Goal: Information Seeking & Learning: Learn about a topic

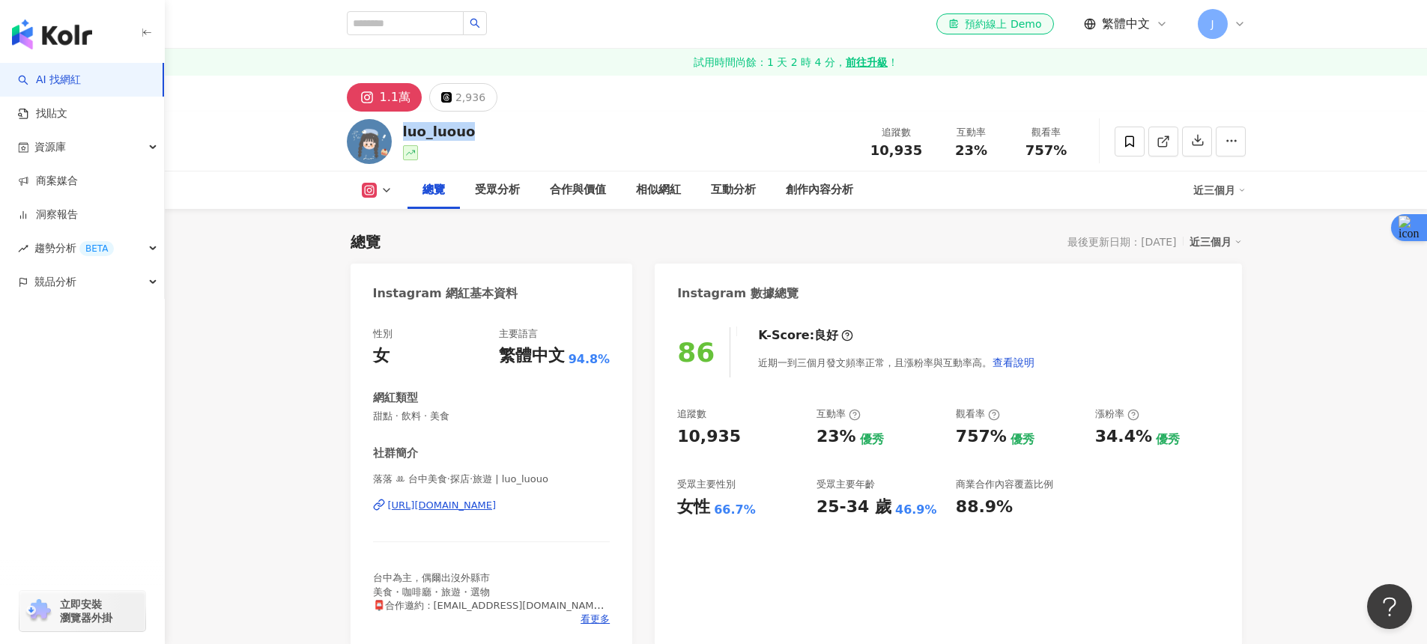
click at [67, 79] on link "AI 找網紅" at bounding box center [49, 80] width 63 height 15
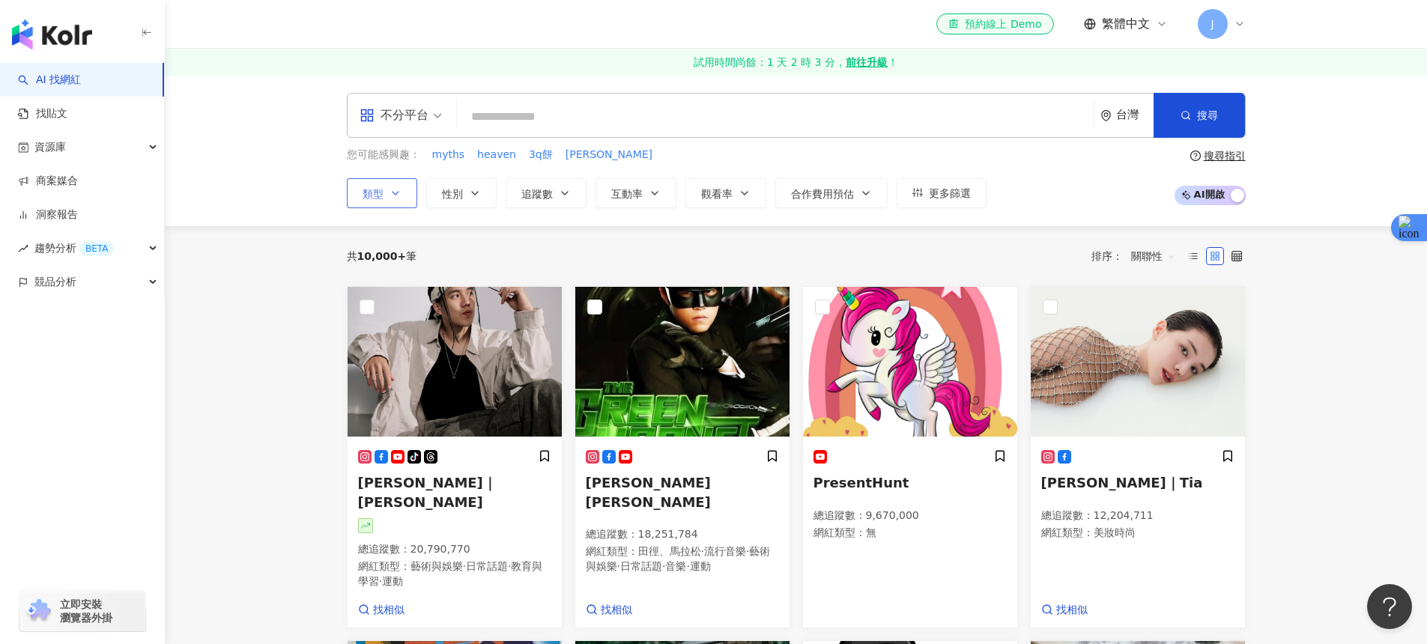
click at [394, 195] on icon "button" at bounding box center [396, 193] width 12 height 12
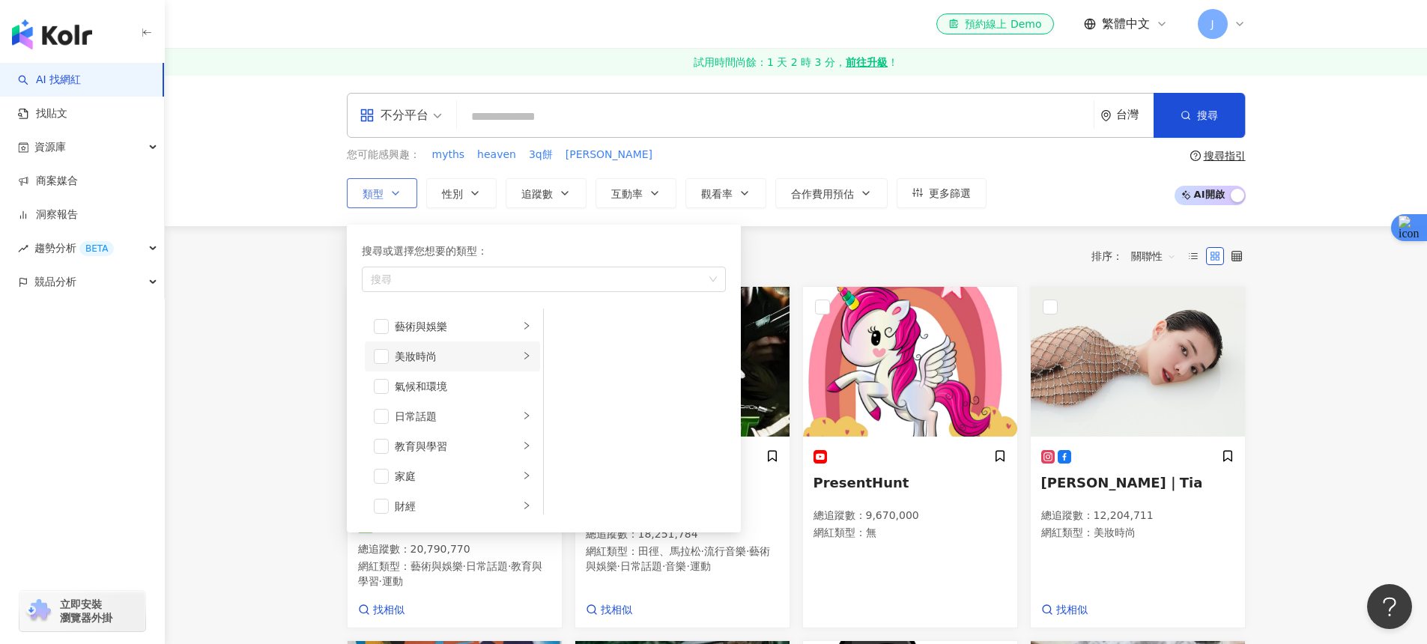
click at [505, 354] on div "美妝時尚" at bounding box center [457, 356] width 124 height 16
click at [466, 421] on div "日常話題" at bounding box center [457, 416] width 124 height 16
click at [474, 452] on div "教育與學習" at bounding box center [457, 446] width 124 height 16
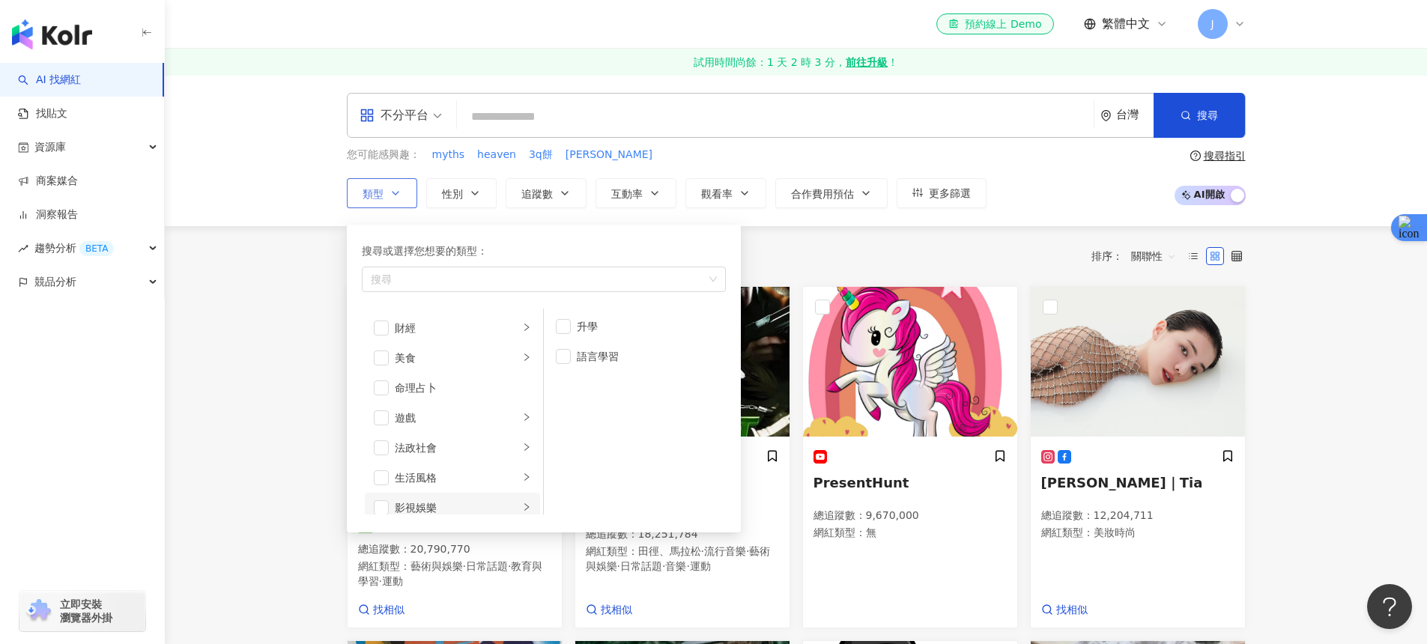
scroll to position [172, 0]
click at [468, 357] on div "美食" at bounding box center [457, 364] width 124 height 16
click at [454, 482] on div "生活風格" at bounding box center [457, 484] width 124 height 16
click at [457, 348] on div "財經" at bounding box center [457, 346] width 124 height 16
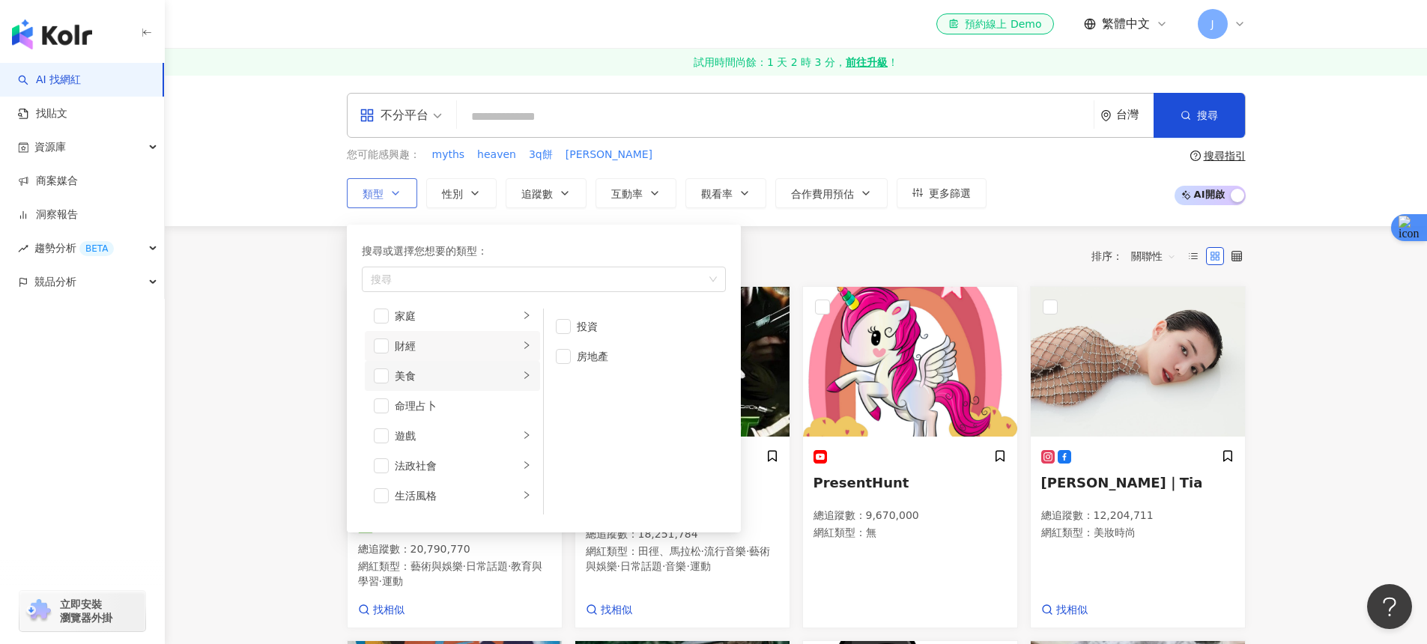
click at [457, 372] on div "美食" at bounding box center [457, 376] width 124 height 16
click at [485, 336] on li "財經" at bounding box center [452, 346] width 175 height 30
click at [490, 326] on li "家庭" at bounding box center [452, 316] width 175 height 30
click at [569, 363] on li "親子" at bounding box center [635, 357] width 176 height 30
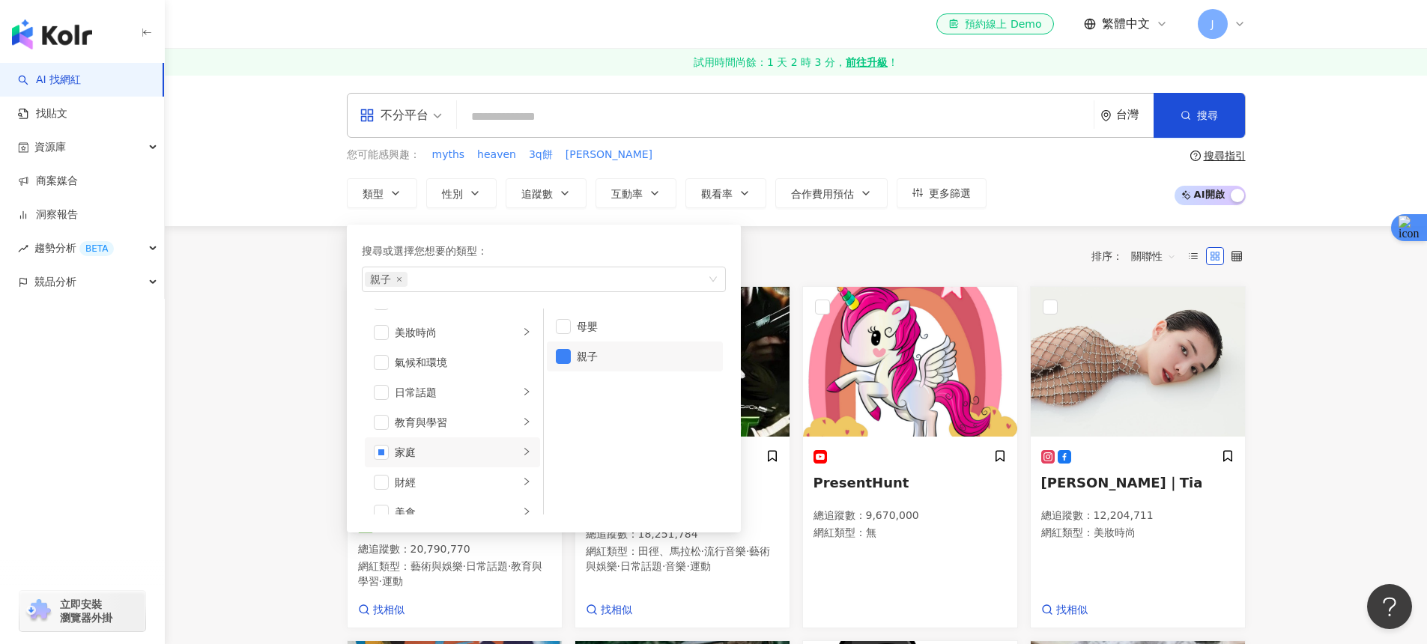
drag, startPoint x: 844, startPoint y: 237, endPoint x: 826, endPoint y: 235, distance: 18.0
click at [843, 236] on div "共 10,000+ 筆 排序： 關聯性" at bounding box center [796, 256] width 899 height 60
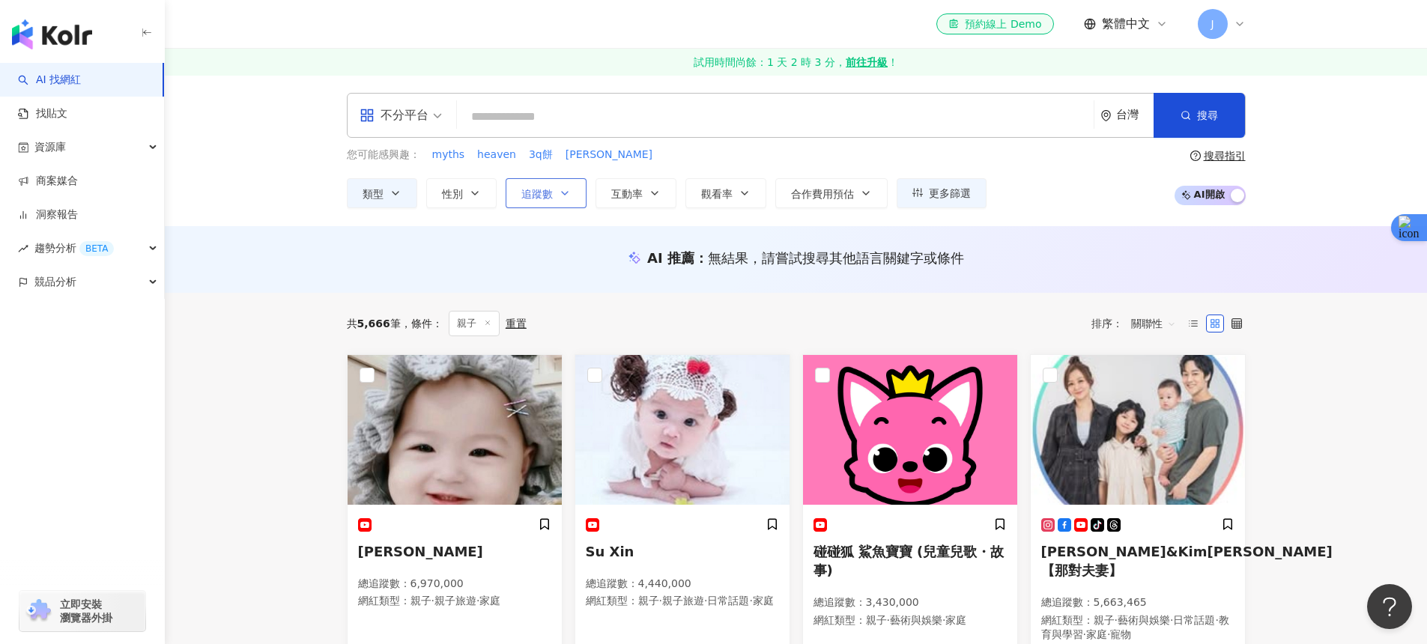
click at [547, 200] on button "追蹤數" at bounding box center [546, 193] width 81 height 30
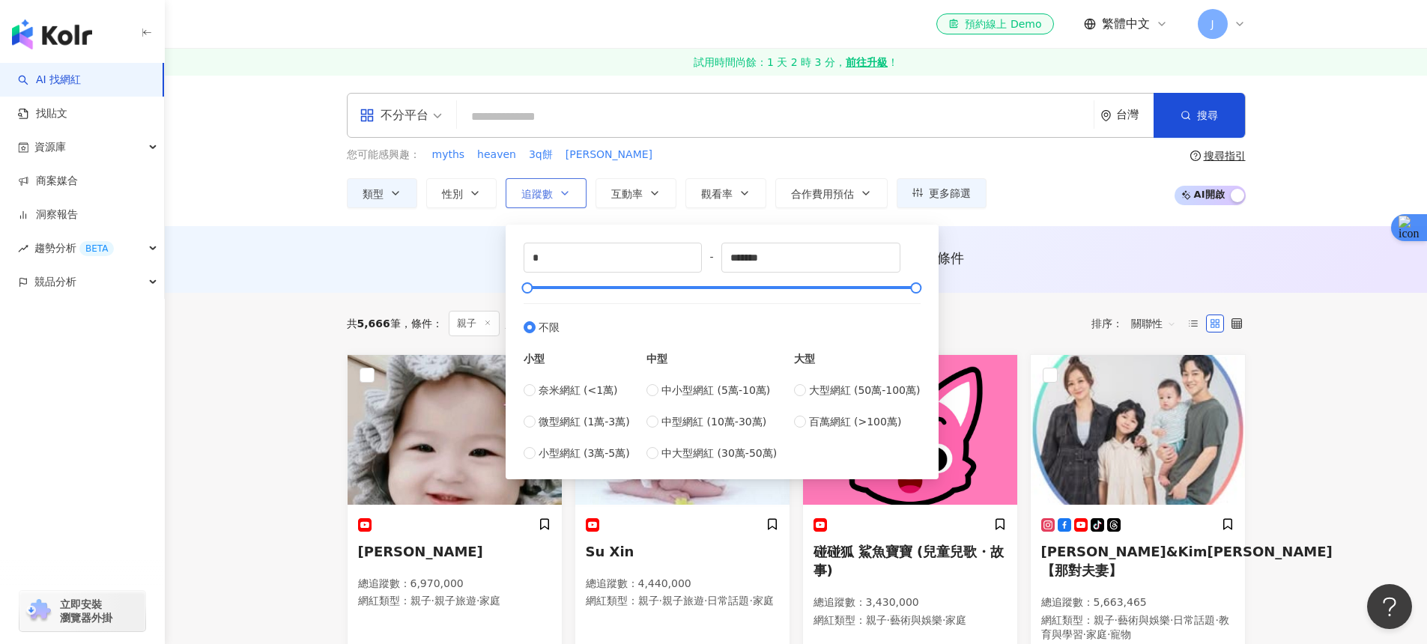
click at [547, 200] on button "追蹤數" at bounding box center [546, 193] width 81 height 30
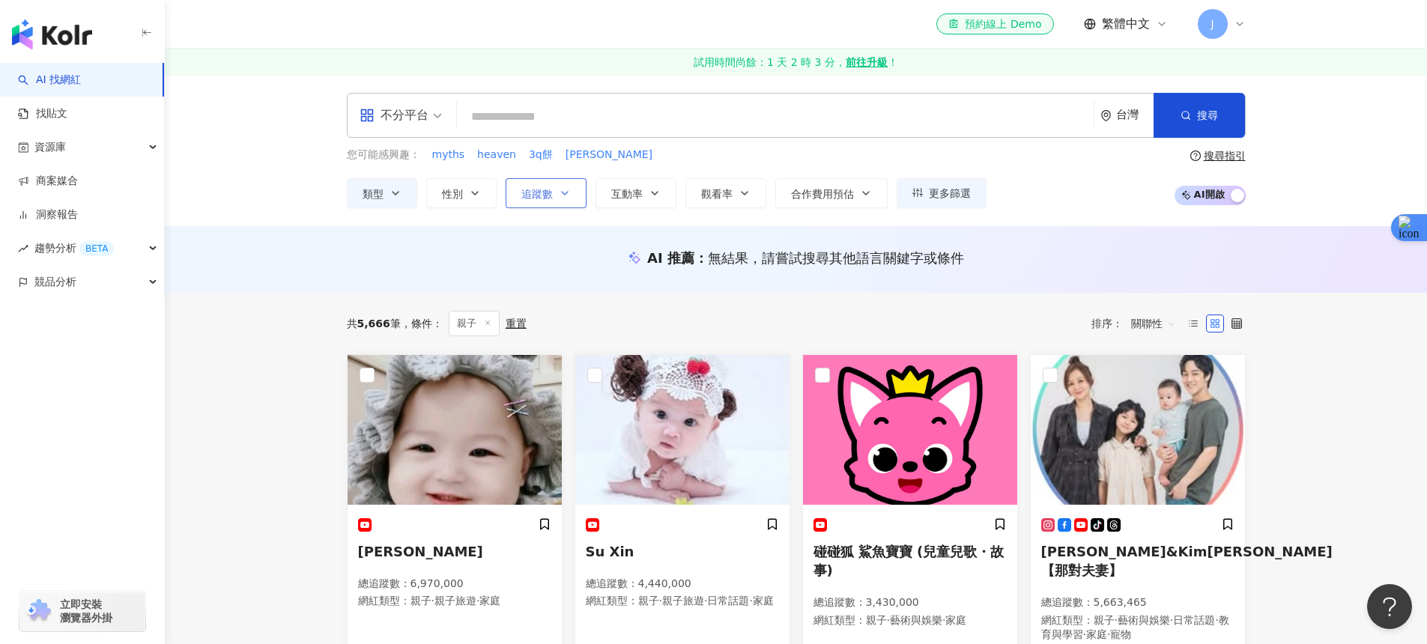
click at [547, 200] on button "追蹤數" at bounding box center [546, 193] width 81 height 30
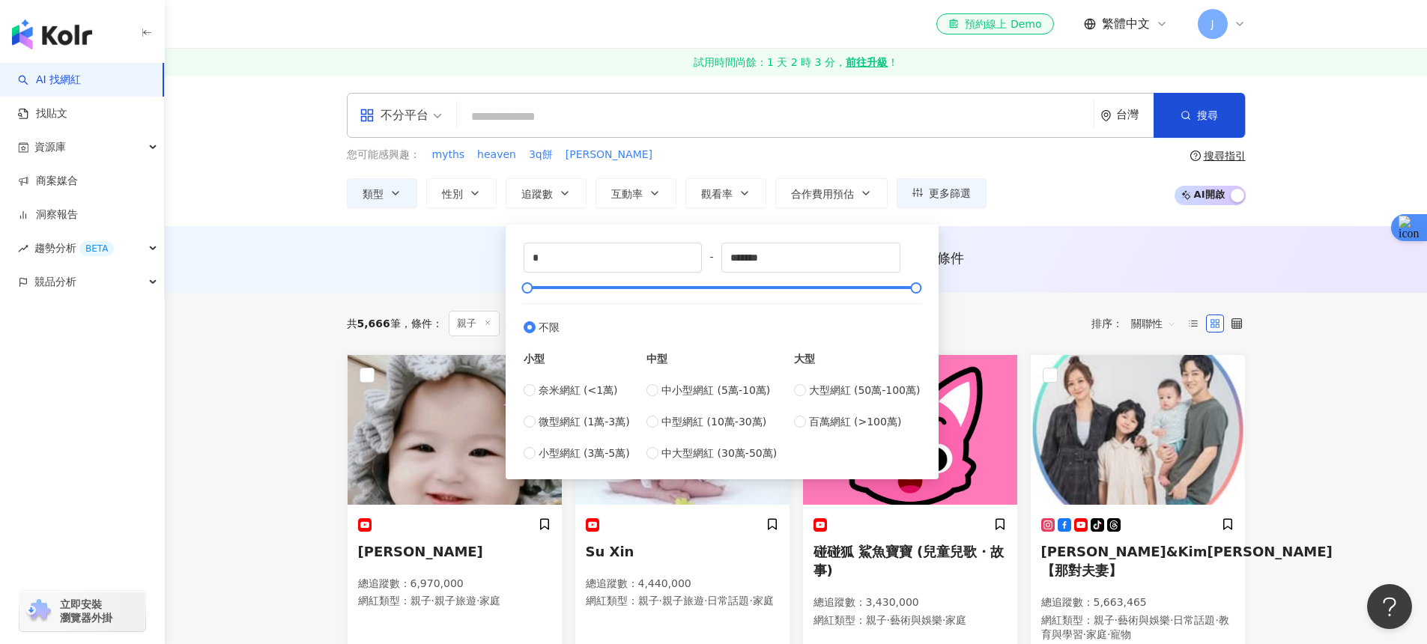
click at [589, 443] on div "奈米網紅 (<1萬) 微型網紅 (1萬-3萬) 小型網紅 (3萬-5萬)" at bounding box center [577, 421] width 106 height 79
click at [589, 445] on span "小型網紅 (3萬-5萬)" at bounding box center [584, 453] width 91 height 16
type input "*****"
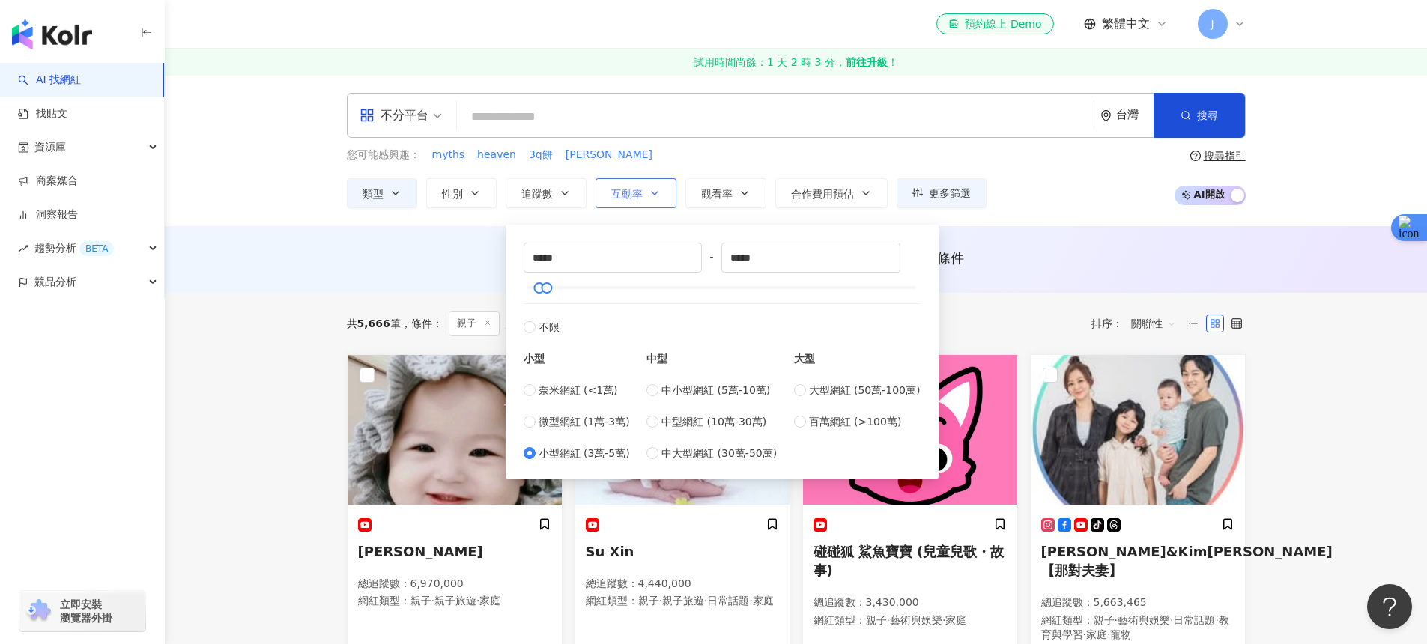
click at [652, 192] on icon "button" at bounding box center [655, 193] width 6 height 3
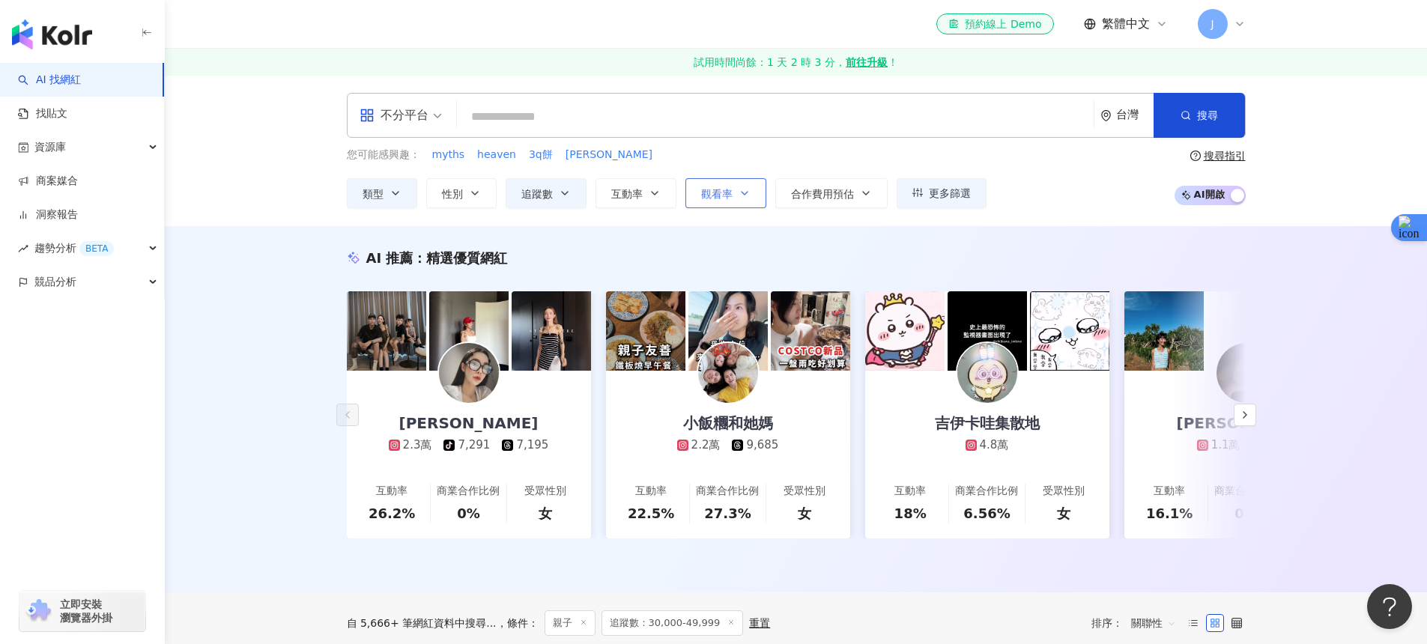
click at [695, 190] on button "觀看率" at bounding box center [725, 193] width 81 height 30
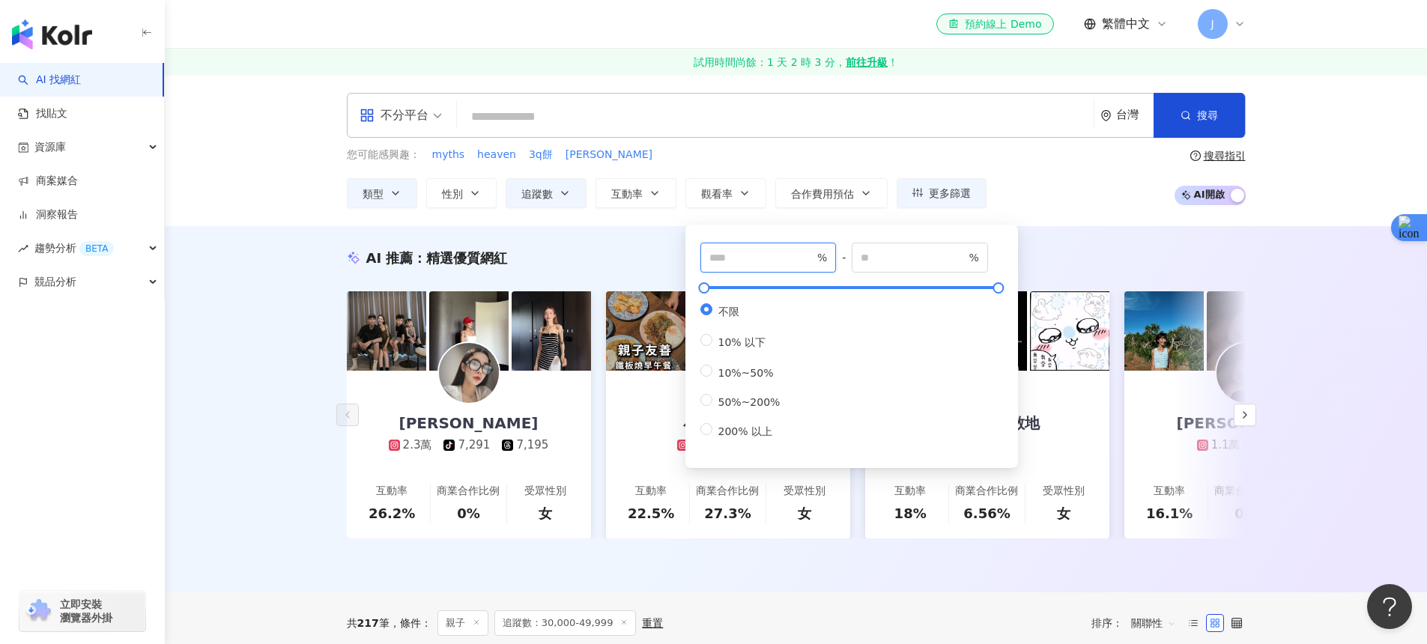
click at [741, 258] on input "number" at bounding box center [761, 257] width 105 height 16
type input "***"
click at [623, 239] on div "AI 推薦 ： 精選優質網紅 Chloe Lee 2.3萬 tiktok-icon 7,291 7,195 互動率 26.2% 商業合作比例 0% 受眾性別 …" at bounding box center [796, 409] width 1262 height 366
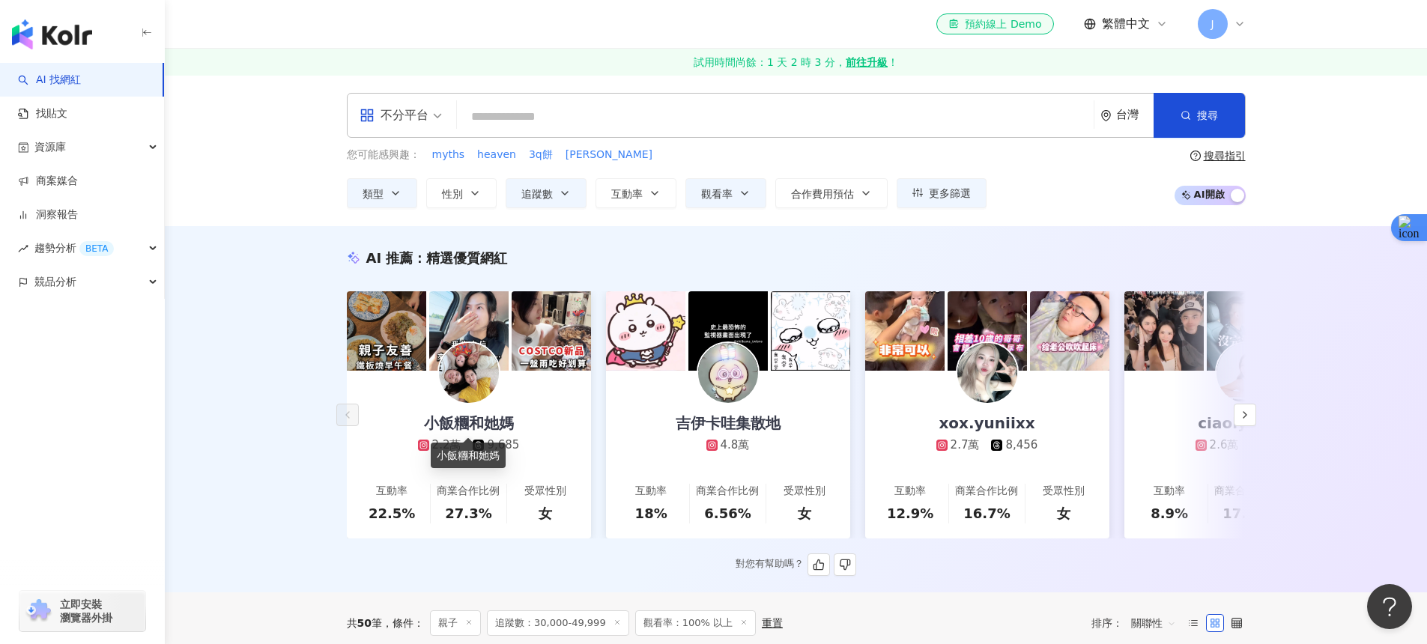
click at [516, 420] on div "小飯糰和她媽" at bounding box center [469, 423] width 120 height 21
click at [1235, 417] on button "button" at bounding box center [1245, 415] width 22 height 22
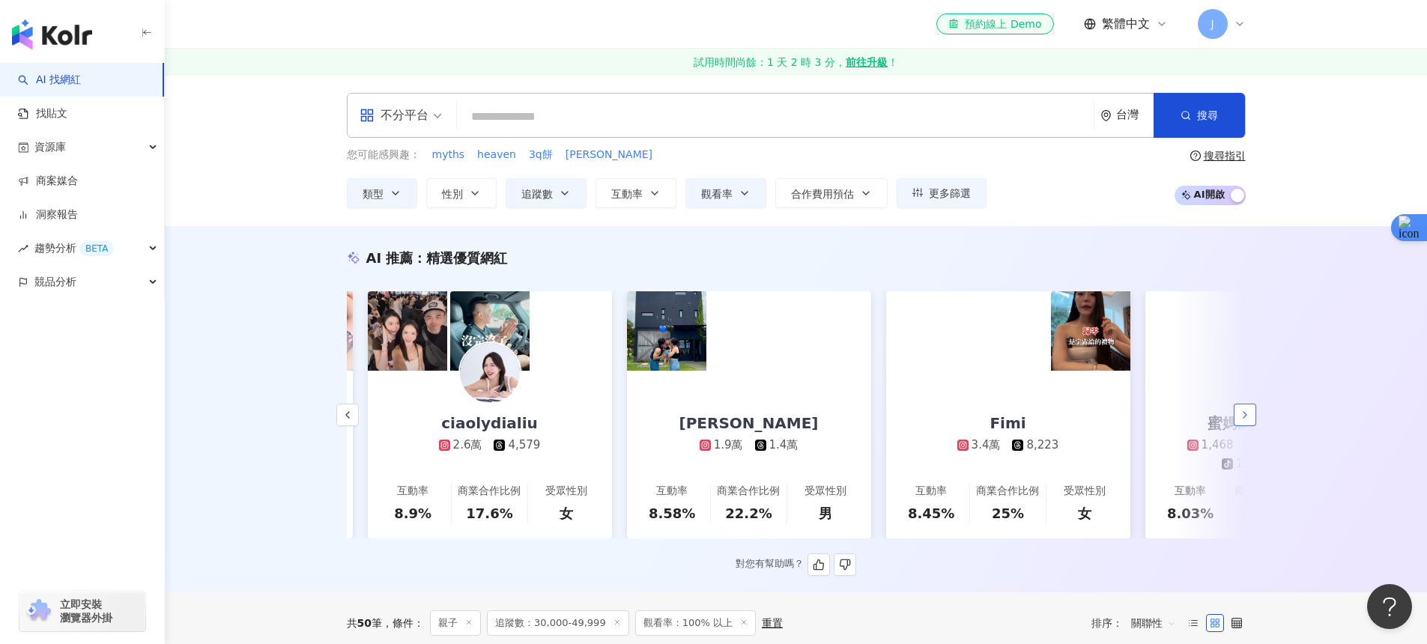
scroll to position [0, 778]
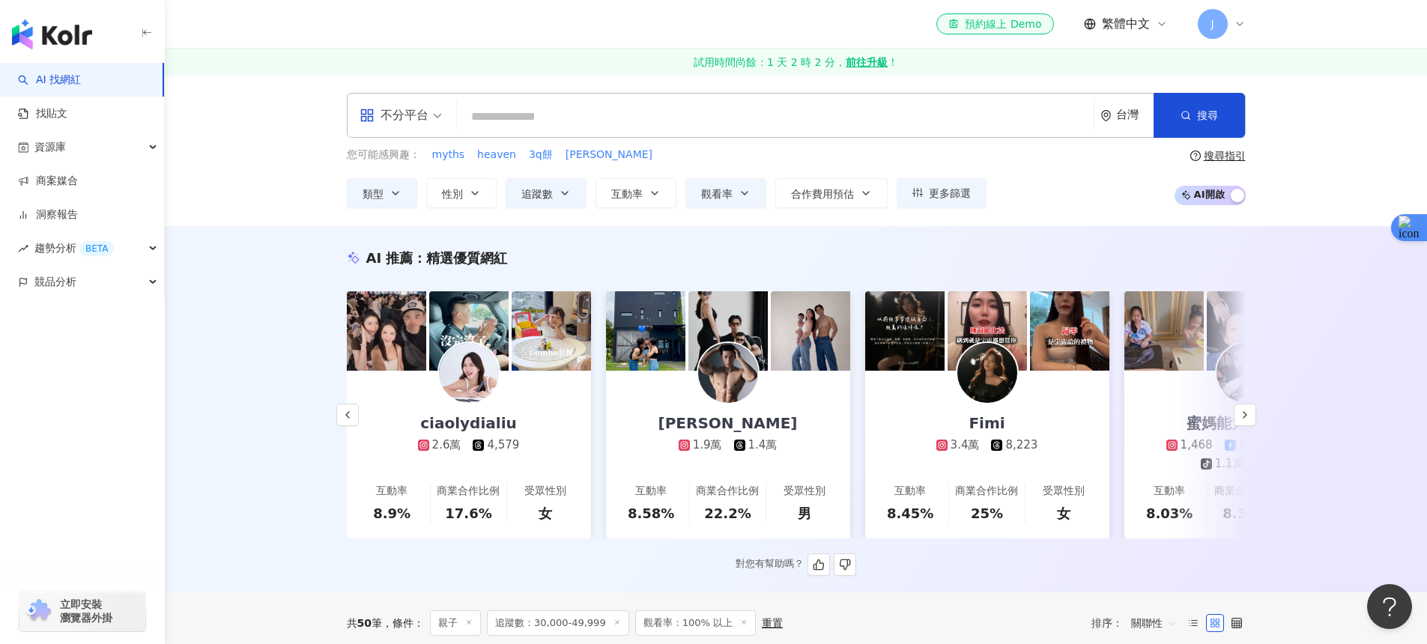
click at [517, 447] on div "2.6萬 4,579" at bounding box center [469, 445] width 132 height 16
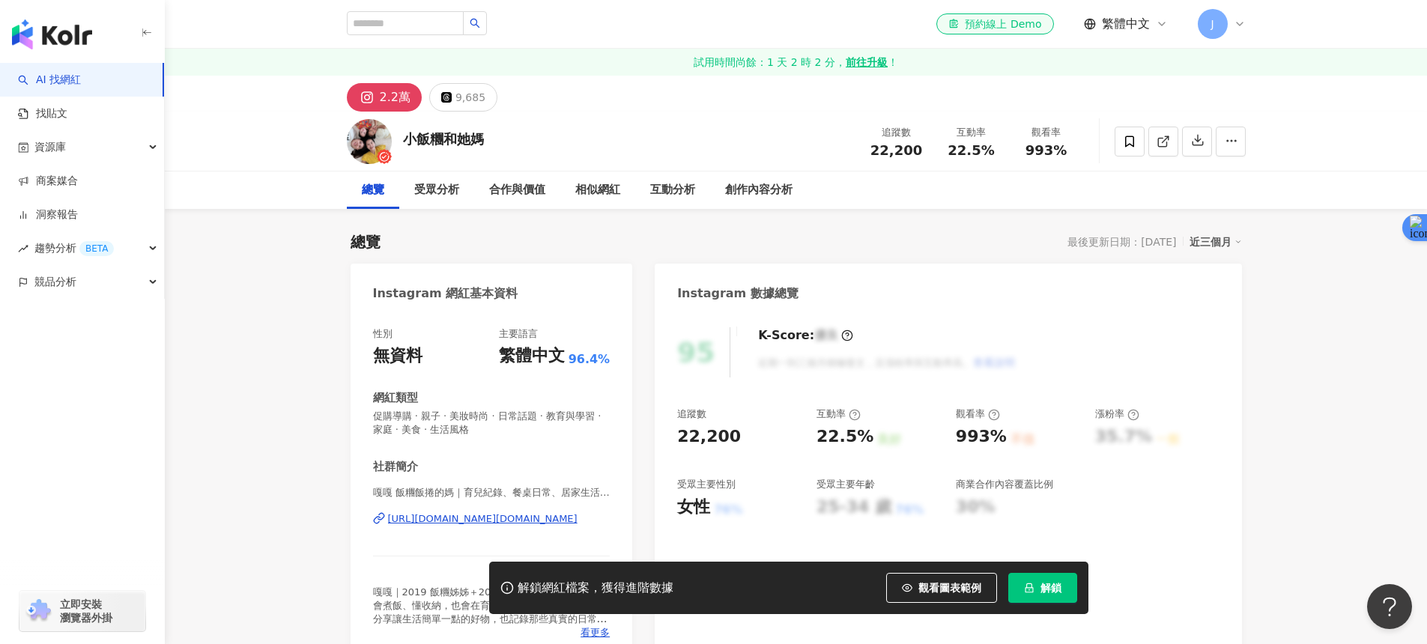
click at [493, 515] on div "[URL][DOMAIN_NAME][DOMAIN_NAME]" at bounding box center [483, 518] width 190 height 13
click at [1012, 578] on button "解鎖" at bounding box center [1042, 588] width 69 height 30
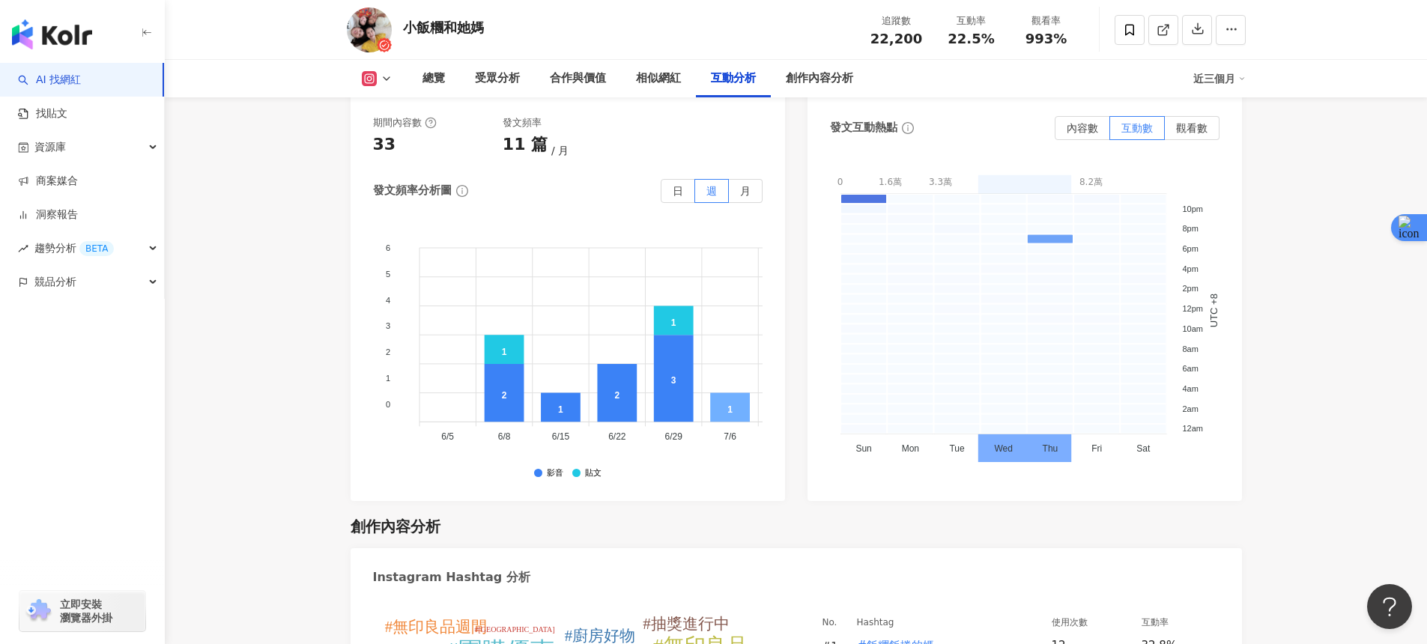
scroll to position [3780, 0]
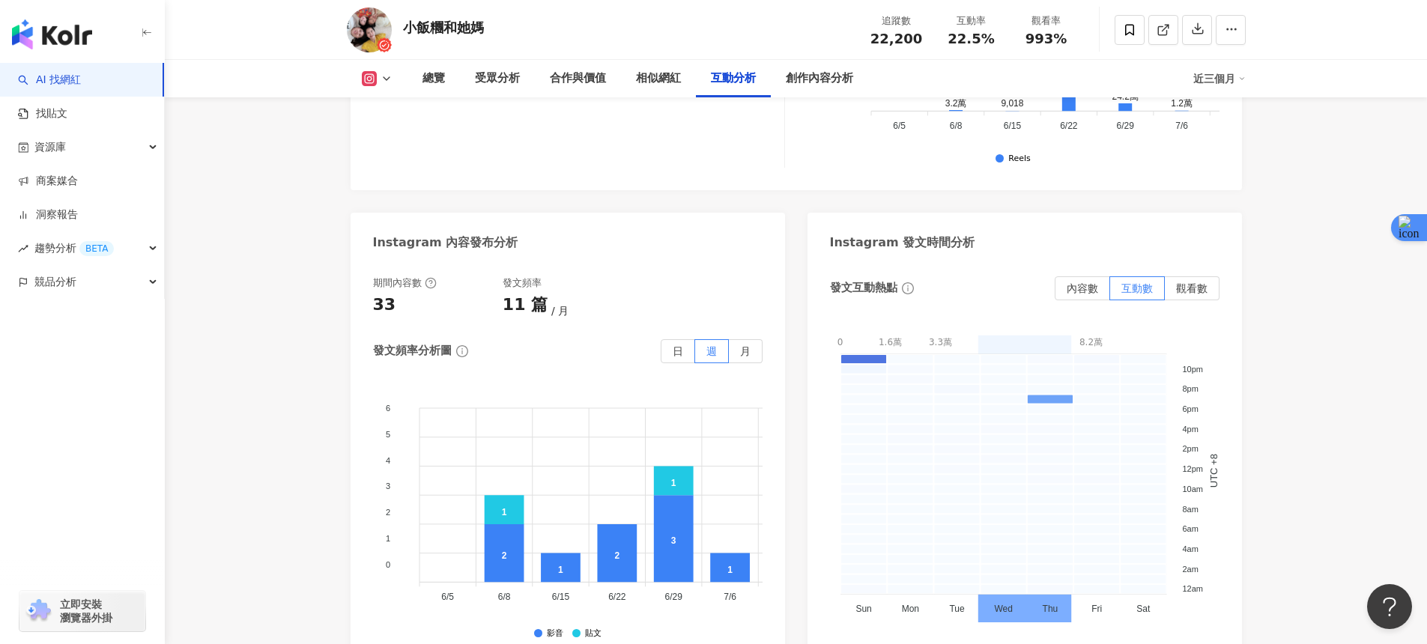
click at [614, 276] on div "發文頻率" at bounding box center [568, 282] width 130 height 13
click at [1076, 276] on label "內容數" at bounding box center [1082, 288] width 55 height 24
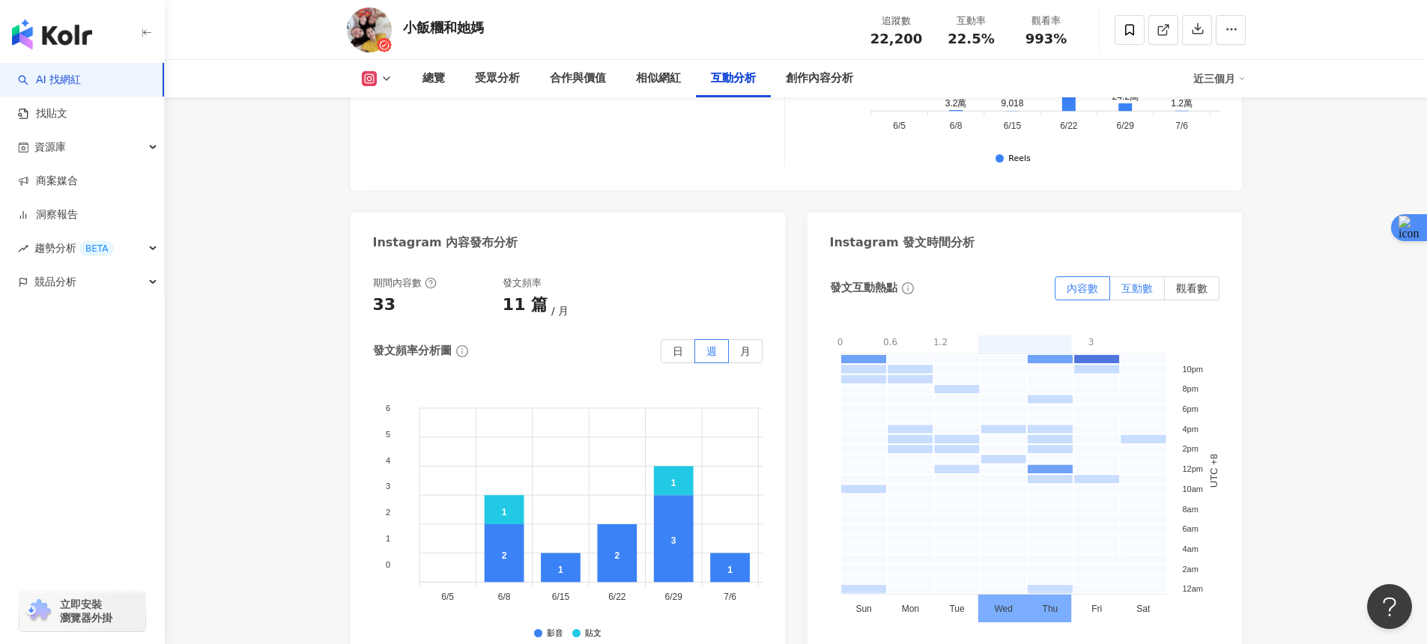
click at [1113, 276] on label "互動數" at bounding box center [1137, 288] width 55 height 24
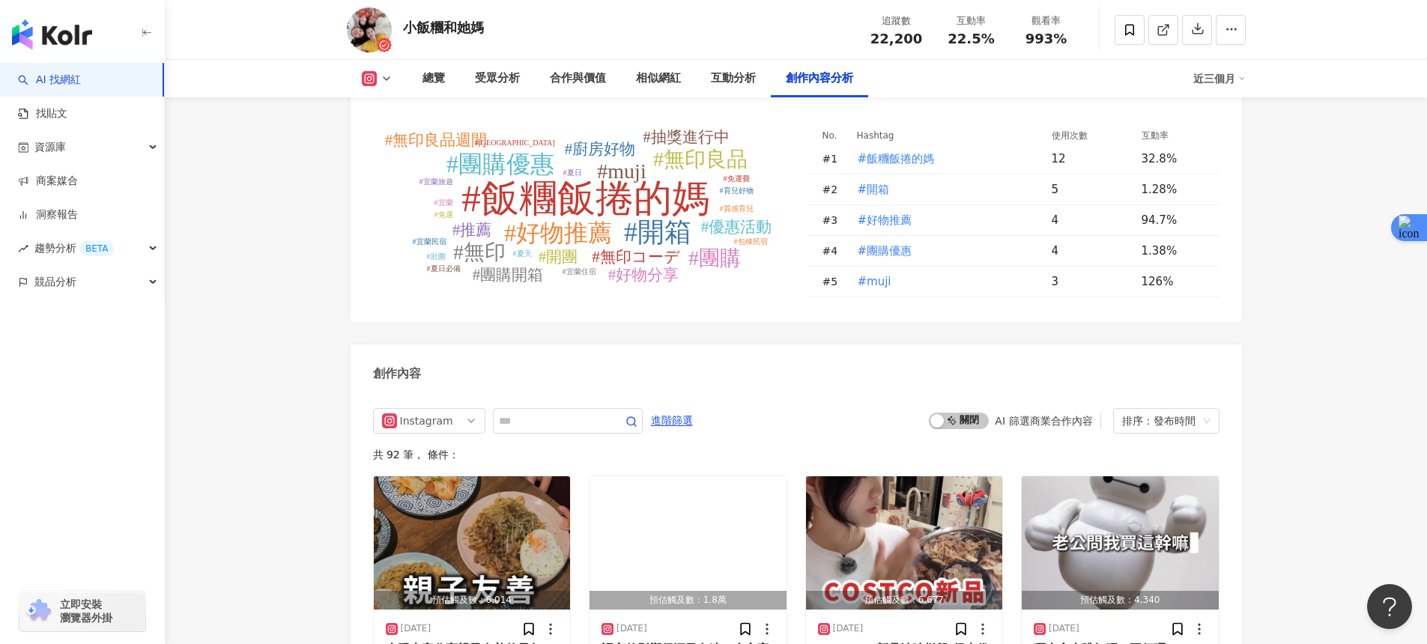
scroll to position [4428, 0]
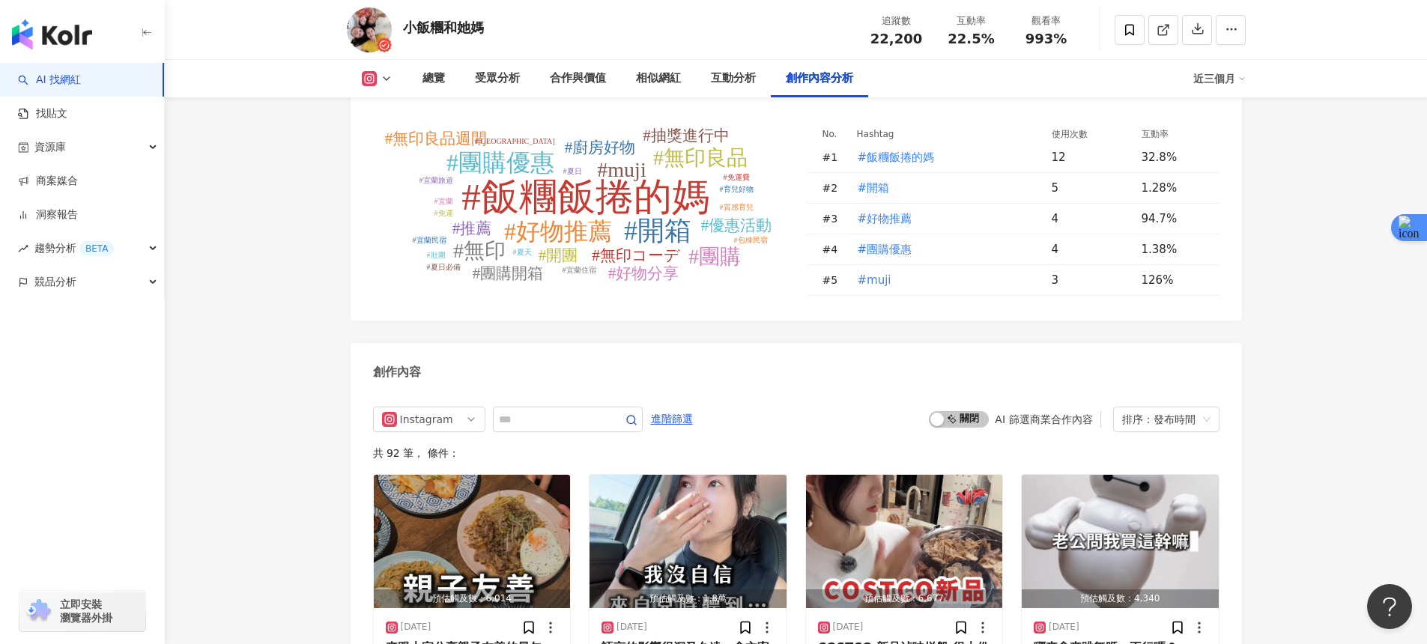
click at [515, 149] on tspan "#團購優惠" at bounding box center [500, 162] width 108 height 27
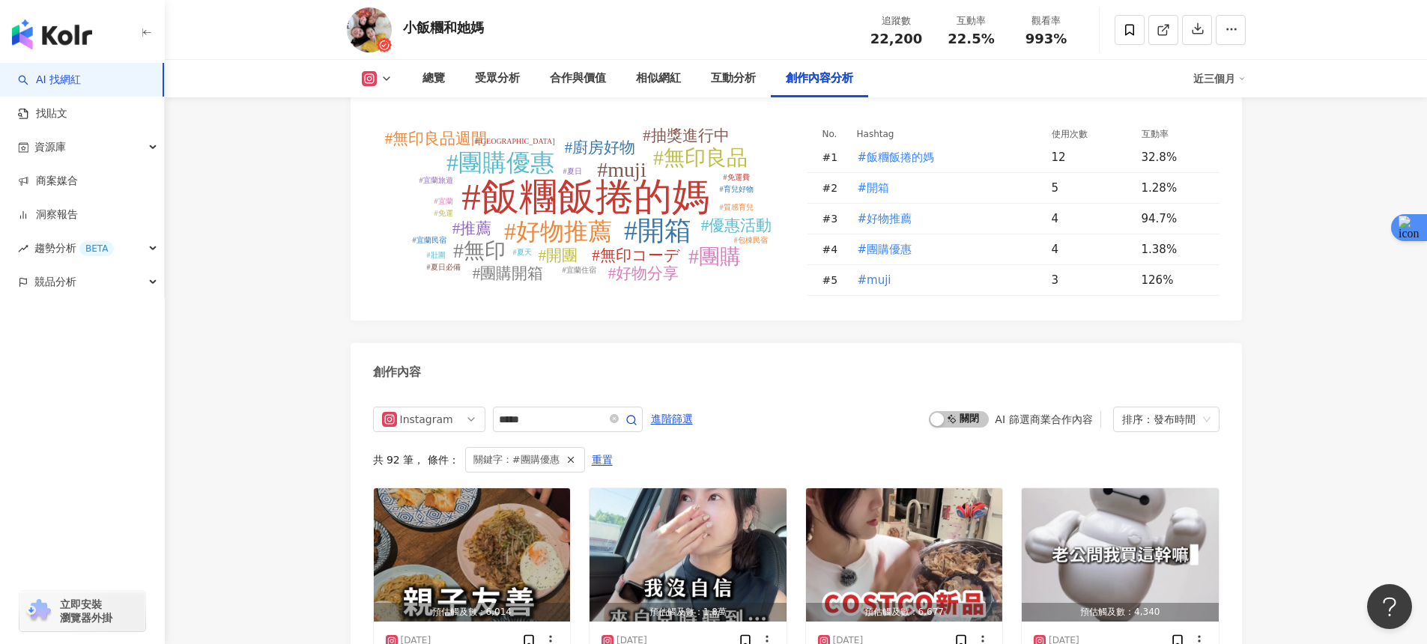
type input "*****"
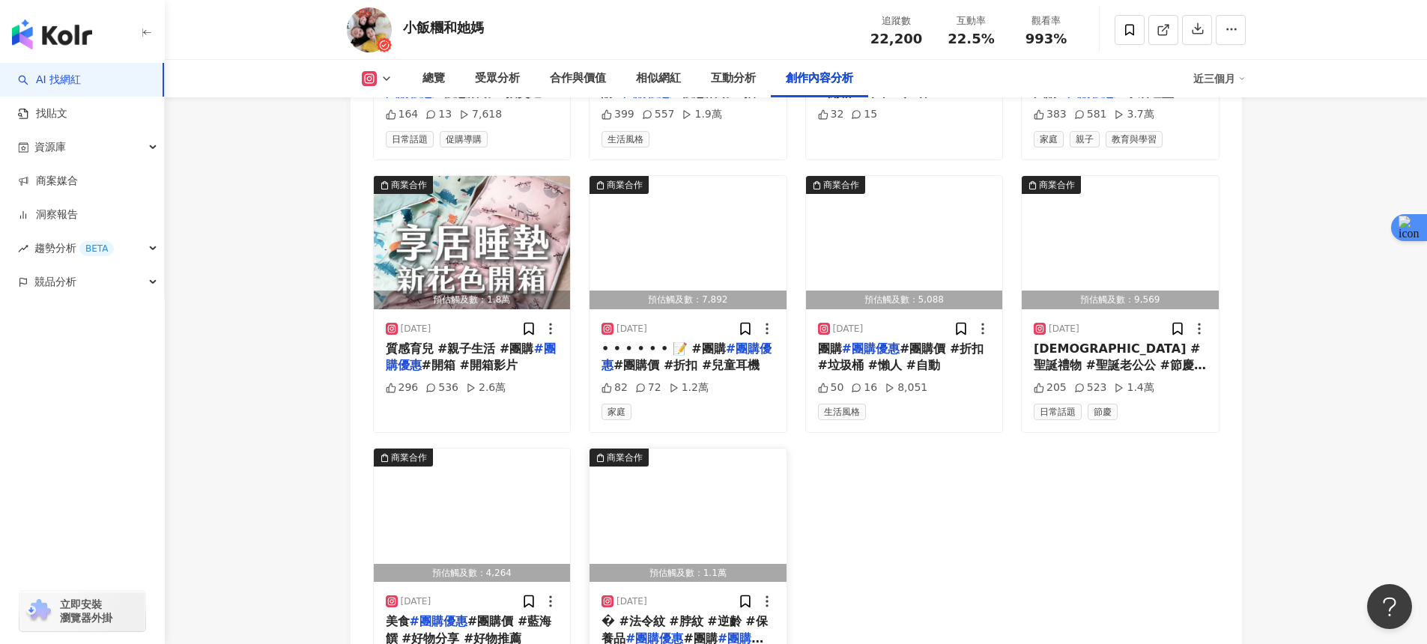
scroll to position [4980, 0]
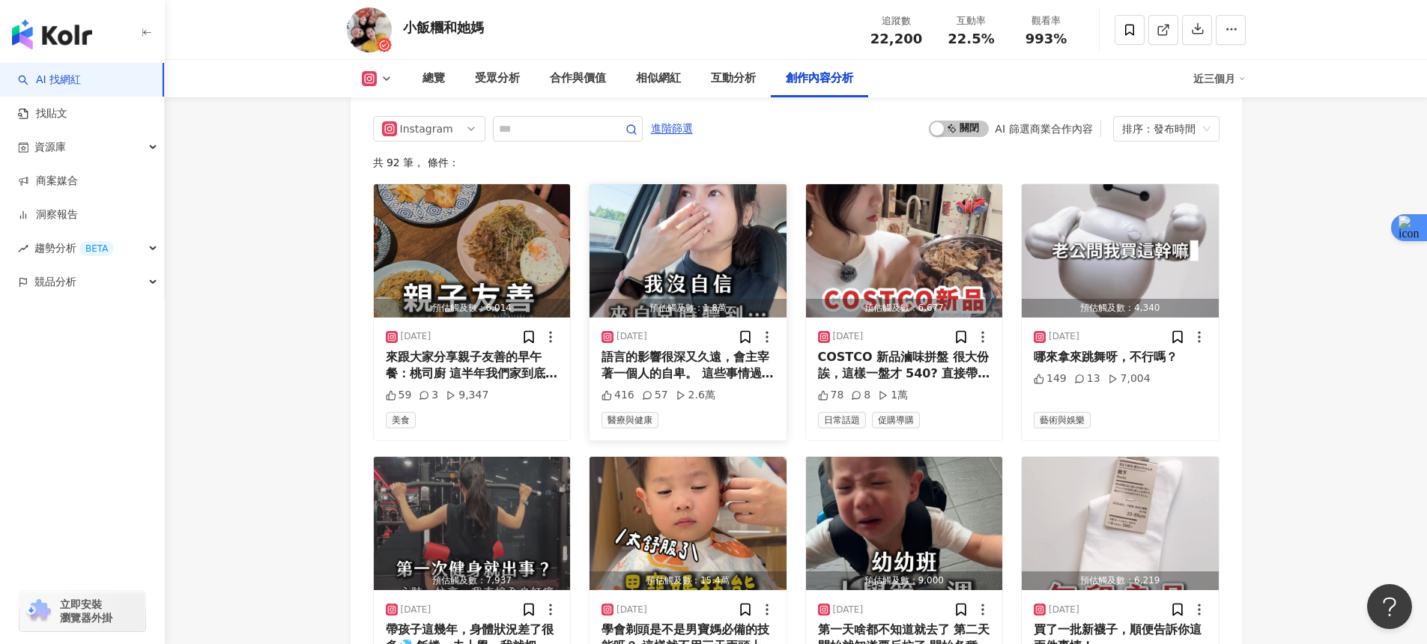
scroll to position [4680, 0]
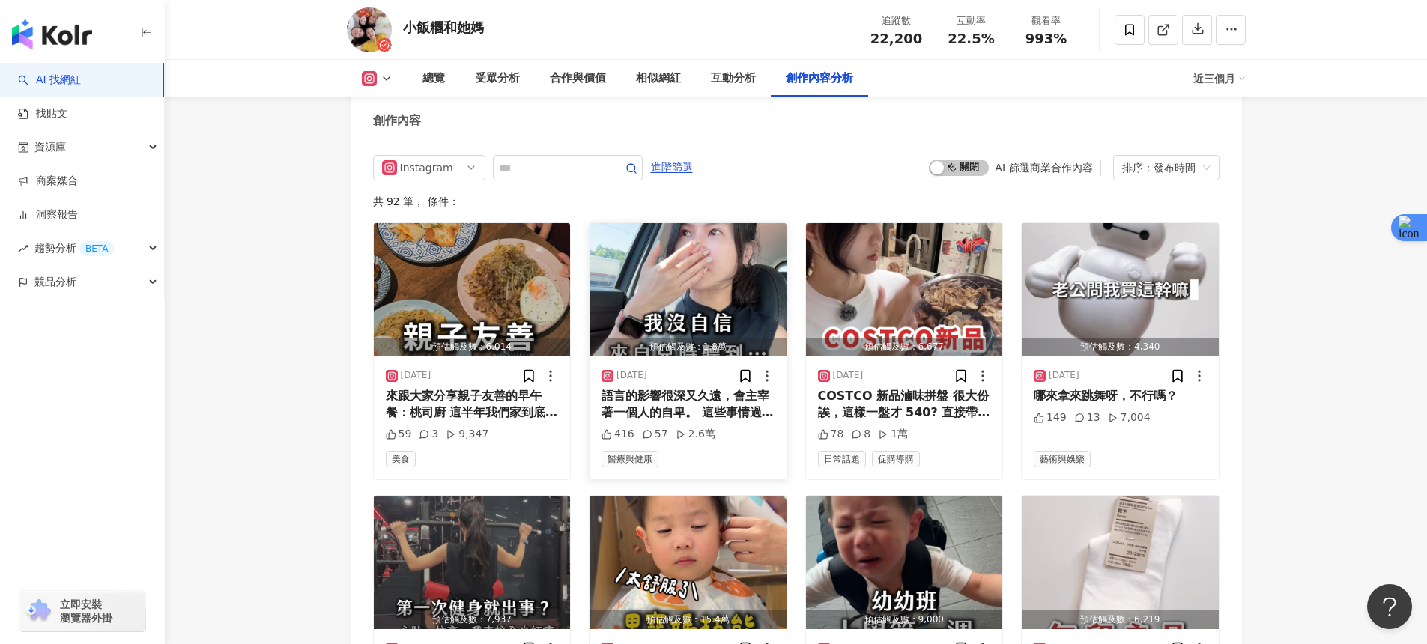
click at [700, 258] on img "button" at bounding box center [687, 289] width 197 height 133
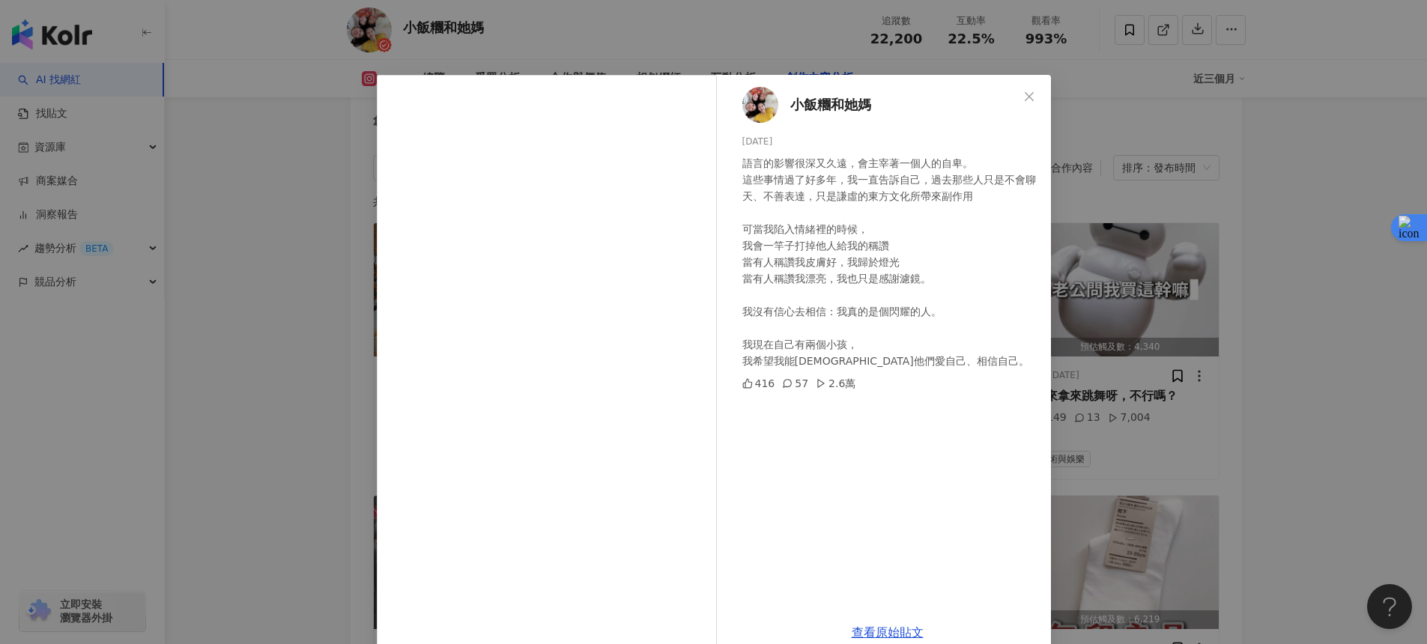
scroll to position [28, 0]
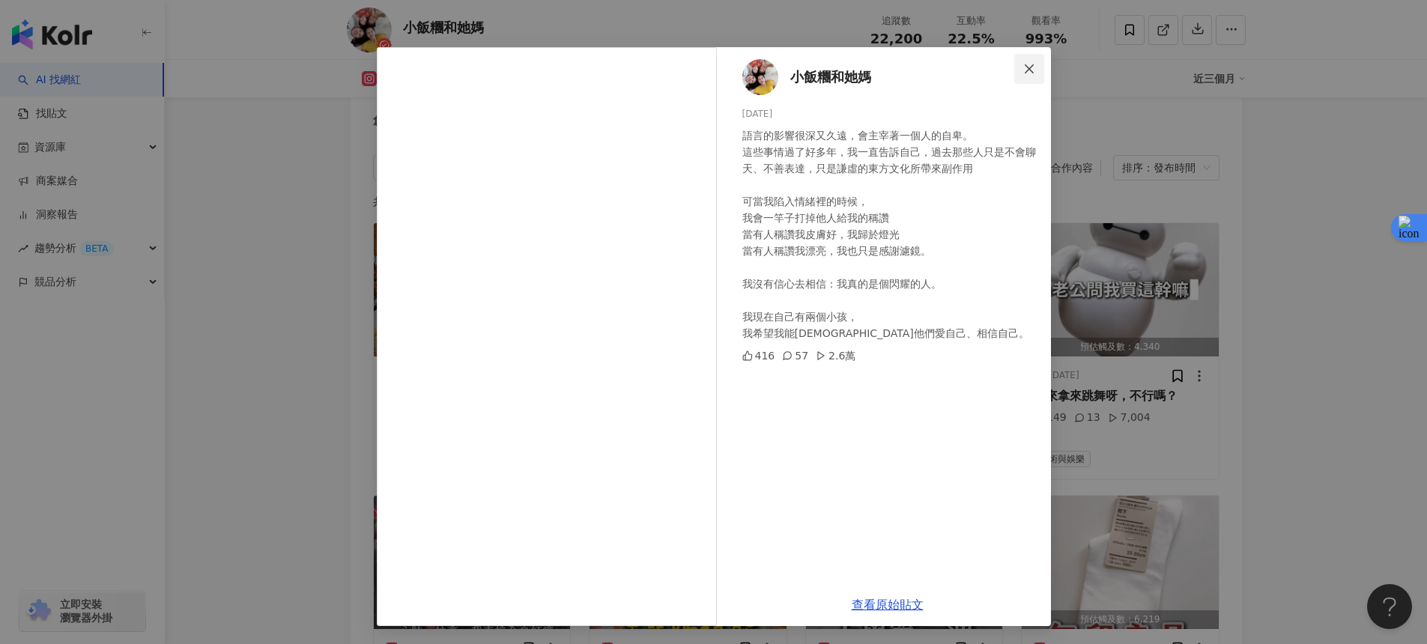
click at [1023, 64] on icon "close" at bounding box center [1029, 69] width 12 height 12
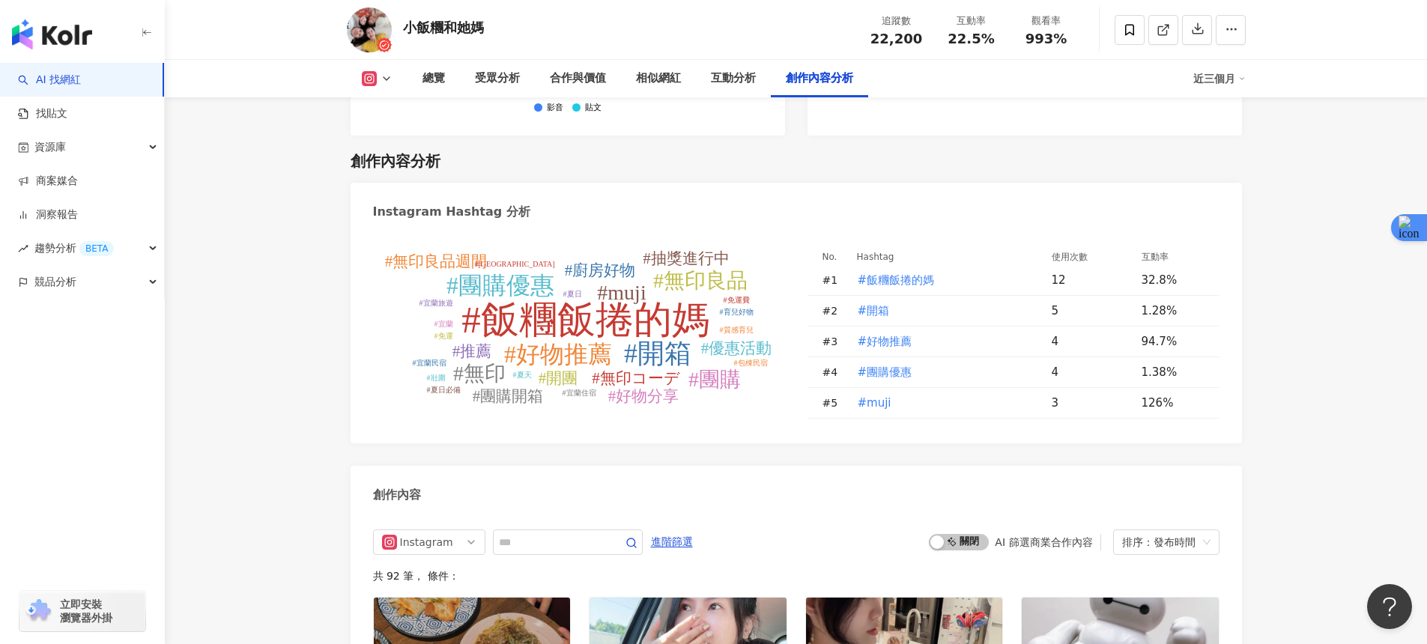
scroll to position [4257, 0]
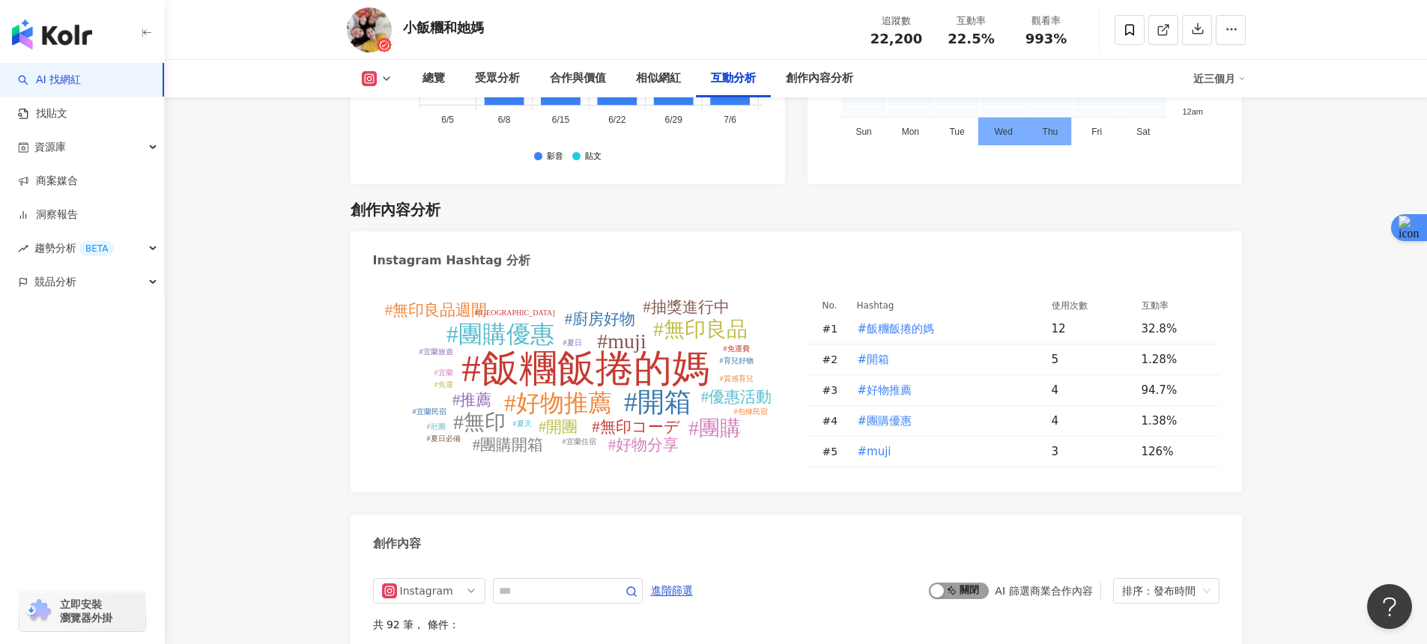
click at [948, 583] on span "啟動 關閉" at bounding box center [959, 591] width 60 height 16
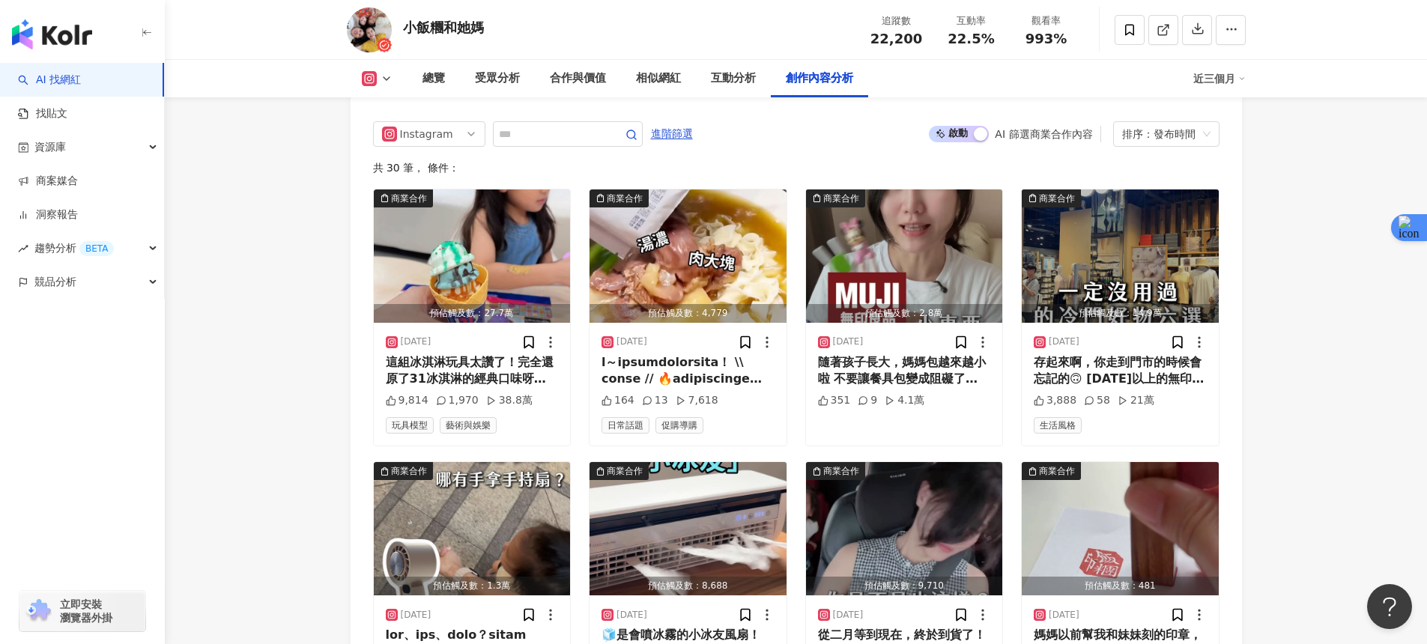
scroll to position [4730, 0]
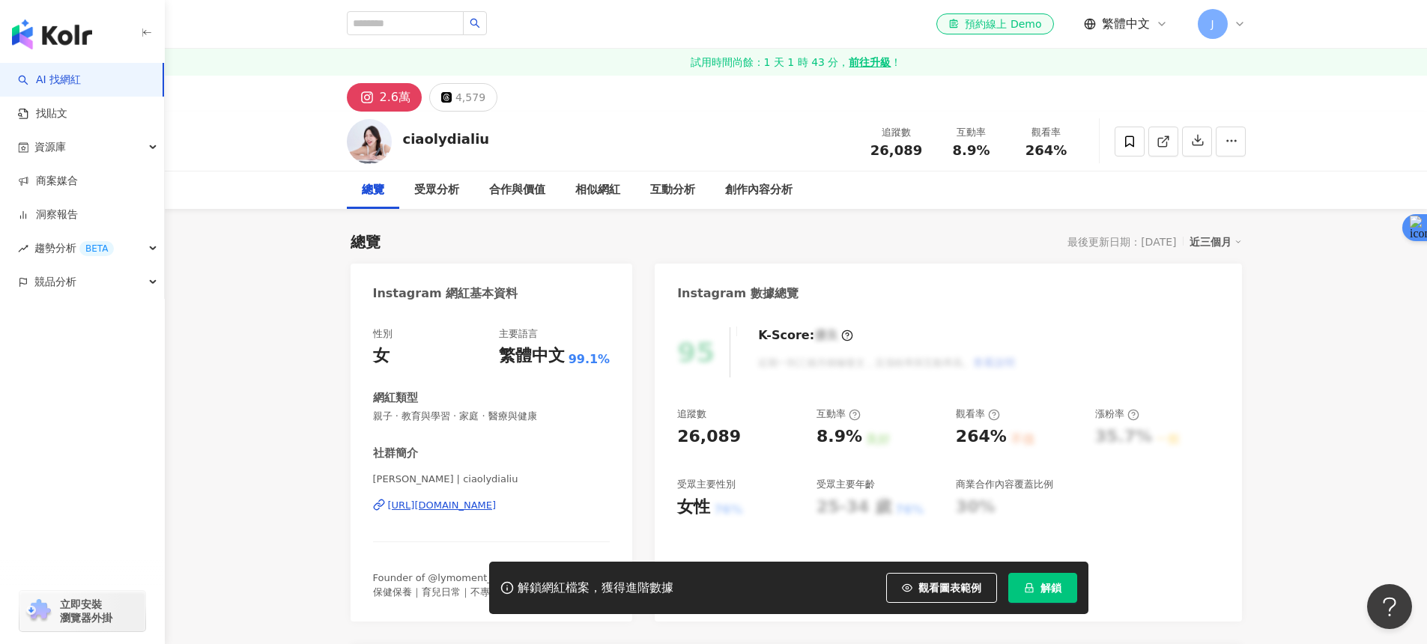
click at [497, 503] on div "https://www.instagram.com/ciaolydialiu/" at bounding box center [442, 505] width 109 height 13
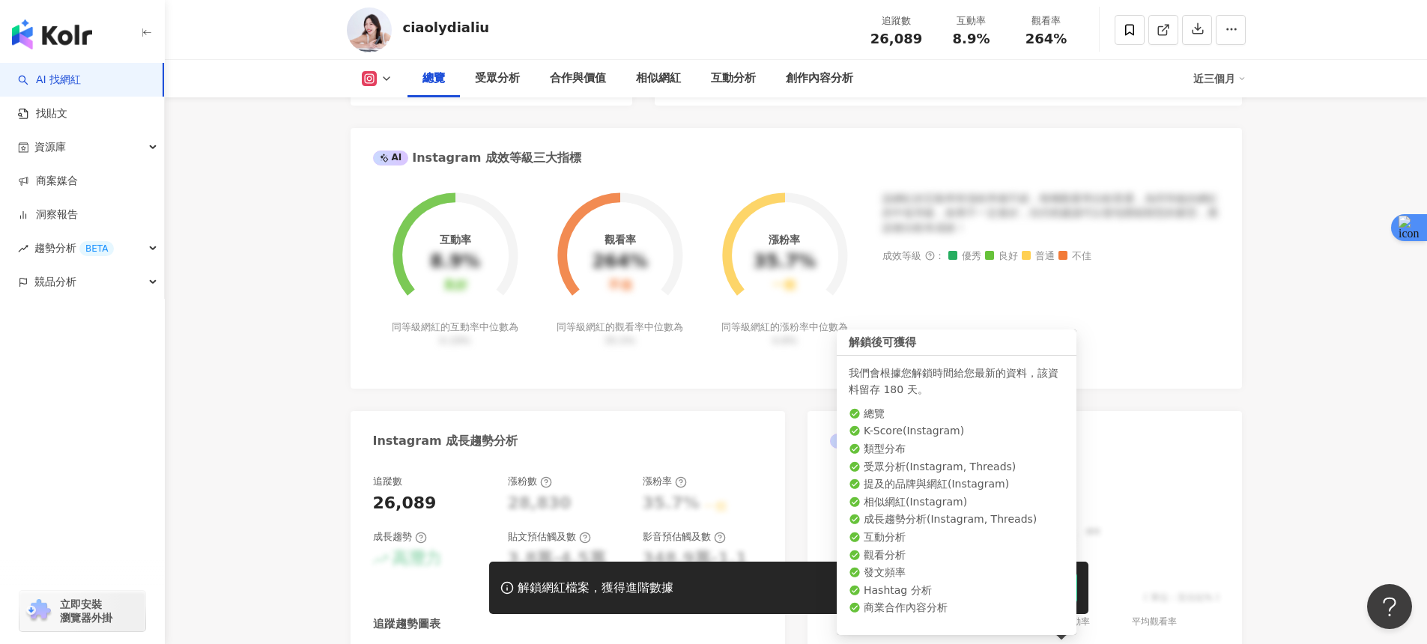
scroll to position [829, 0]
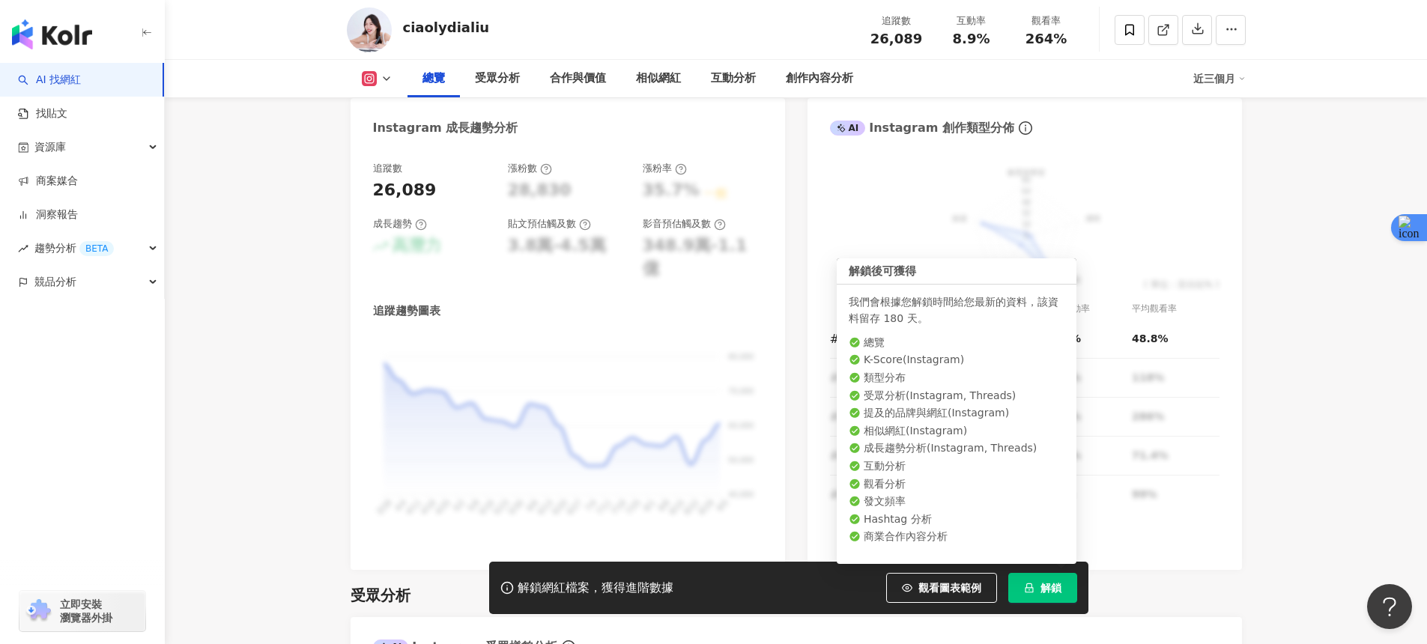
click at [1040, 575] on button "解鎖" at bounding box center [1042, 588] width 69 height 30
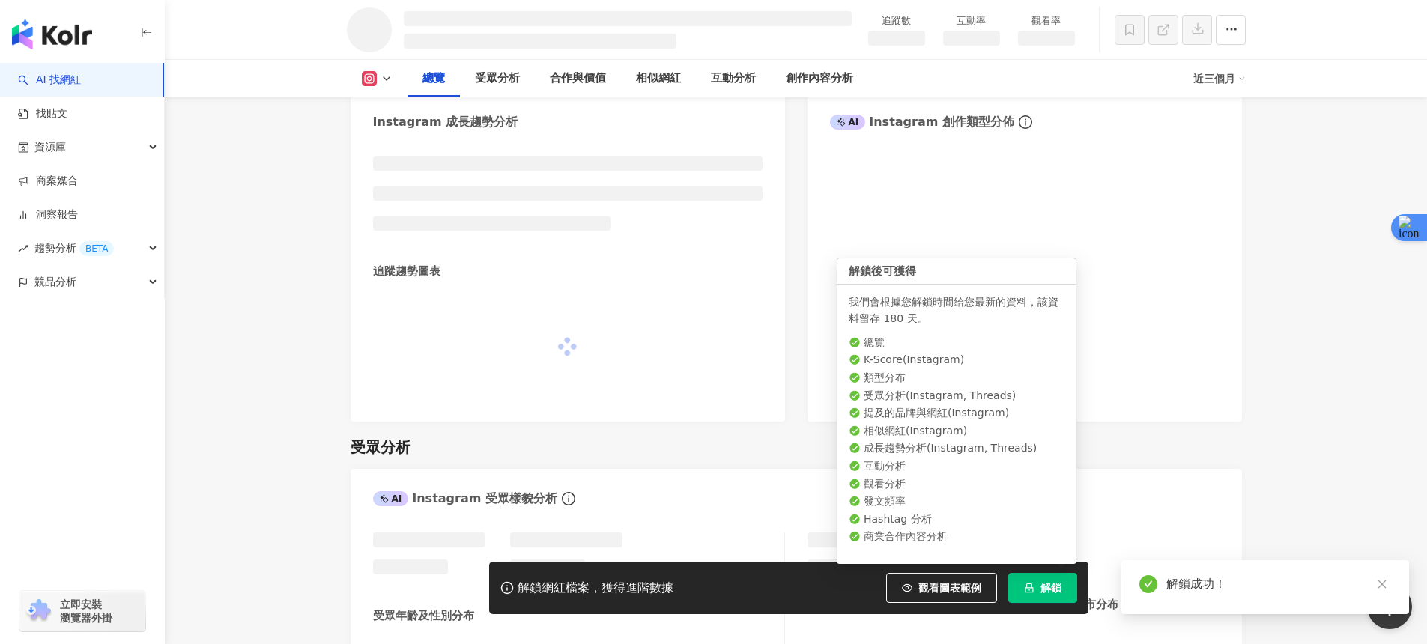
scroll to position [837, 0]
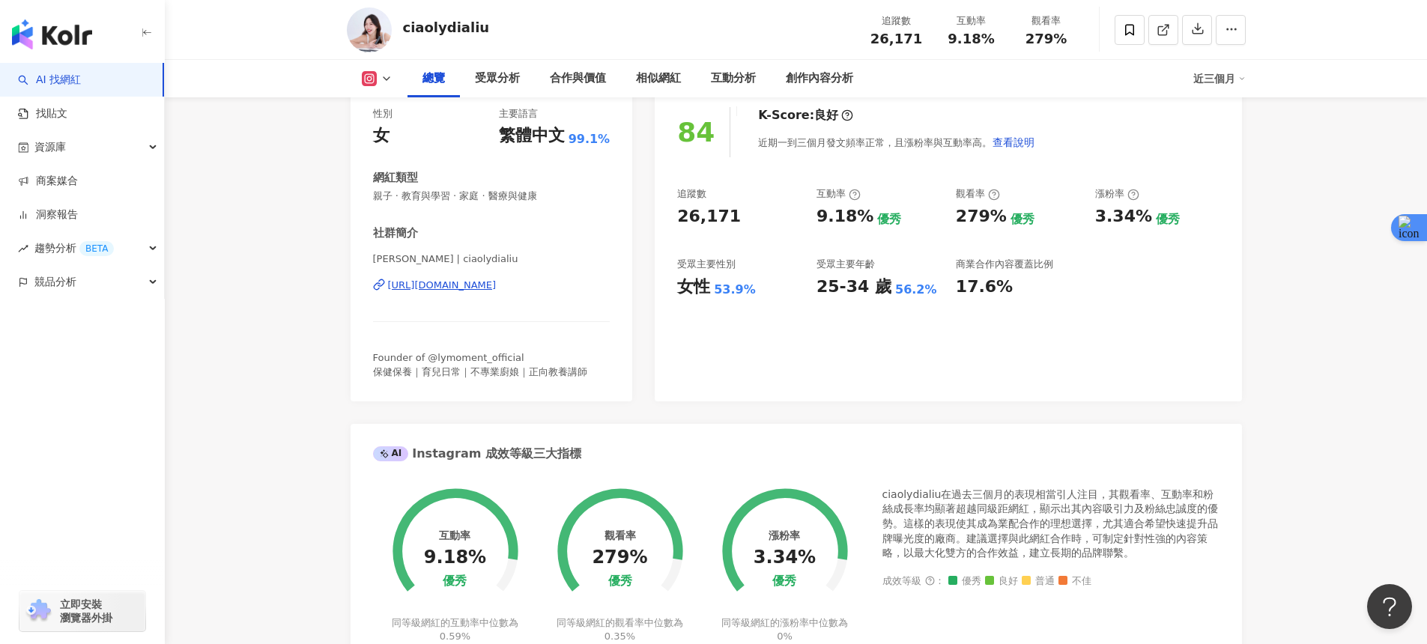
scroll to position [99, 0]
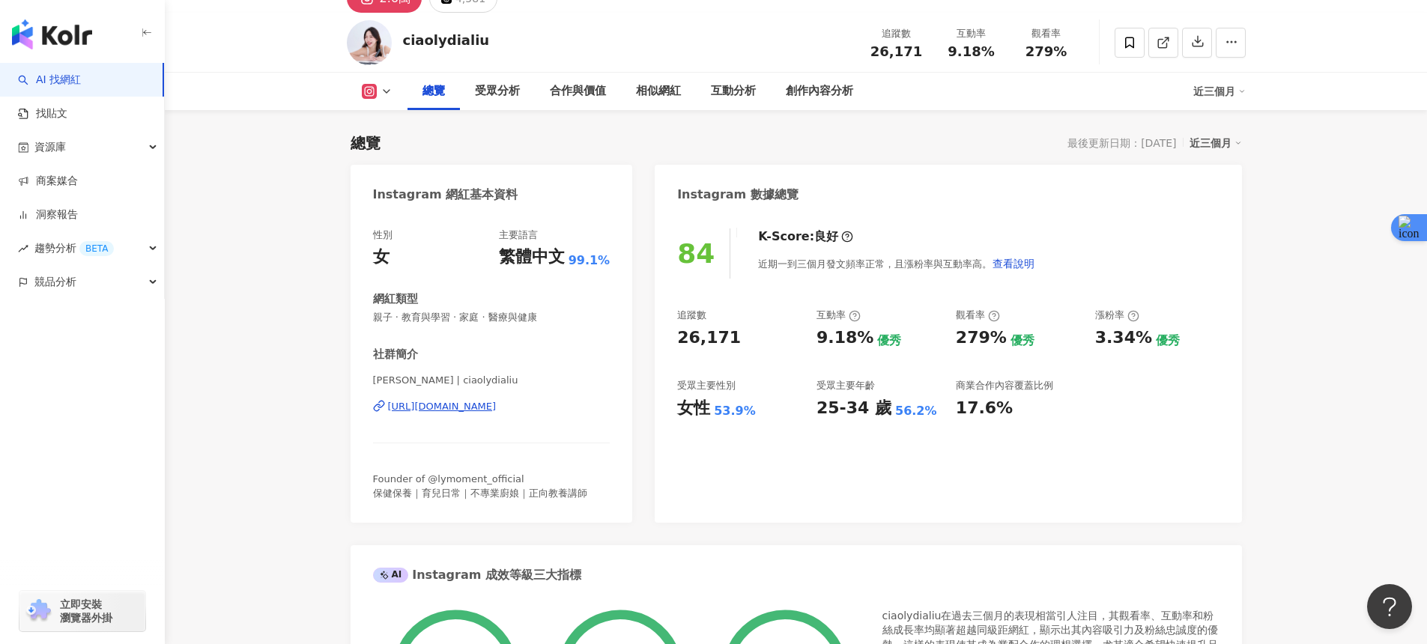
click at [497, 401] on div "https://www.instagram.com/ciaolydialiu/" at bounding box center [442, 406] width 109 height 13
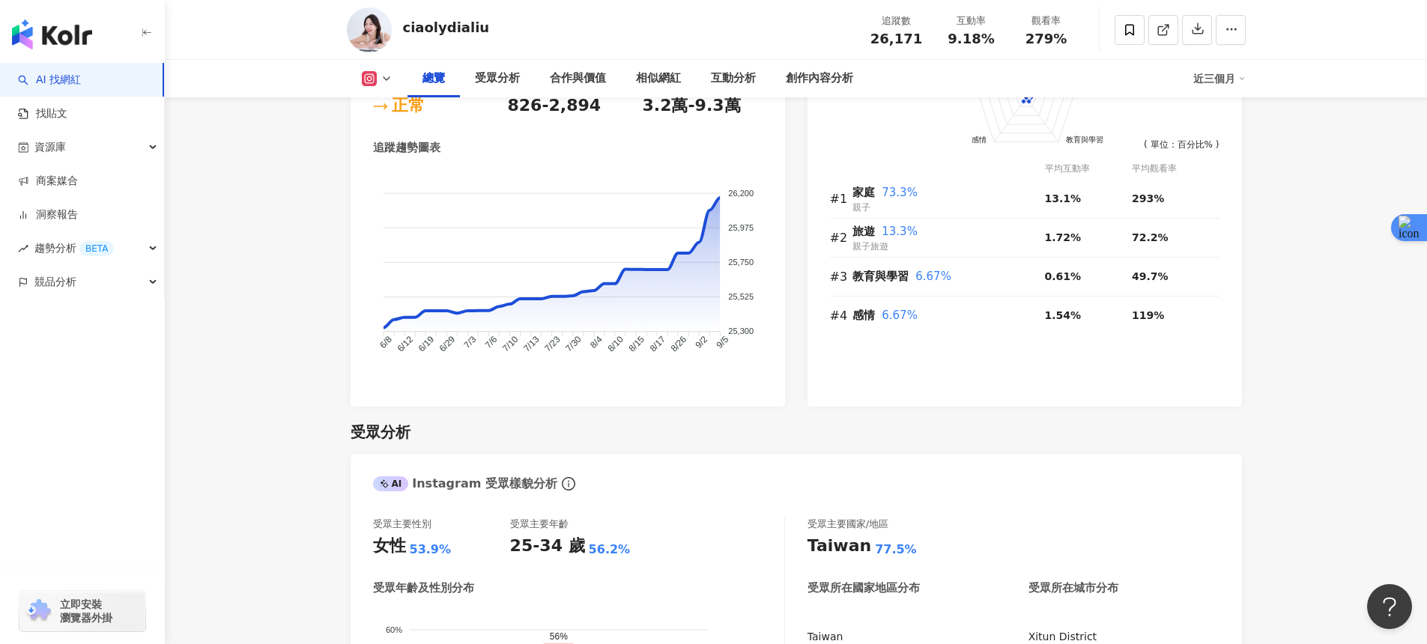
scroll to position [846, 0]
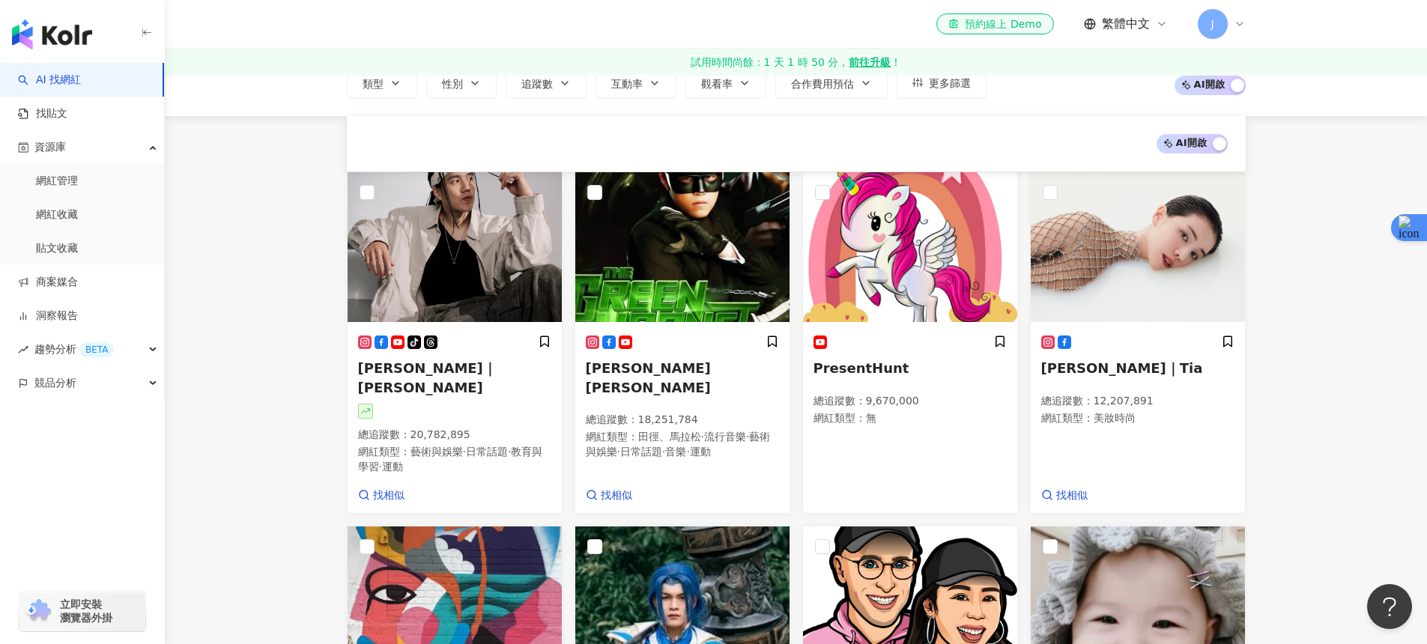
scroll to position [378, 0]
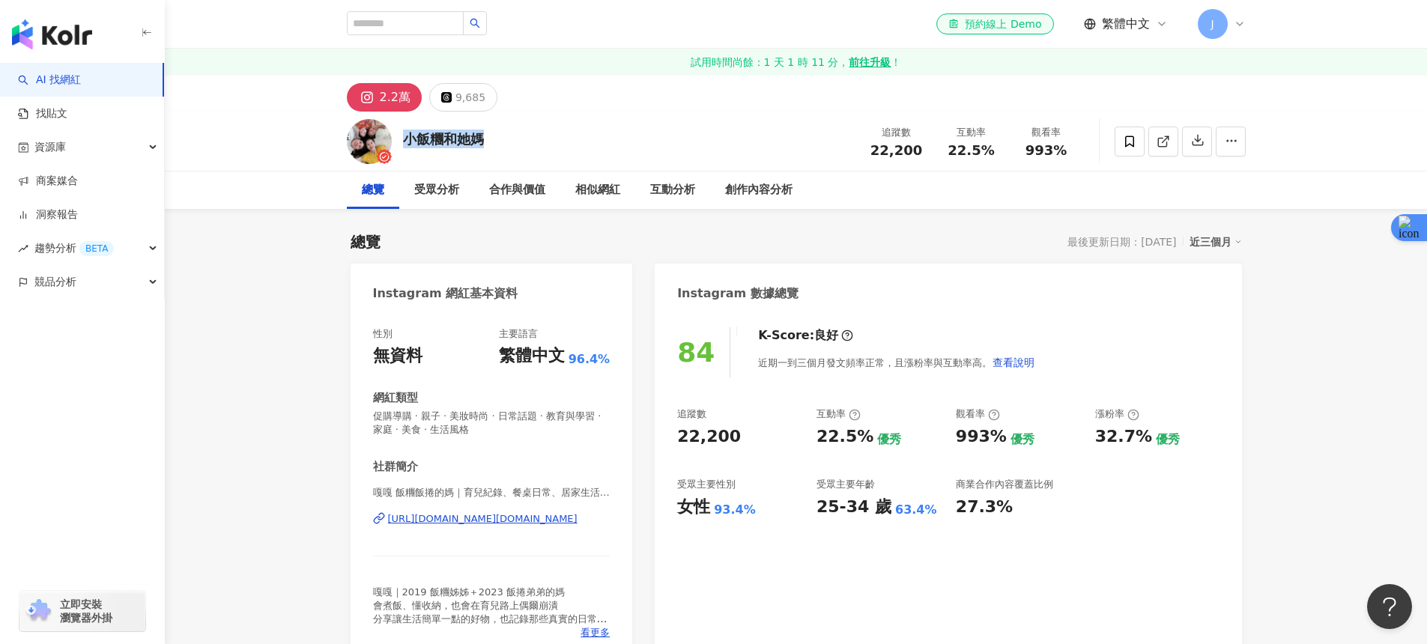
drag, startPoint x: 493, startPoint y: 139, endPoint x: 406, endPoint y: 142, distance: 86.9
click at [406, 142] on div "小飯糰和她媽 追蹤數 22,200 互動率 22.5% 觀看率 993%" at bounding box center [796, 141] width 959 height 59
copy div "小飯糰和她媽"
drag, startPoint x: 490, startPoint y: 139, endPoint x: 404, endPoint y: 138, distance: 86.2
click at [404, 138] on div "小飯糰和她媽 追蹤數 22,200 互動率 22.5% 觀看率 993%" at bounding box center [796, 141] width 959 height 59
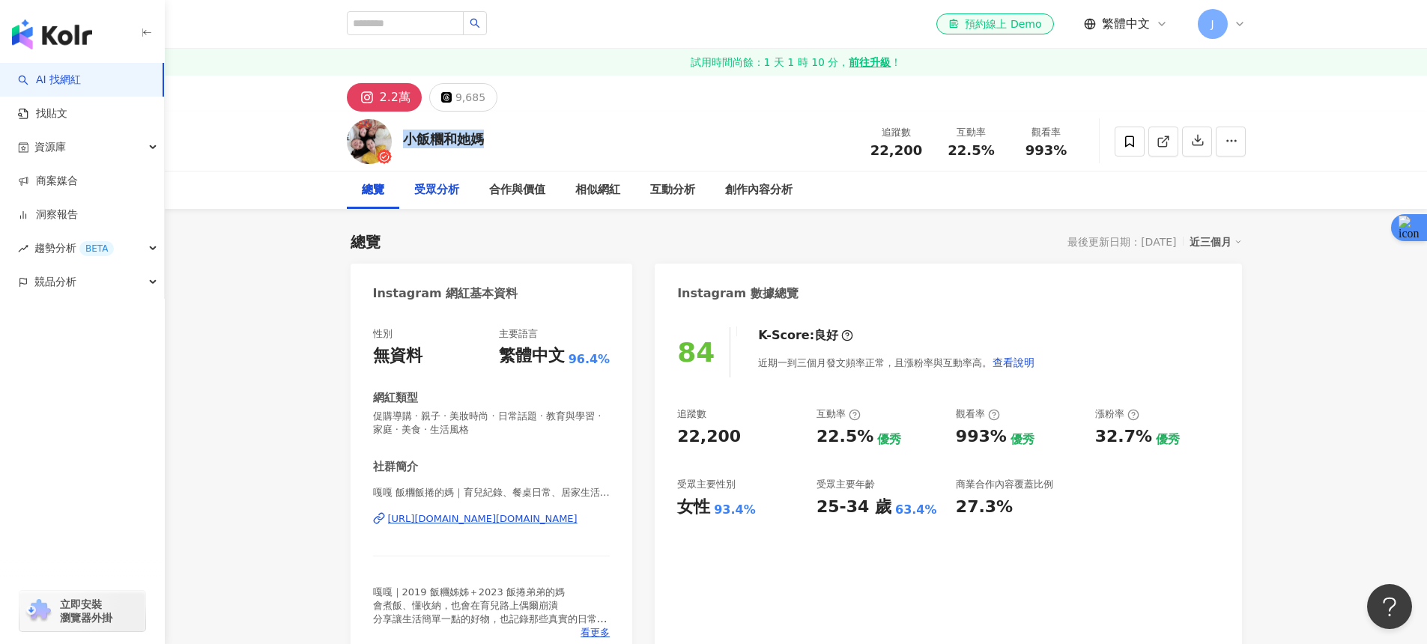
copy div "小飯糰和她媽"
copy div "[URL][DOMAIN_NAME][DOMAIN_NAME]"
click at [523, 516] on div "[URL][DOMAIN_NAME][DOMAIN_NAME]" at bounding box center [483, 518] width 190 height 13
click at [847, 369] on div "近期一到三個月發文頻率正常，且漲粉率與互動率高。 查看說明" at bounding box center [896, 363] width 277 height 30
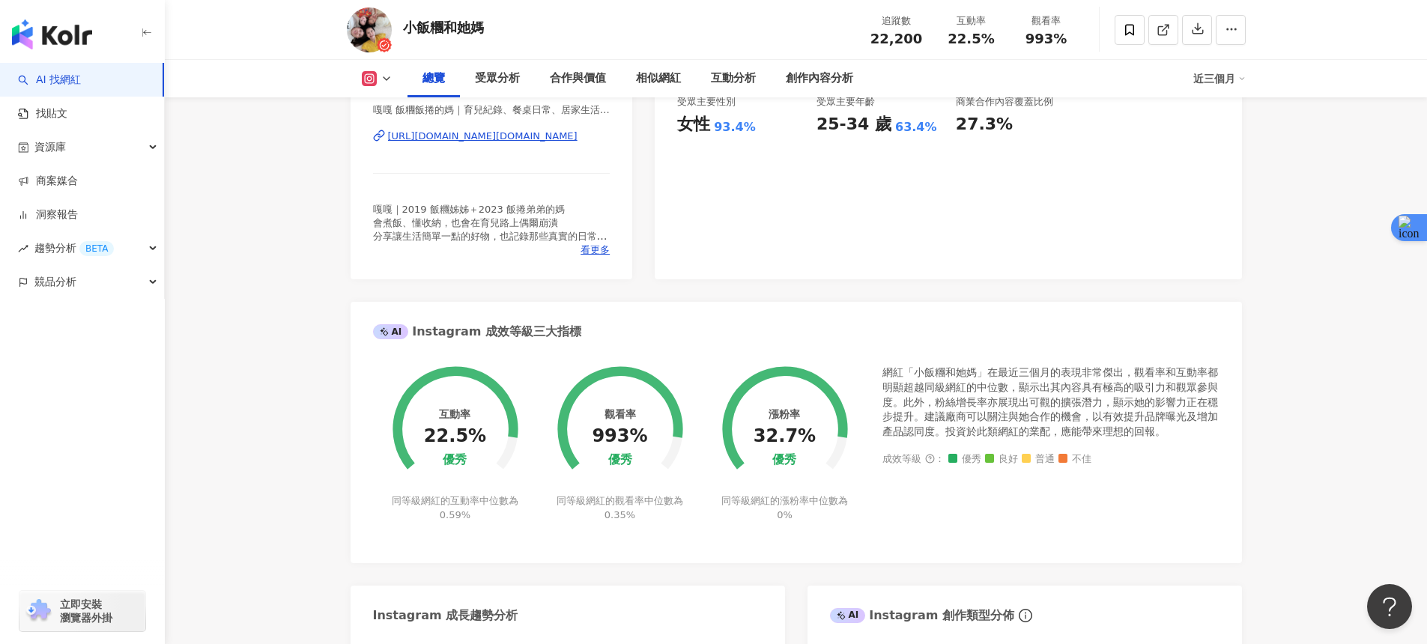
scroll to position [158, 0]
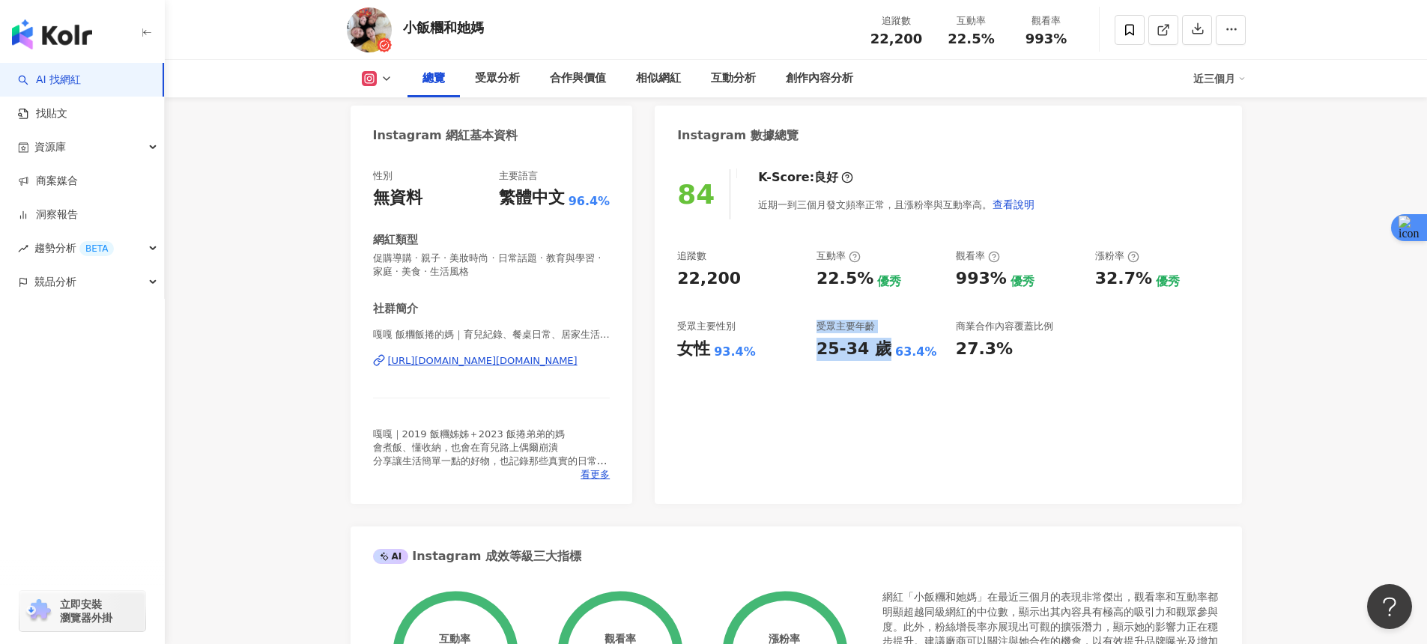
drag, startPoint x: 808, startPoint y: 345, endPoint x: 879, endPoint y: 357, distance: 72.3
click at [879, 357] on div "追蹤數 22,200 互動率 22.5% 優秀 觀看率 993% 優秀 漲粉率 32.7% 優秀 受眾主要性別 女性 93.4% 受眾主要年齡 25-34 歲…" at bounding box center [948, 304] width 542 height 111
click at [879, 357] on div "25-34 歲" at bounding box center [853, 349] width 75 height 23
drag, startPoint x: 820, startPoint y: 354, endPoint x: 875, endPoint y: 355, distance: 54.7
click at [875, 355] on div "25-34 歲" at bounding box center [853, 349] width 75 height 23
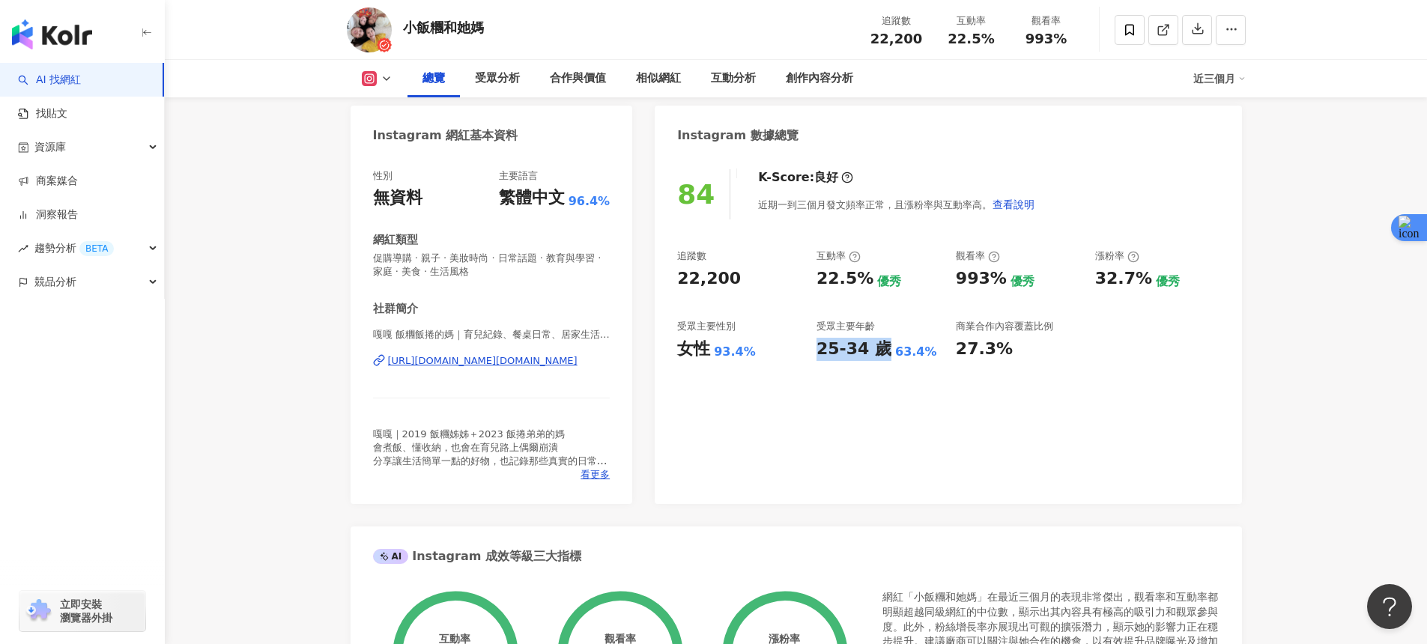
copy div "25-34 歲"
drag, startPoint x: 675, startPoint y: 351, endPoint x: 709, endPoint y: 354, distance: 33.8
click at [709, 354] on div "84 K-Score : 良好 近期一到三個月發文頻率正常，且漲粉率與互動率高。 查看說明 追蹤數 22,200 互動率 22.5% 優秀 觀看率 993% …" at bounding box center [948, 329] width 586 height 350
copy div "女性"
click at [924, 333] on div "受眾主要年齡" at bounding box center [878, 326] width 124 height 13
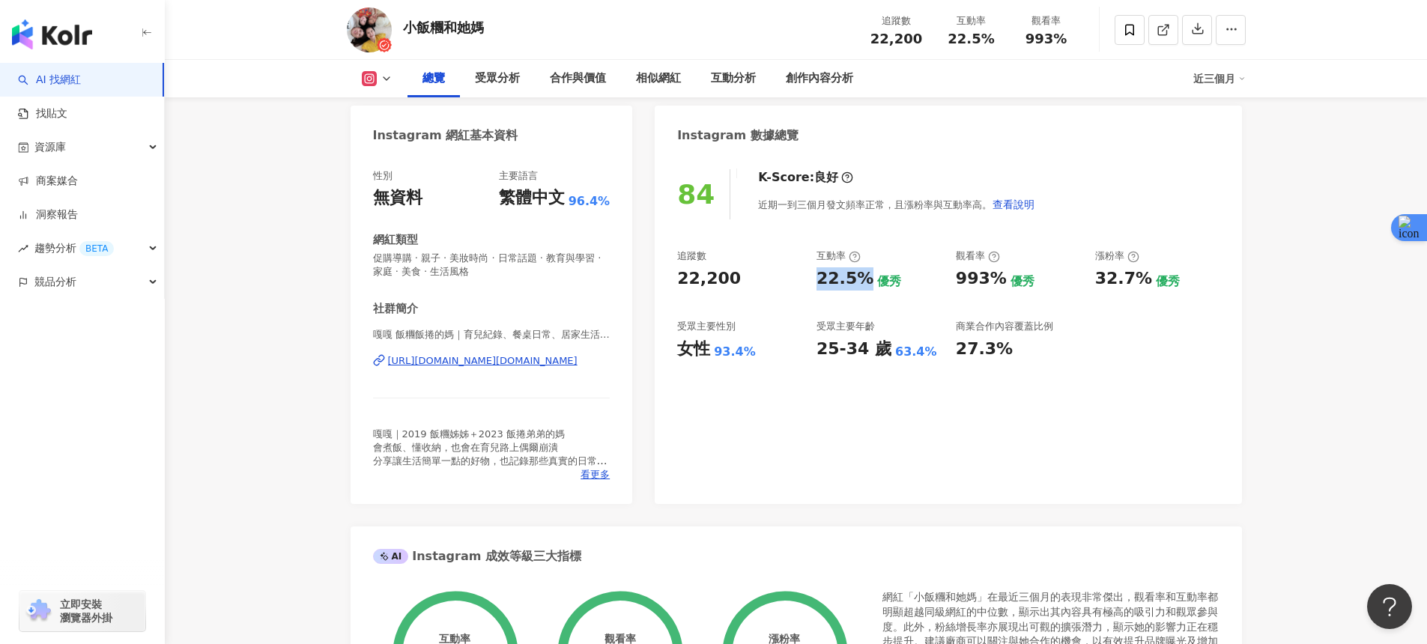
drag, startPoint x: 819, startPoint y: 277, endPoint x: 860, endPoint y: 282, distance: 41.4
click at [860, 282] on div "22.5%" at bounding box center [844, 278] width 57 height 23
copy div "22.5%"
drag, startPoint x: 958, startPoint y: 285, endPoint x: 995, endPoint y: 284, distance: 37.5
click at [995, 284] on div "993%" at bounding box center [981, 278] width 51 height 23
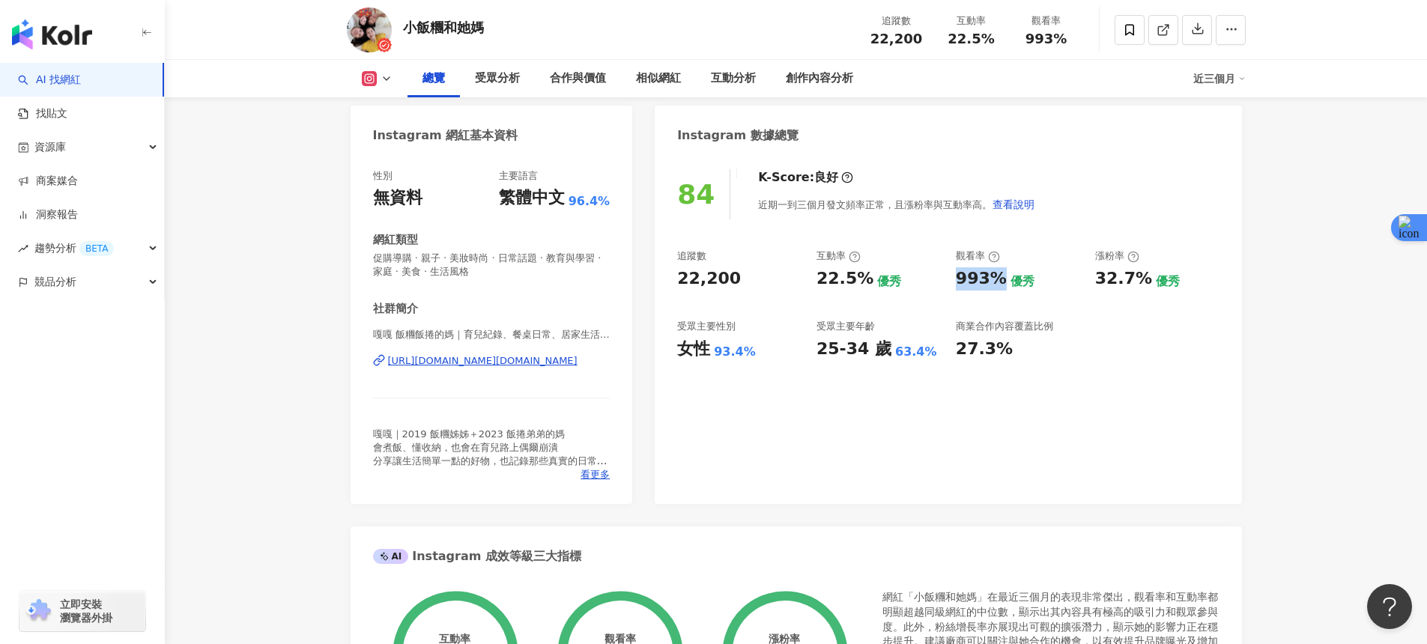
copy div "993%"
click at [606, 482] on span "看更多" at bounding box center [595, 474] width 29 height 13
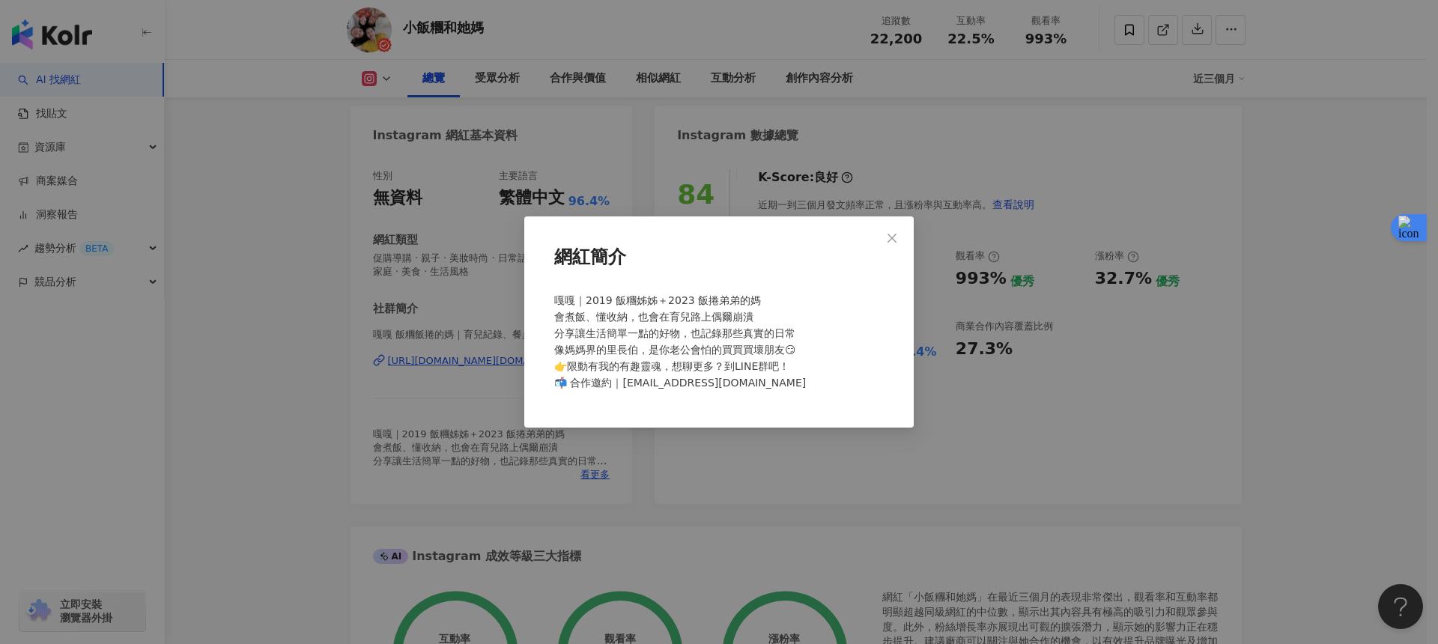
drag, startPoint x: 664, startPoint y: 459, endPoint x: 664, endPoint y: 470, distance: 10.5
click at [664, 465] on div "網紅簡介 嘎嘎｜2019 飯糰姊姊＋2023 飯捲弟弟的媽 會煮飯、懂收納，也會在育兒路上偶爾崩潰 分享讓生活簡單一點的好物，也記錄那些真實的日常 像媽媽界的…" at bounding box center [719, 322] width 1438 height 644
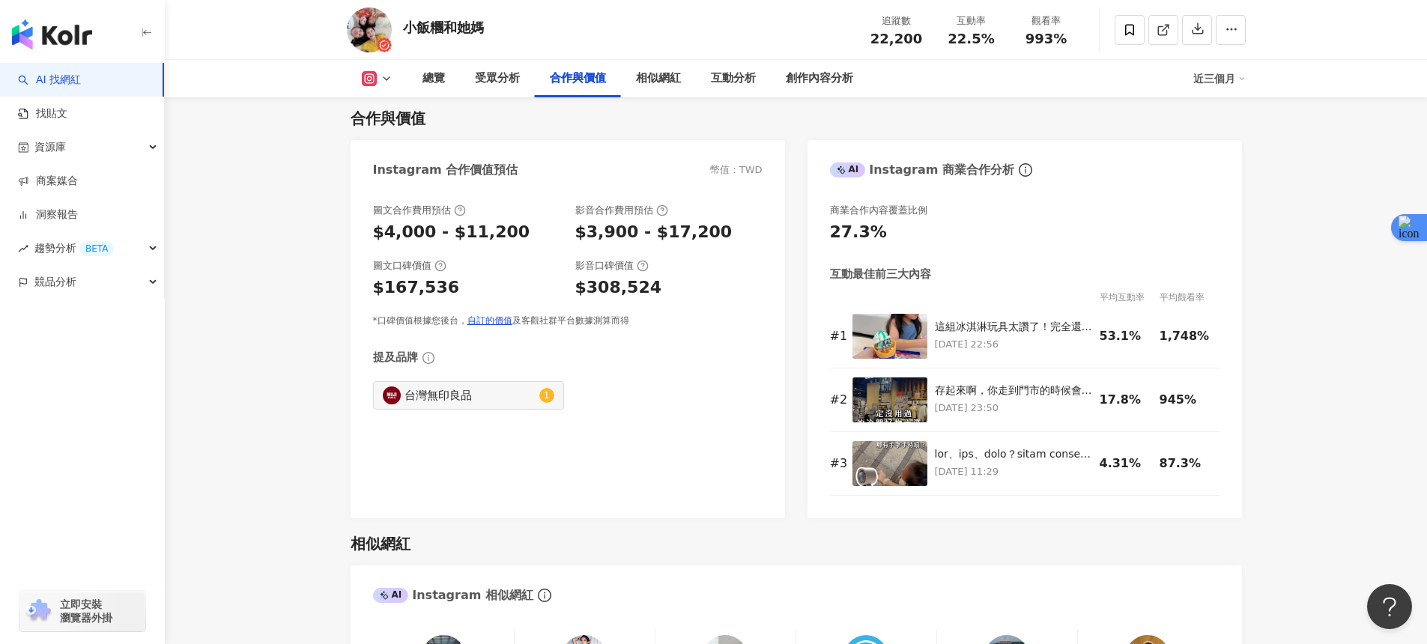
scroll to position [2090, 0]
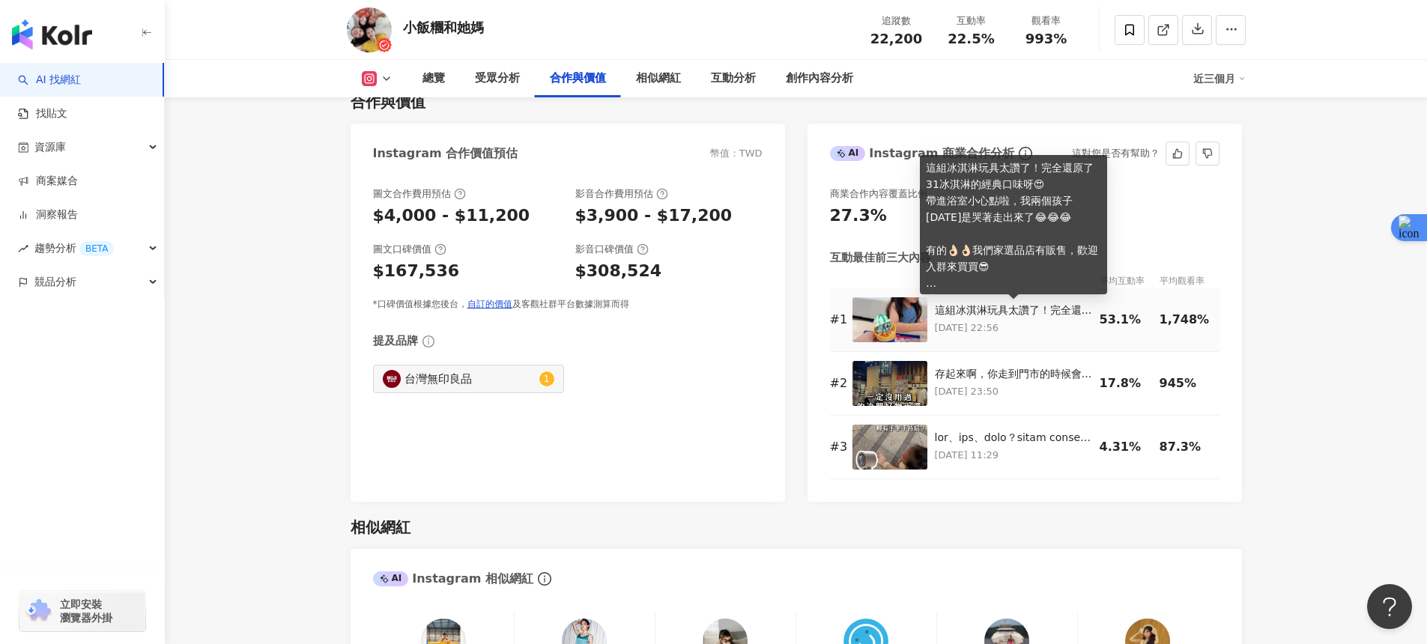
click at [973, 315] on div "這組冰淇淋玩具太讚了！完全還原了31冰淇淋的經典口味呀😍 帶進浴室小心點啦，我兩個孩子今天是哭著走出來了😂😂😂 有的👌🏻👌🏻我們家選品店有販售，歡迎入群來買買…" at bounding box center [1013, 310] width 157 height 15
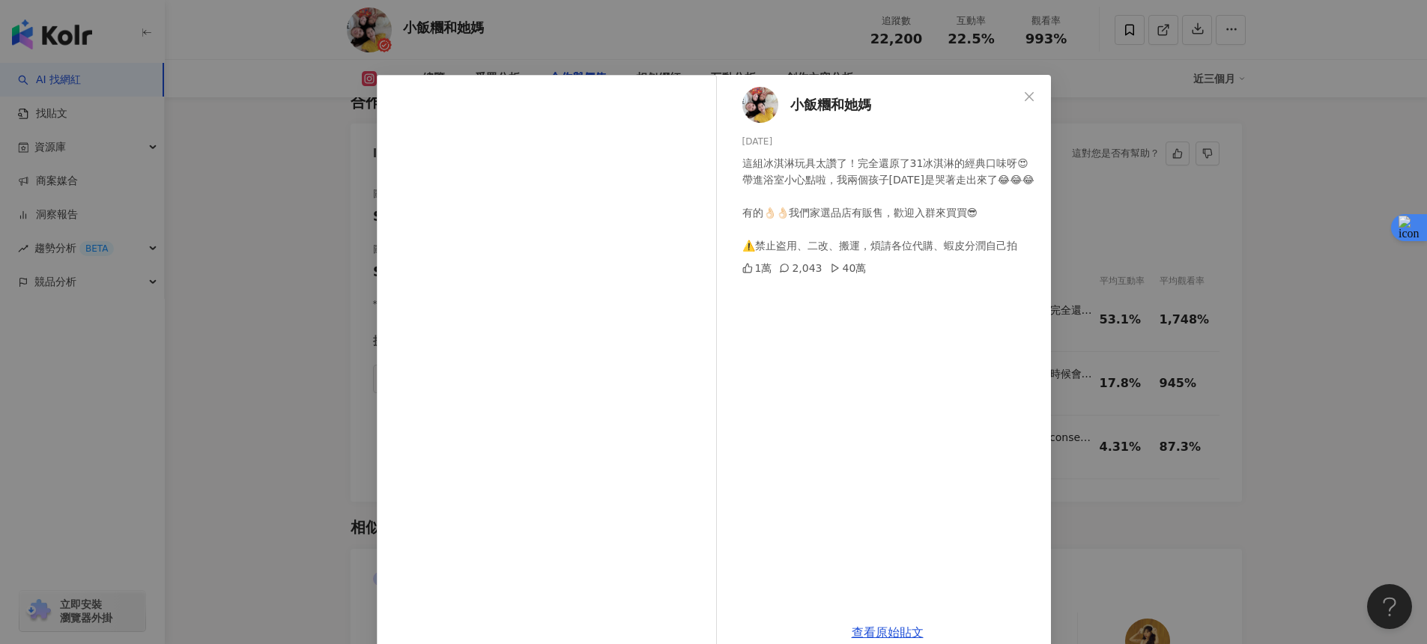
click at [1240, 345] on div "小飯糰和她媽 2025/8/3 這組冰淇淋玩具太讚了！完全還原了31冰淇淋的經典口味呀😍 帶進浴室小心點啦，我兩個孩子今天是哭著走出來了😂😂😂 有的👌🏻👌🏻我…" at bounding box center [713, 322] width 1427 height 644
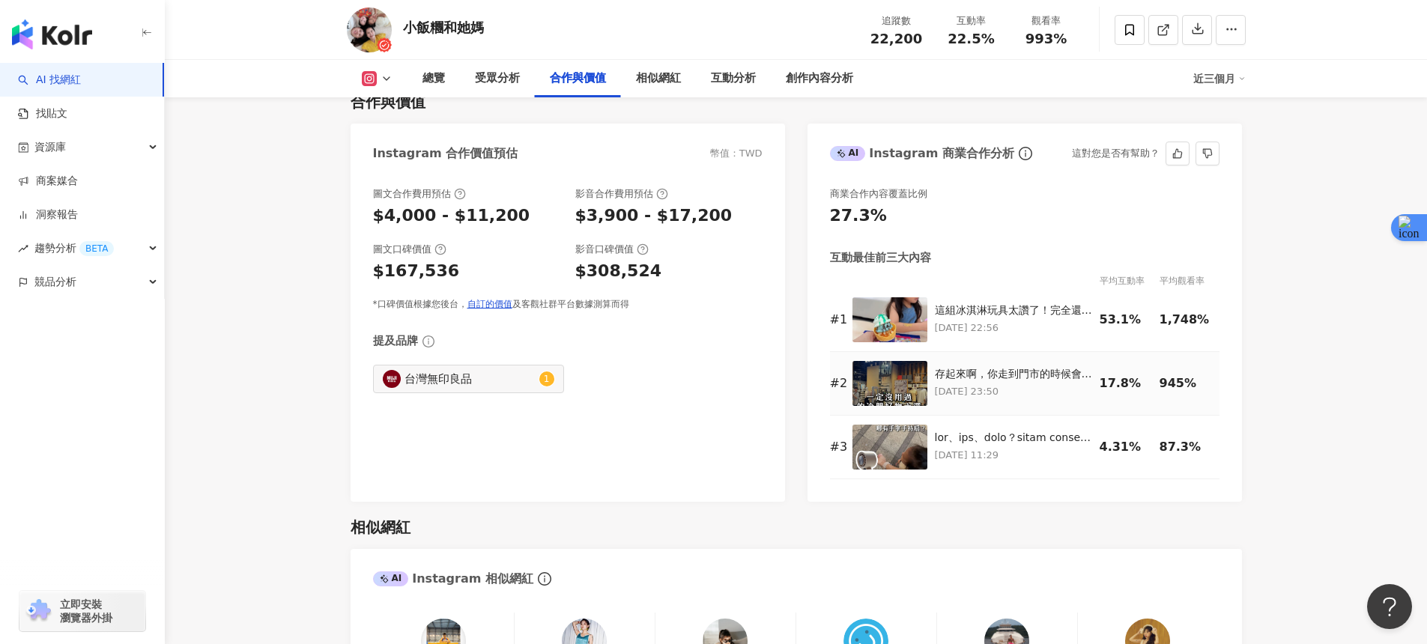
click at [882, 387] on img at bounding box center [889, 383] width 75 height 45
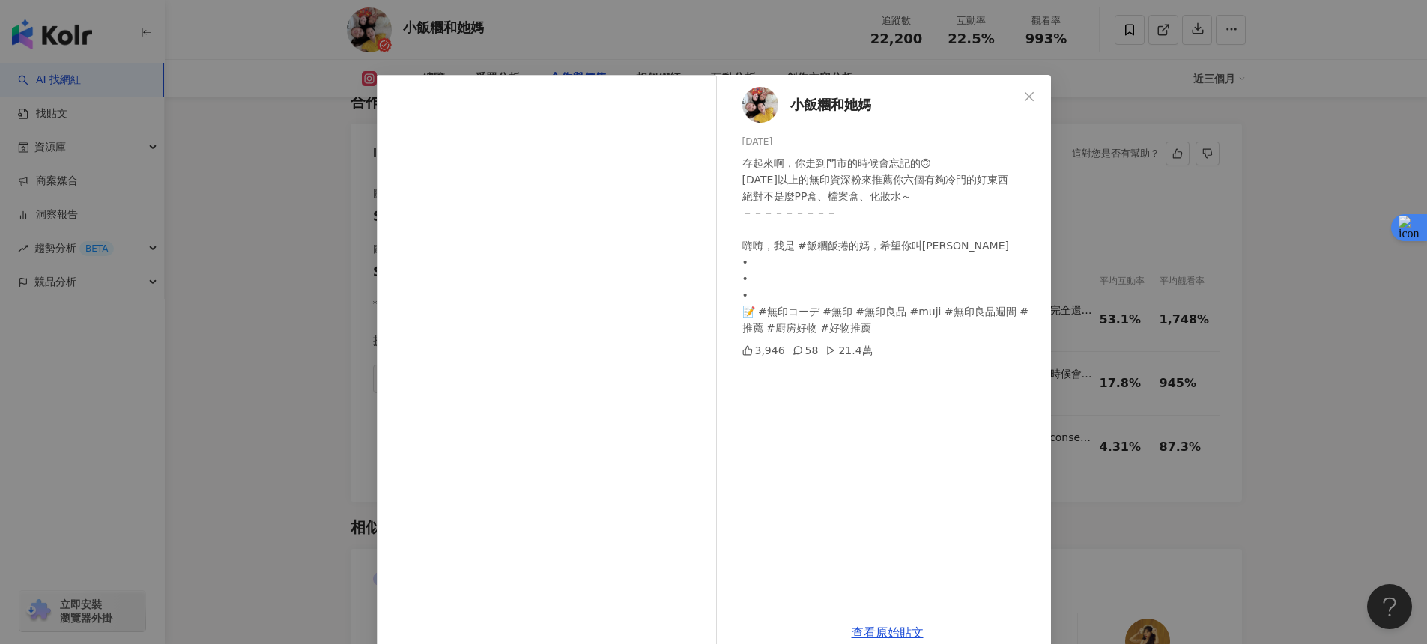
click at [1224, 298] on div "小飯糰和她媽 2025/7/4 存起來啊，你走到門市的時候會忘記的🙃 15年以上的無印資深粉來推薦你六個有夠冷門的好東西 絕對不是麼PP盒、檔案盒、化妝水～ …" at bounding box center [713, 322] width 1427 height 644
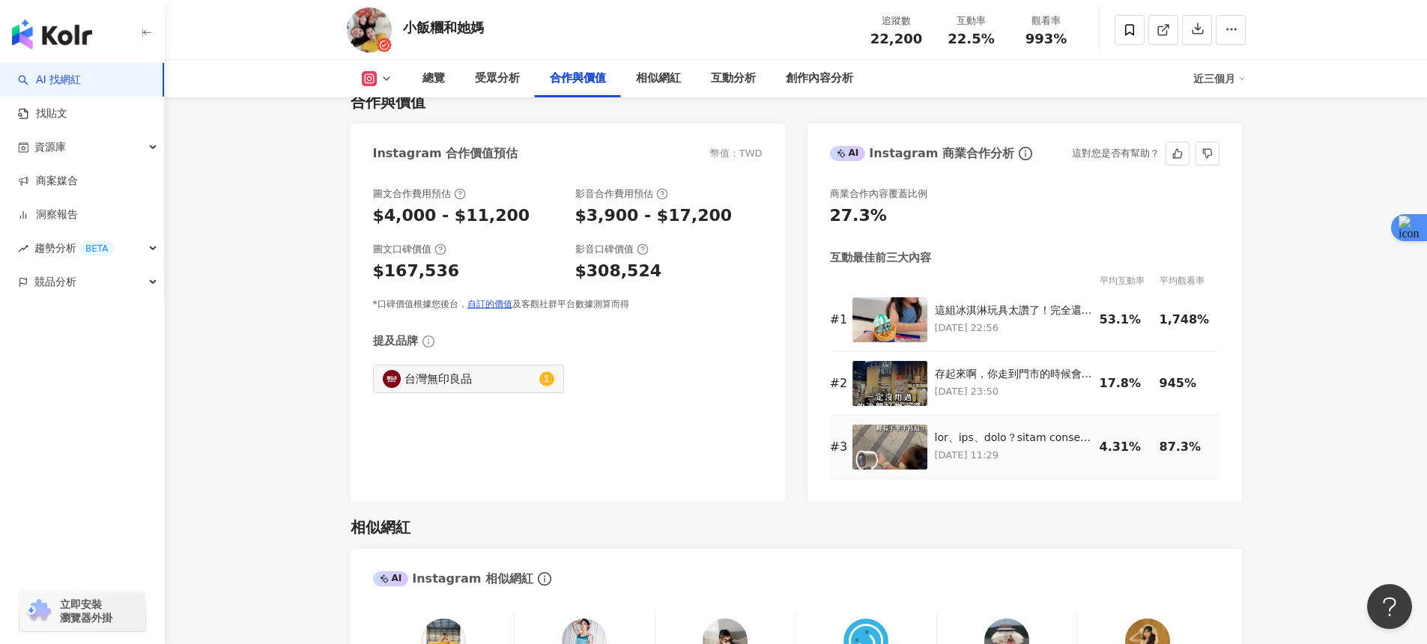
click at [895, 452] on img at bounding box center [889, 447] width 75 height 45
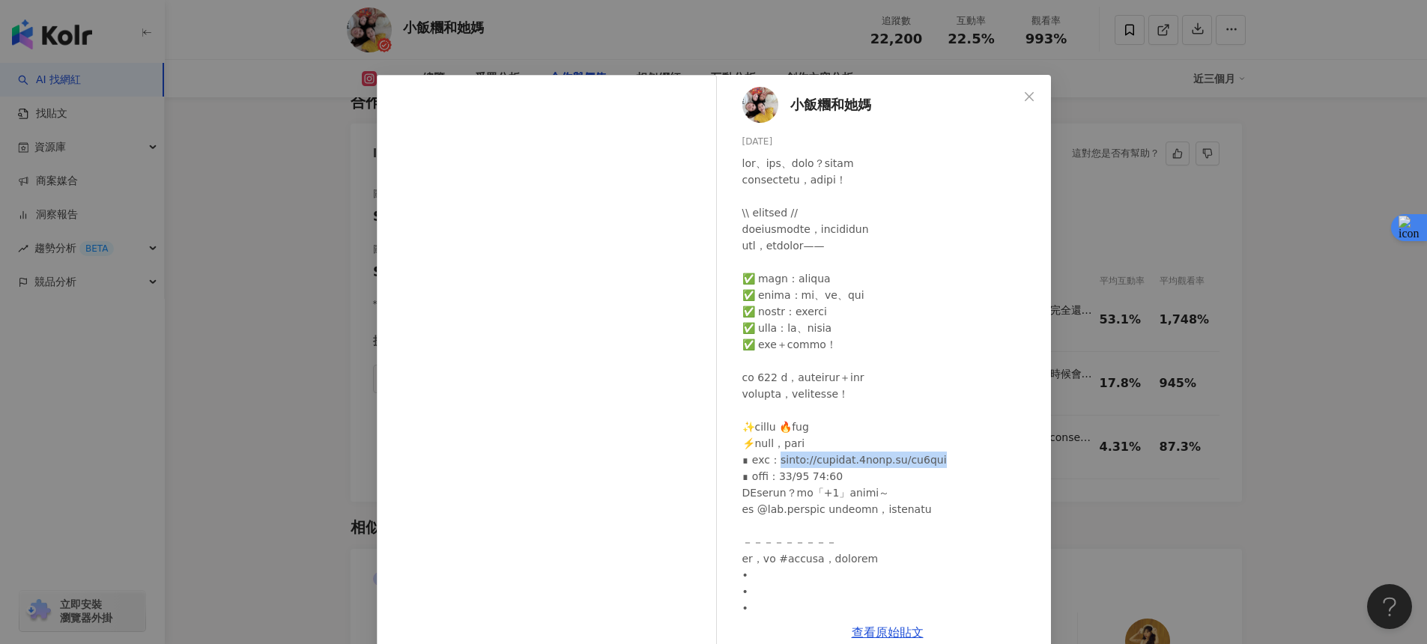
drag, startPoint x: 798, startPoint y: 461, endPoint x: 953, endPoint y: 461, distance: 155.1
click at [953, 461] on div at bounding box center [890, 402] width 297 height 494
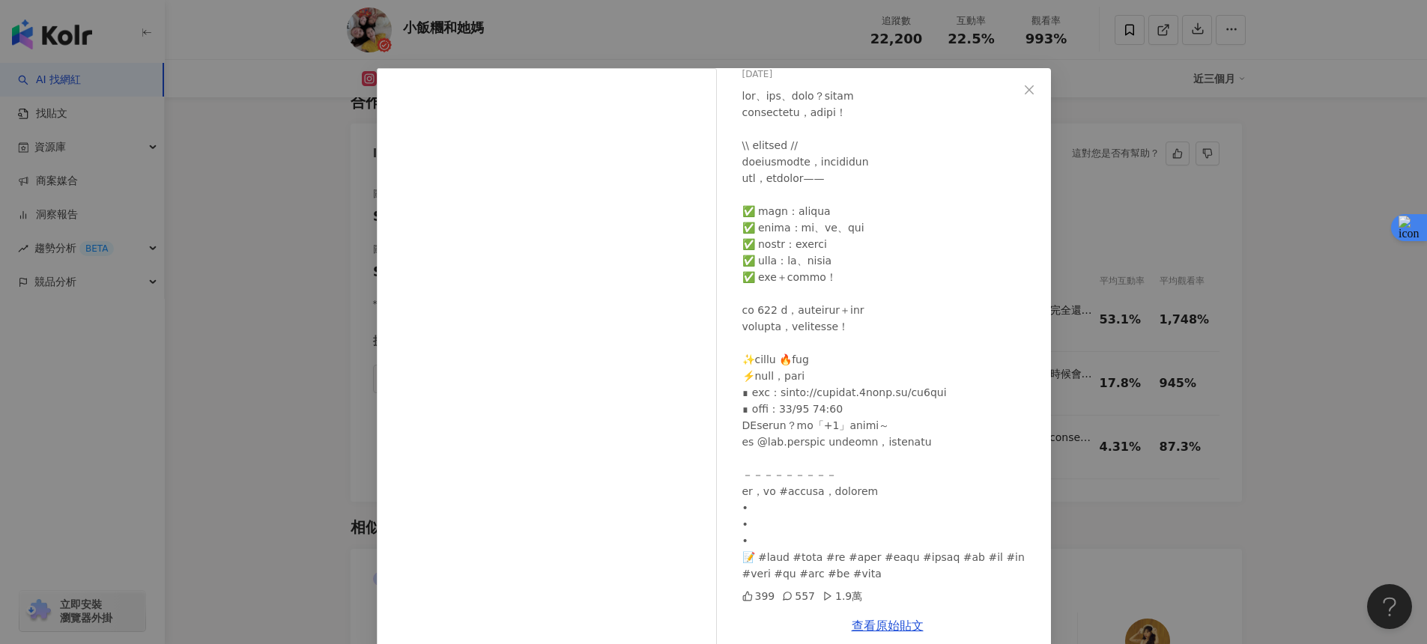
click at [1124, 427] on div "小飯糰和她媽 2025/7/3 399 557 1.9萬 查看原始貼文" at bounding box center [713, 322] width 1427 height 644
click at [1103, 459] on div "小飯糰和她媽 2025/7/3 399 557 1.9萬 查看原始貼文" at bounding box center [713, 322] width 1427 height 644
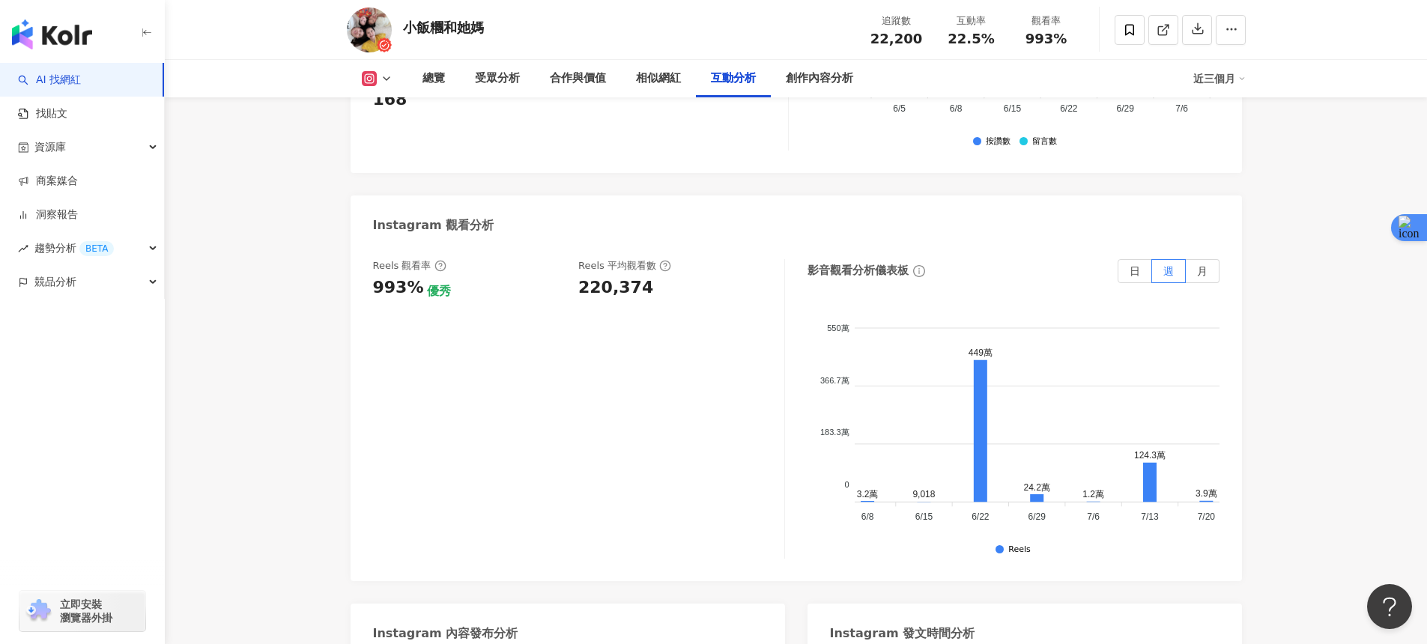
scroll to position [0, 74]
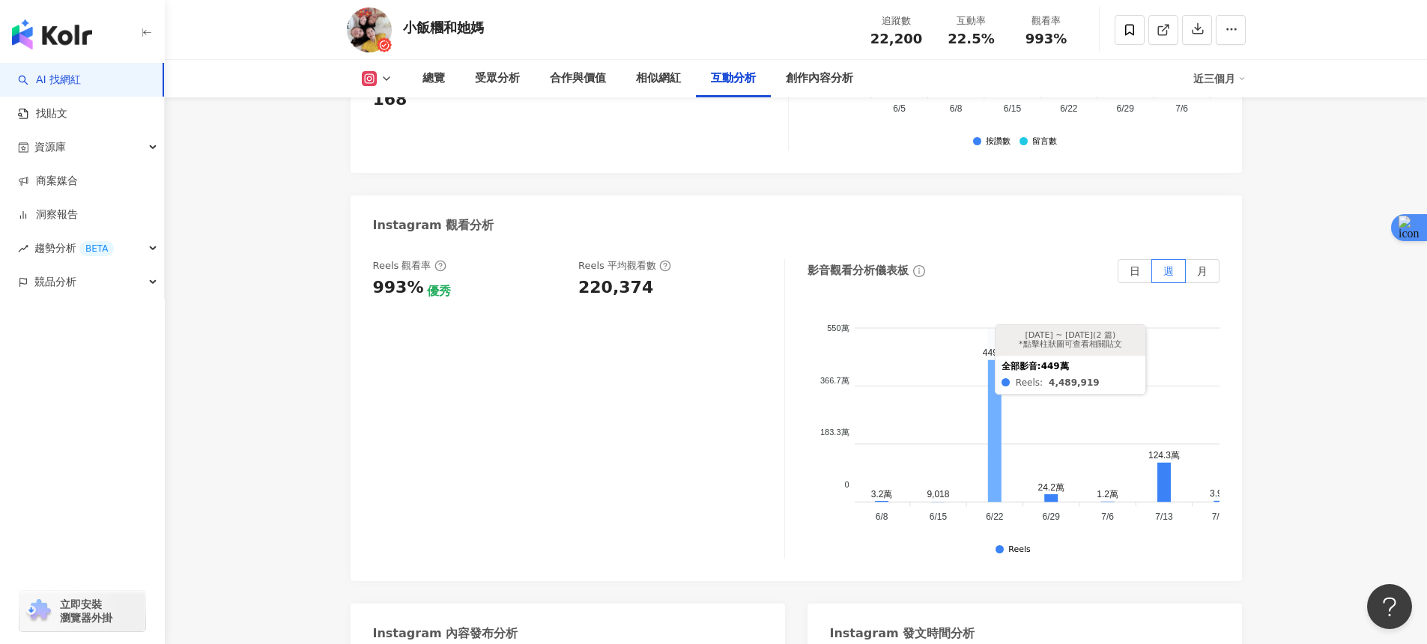
click at [992, 429] on icon at bounding box center [994, 431] width 13 height 142
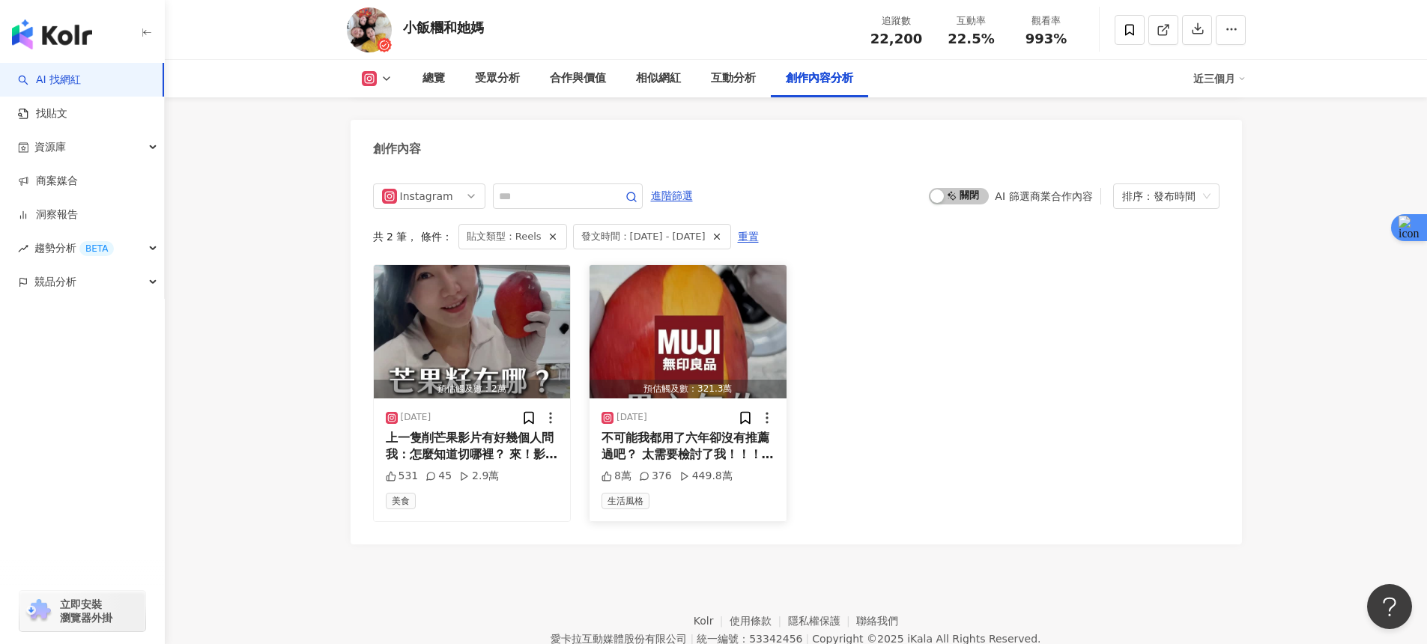
click at [664, 294] on img "button" at bounding box center [687, 331] width 197 height 133
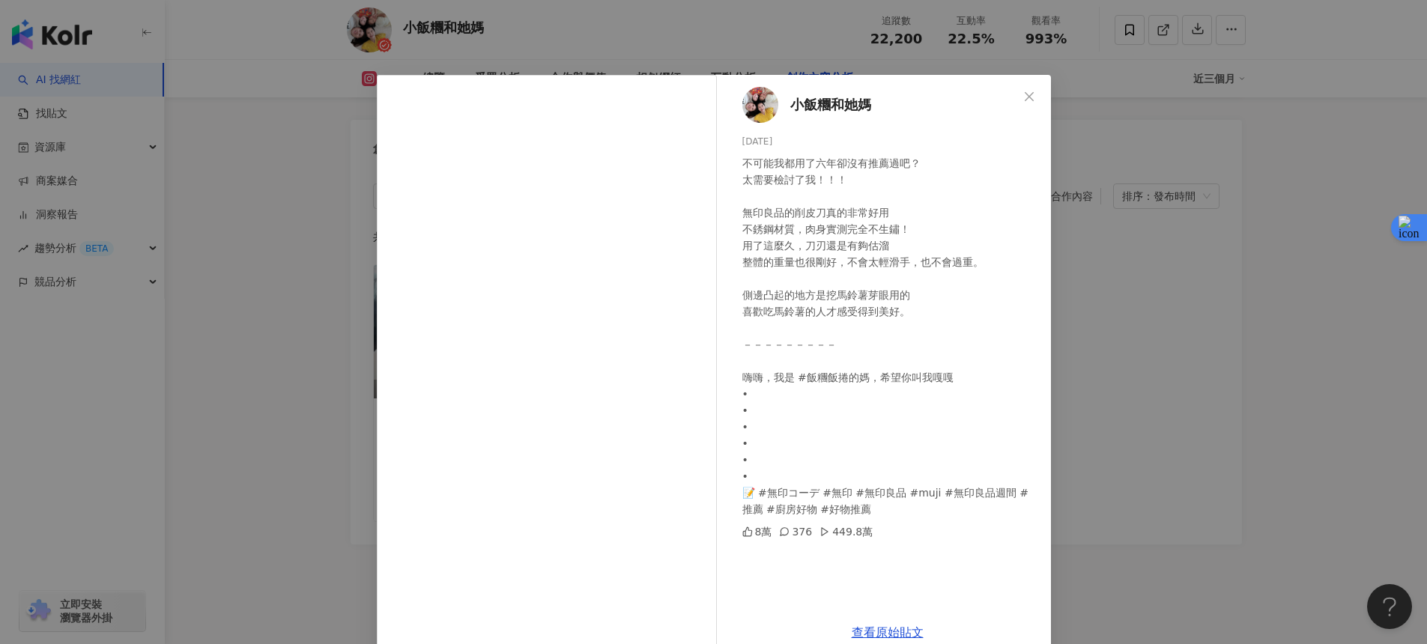
scroll to position [28, 0]
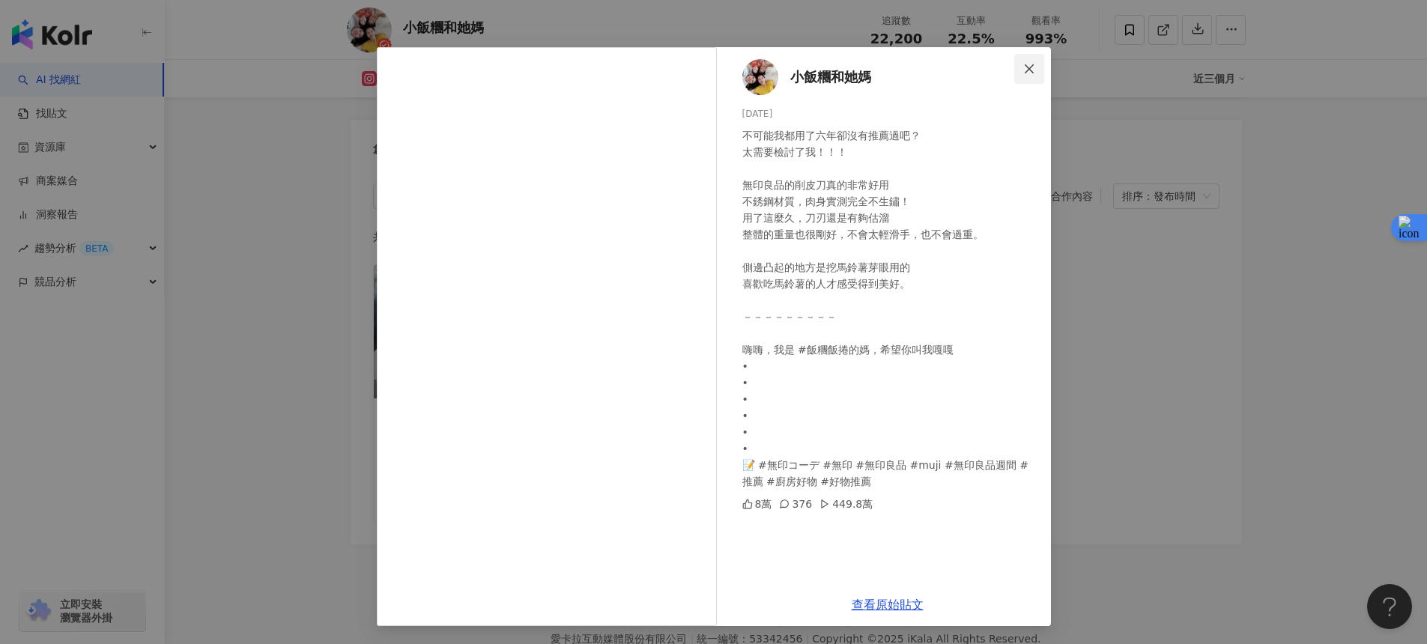
click at [1014, 66] on span "Close" at bounding box center [1029, 69] width 30 height 12
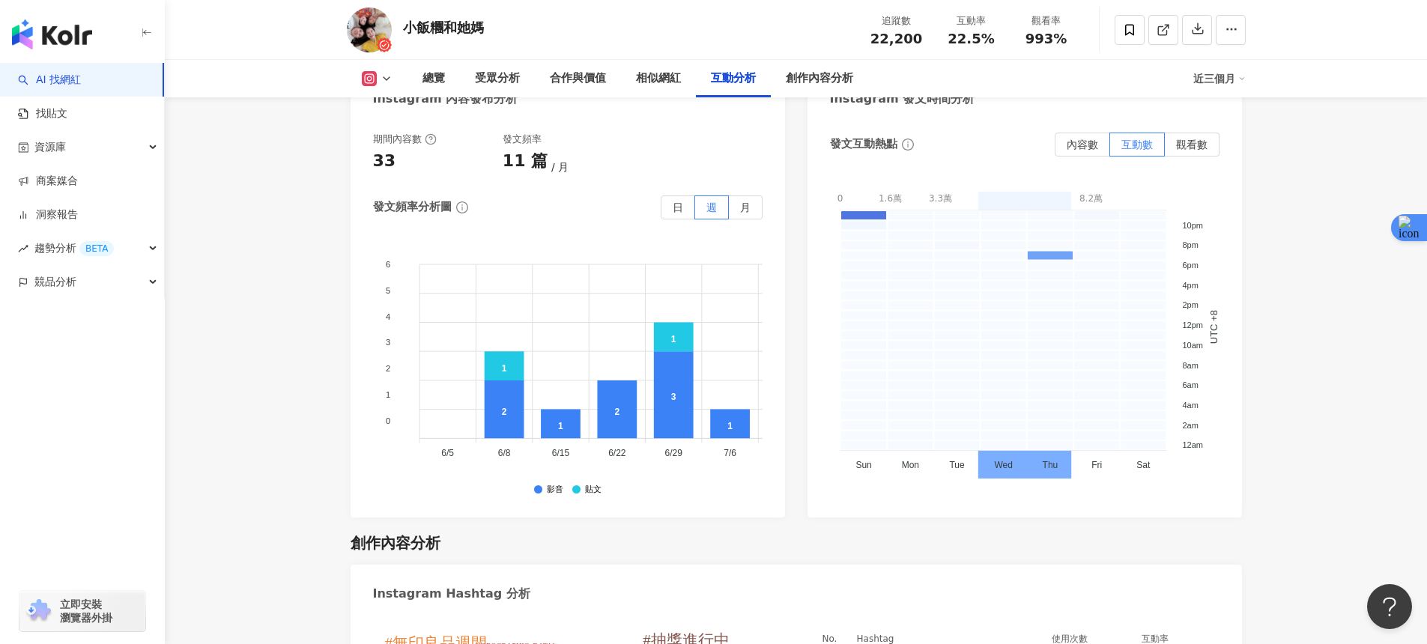
scroll to position [3836, 0]
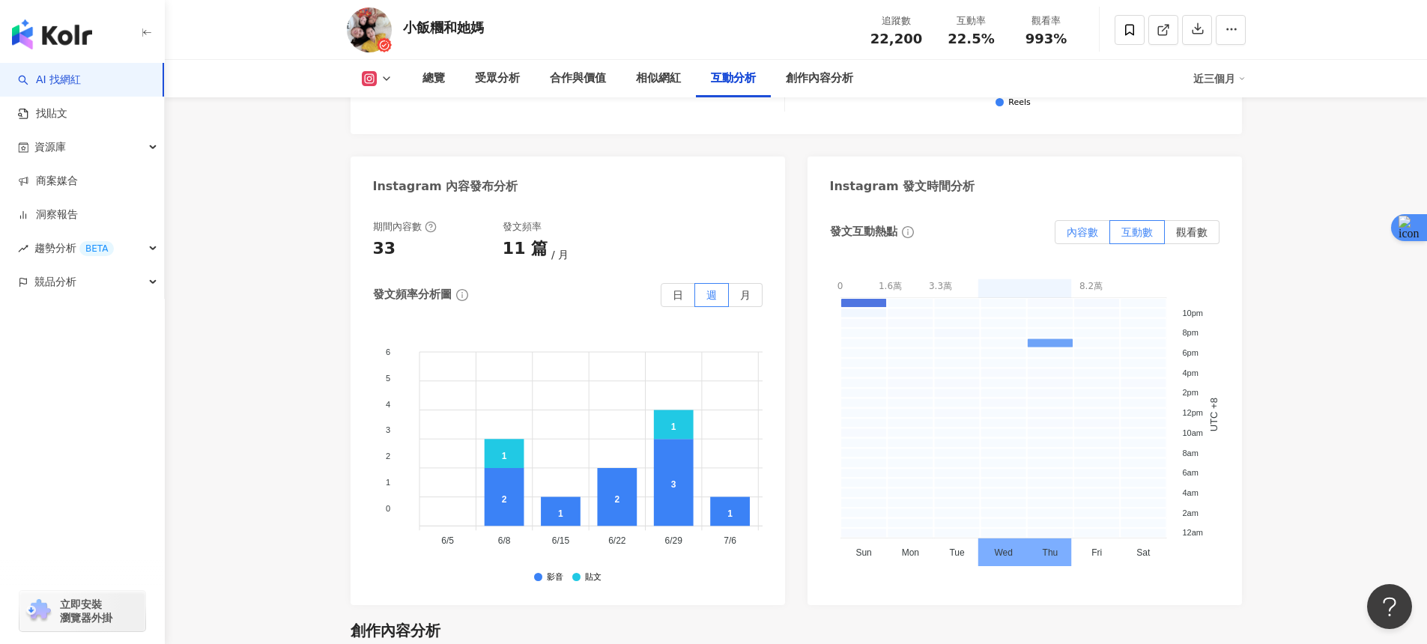
click at [1071, 220] on label "內容數" at bounding box center [1082, 232] width 55 height 24
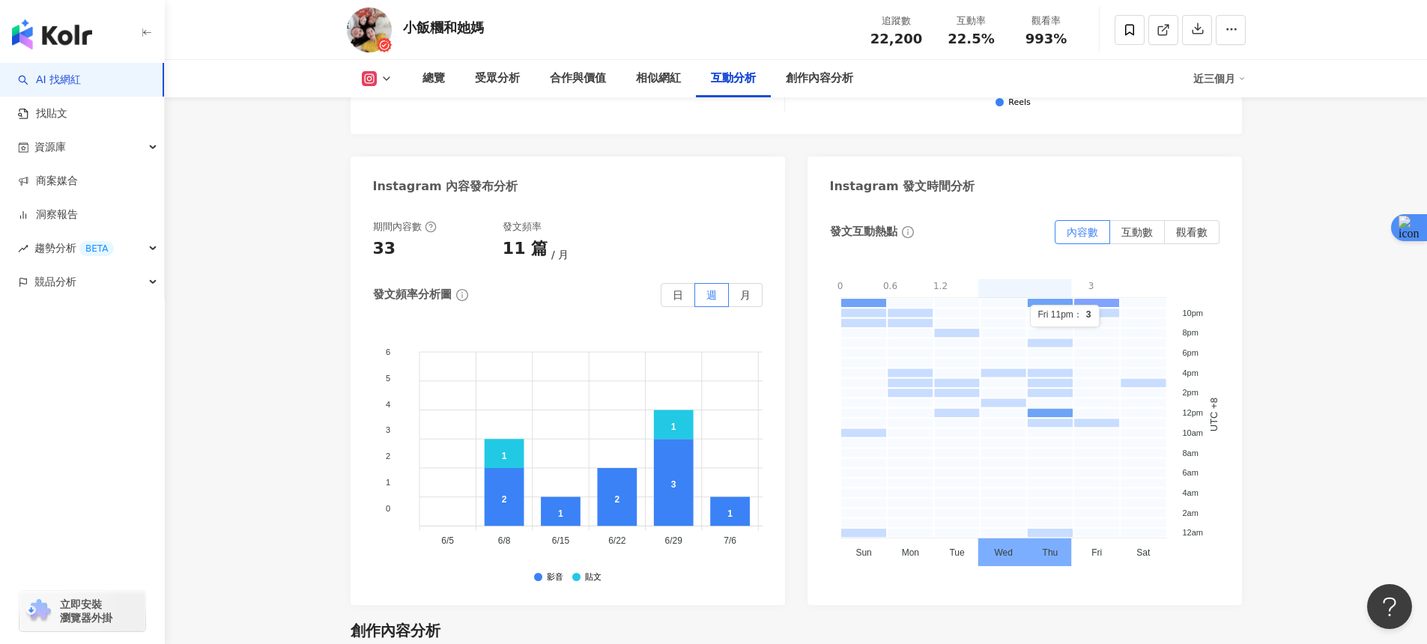
click at [1100, 298] on rect at bounding box center [1096, 303] width 46 height 10
click at [1190, 226] on span "觀看數" at bounding box center [1191, 232] width 31 height 12
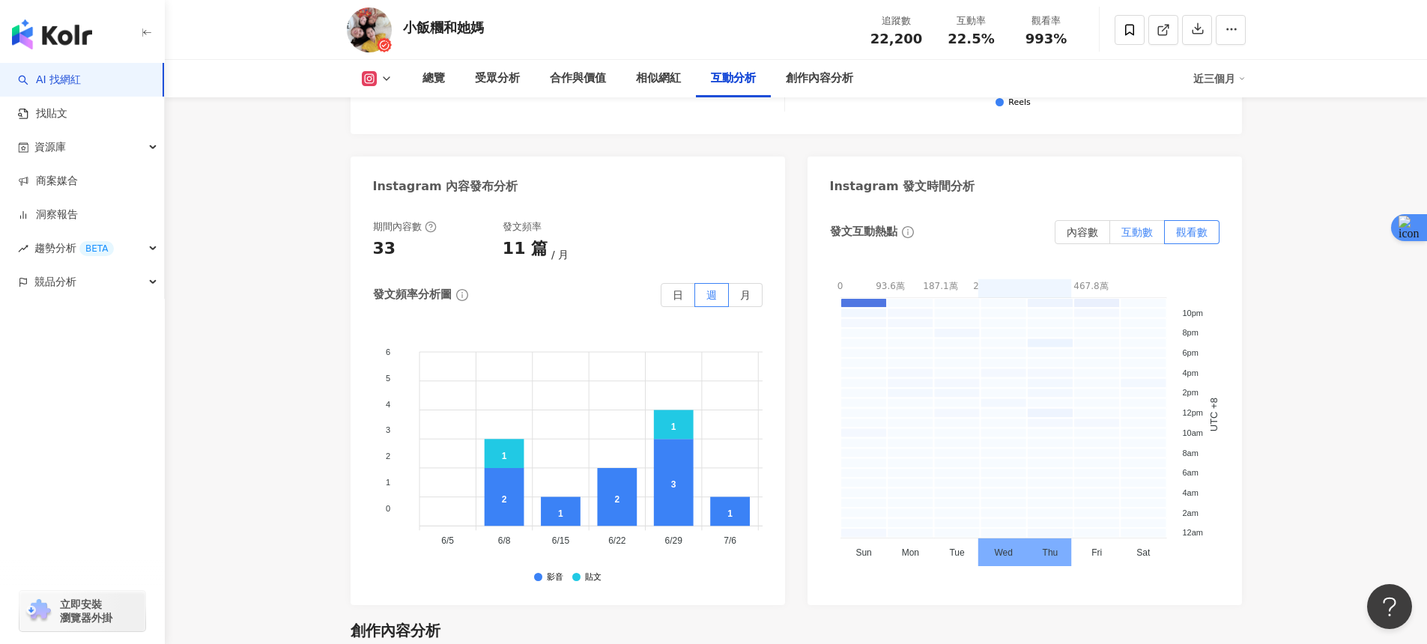
click at [1153, 220] on label "互動數" at bounding box center [1137, 232] width 55 height 24
click at [1108, 220] on div "內容數 互動數 觀看數" at bounding box center [1137, 232] width 165 height 24
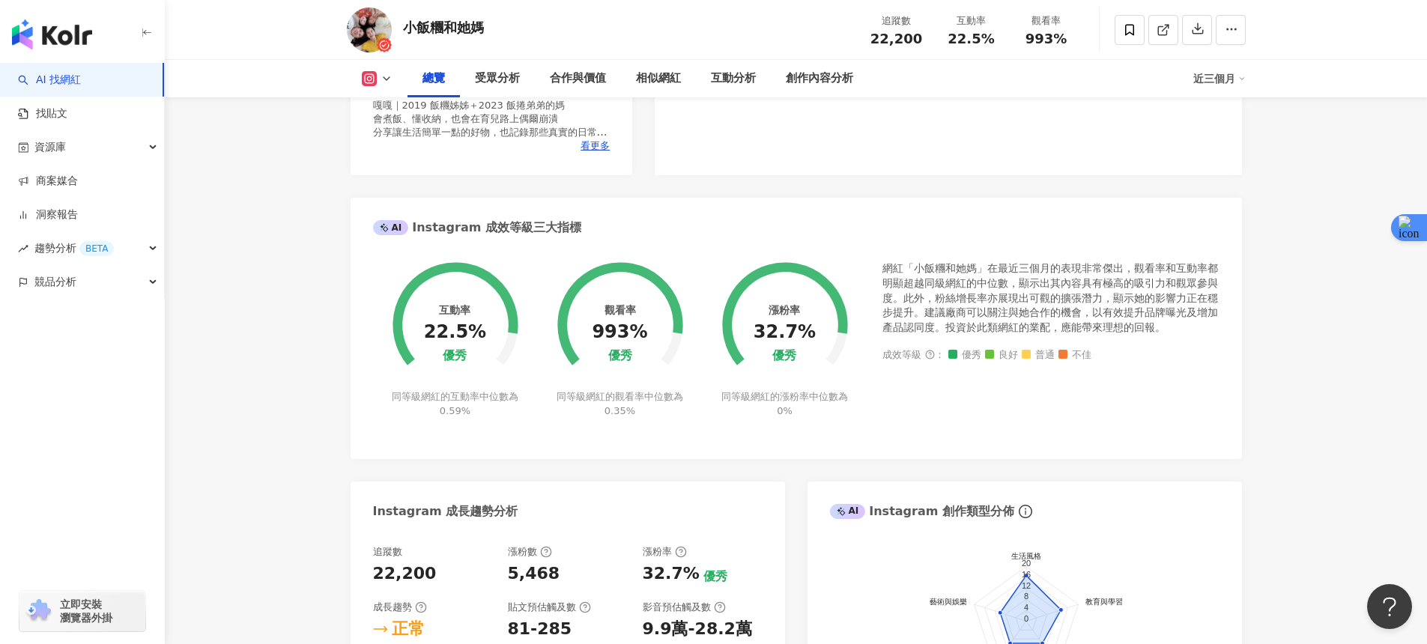
scroll to position [285, 0]
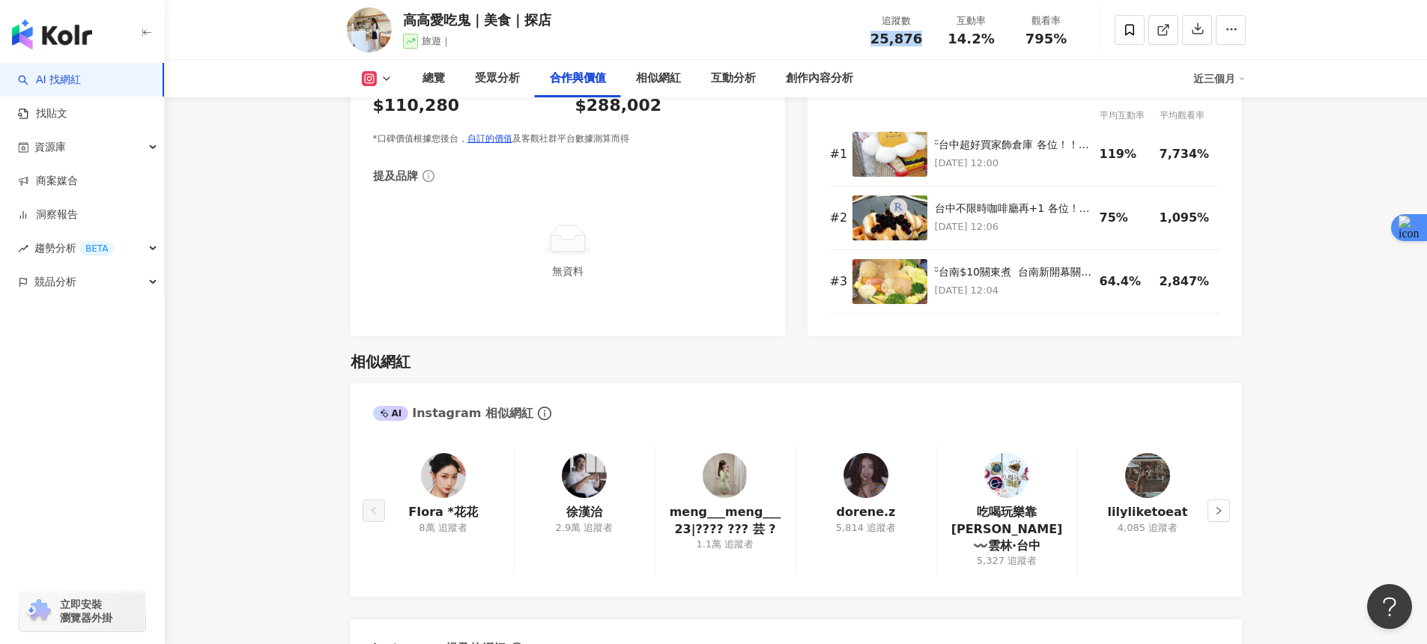
scroll to position [2217, 0]
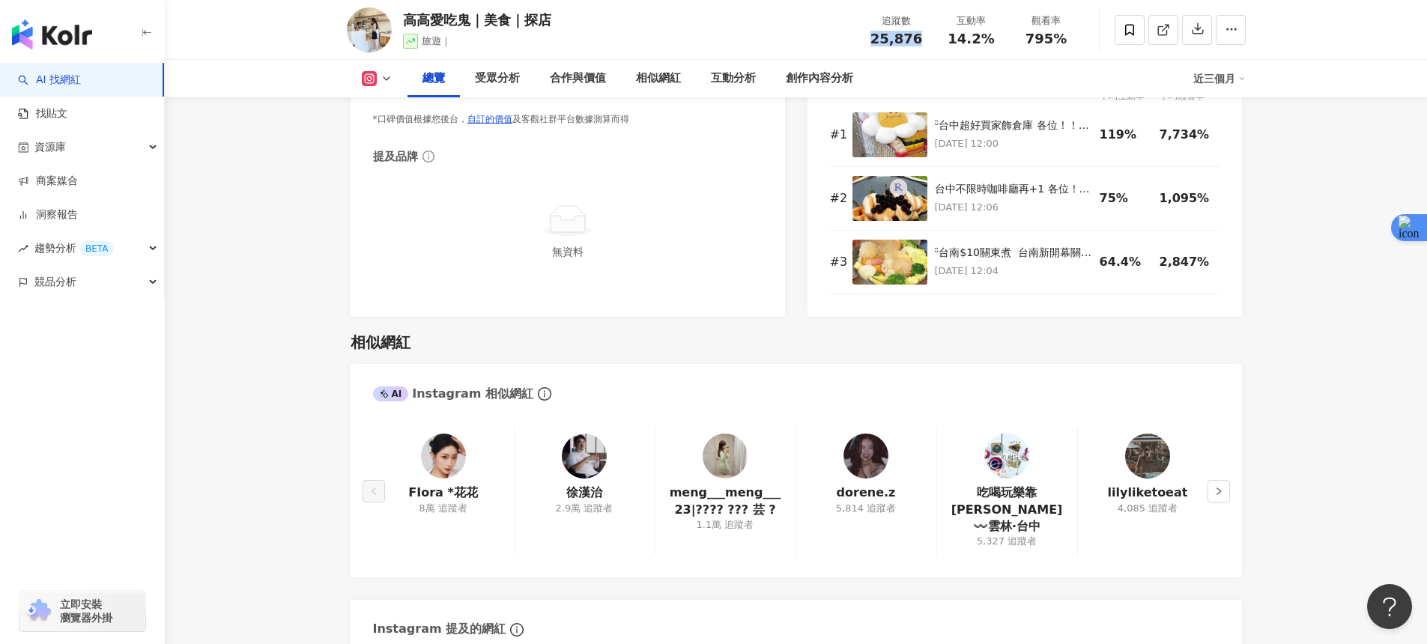
scroll to position [121, 0]
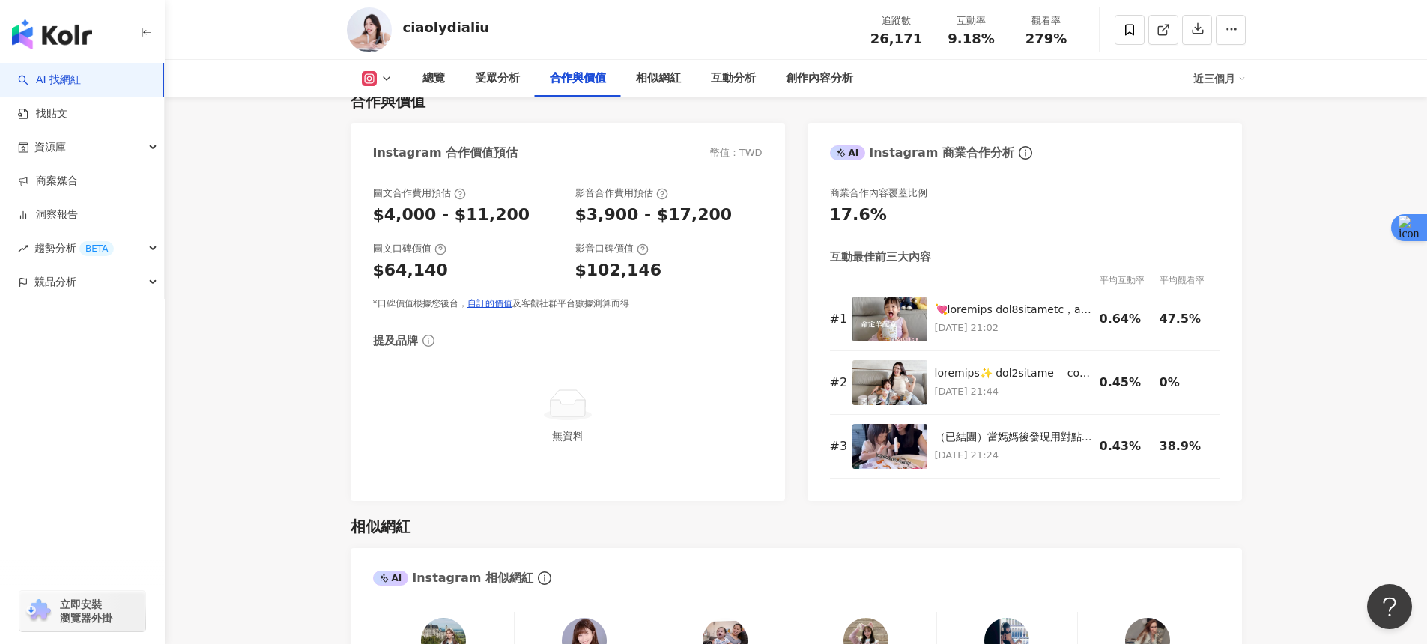
scroll to position [2027, 0]
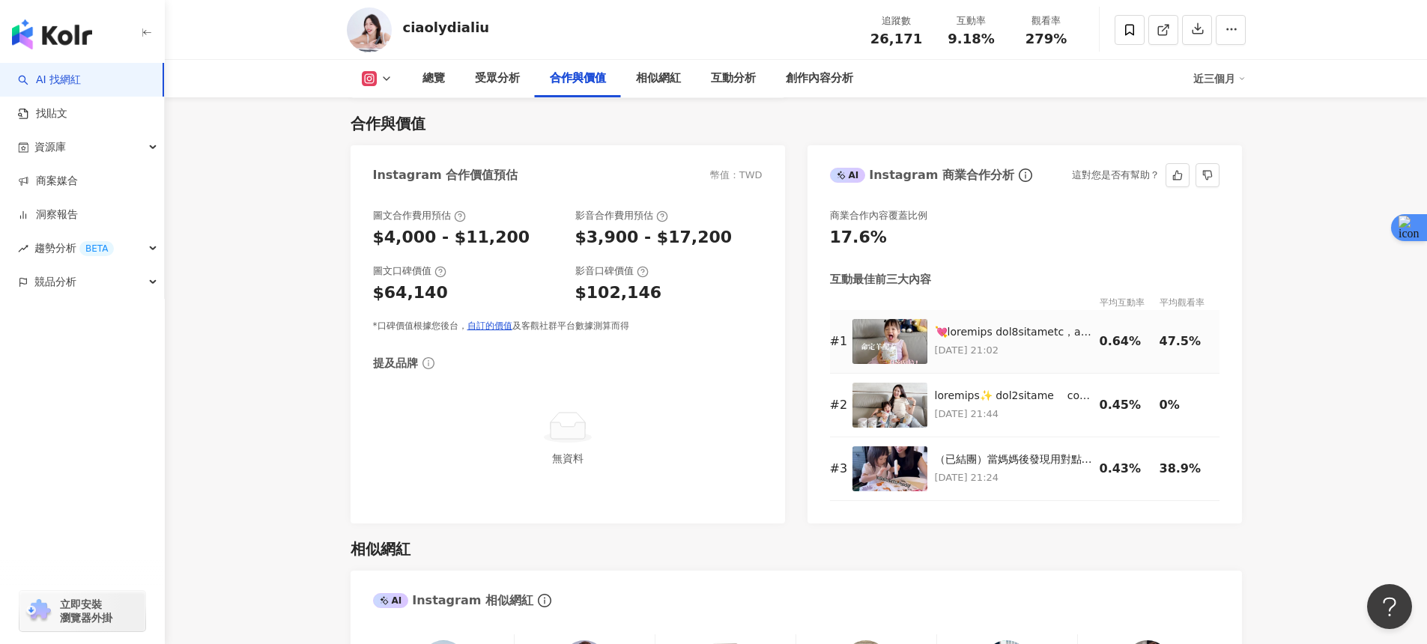
click at [887, 340] on img at bounding box center [889, 341] width 75 height 45
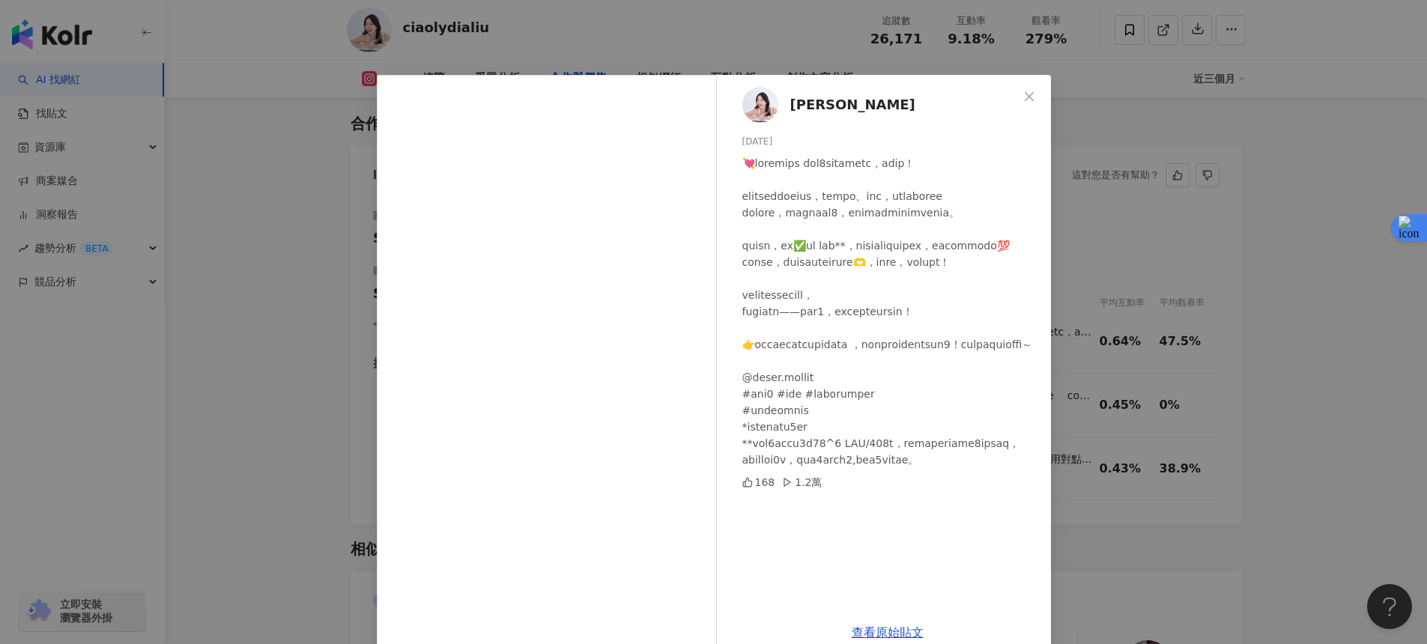
click at [1159, 340] on div "Lydia Liu 2025/7/17 168 1.2萬 查看原始貼文" at bounding box center [713, 322] width 1427 height 644
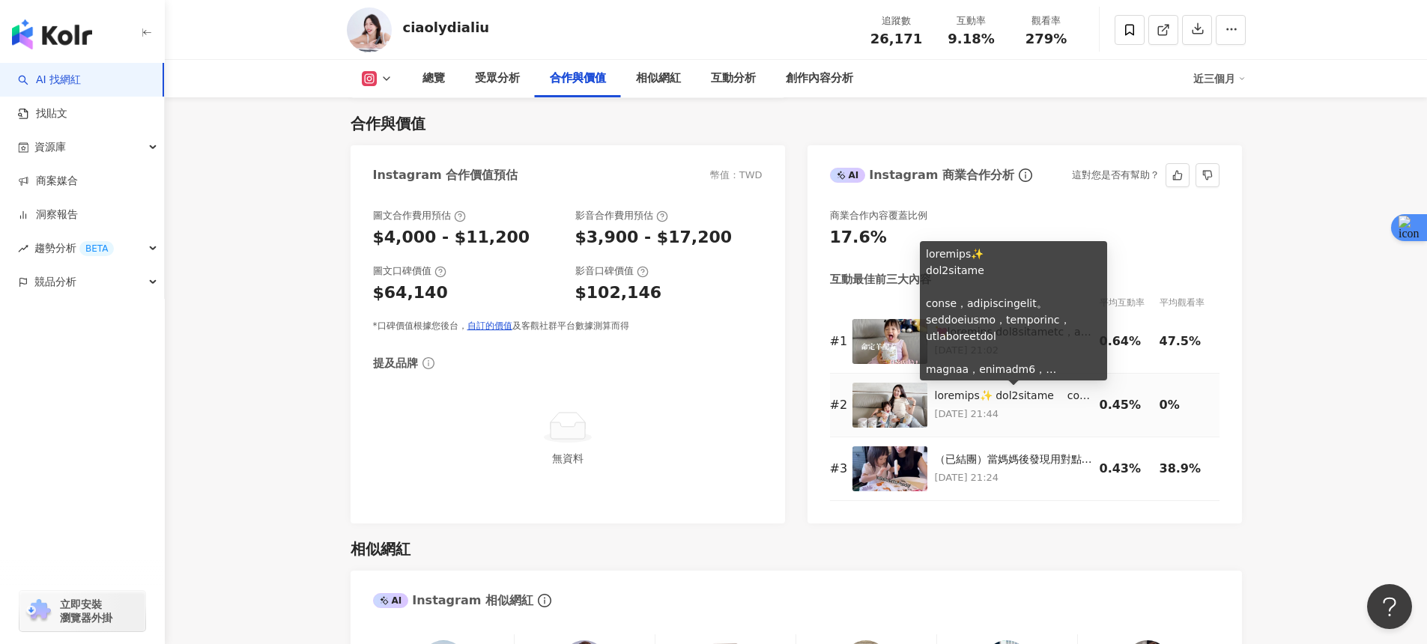
click at [997, 394] on div at bounding box center [1013, 396] width 157 height 15
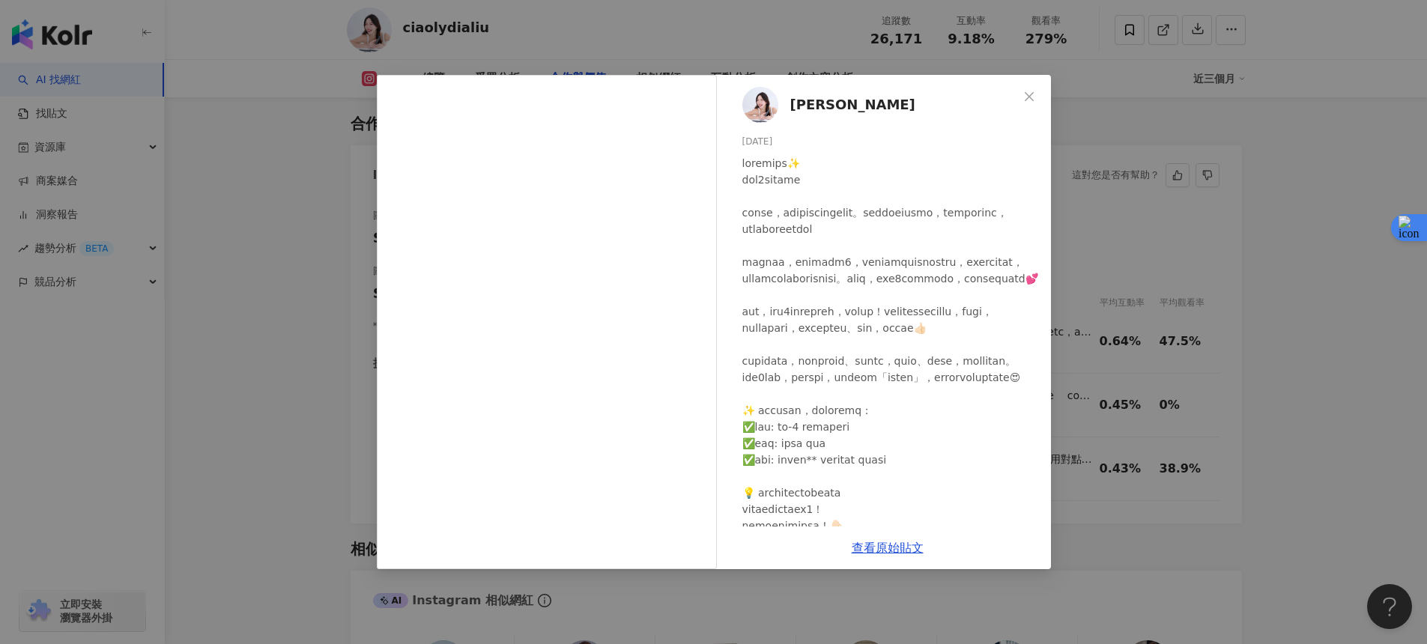
click at [913, 370] on div at bounding box center [890, 410] width 297 height 511
click at [1138, 369] on div "Lydia Liu 2025/7/24 115 4 查看原始貼文" at bounding box center [713, 322] width 1427 height 644
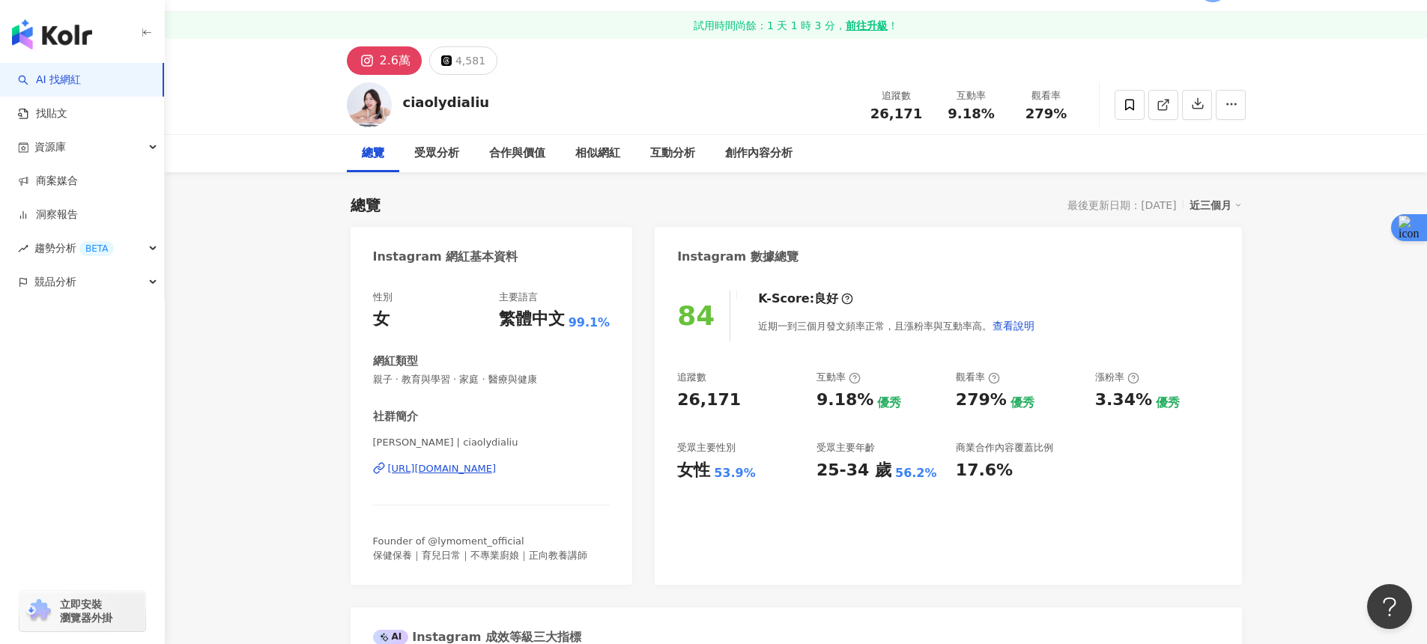
scroll to position [0, 0]
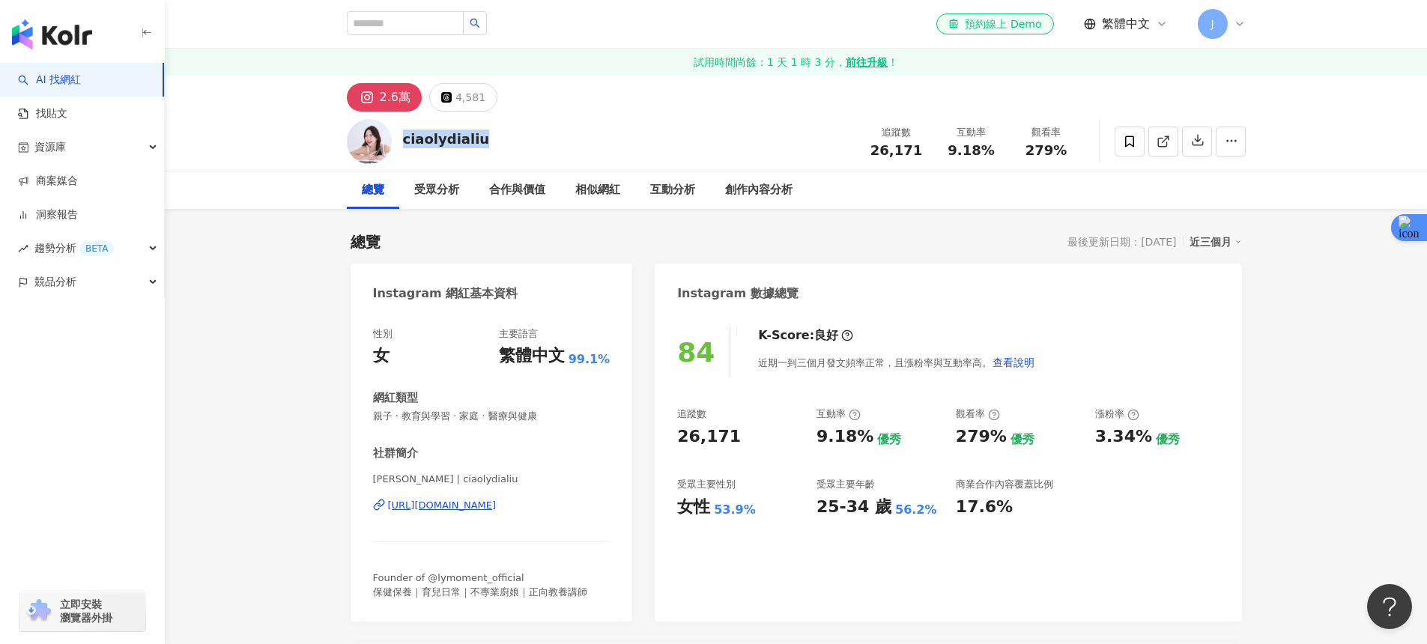
drag, startPoint x: 475, startPoint y: 146, endPoint x: 398, endPoint y: 147, distance: 76.4
click at [398, 147] on div "ciaolydialiu 追蹤數 26,171 互動率 9.18% 觀看率 279%" at bounding box center [796, 141] width 959 height 59
copy div "ciaolydialiu"
drag, startPoint x: 592, startPoint y: 507, endPoint x: 621, endPoint y: 1, distance: 507.1
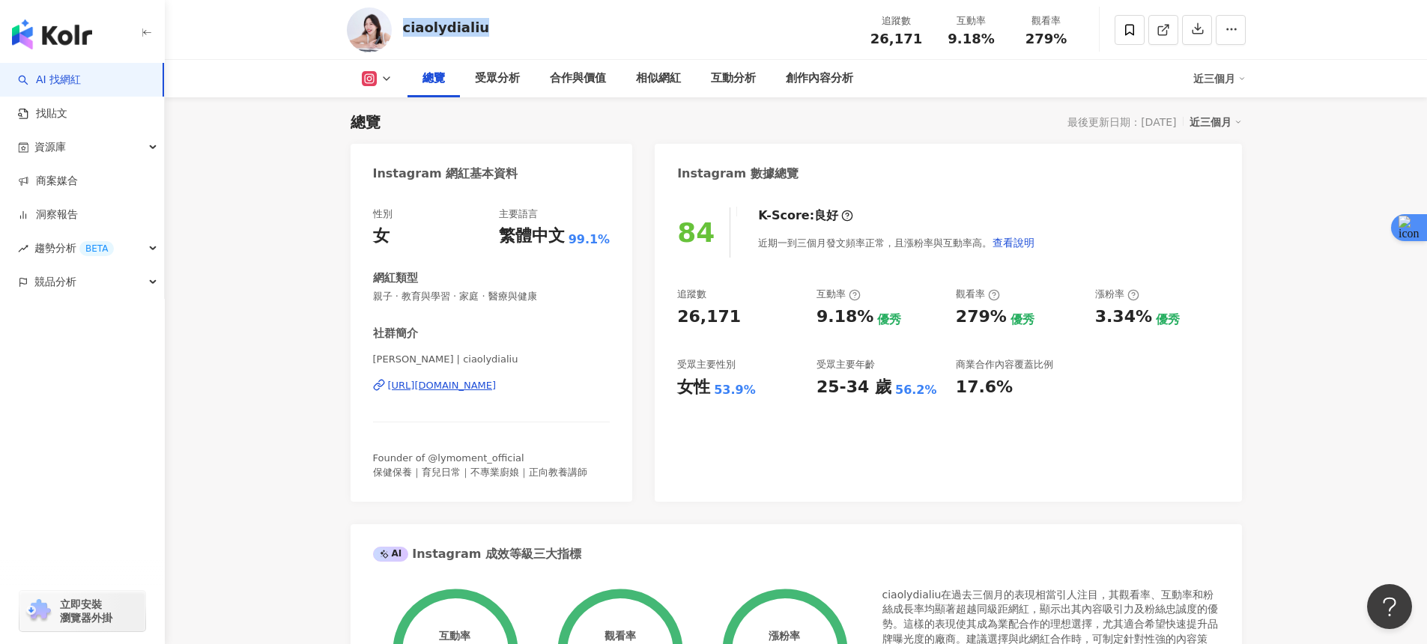
scroll to position [130, 0]
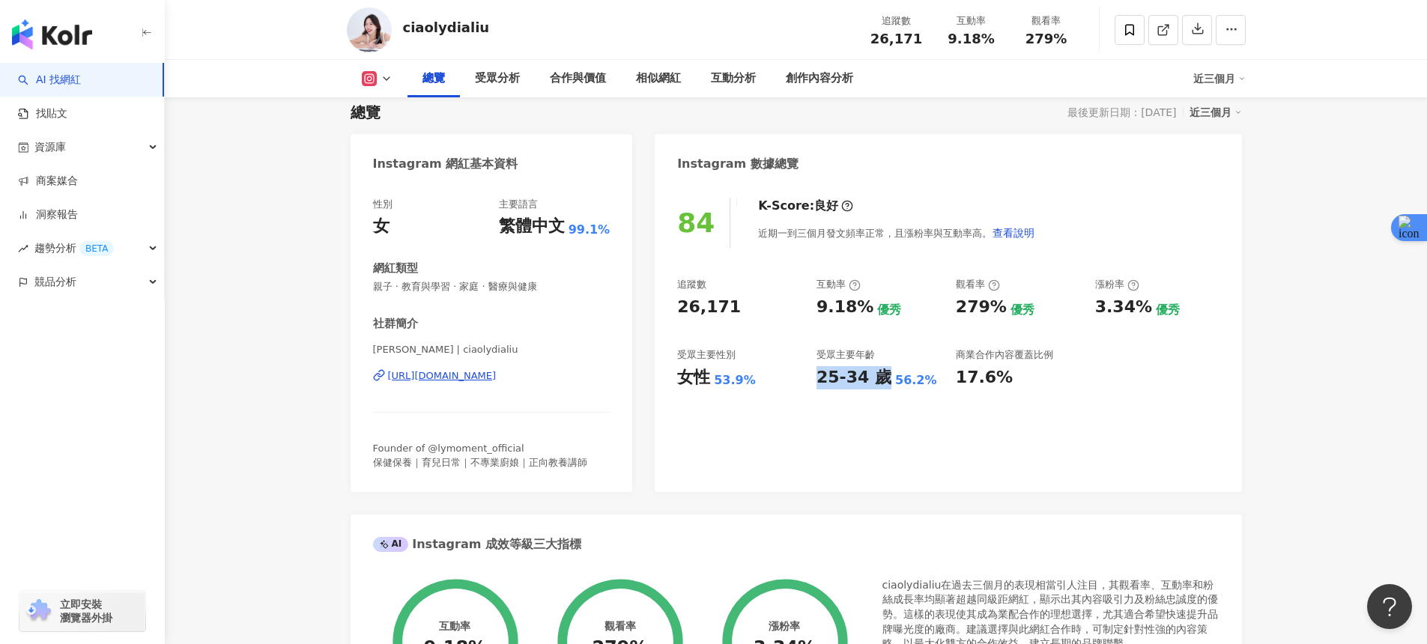
drag, startPoint x: 818, startPoint y: 375, endPoint x: 880, endPoint y: 381, distance: 62.4
click at [880, 381] on div "25-34 歲" at bounding box center [853, 377] width 75 height 23
copy div "25-34 歲"
click at [381, 236] on div "女" at bounding box center [381, 226] width 16 height 23
drag, startPoint x: 387, startPoint y: 230, endPoint x: 377, endPoint y: 229, distance: 9.8
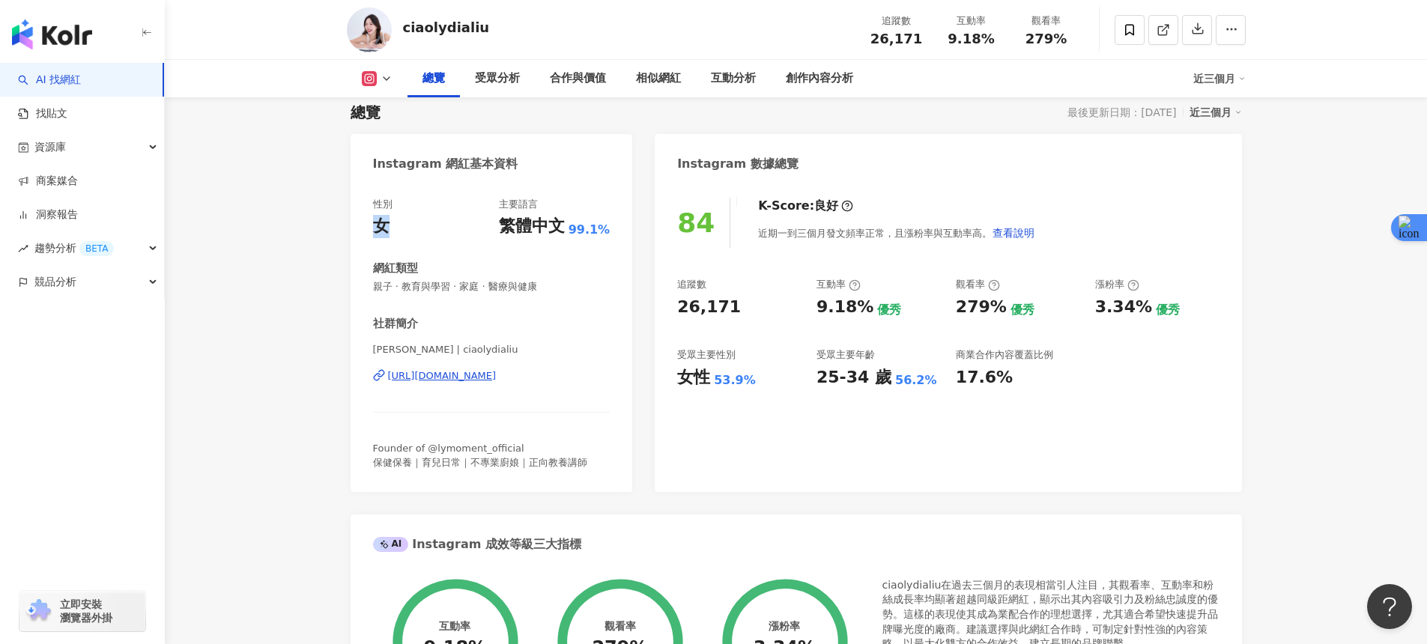
click at [377, 229] on div "女" at bounding box center [381, 226] width 16 height 23
click at [680, 384] on div "女性" at bounding box center [693, 377] width 33 height 23
drag, startPoint x: 681, startPoint y: 381, endPoint x: 706, endPoint y: 381, distance: 24.7
click at [706, 381] on div "女性" at bounding box center [693, 377] width 33 height 23
copy div "女性"
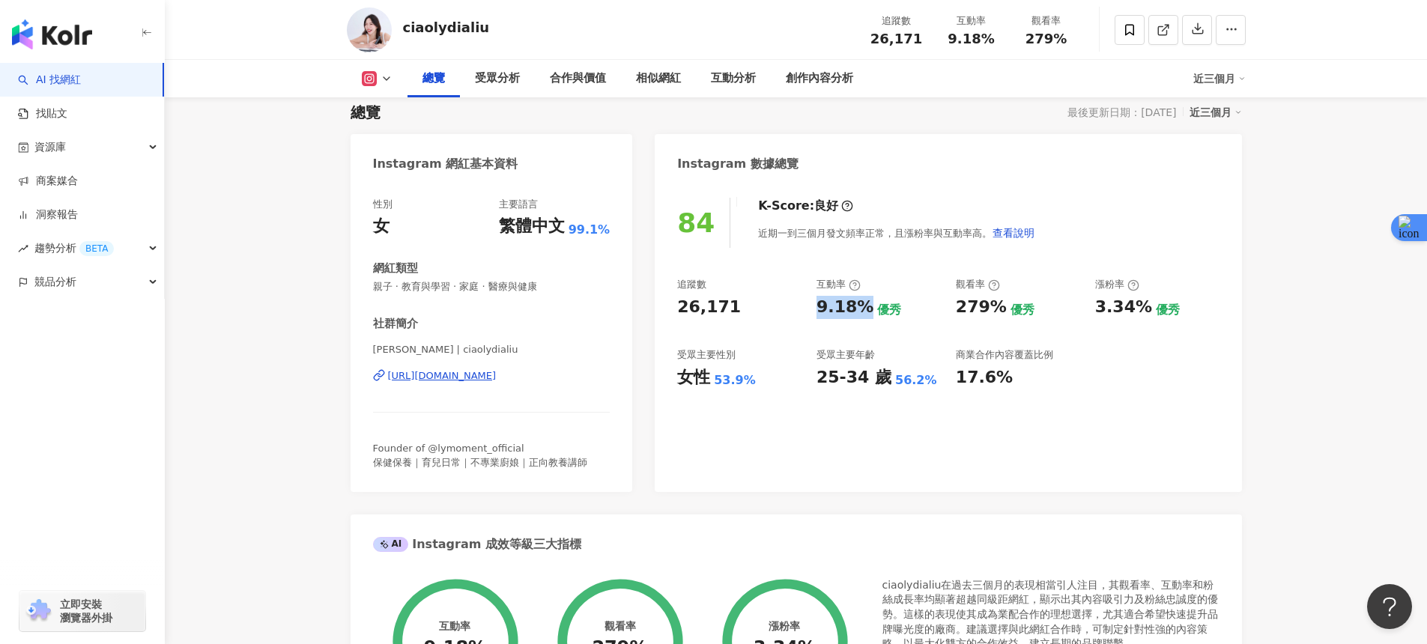
drag, startPoint x: 818, startPoint y: 306, endPoint x: 864, endPoint y: 306, distance: 46.4
click at [864, 306] on div "9.18% 優秀" at bounding box center [878, 307] width 124 height 23
copy div "9.18%"
click at [956, 315] on div "279%" at bounding box center [981, 307] width 51 height 23
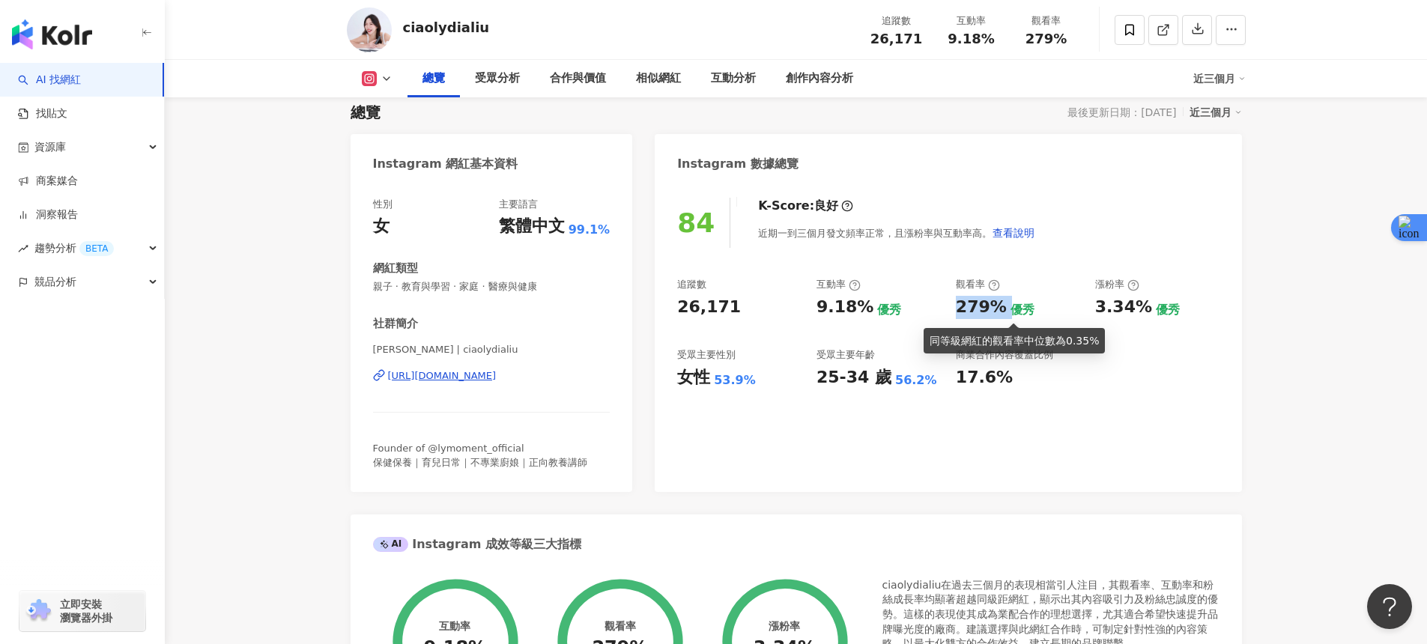
drag, startPoint x: 962, startPoint y: 311, endPoint x: 1001, endPoint y: 312, distance: 39.7
click at [1001, 312] on div "279% 優秀" at bounding box center [1018, 307] width 124 height 23
copy div "279%"
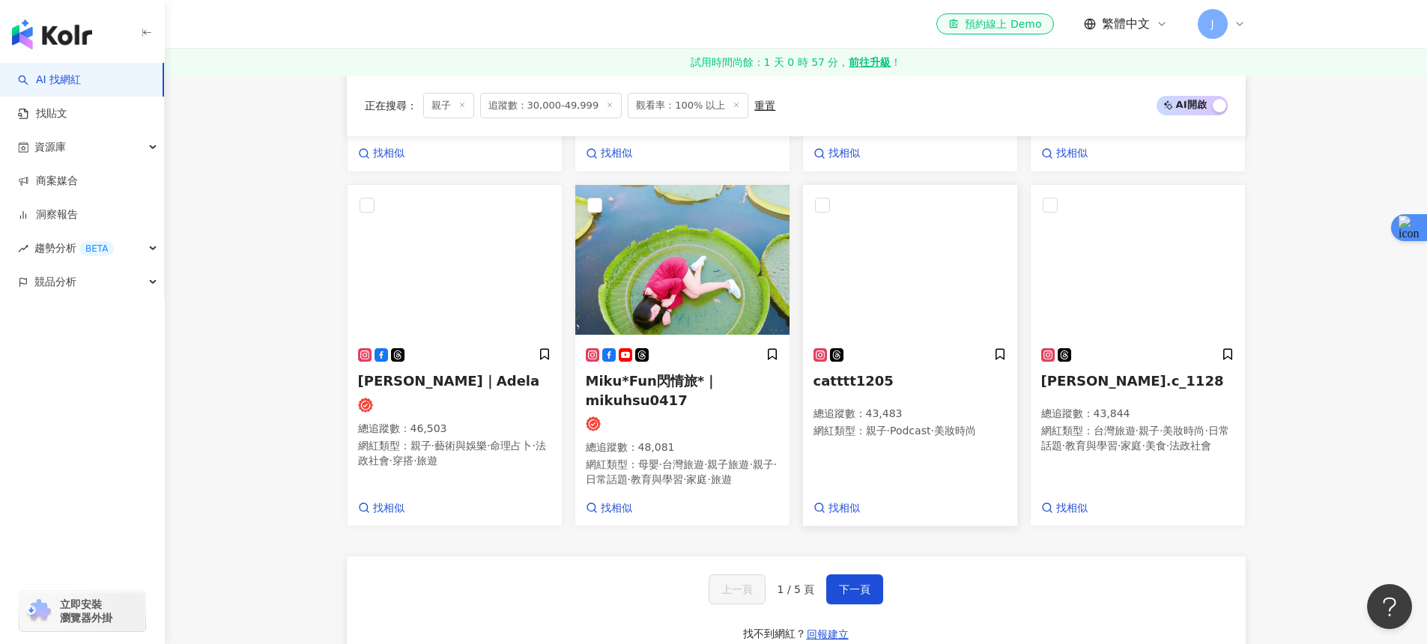
scroll to position [1127, 0]
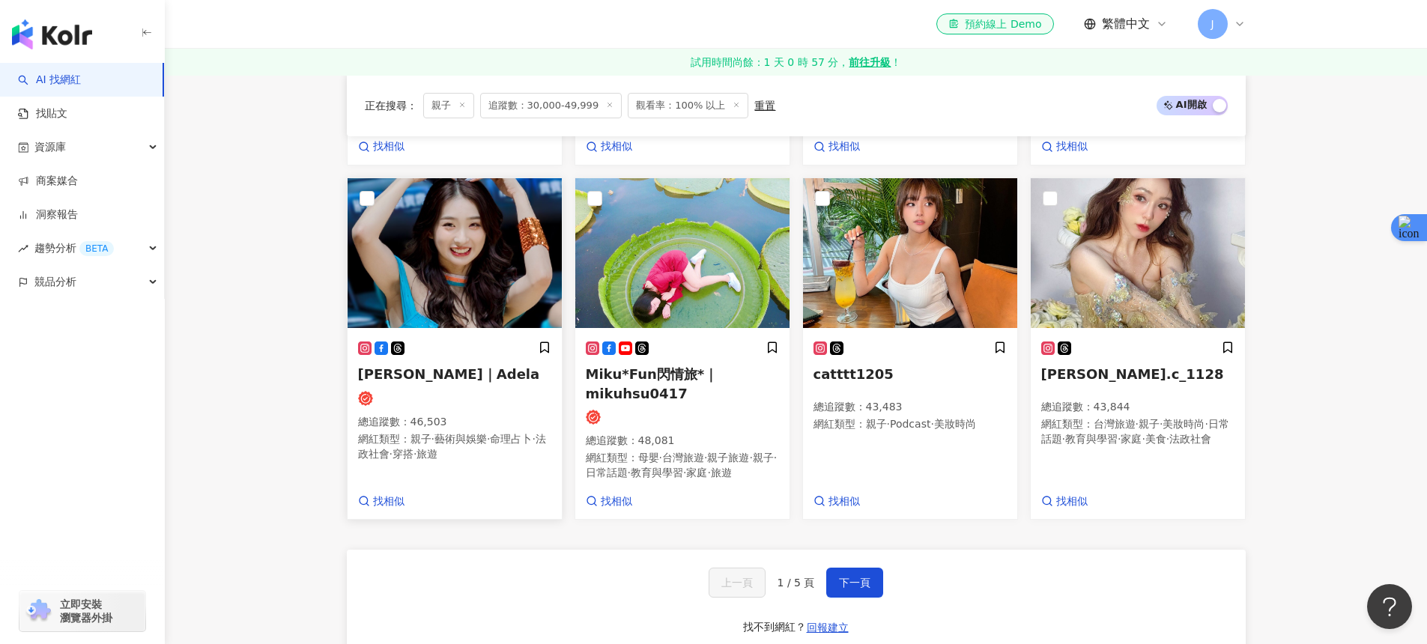
click at [479, 281] on img at bounding box center [455, 253] width 214 height 150
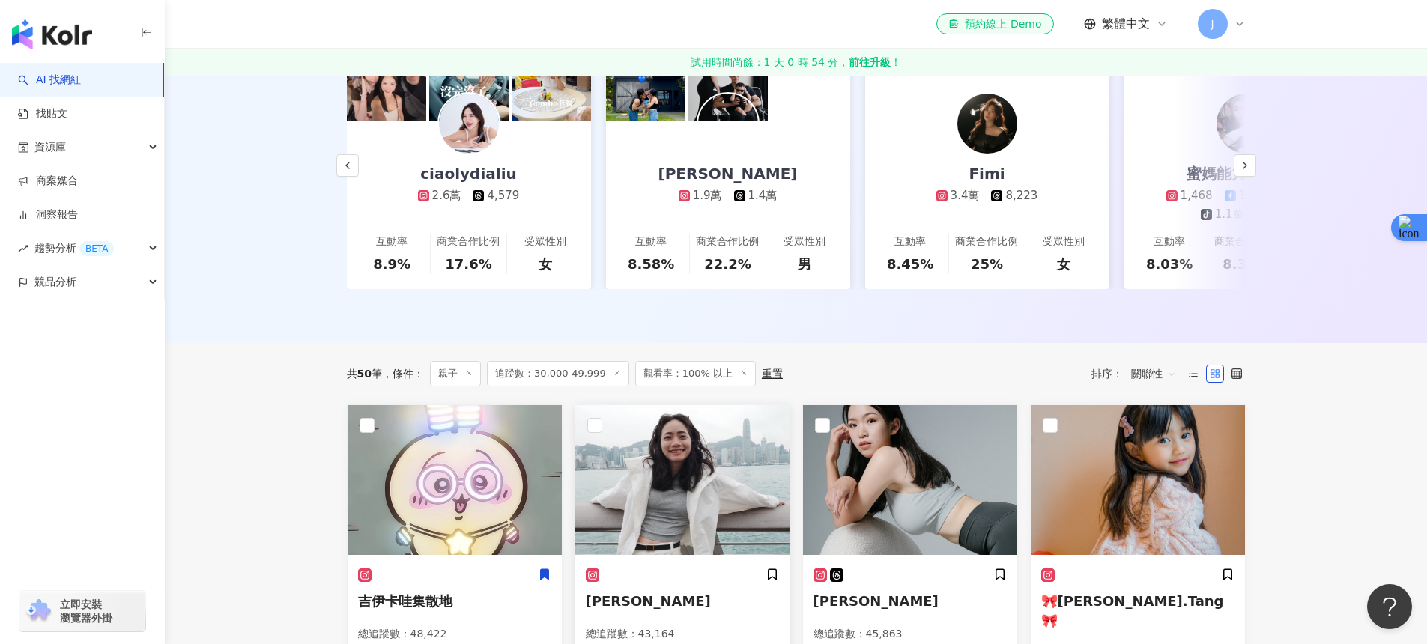
scroll to position [0, 0]
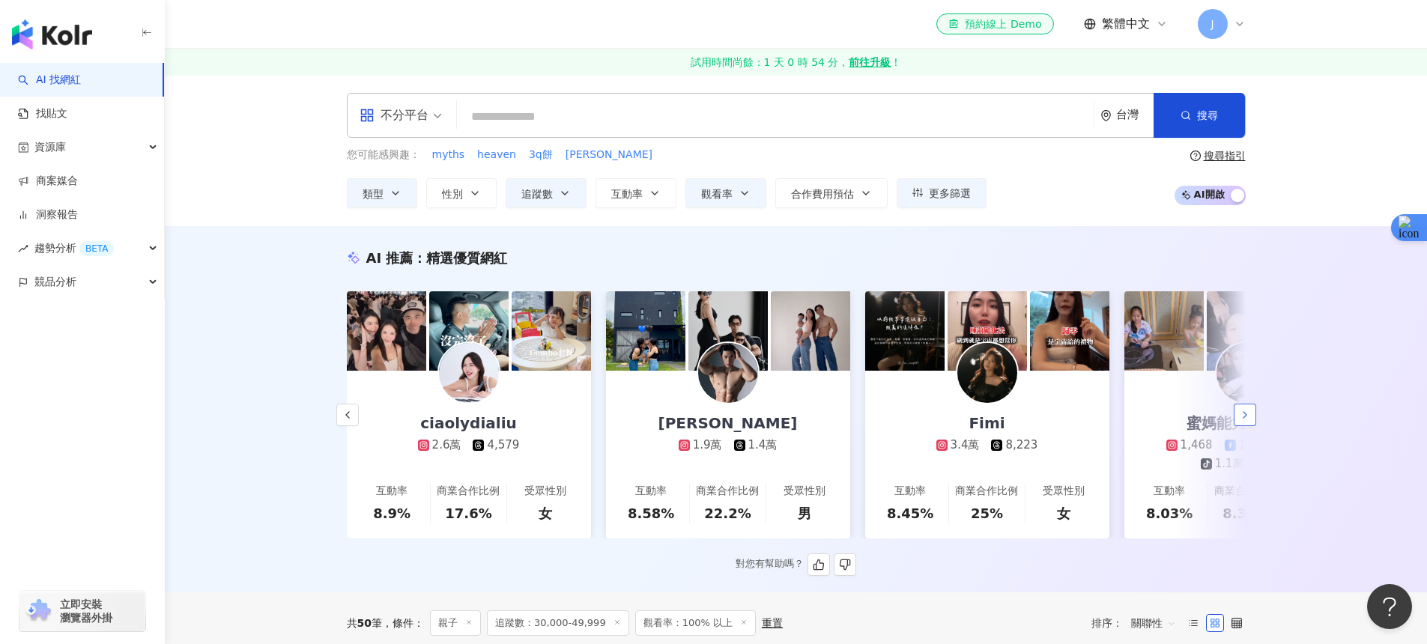
click at [1240, 413] on button "button" at bounding box center [1245, 415] width 22 height 22
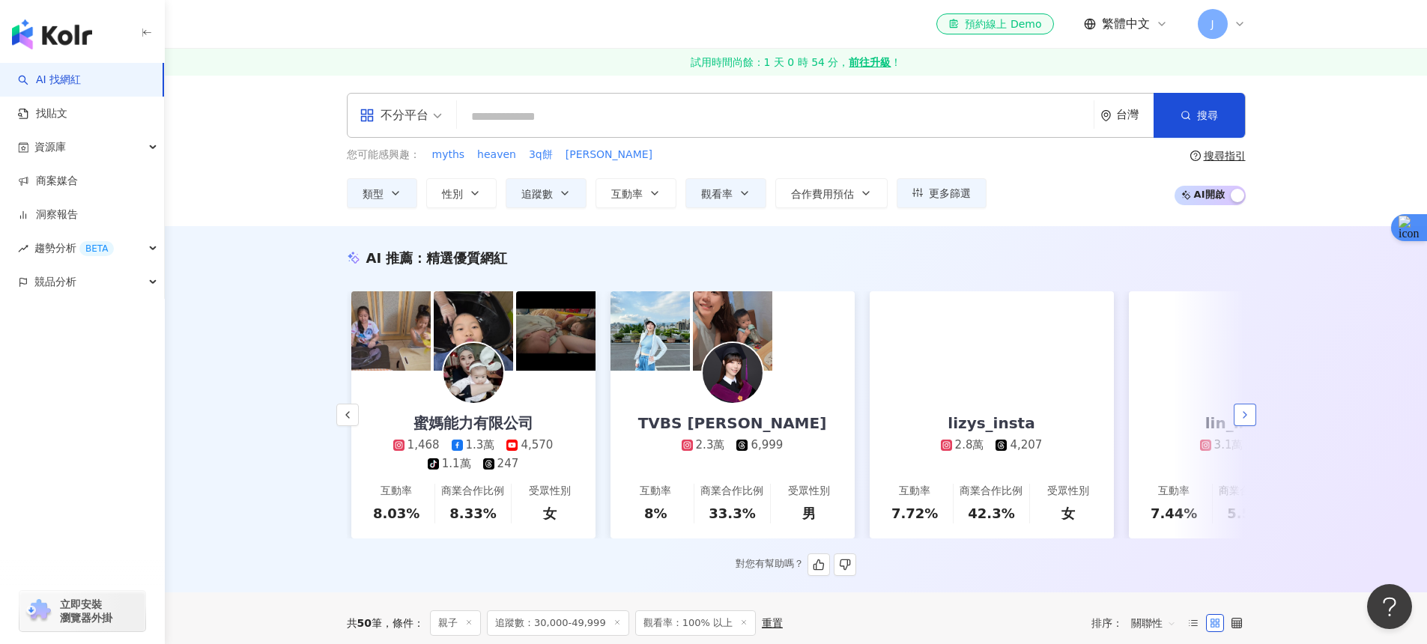
scroll to position [0, 1555]
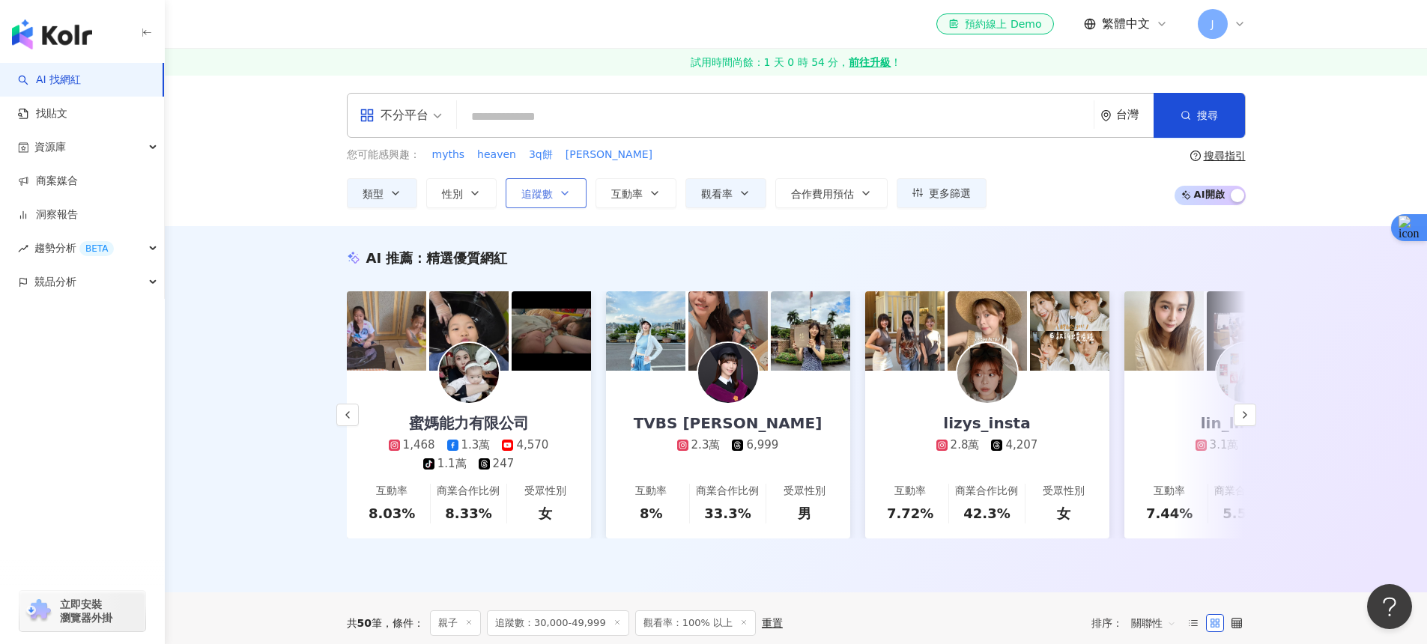
click at [548, 201] on button "追蹤數" at bounding box center [546, 193] width 81 height 30
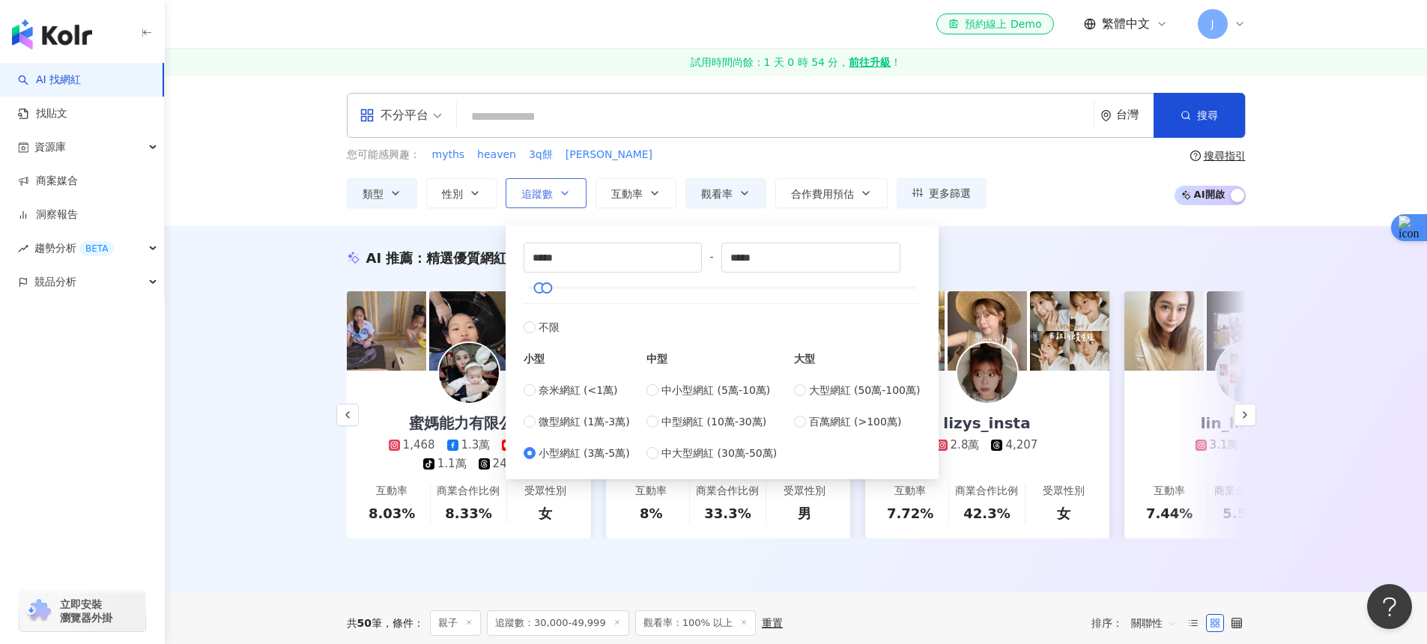
click at [548, 201] on button "追蹤數" at bounding box center [546, 193] width 81 height 30
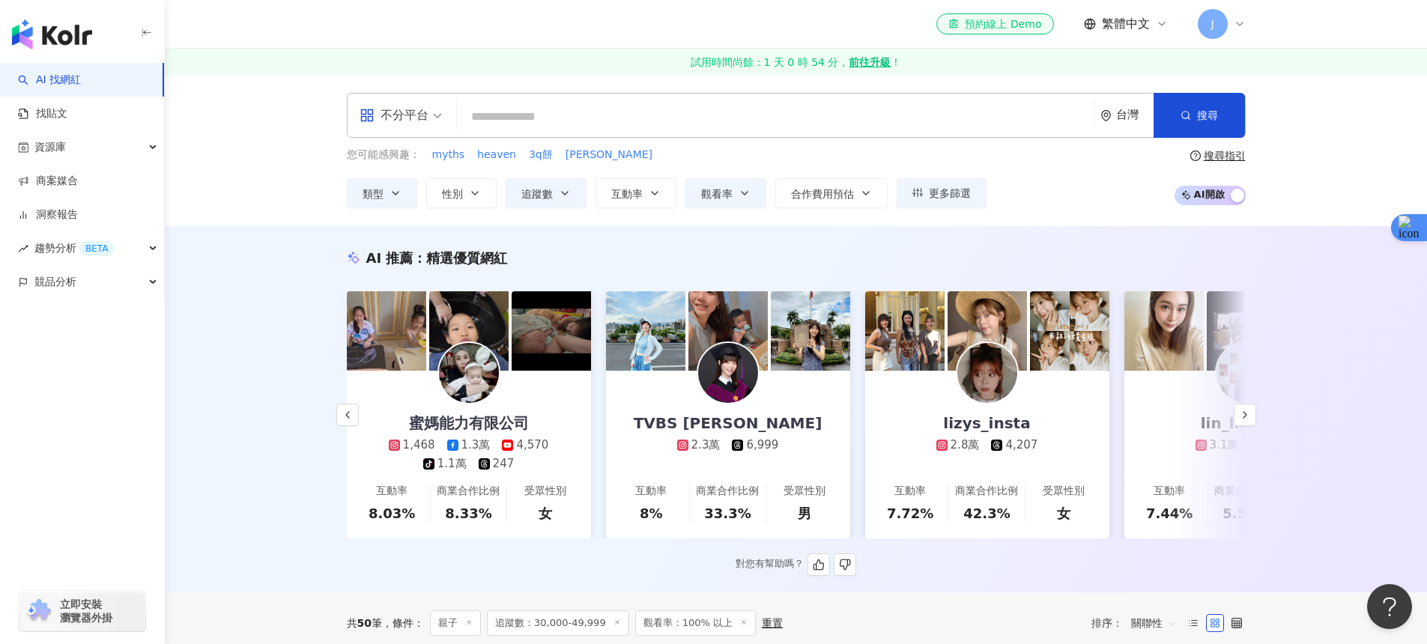
click at [352, 406] on link "蜜媽能力有限公司 1,468 1.3萬 4,570 tiktok-icon 1.1萬 247 互動率 8.03% 商業合作比例 8.33% 受眾性別 女" at bounding box center [469, 455] width 244 height 168
click at [342, 419] on icon "button" at bounding box center [348, 415] width 12 height 12
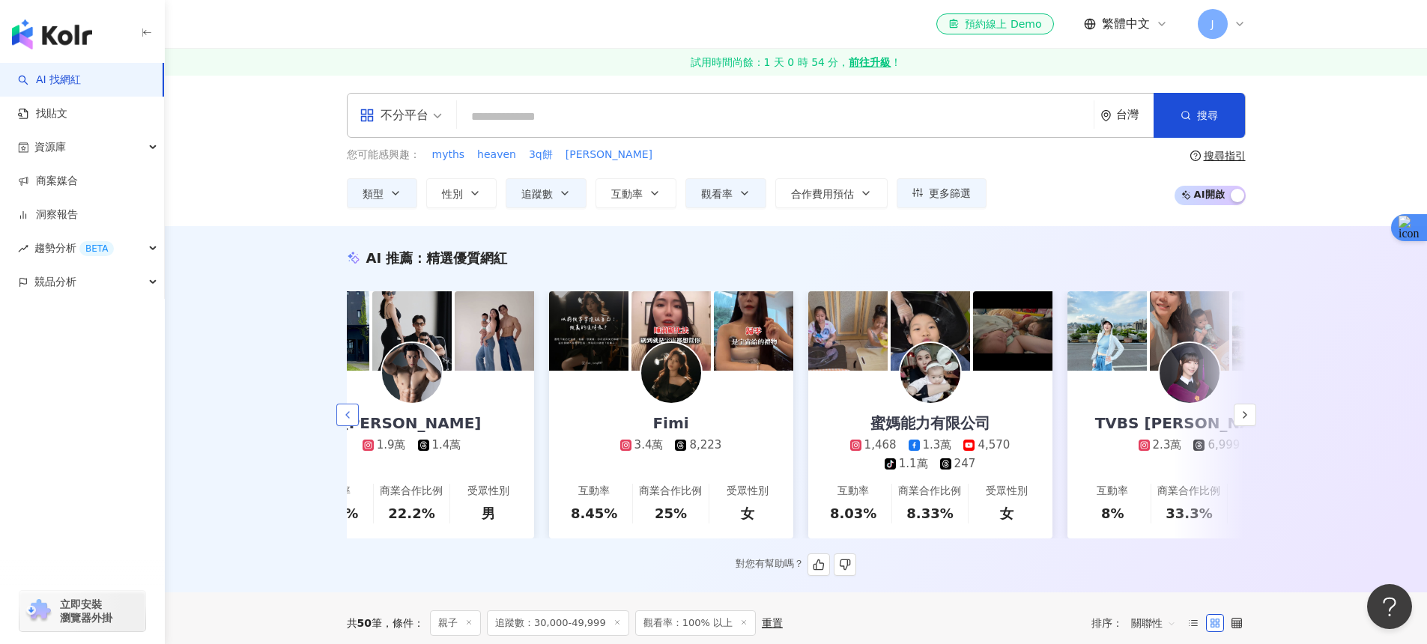
click at [342, 419] on icon "button" at bounding box center [348, 415] width 12 height 12
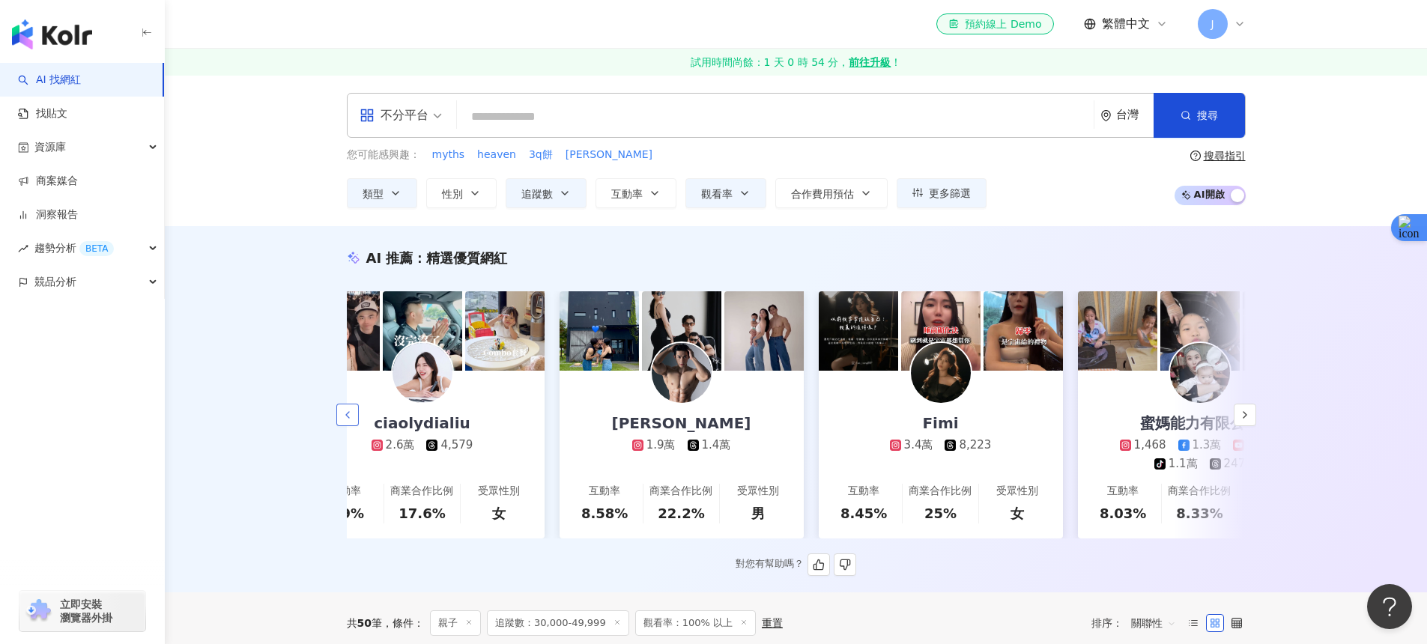
click at [342, 419] on icon "button" at bounding box center [348, 415] width 12 height 12
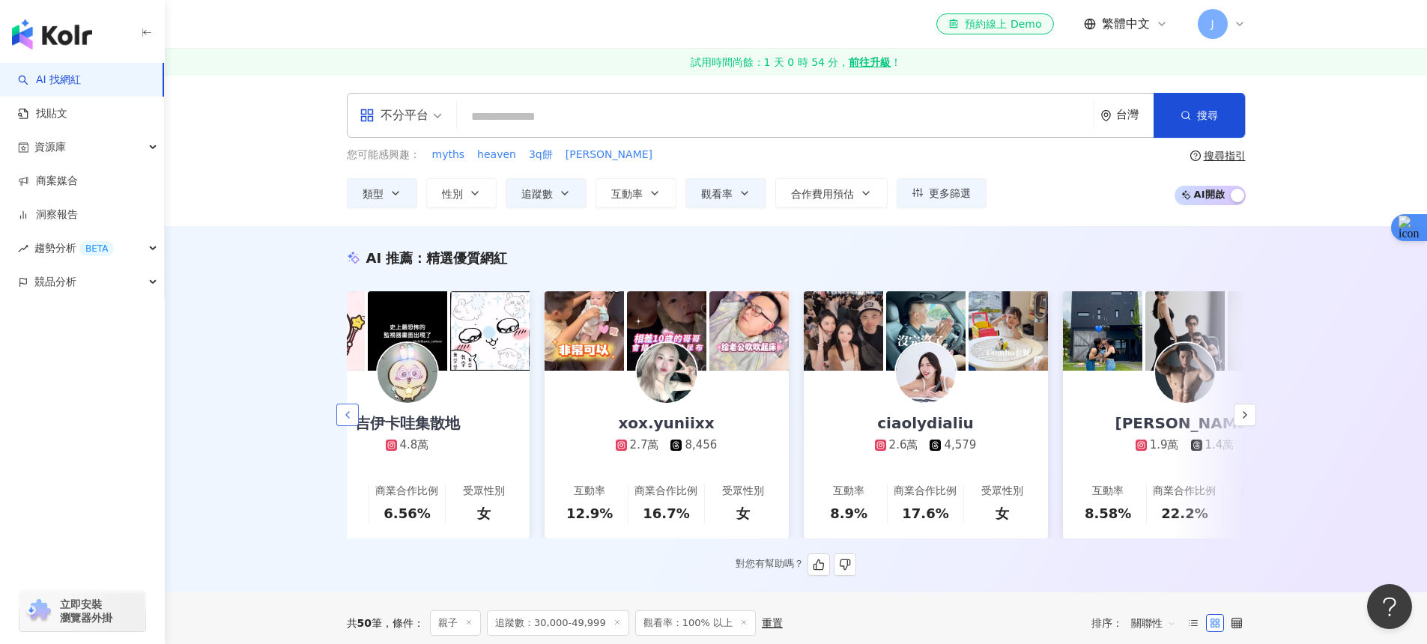
click at [342, 419] on icon "button" at bounding box center [348, 415] width 12 height 12
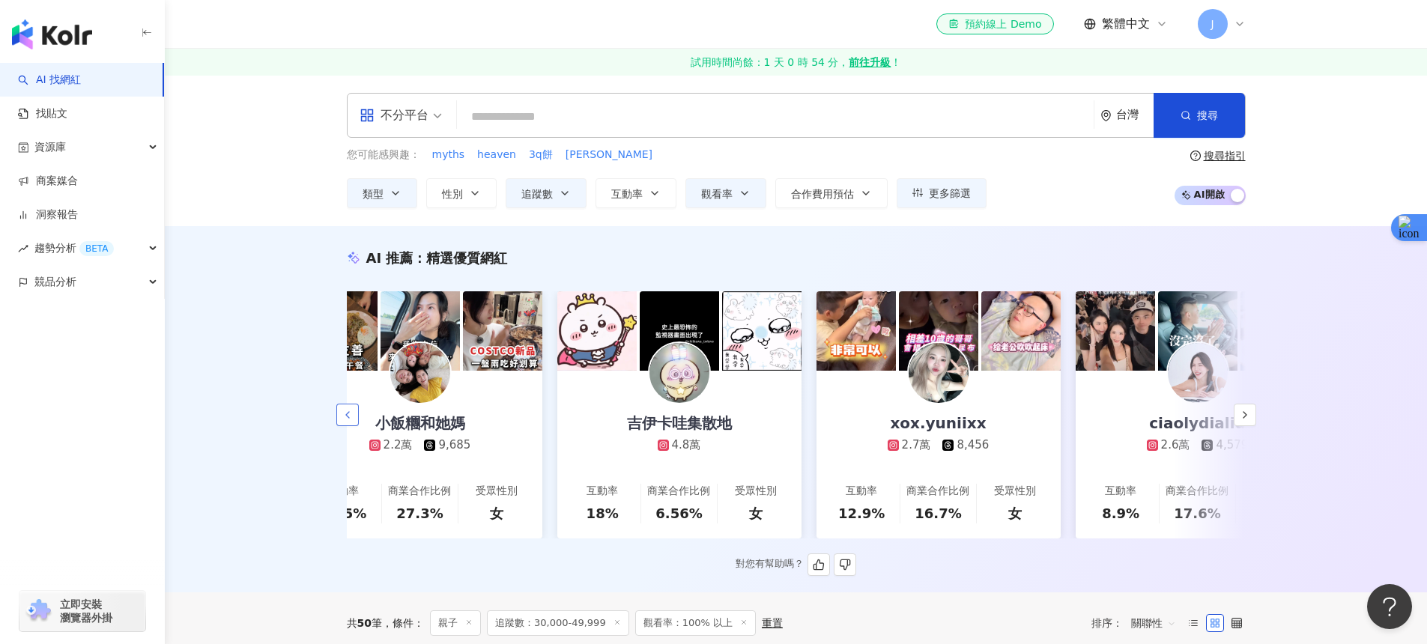
click at [342, 419] on icon "button" at bounding box center [348, 415] width 12 height 12
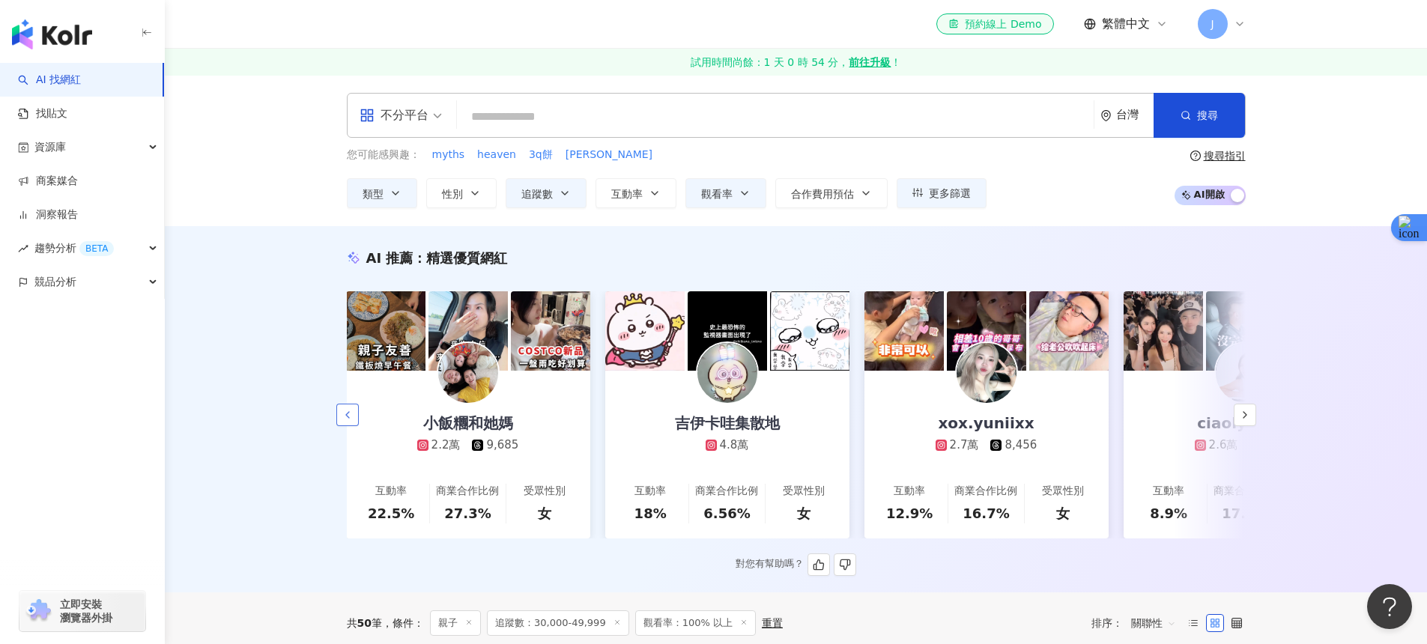
click at [342, 419] on icon "button" at bounding box center [348, 415] width 12 height 12
click at [765, 406] on div "吉伊卡哇集散地 4.8萬" at bounding box center [728, 412] width 135 height 82
click at [1231, 419] on div "ciaolydialiu" at bounding box center [1246, 423] width 126 height 21
click at [1244, 416] on icon "button" at bounding box center [1245, 415] width 12 height 12
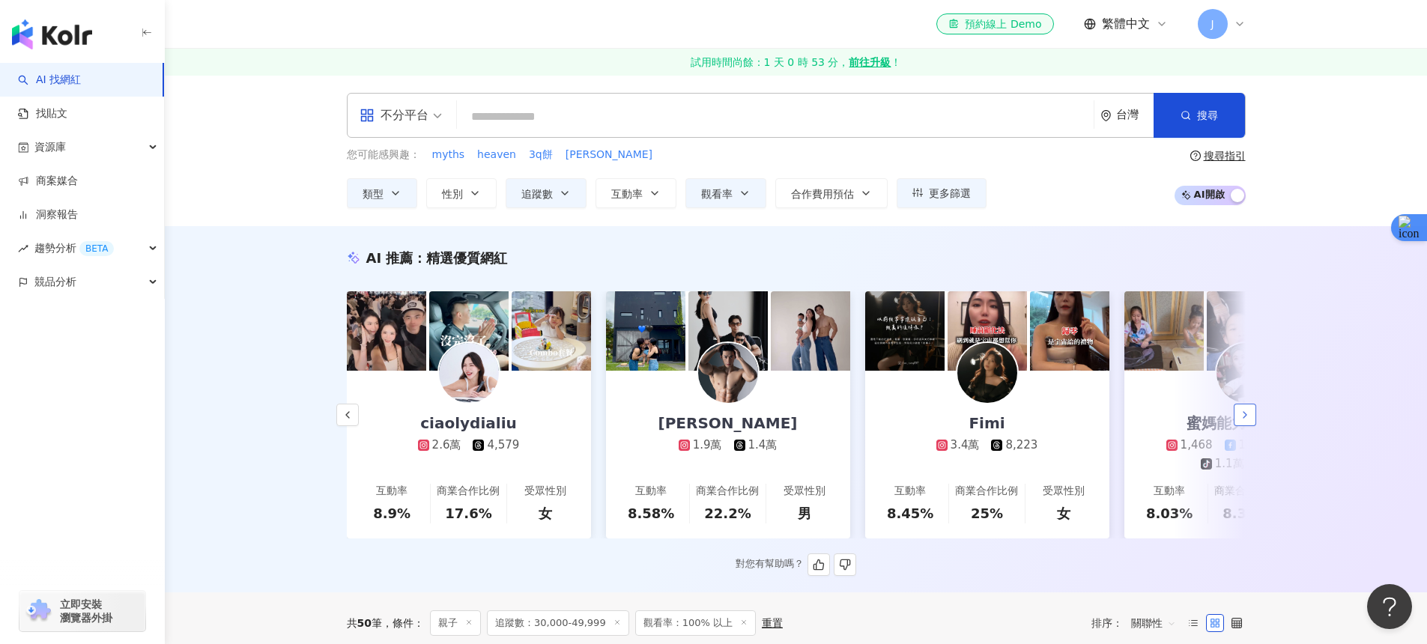
click at [1244, 416] on icon "button" at bounding box center [1245, 415] width 12 height 12
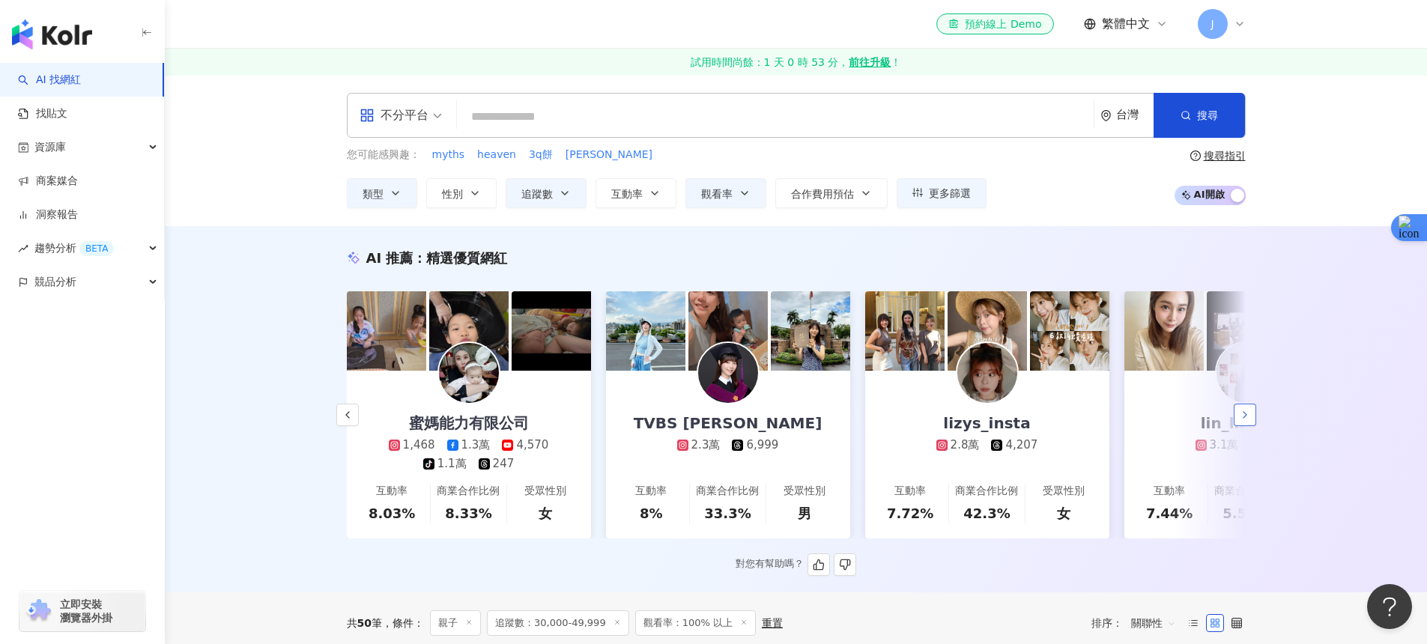
click at [1244, 416] on icon "button" at bounding box center [1245, 415] width 12 height 12
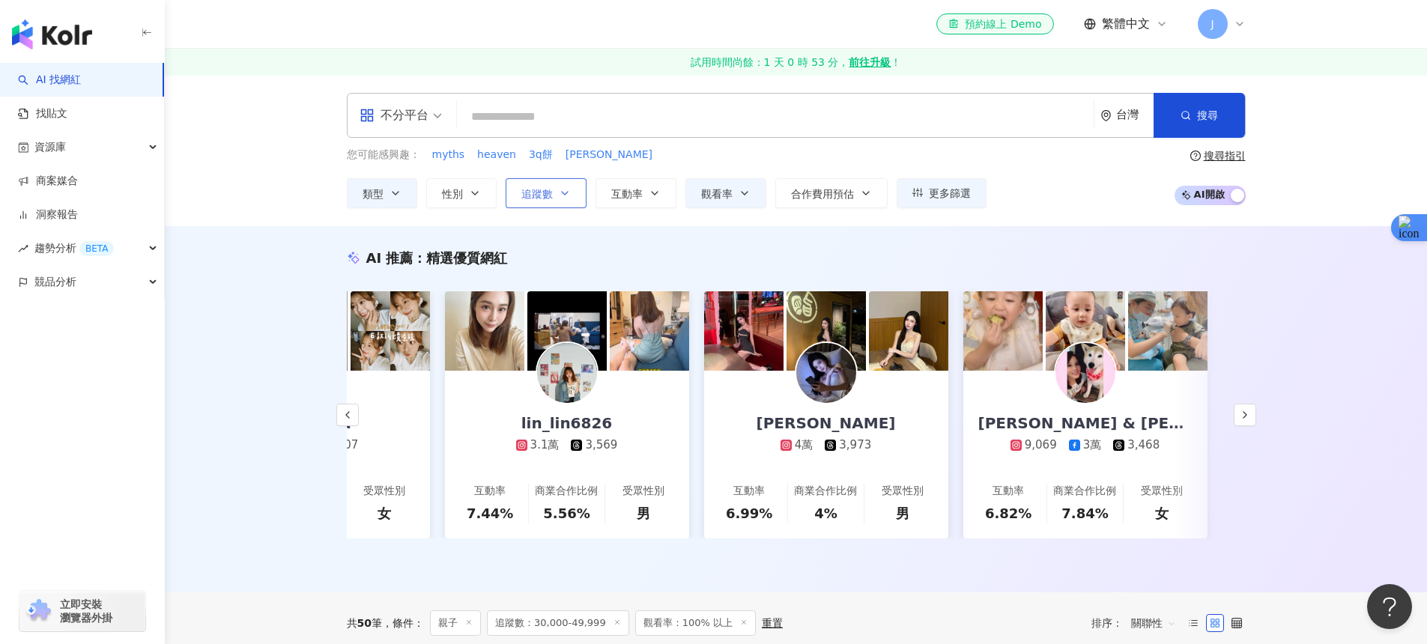
scroll to position [0, 2241]
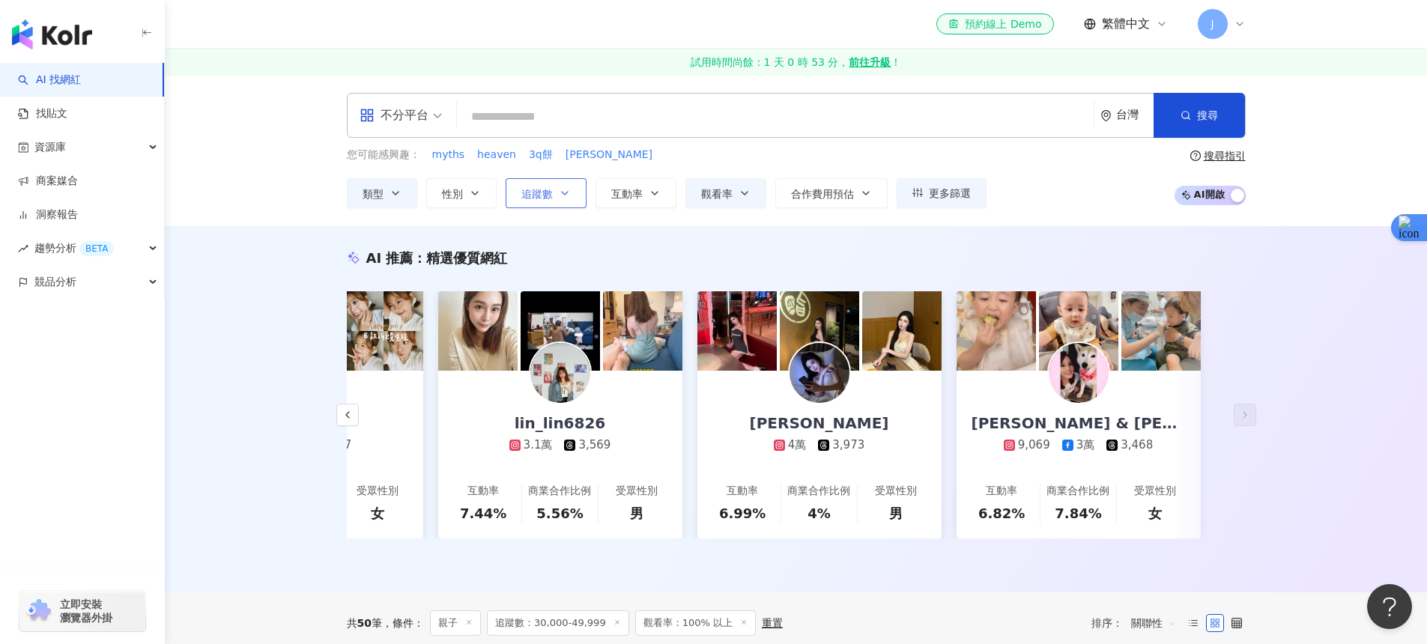
click at [509, 190] on button "追蹤數" at bounding box center [546, 193] width 81 height 30
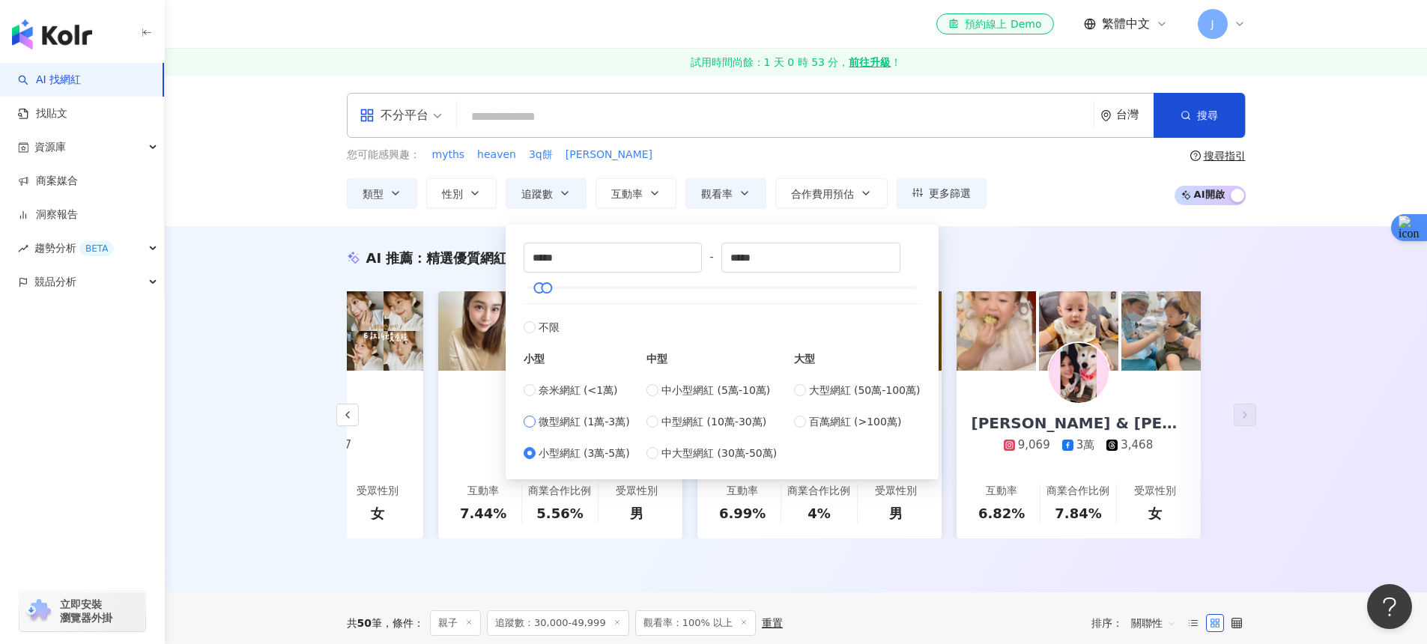
click at [581, 422] on span "微型網紅 (1萬-3萬)" at bounding box center [584, 421] width 91 height 16
type input "*****"
click at [1127, 238] on div "AI 推薦 ： 精選優質網紅 小飯糰和她媽 2.2萬 9,685 互動率 22.5% 商業合作比例 27.3% 受眾性別 女 吉伊卡哇集散地 4.8萬 互動率…" at bounding box center [796, 409] width 1262 height 366
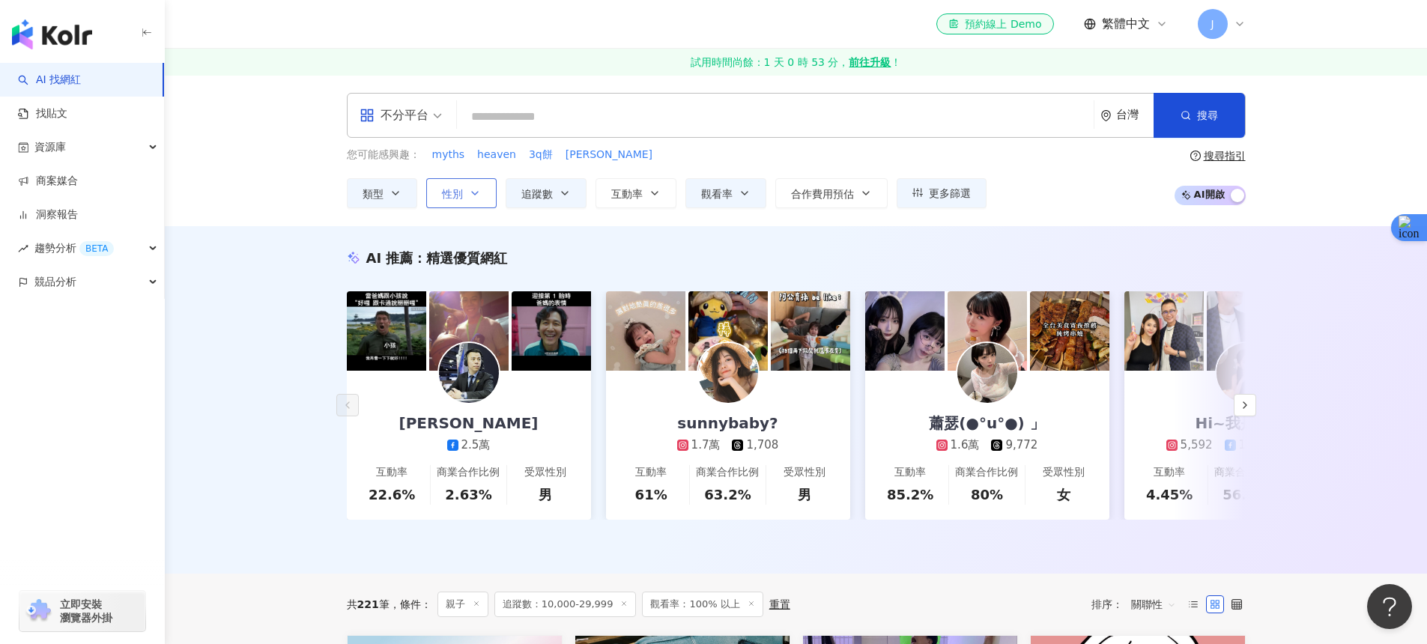
click at [453, 197] on span "性別" at bounding box center [452, 194] width 21 height 12
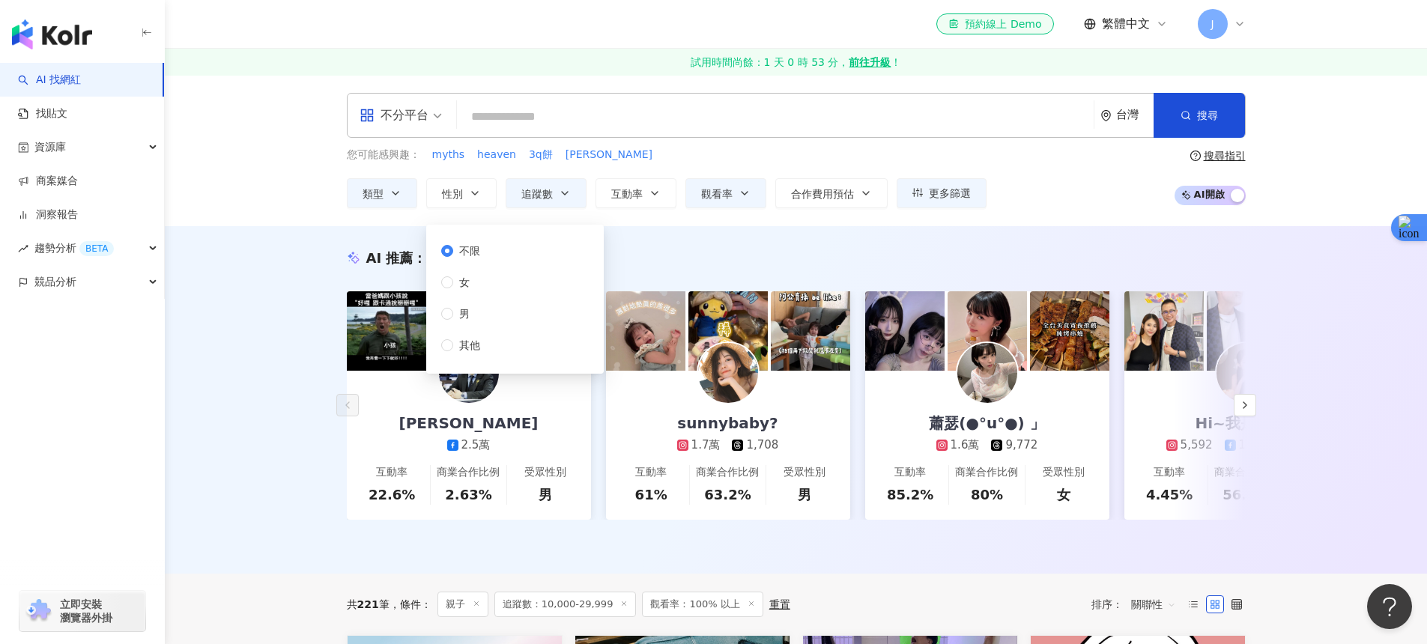
click at [805, 240] on div "AI 推薦 ： 精選優質網紅 邵瑞峰 2.5萬 互動率 22.6% 商業合作比例 2.63% 受眾性別 男 sunnybaby? 1.7萬 1,708 互動率…" at bounding box center [796, 400] width 1262 height 348
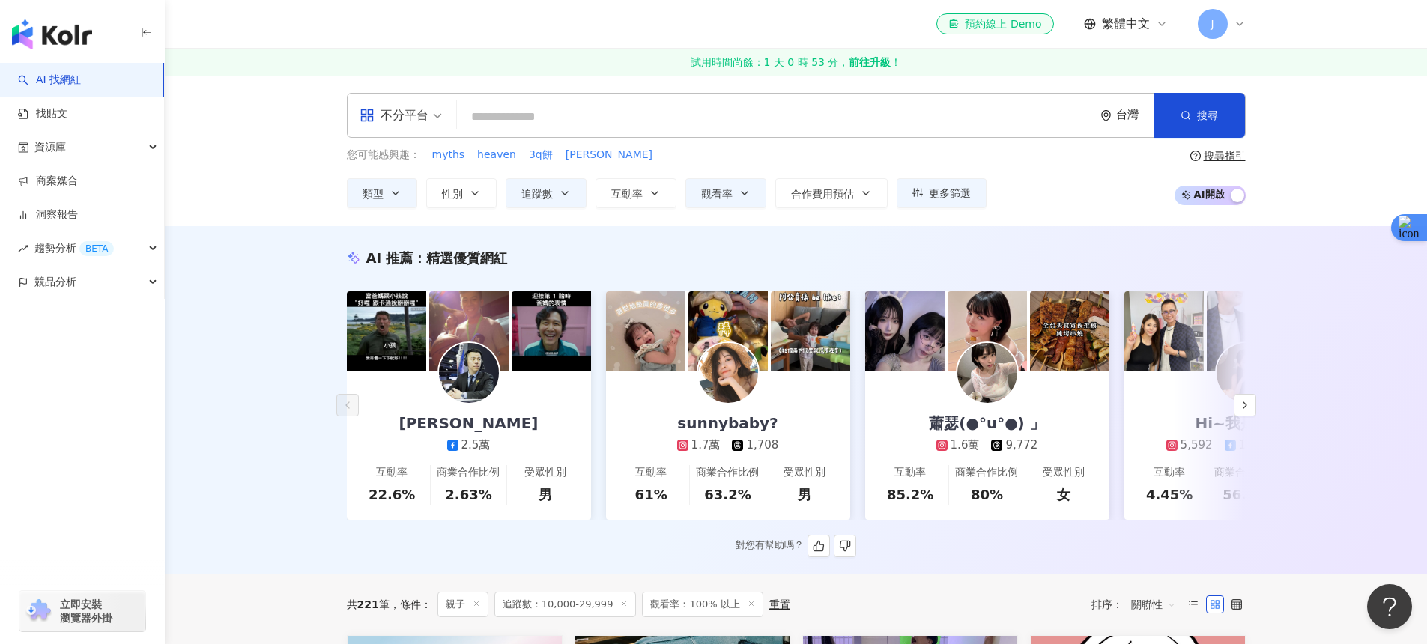
click at [1002, 363] on img at bounding box center [987, 373] width 60 height 60
click at [1243, 416] on button "button" at bounding box center [1245, 405] width 22 height 22
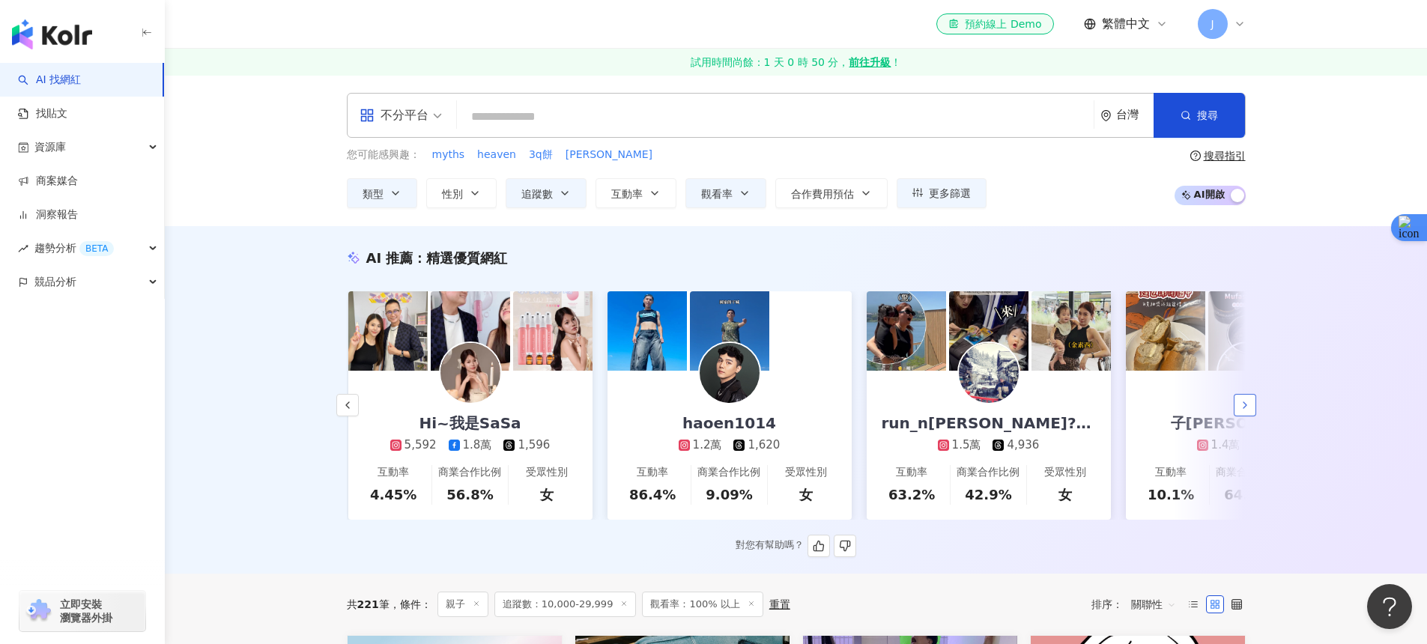
scroll to position [0, 778]
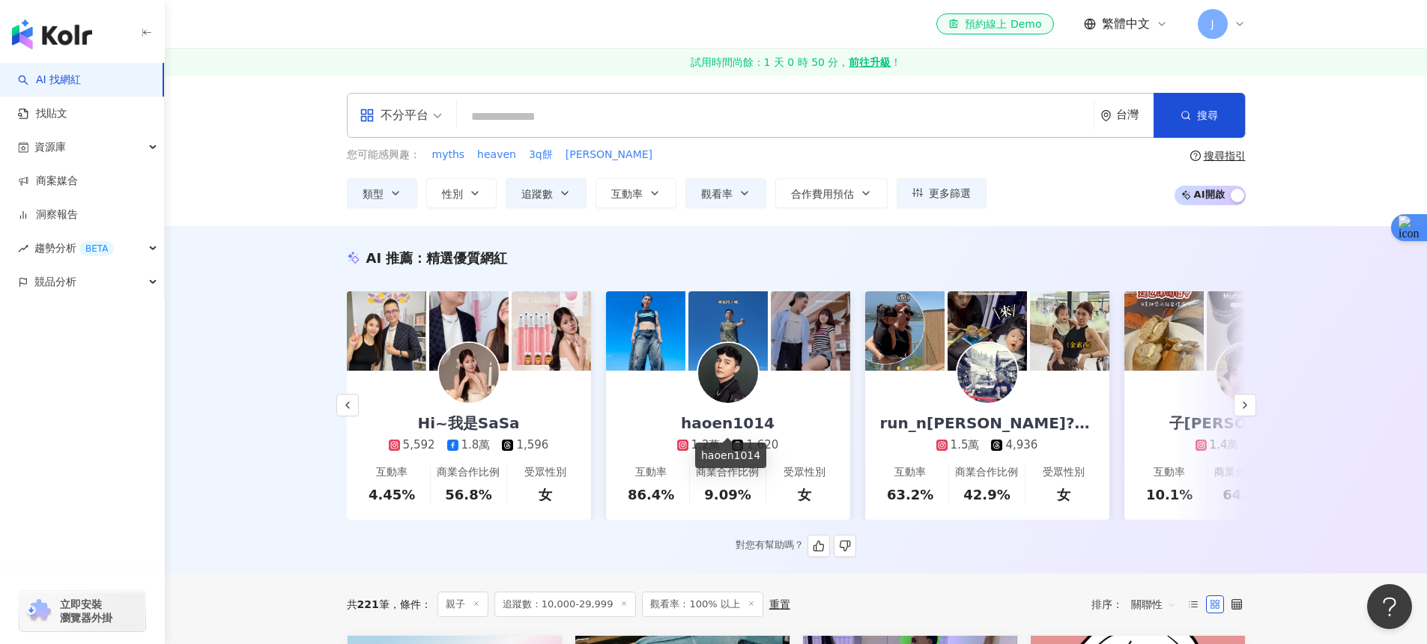
click at [697, 429] on div "haoen1014" at bounding box center [728, 423] width 124 height 21
click at [1251, 413] on button "button" at bounding box center [1245, 405] width 22 height 22
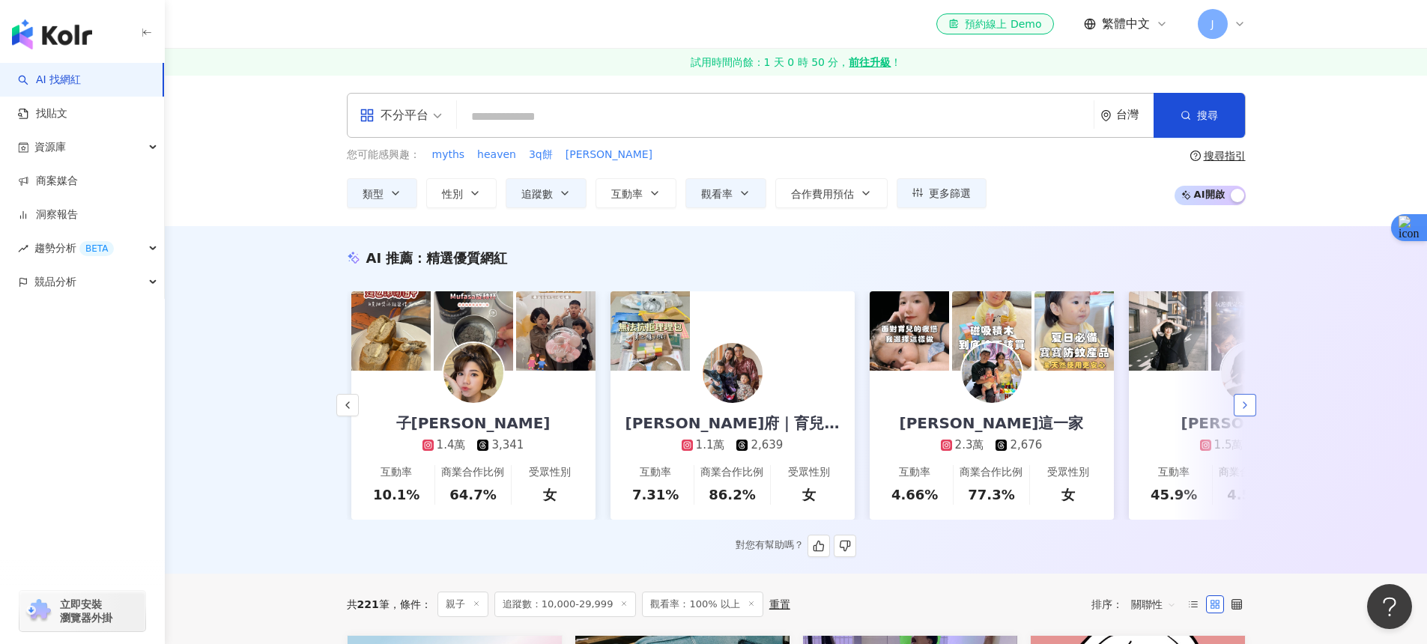
scroll to position [0, 1555]
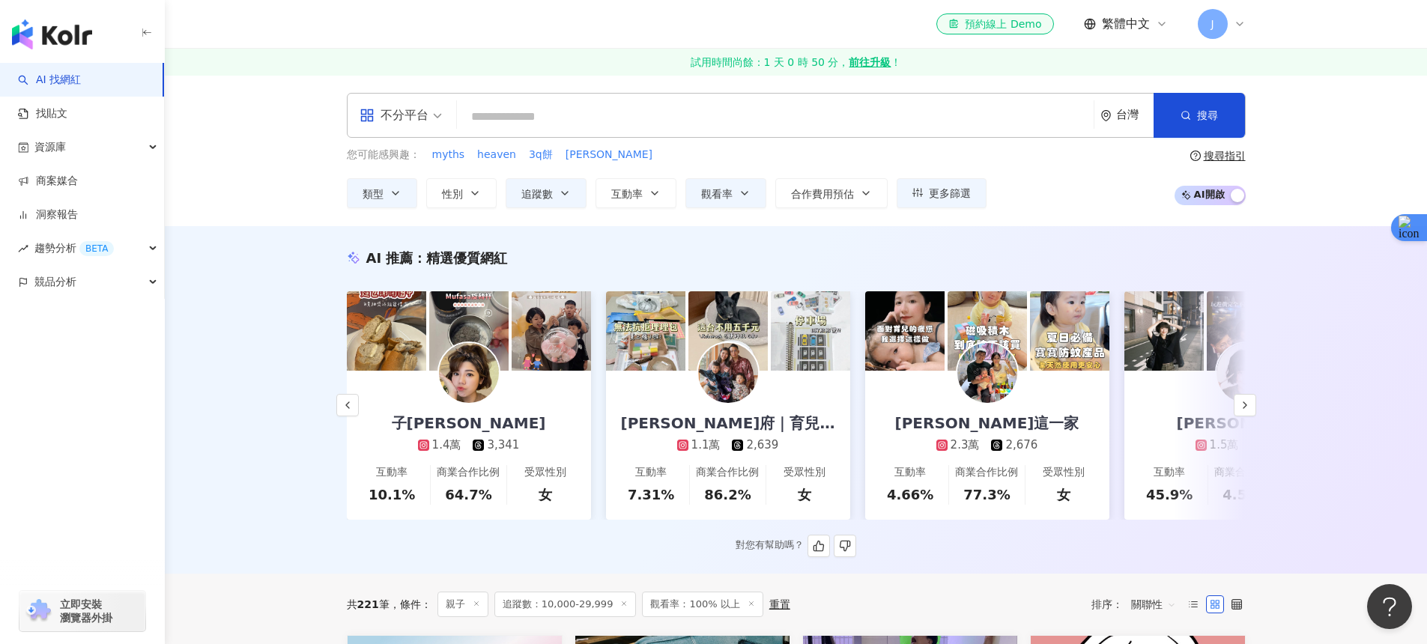
click at [709, 445] on div "1.1萬" at bounding box center [705, 445] width 29 height 16
click at [1237, 404] on button "button" at bounding box center [1245, 405] width 22 height 22
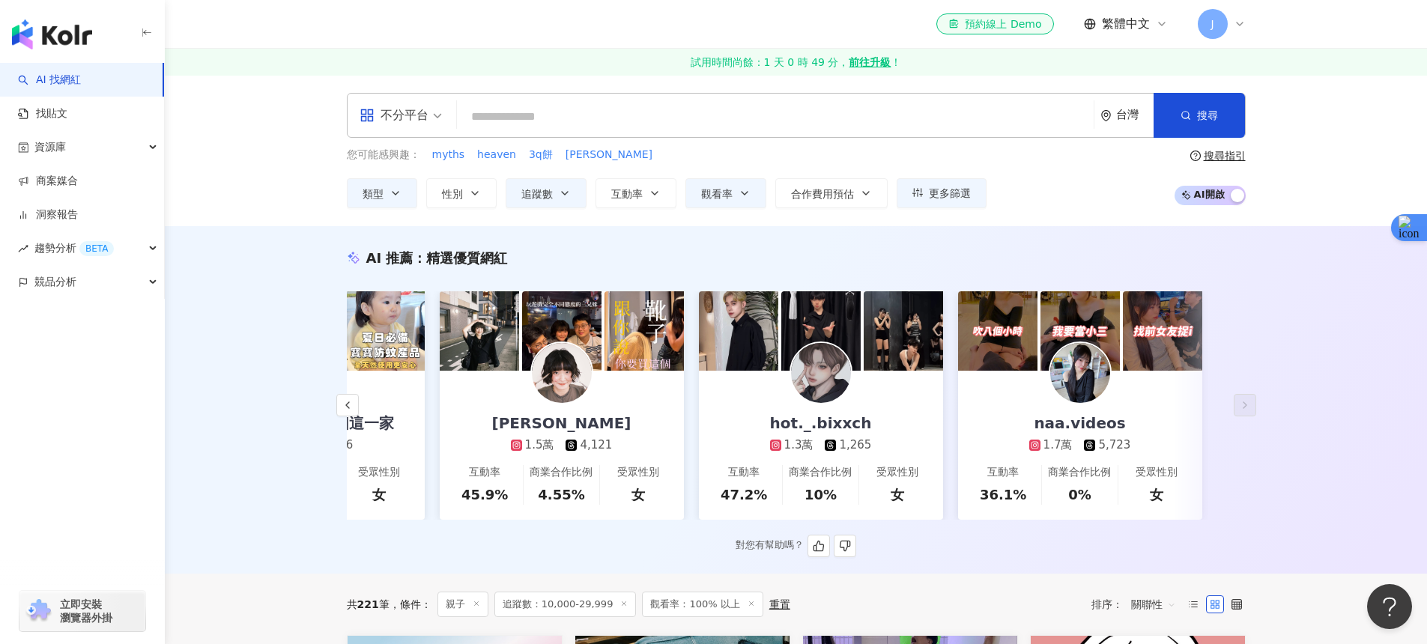
scroll to position [0, 2241]
click at [480, 121] on input "search" at bounding box center [775, 117] width 625 height 28
click at [1231, 160] on div "搜尋指引" at bounding box center [1225, 156] width 42 height 12
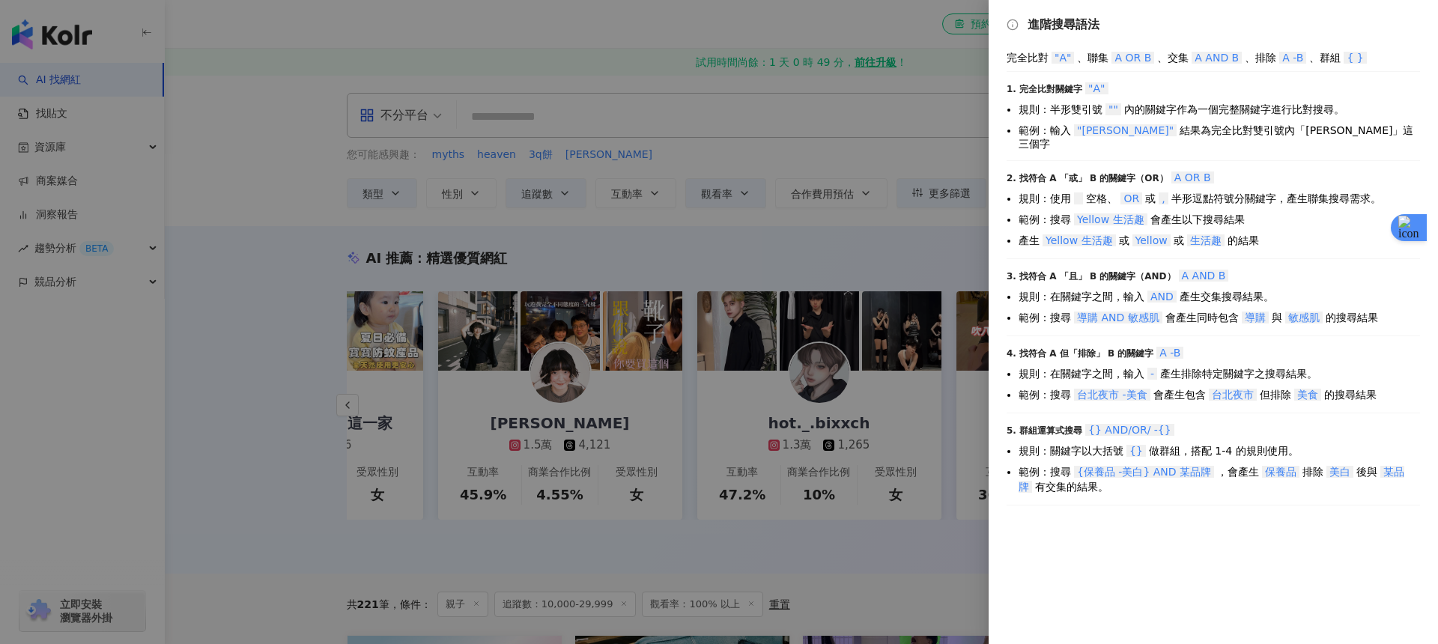
click at [715, 124] on div at bounding box center [719, 322] width 1438 height 644
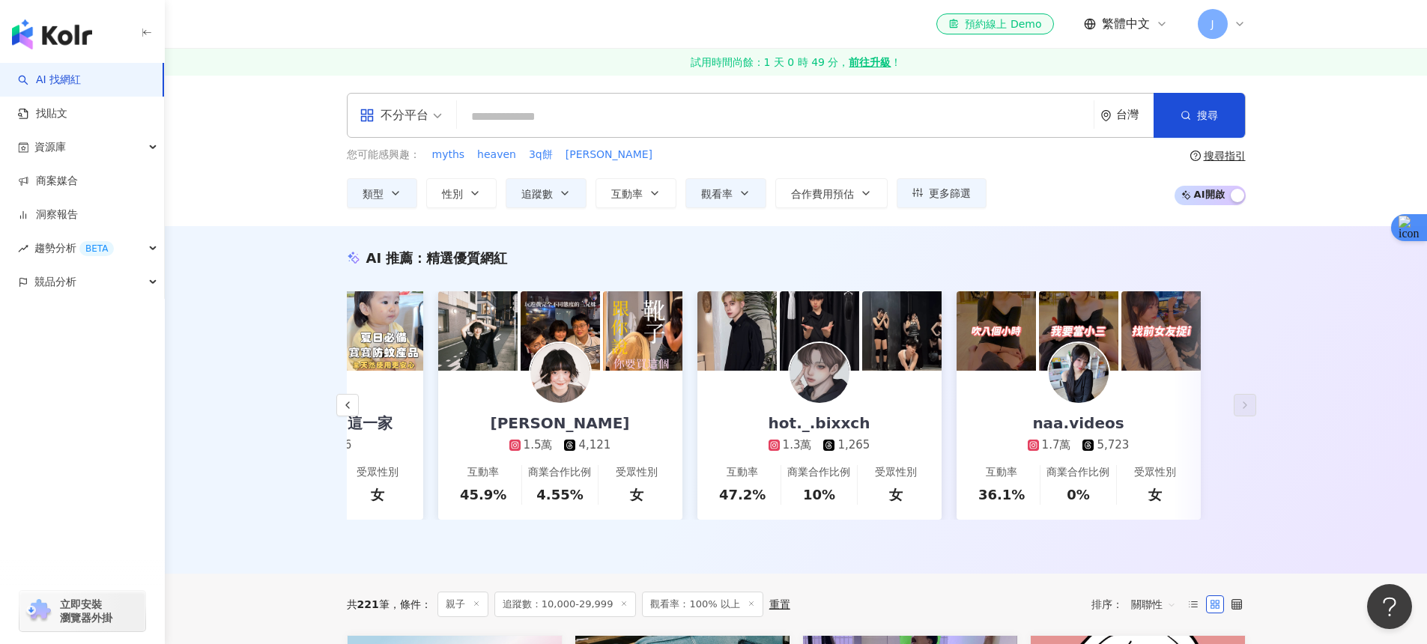
click at [716, 115] on input "search" at bounding box center [775, 117] width 625 height 28
paste input "****"
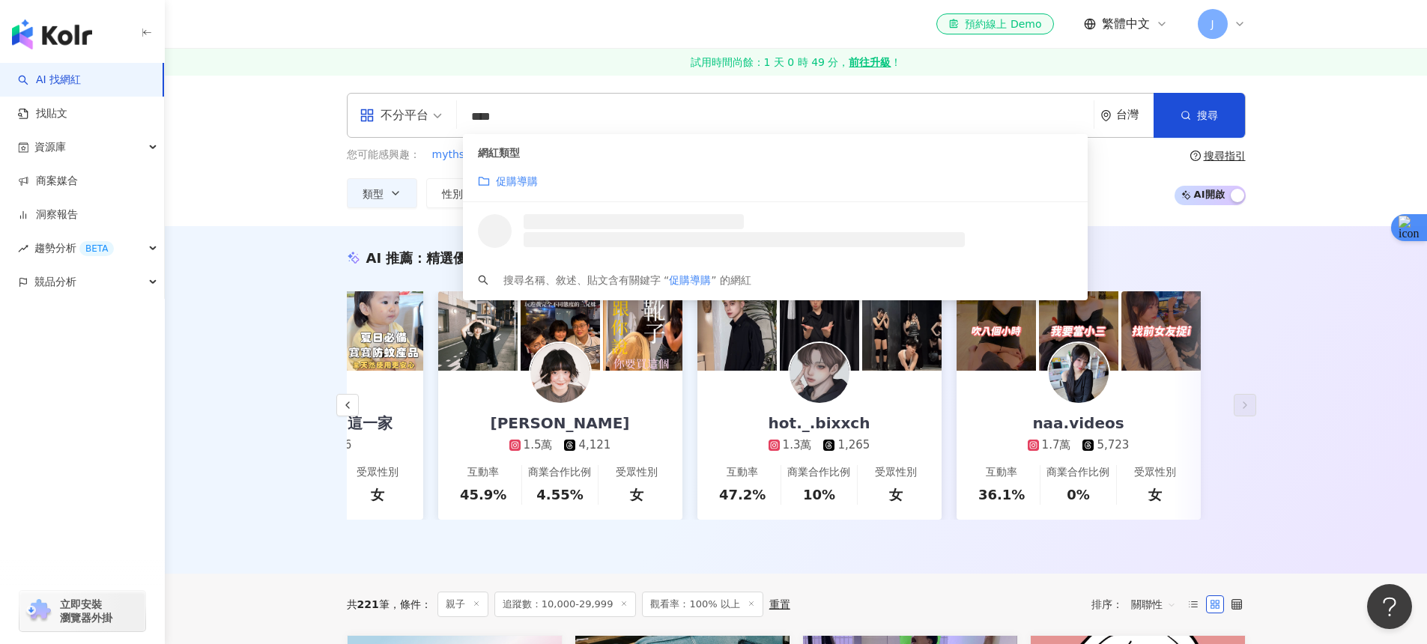
click at [826, 197] on div "網紅類型 促購導購" at bounding box center [775, 168] width 625 height 68
click at [546, 175] on div "促購導購" at bounding box center [775, 181] width 595 height 16
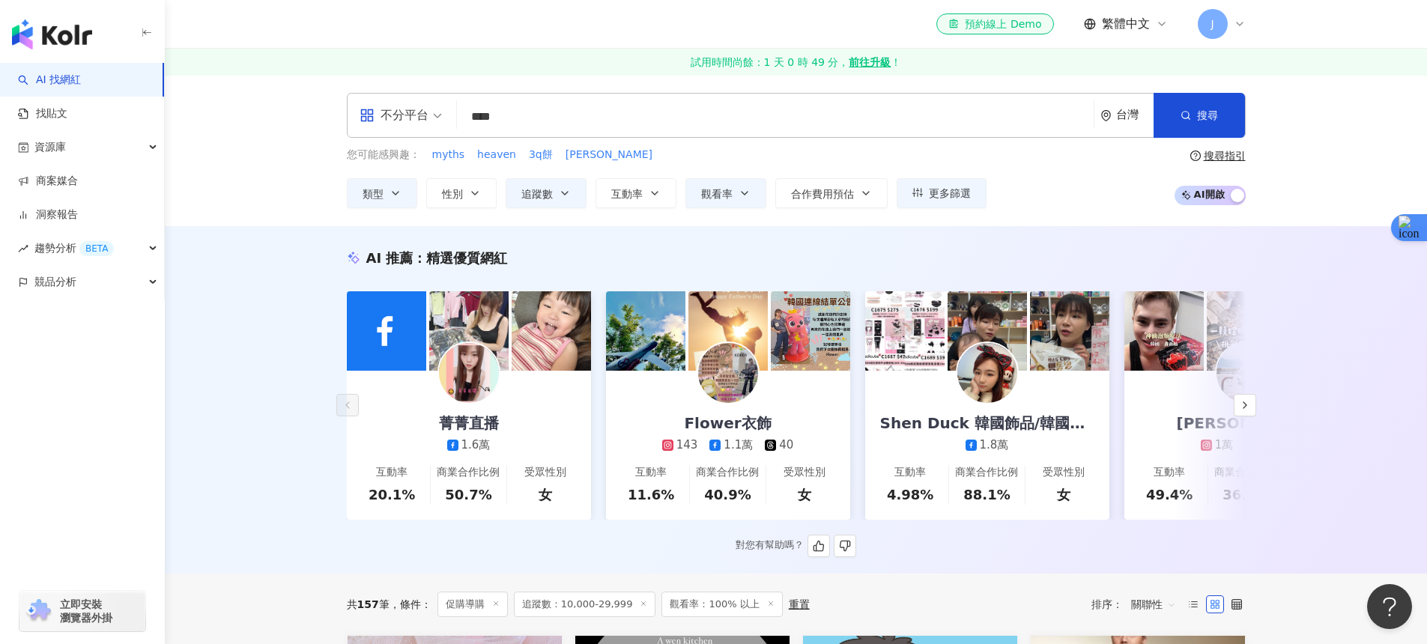
type input "****"
click at [559, 436] on link "菁菁直播 1.6萬 互動率 20.1% 商業合作比例 50.7% 受眾性別 女" at bounding box center [469, 445] width 244 height 149
click at [1246, 406] on icon "button" at bounding box center [1245, 405] width 12 height 12
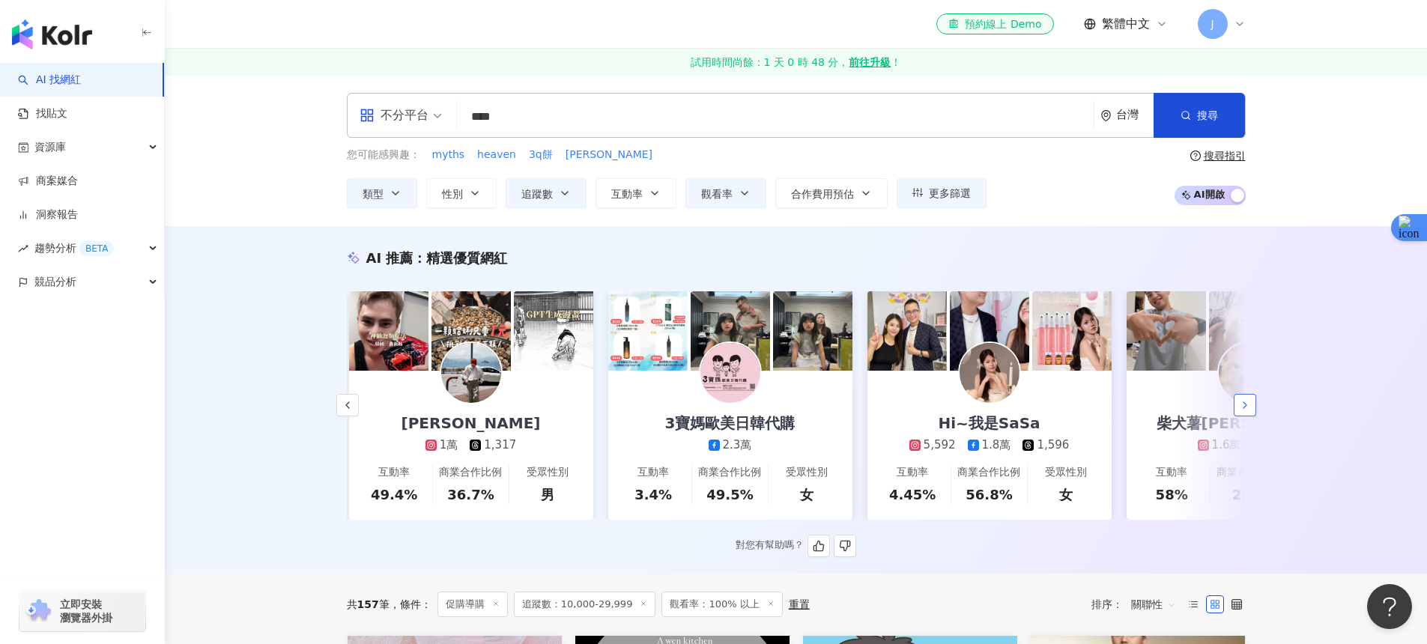
scroll to position [0, 778]
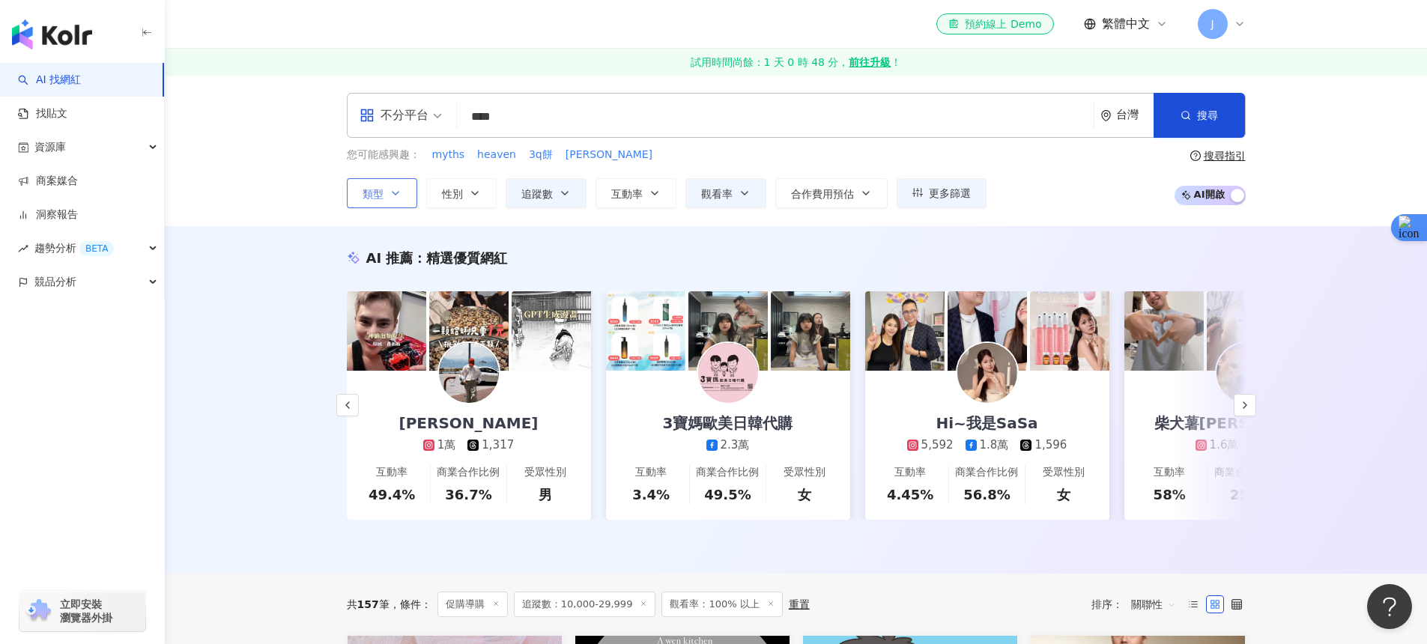
click at [382, 193] on span "類型" at bounding box center [373, 194] width 21 height 12
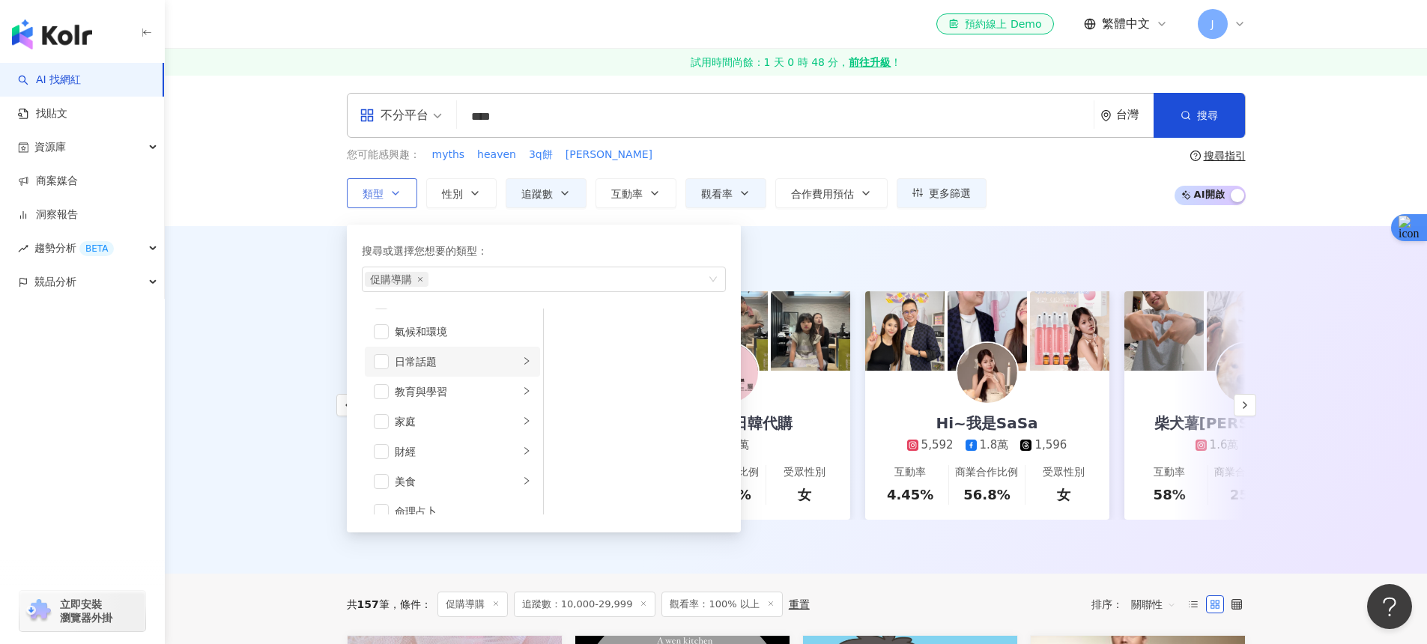
scroll to position [62, 0]
click at [452, 467] on div "美食" at bounding box center [457, 474] width 124 height 16
click at [594, 392] on div "甜點" at bounding box center [645, 386] width 137 height 16
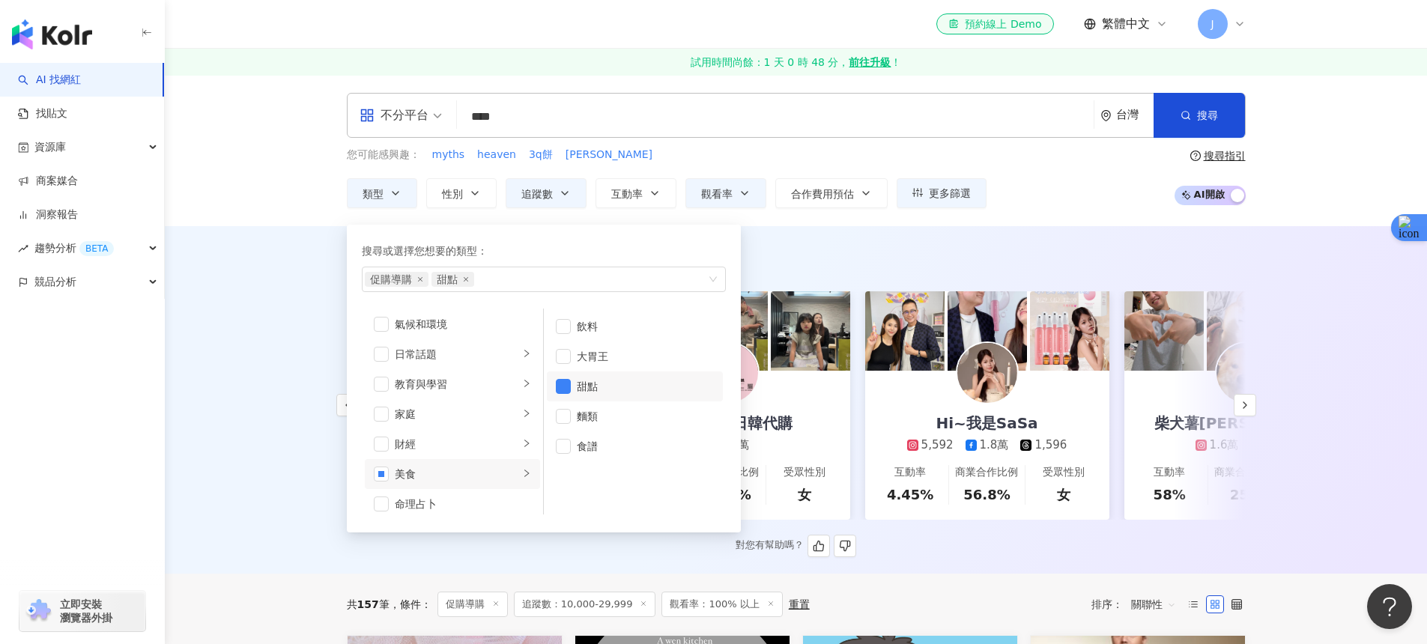
click at [965, 282] on div "AI 推薦 ： 精選優質網紅 菁菁直播 1.6萬 互動率 20.1% 商業合作比例 50.7% 受眾性別 女 Flower衣飾 143 1.1萬 40 互動率…" at bounding box center [796, 403] width 959 height 309
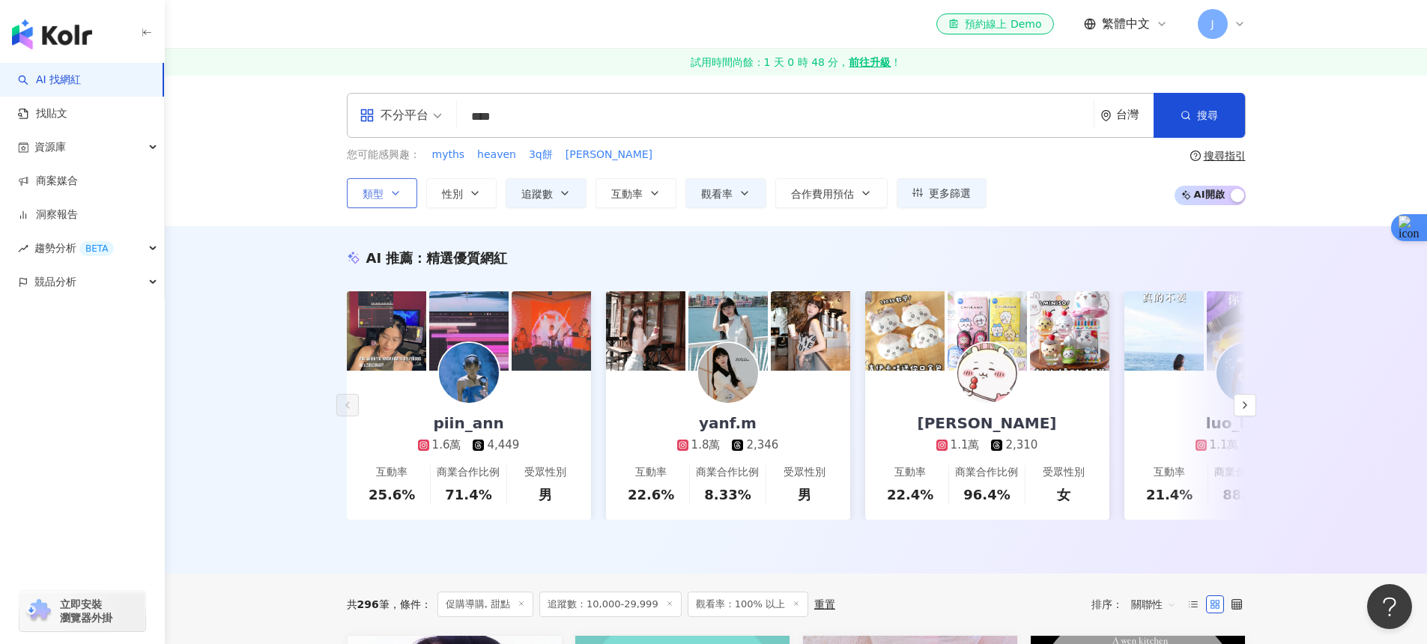
click at [406, 196] on button "類型" at bounding box center [382, 193] width 70 height 30
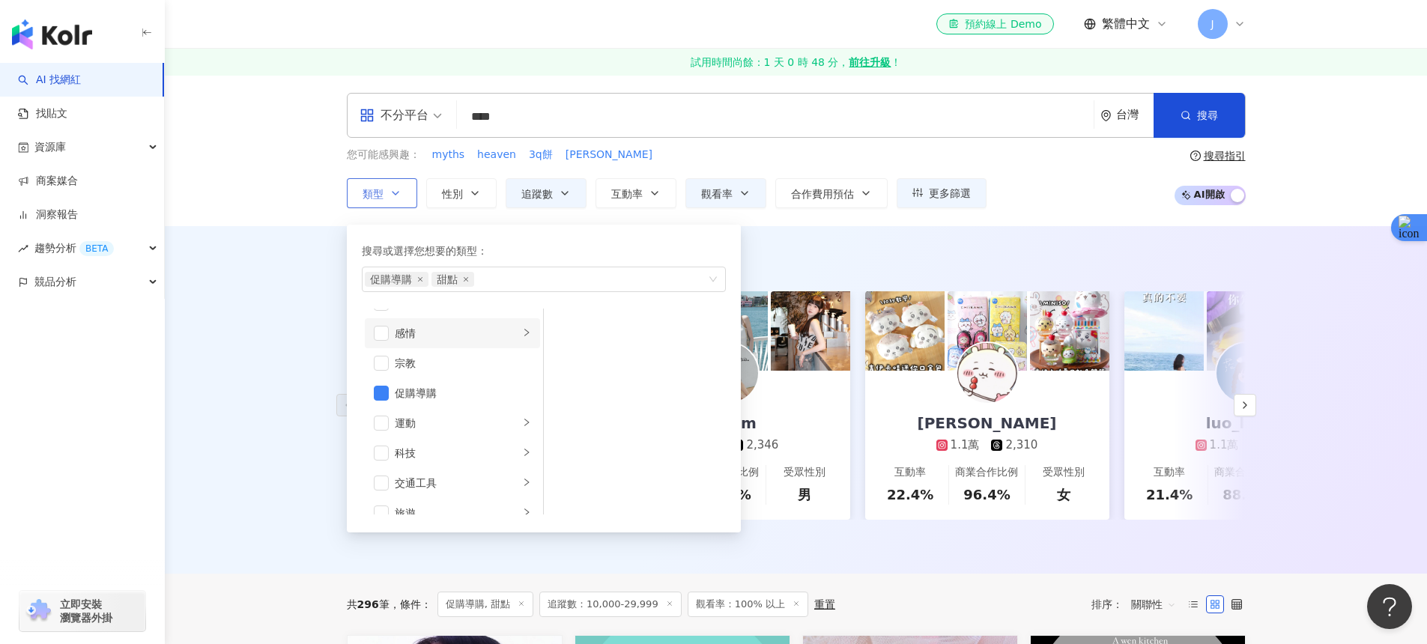
scroll to position [519, 0]
click at [313, 432] on div "AI 推薦 ： 精選優質網紅 piin_ann 1.6萬 4,449 互動率 25.6% 商業合作比例 71.4% 受眾性別 男 yanf.m 1.8萬 2,…" at bounding box center [796, 400] width 1262 height 348
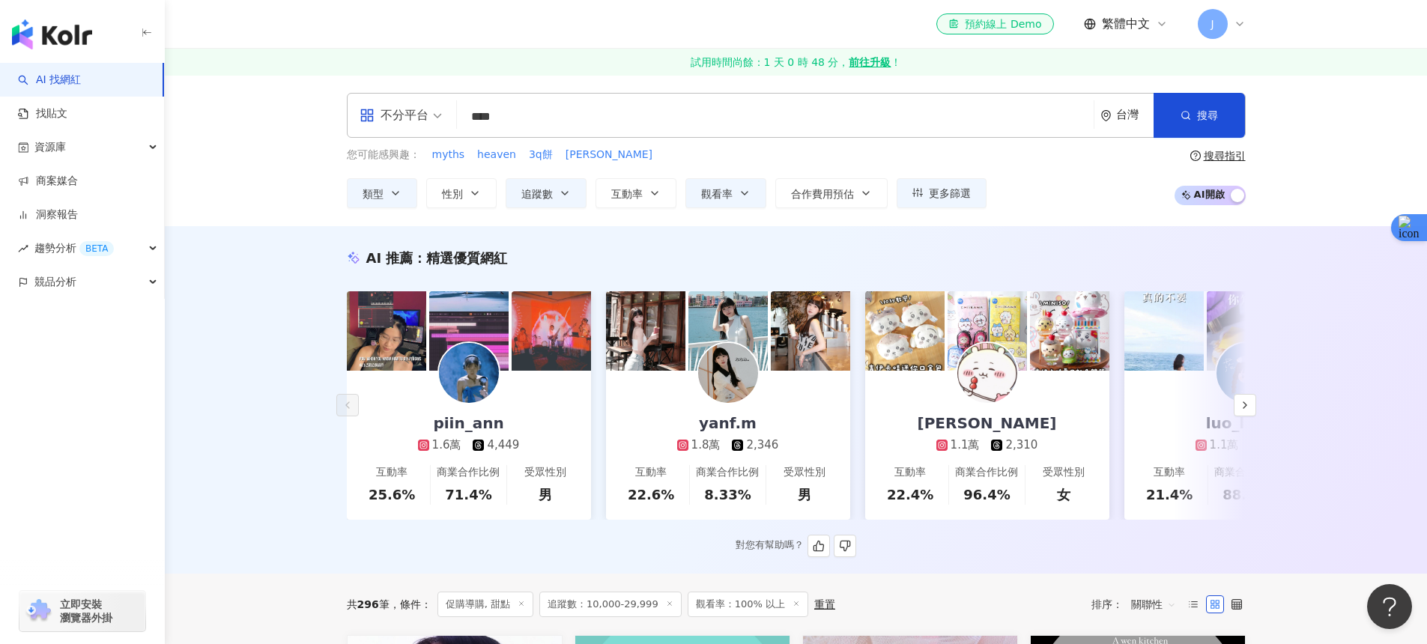
click at [718, 387] on img at bounding box center [728, 373] width 60 height 60
click at [1234, 410] on button "button" at bounding box center [1245, 405] width 22 height 22
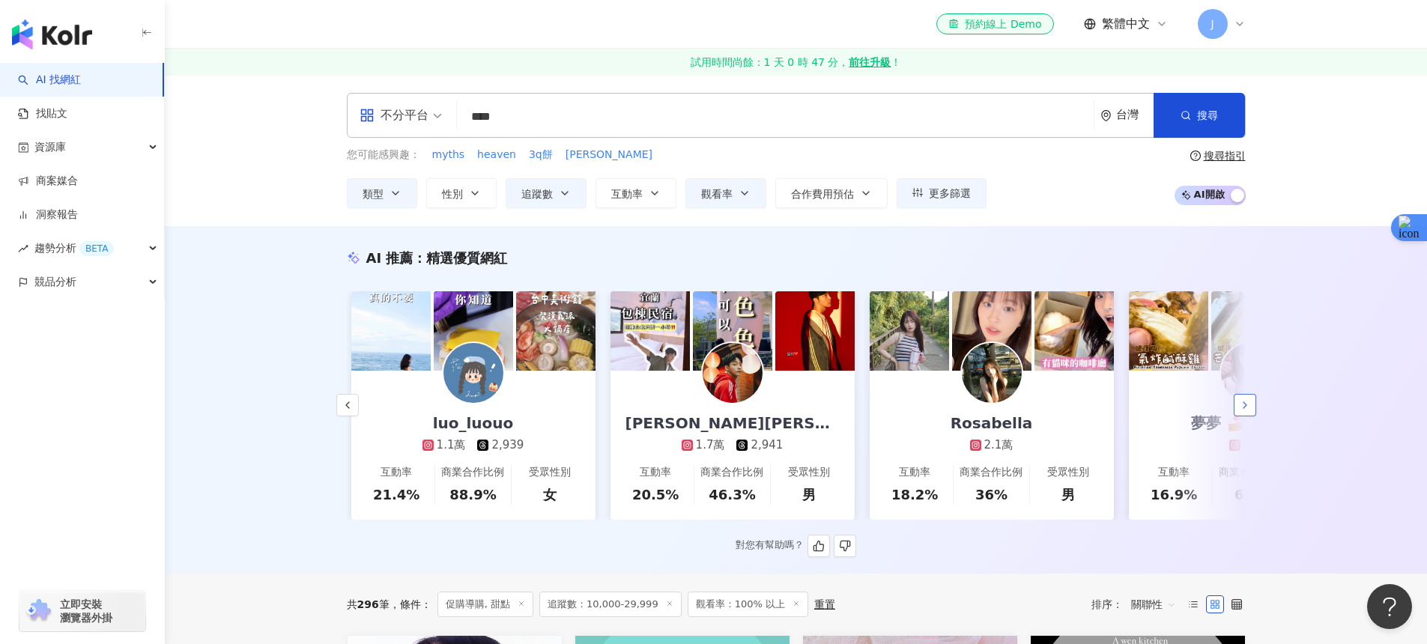
scroll to position [0, 778]
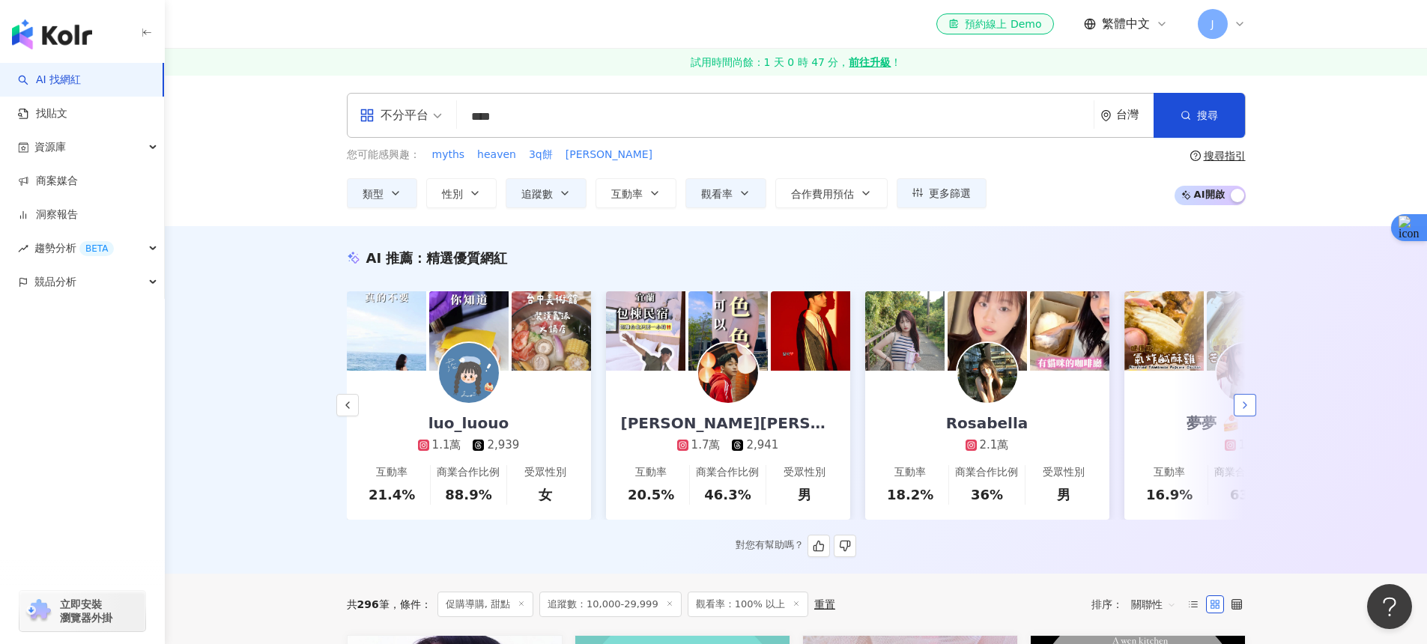
click at [1234, 410] on button "button" at bounding box center [1245, 405] width 22 height 22
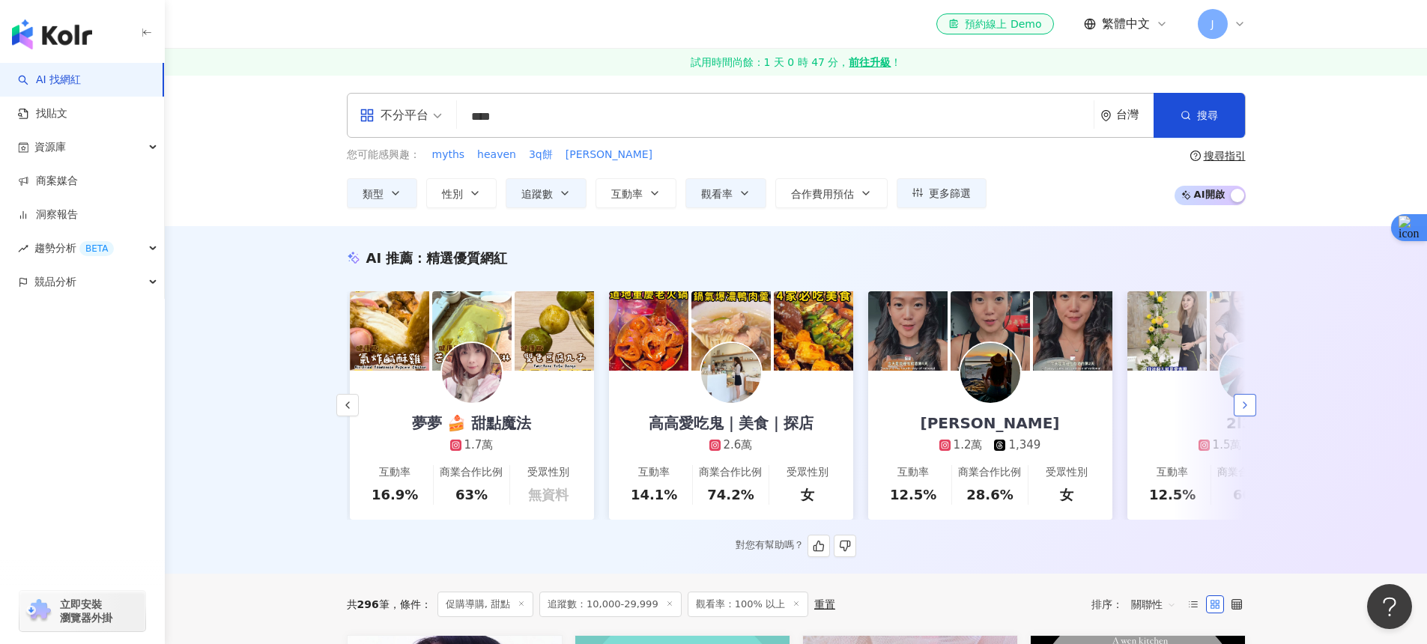
scroll to position [0, 1555]
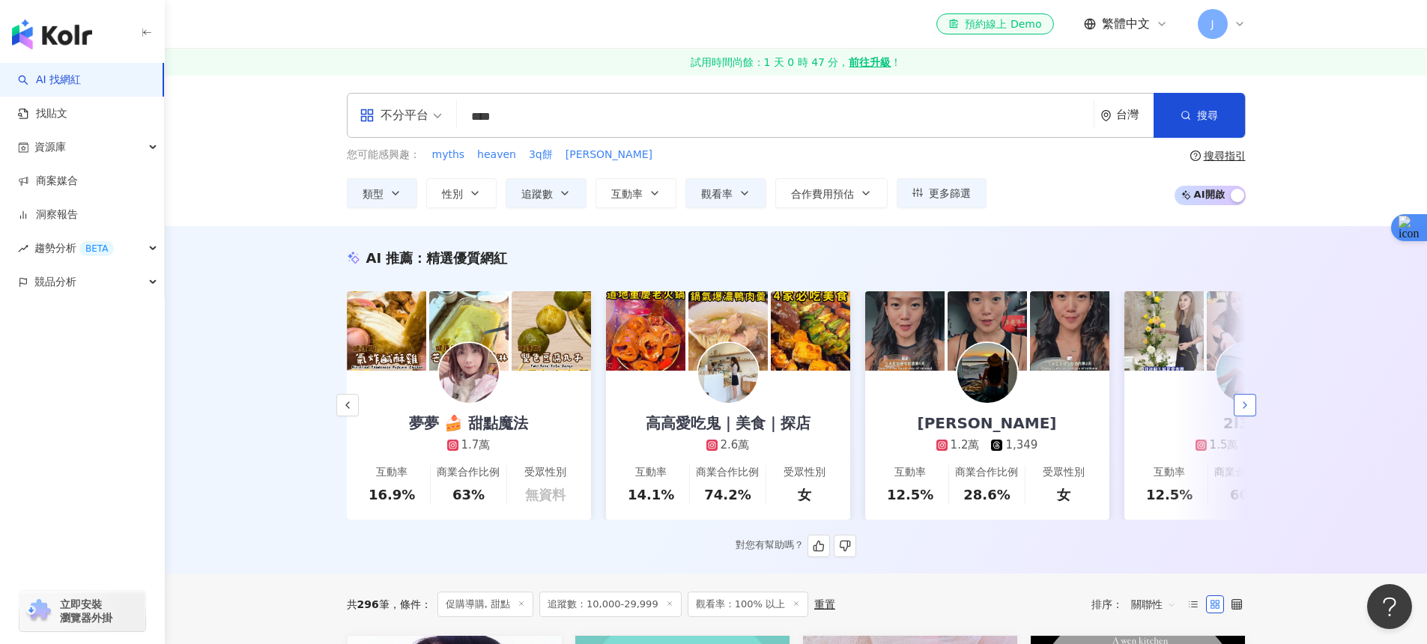
click at [1243, 403] on button "button" at bounding box center [1245, 405] width 22 height 22
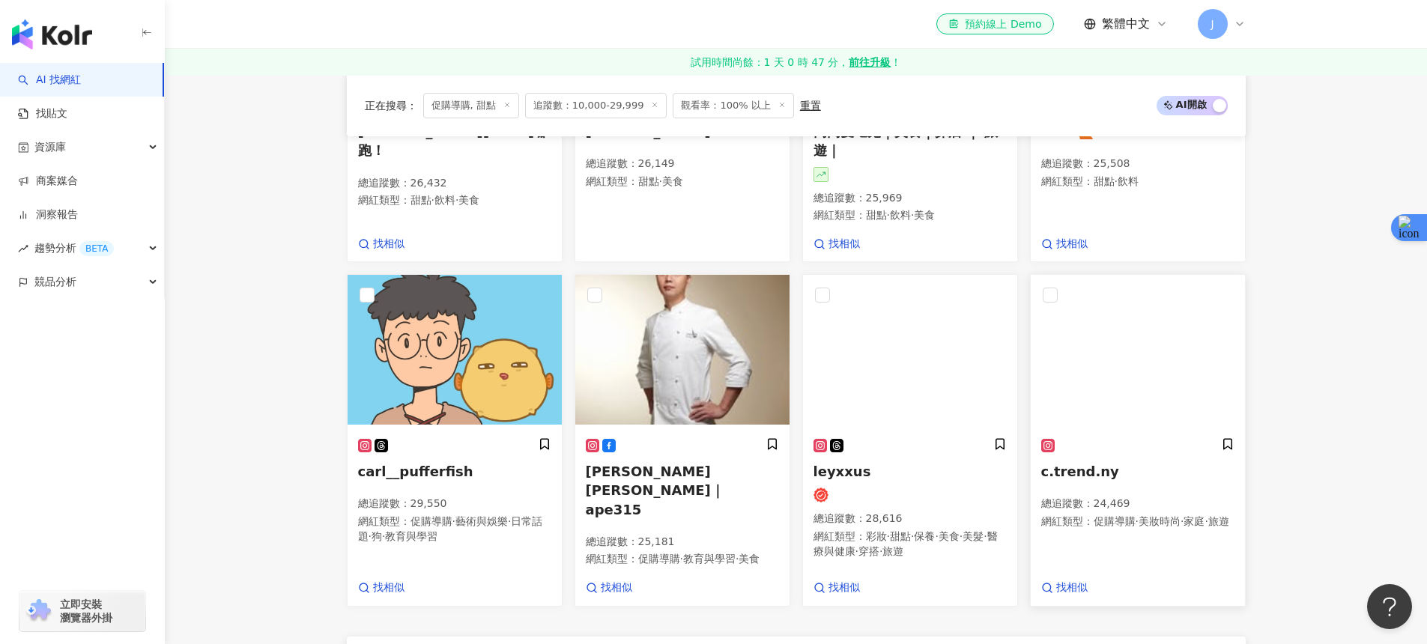
scroll to position [1091, 0]
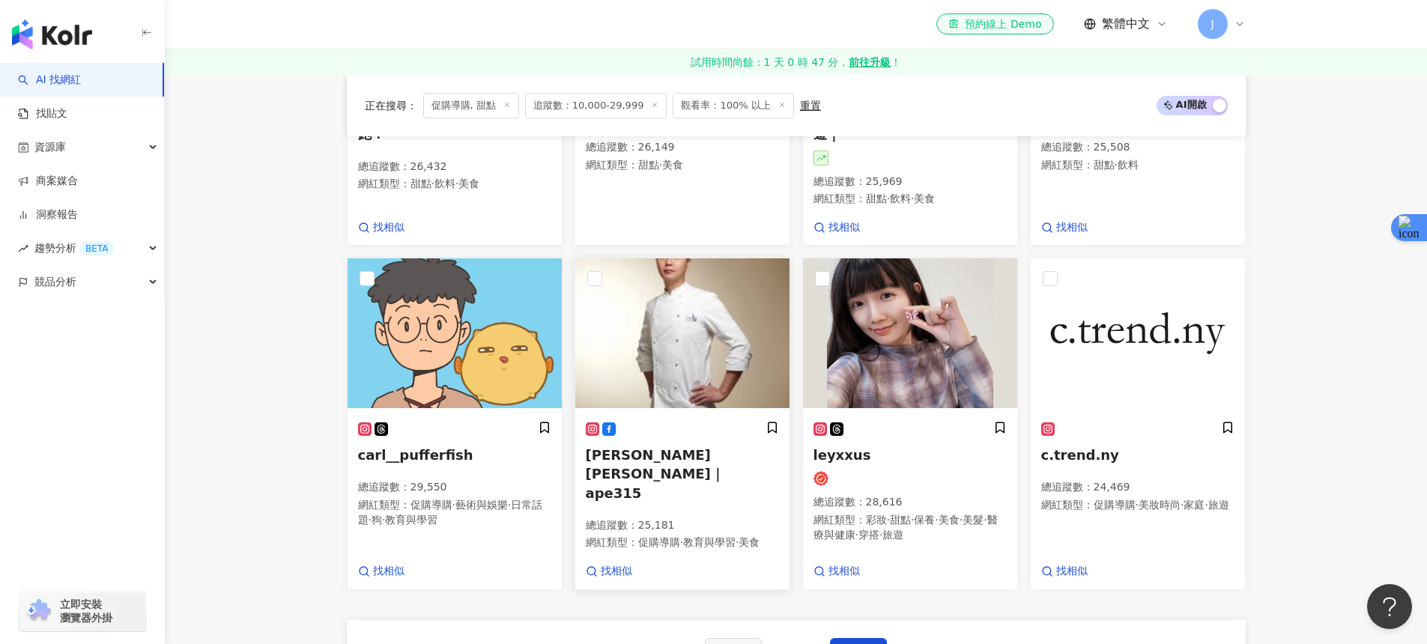
click at [730, 464] on div "劉瑞峰 Pâtissier Ray｜ape315 總追蹤數 ： 25,181 網紅類型 ： 促購導購 · 教育與學習 · 美食" at bounding box center [682, 492] width 193 height 142
click at [855, 643] on span "下一頁" at bounding box center [858, 653] width 31 height 12
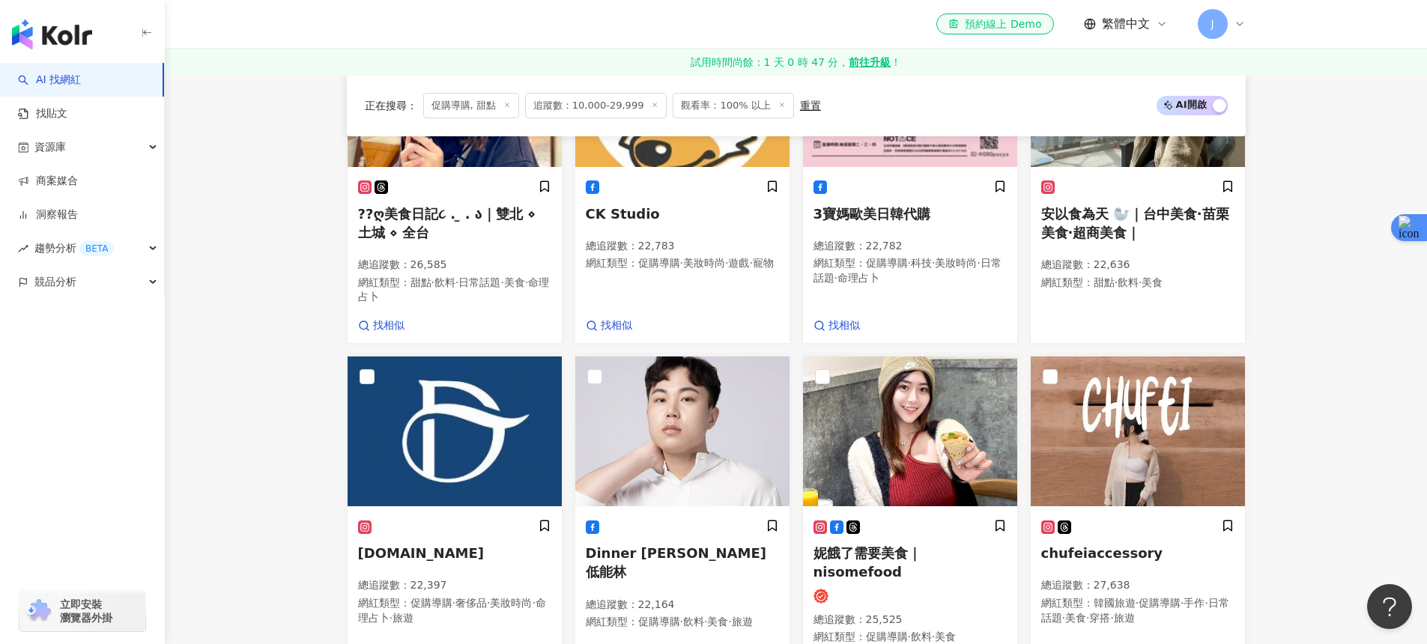
scroll to position [1057, 0]
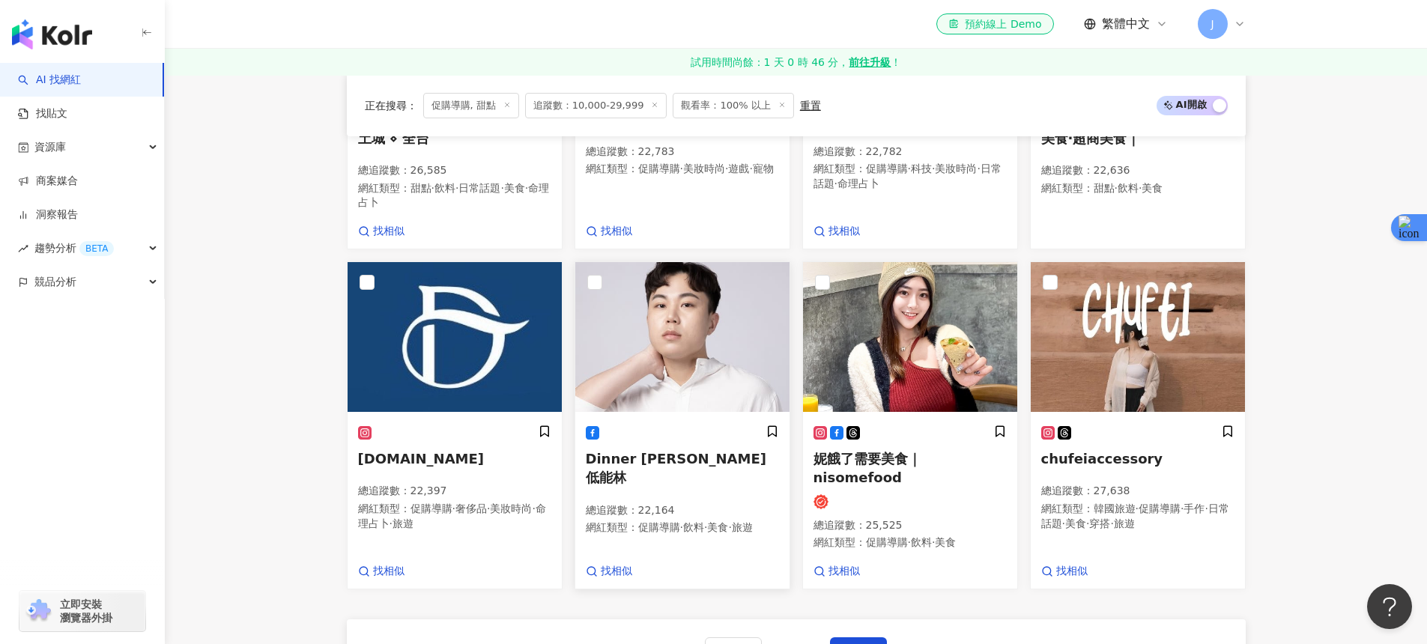
click at [620, 456] on span "Dinner lin低能林" at bounding box center [676, 468] width 181 height 34
click at [899, 375] on img at bounding box center [910, 337] width 214 height 150
click at [863, 643] on span "下一頁" at bounding box center [858, 652] width 31 height 12
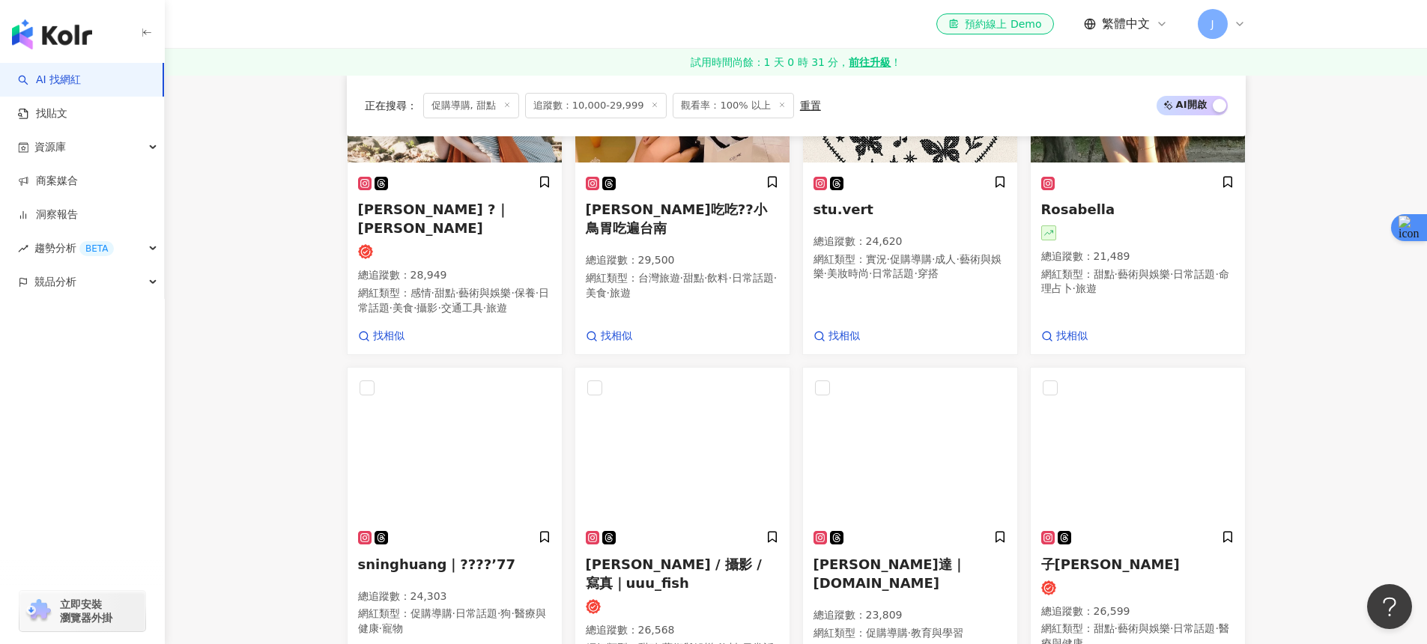
scroll to position [1105, 0]
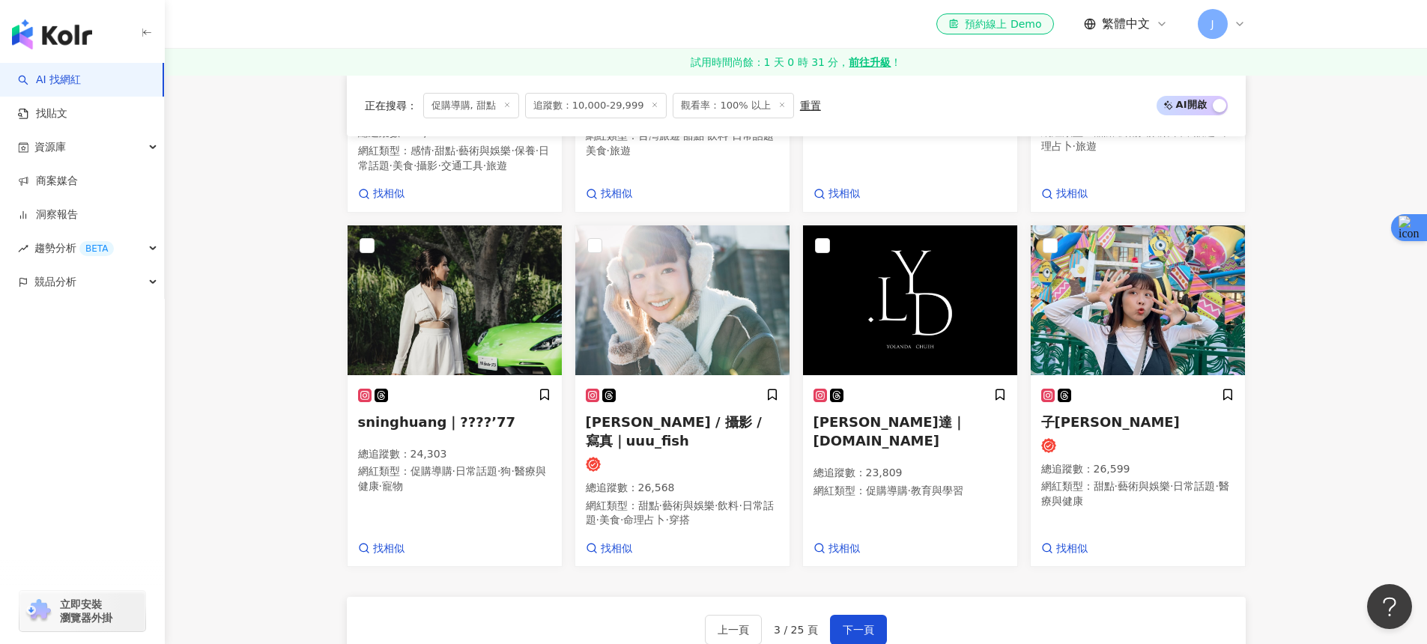
click at [291, 434] on main "不分平台 **** 台灣 搜尋 customizedTag loading 網紅類型 促購導購 搜尋名稱、敘述、貼文含有關鍵字 “ 促購導購 ” 的網紅 您可…" at bounding box center [796, 42] width 1262 height 2144
click at [450, 431] on h5 "sninghuang｜????’77" at bounding box center [454, 422] width 193 height 19
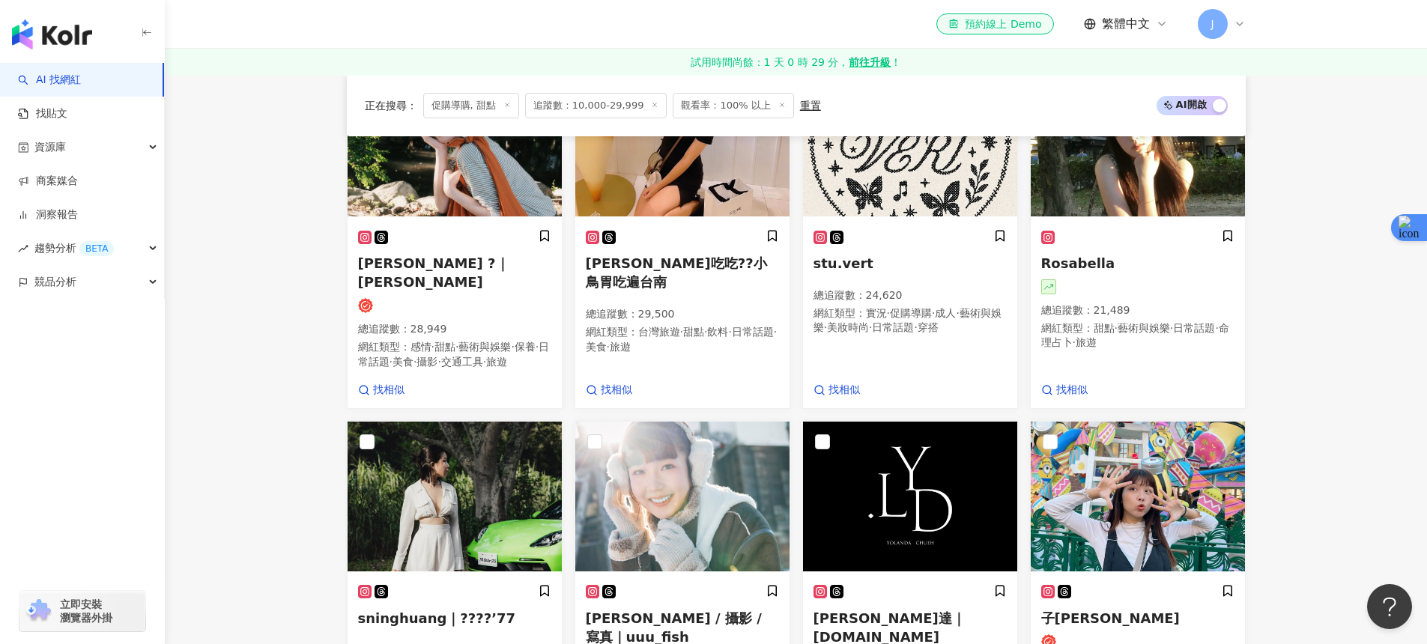
scroll to position [1000, 0]
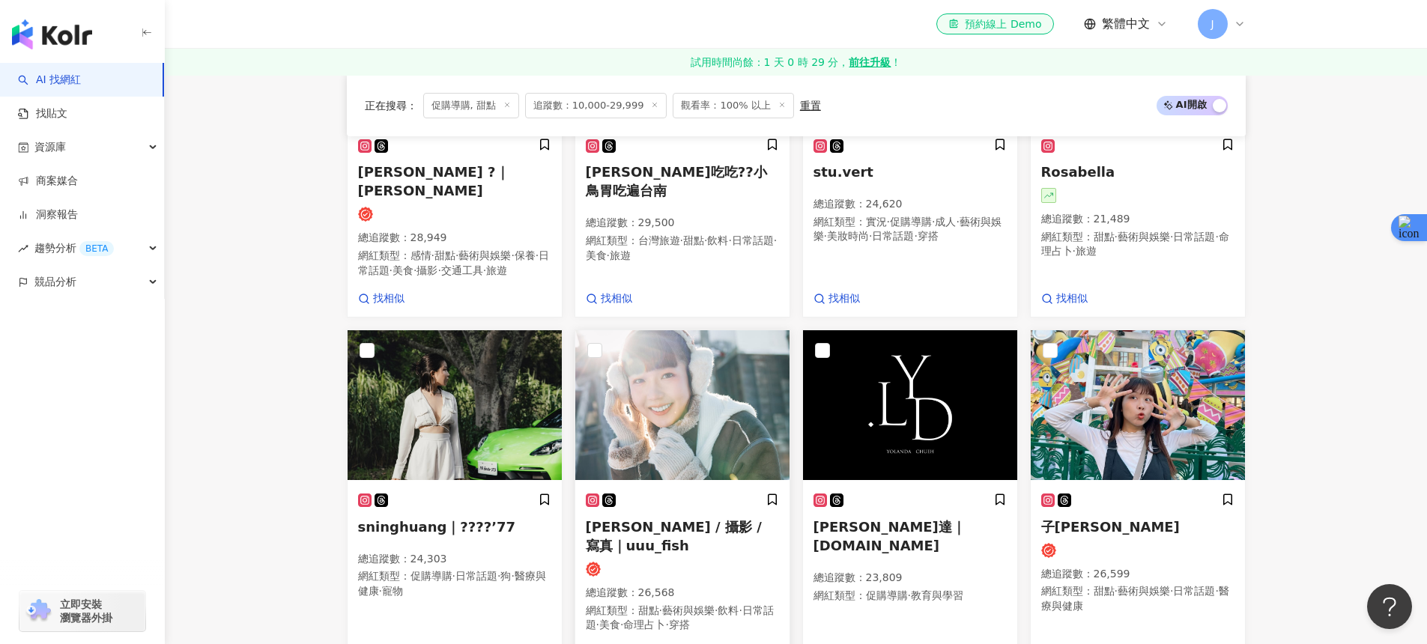
click at [700, 444] on img at bounding box center [682, 405] width 214 height 150
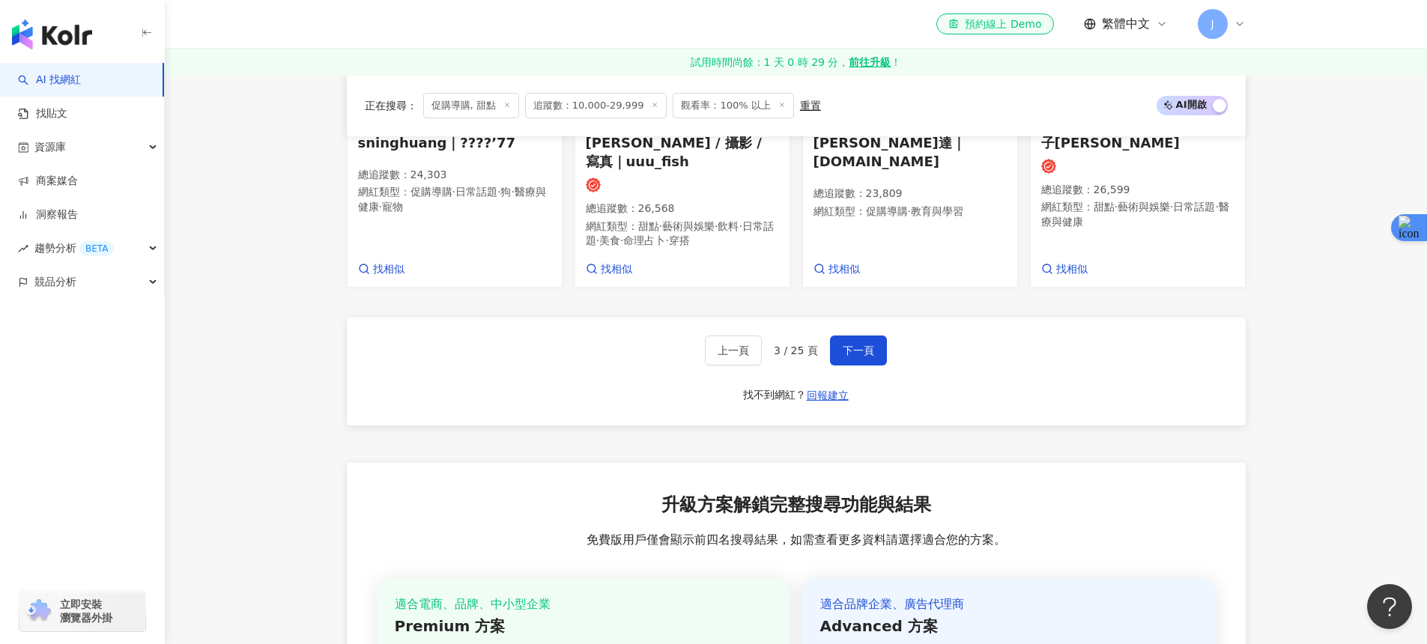
scroll to position [1400, 0]
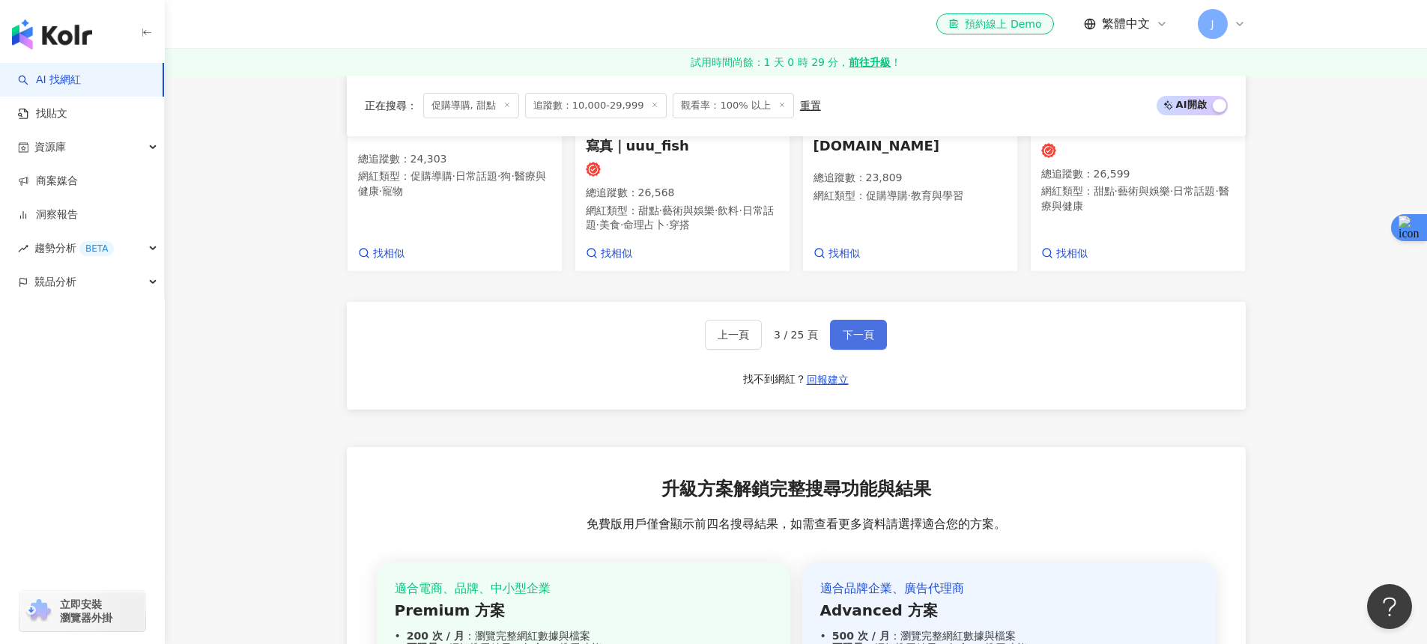
click at [839, 329] on button "下一頁" at bounding box center [858, 335] width 57 height 30
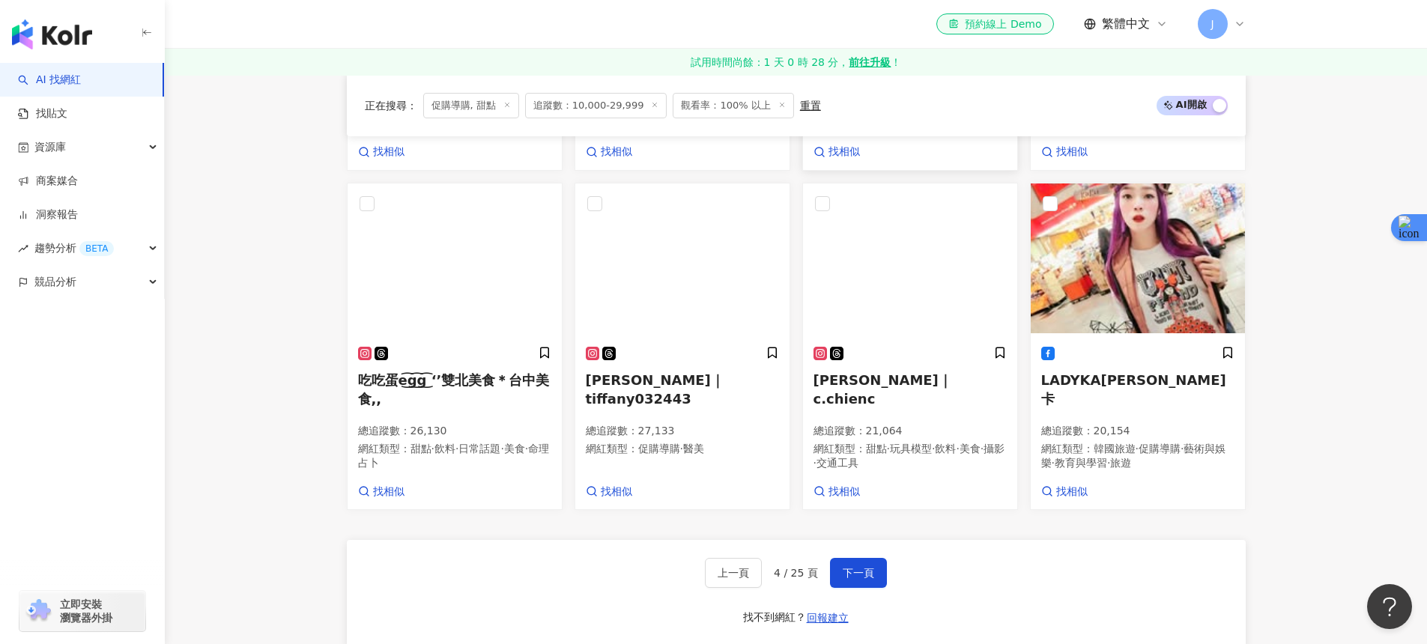
scroll to position [1135, 0]
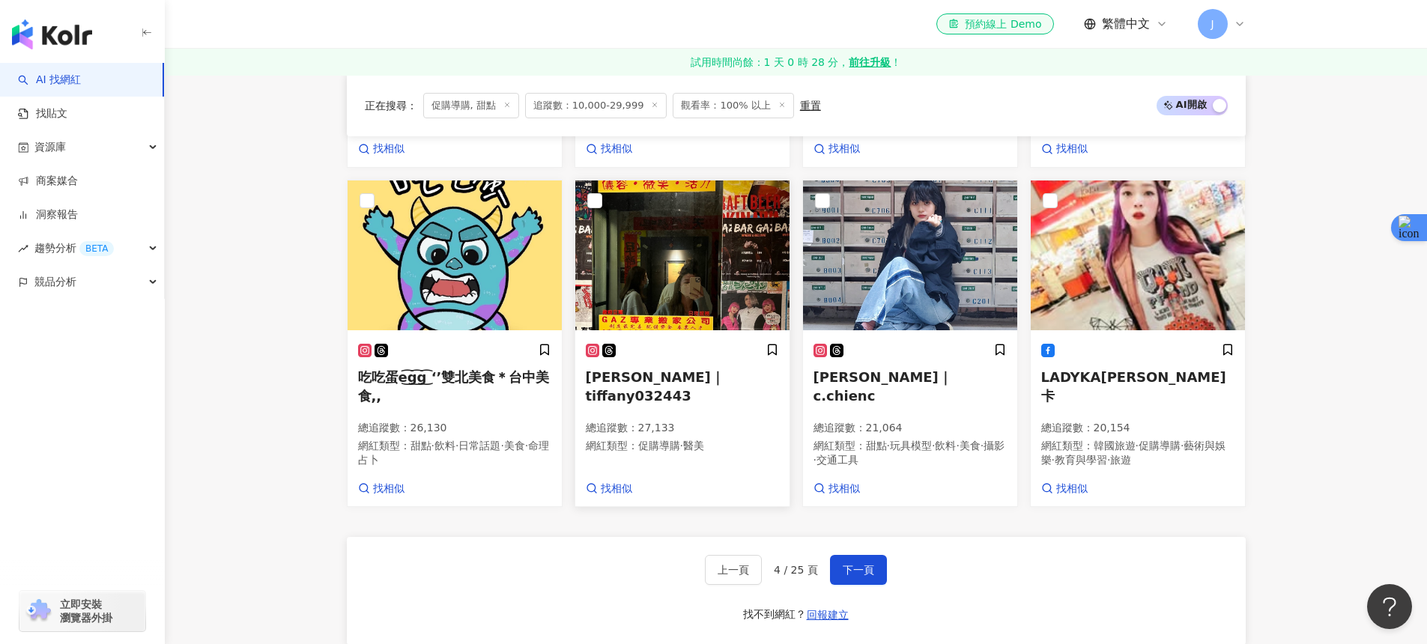
click at [677, 304] on img at bounding box center [682, 256] width 214 height 150
click at [714, 395] on h5 "Tiffany｜tiffany032443" at bounding box center [682, 386] width 193 height 37
click at [854, 576] on span "下一頁" at bounding box center [858, 570] width 31 height 12
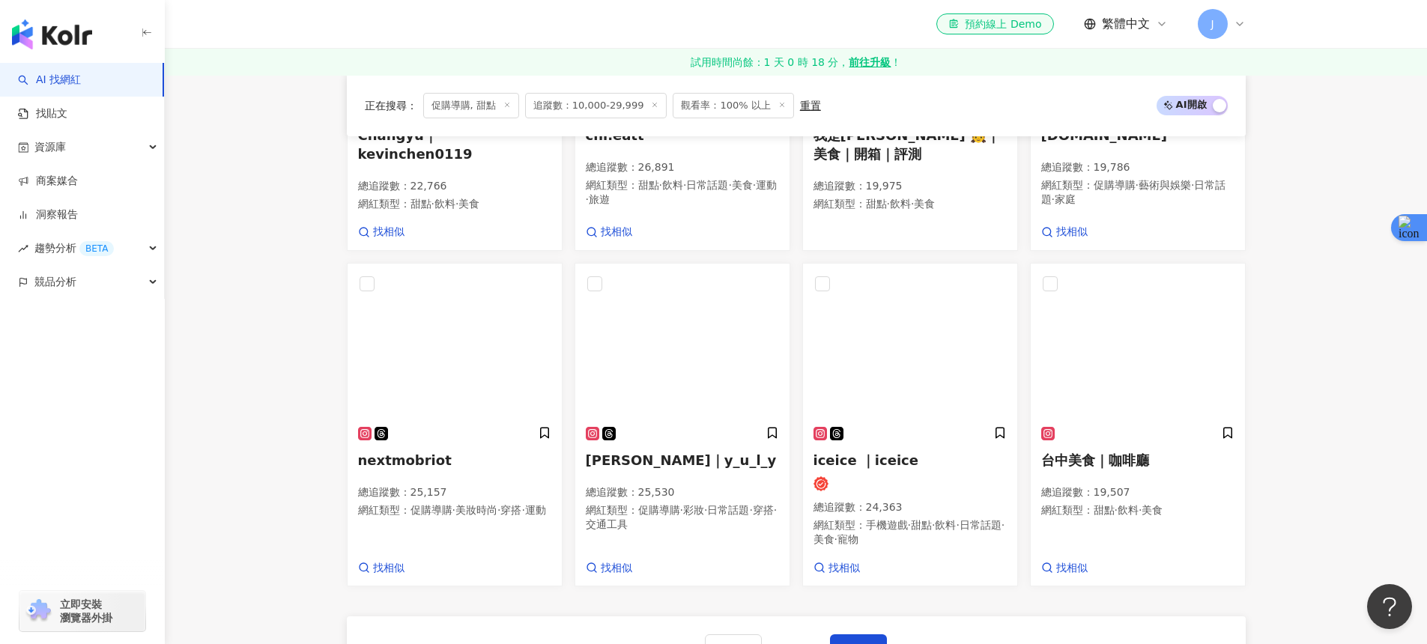
scroll to position [1093, 0]
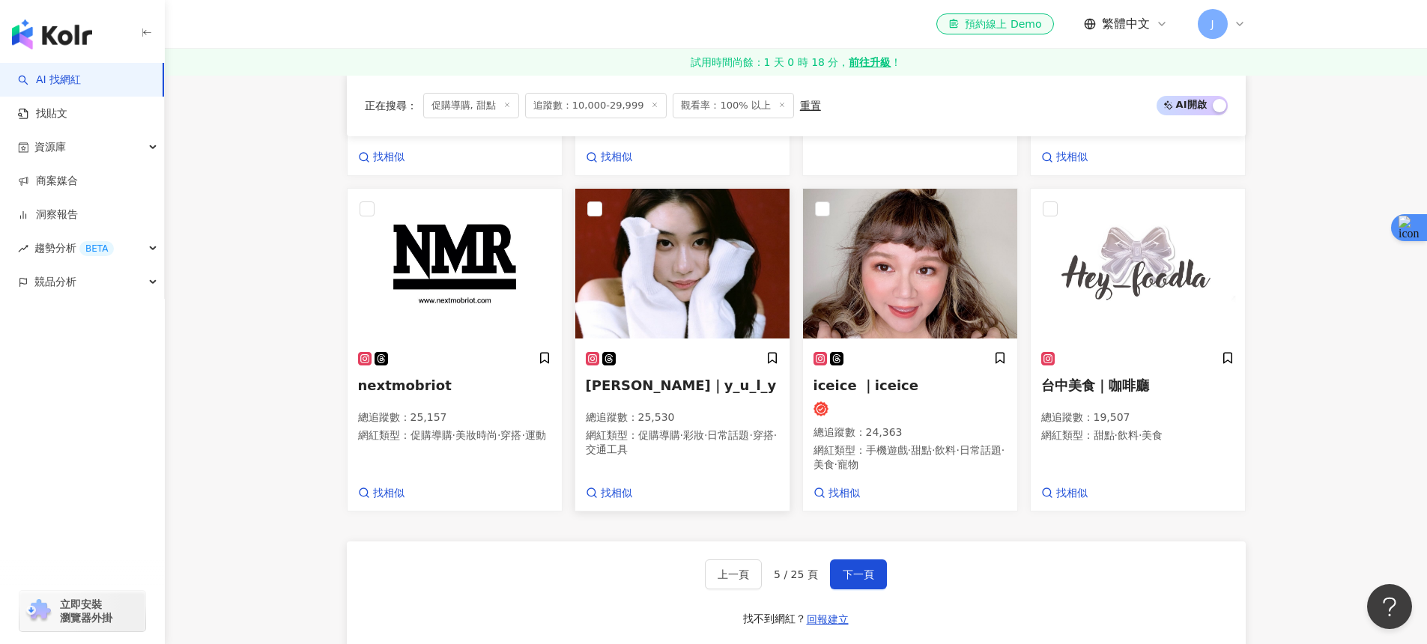
click at [692, 300] on img at bounding box center [682, 264] width 214 height 150
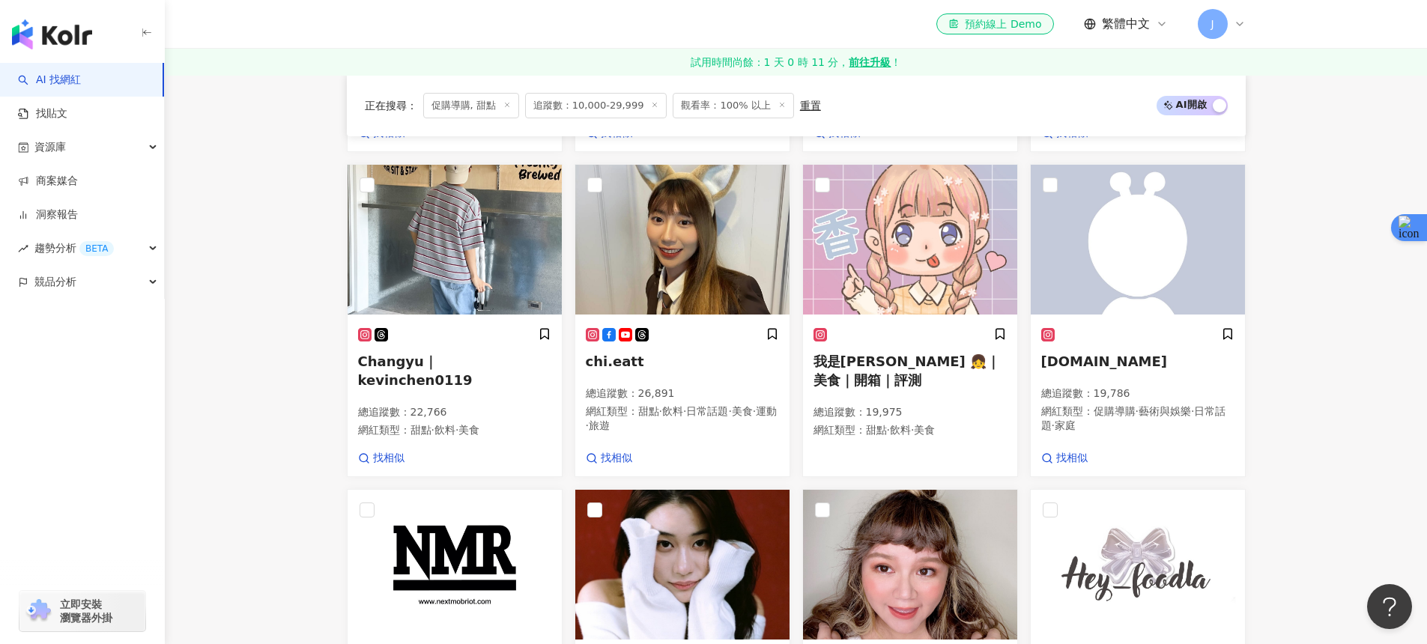
scroll to position [782, 0]
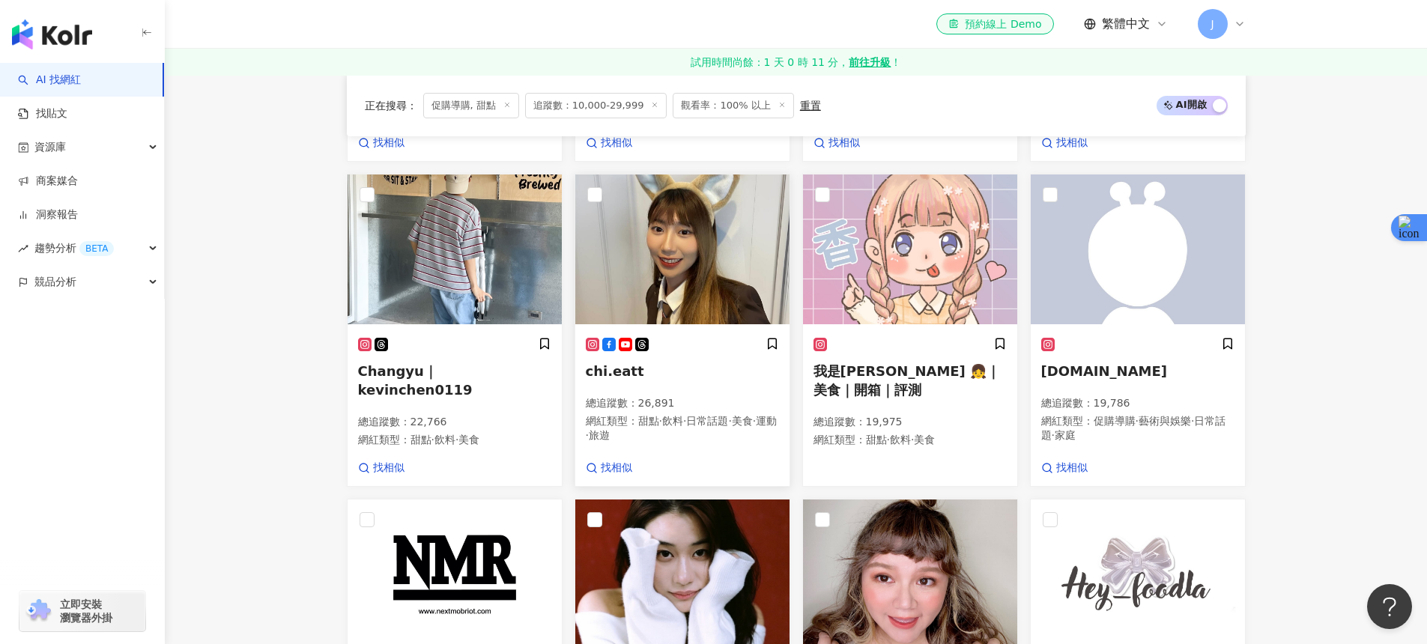
click at [658, 324] on img at bounding box center [682, 250] width 214 height 150
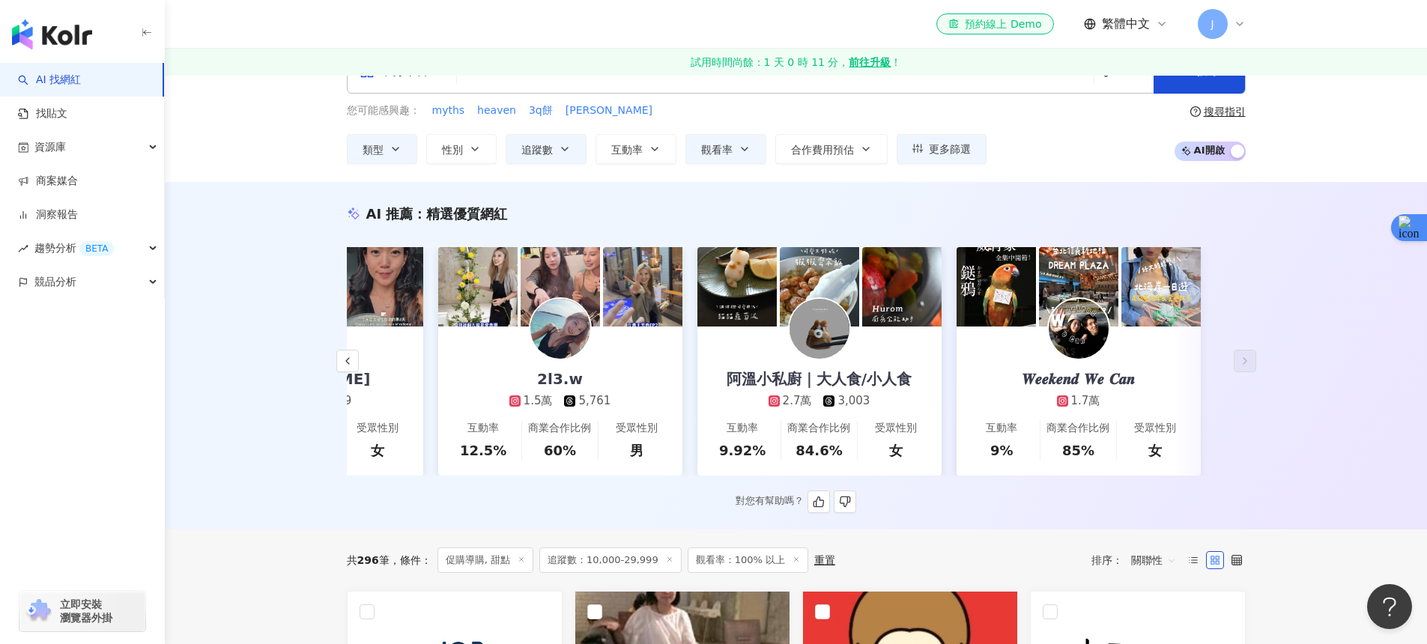
scroll to position [0, 0]
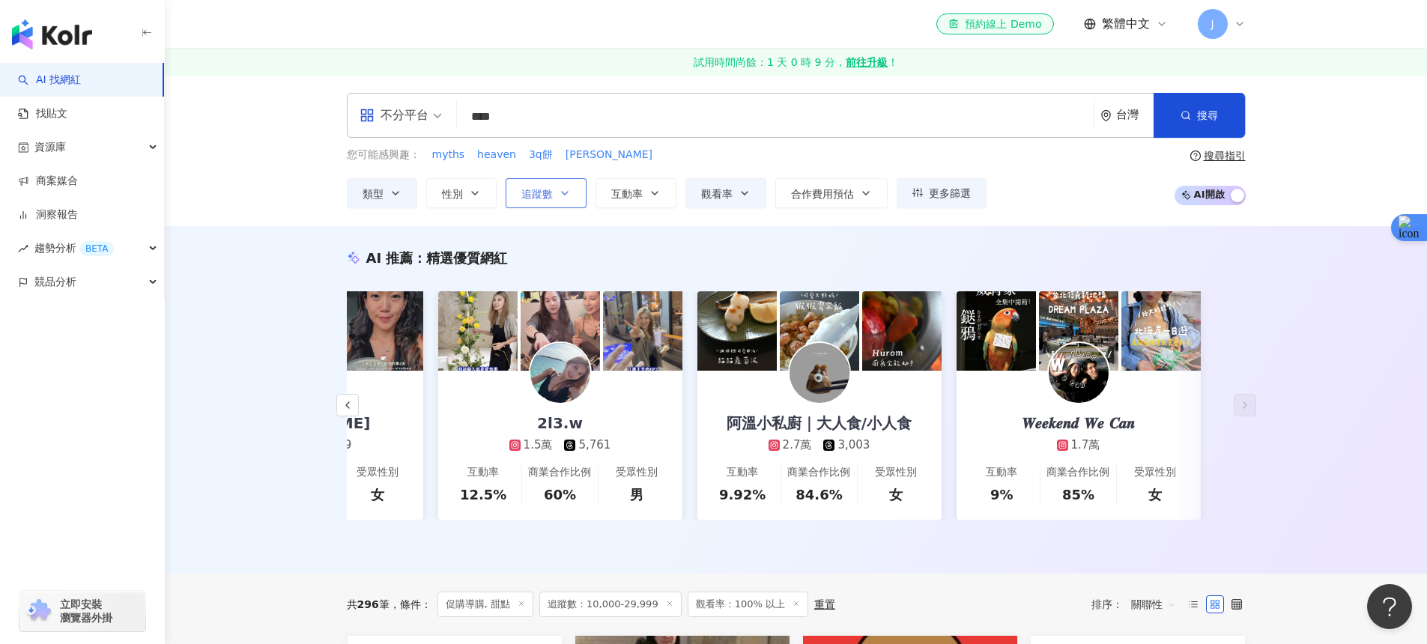
click at [524, 197] on span "追蹤數" at bounding box center [536, 194] width 31 height 12
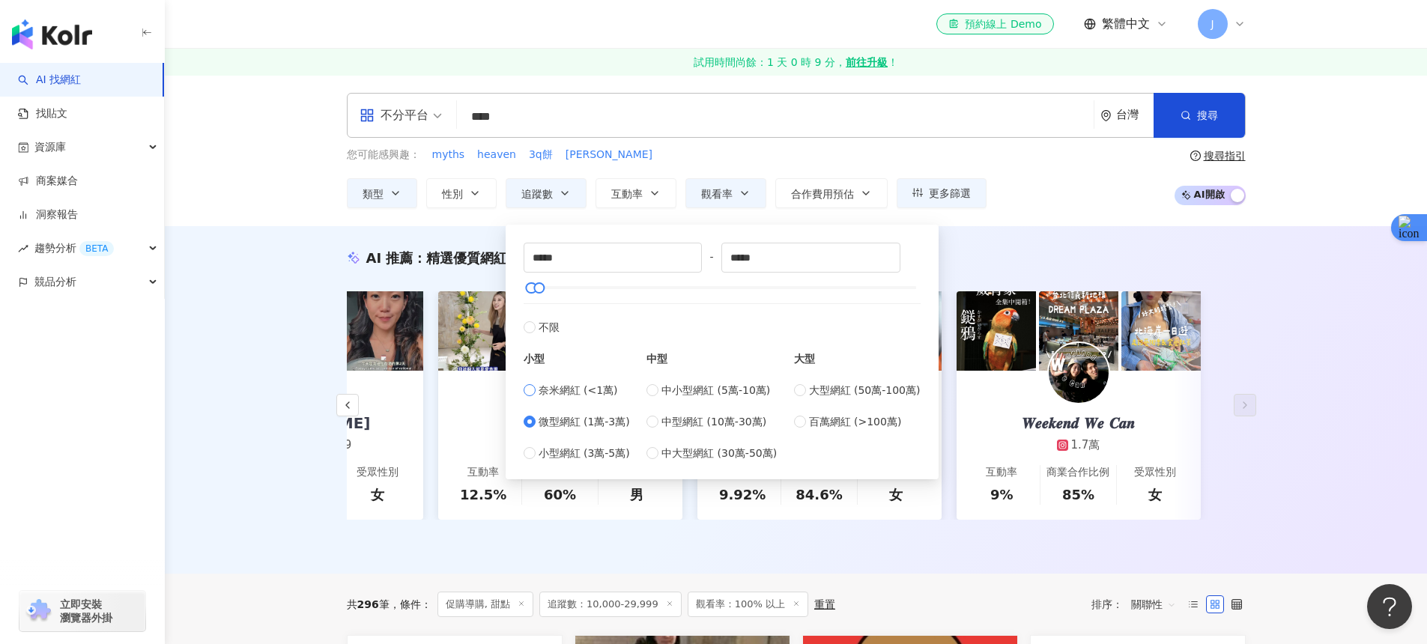
click at [549, 397] on span "奈米網紅 (<1萬)" at bounding box center [578, 390] width 79 height 16
type input "*"
type input "****"
click at [1017, 234] on div "AI 推薦 ： 精選優質網紅 piin_ann 1.6萬 4,449 互動率 25.6% 商業合作比例 71.4% 受眾性別 男 yanf.m 1.8萬 2,…" at bounding box center [796, 400] width 1262 height 348
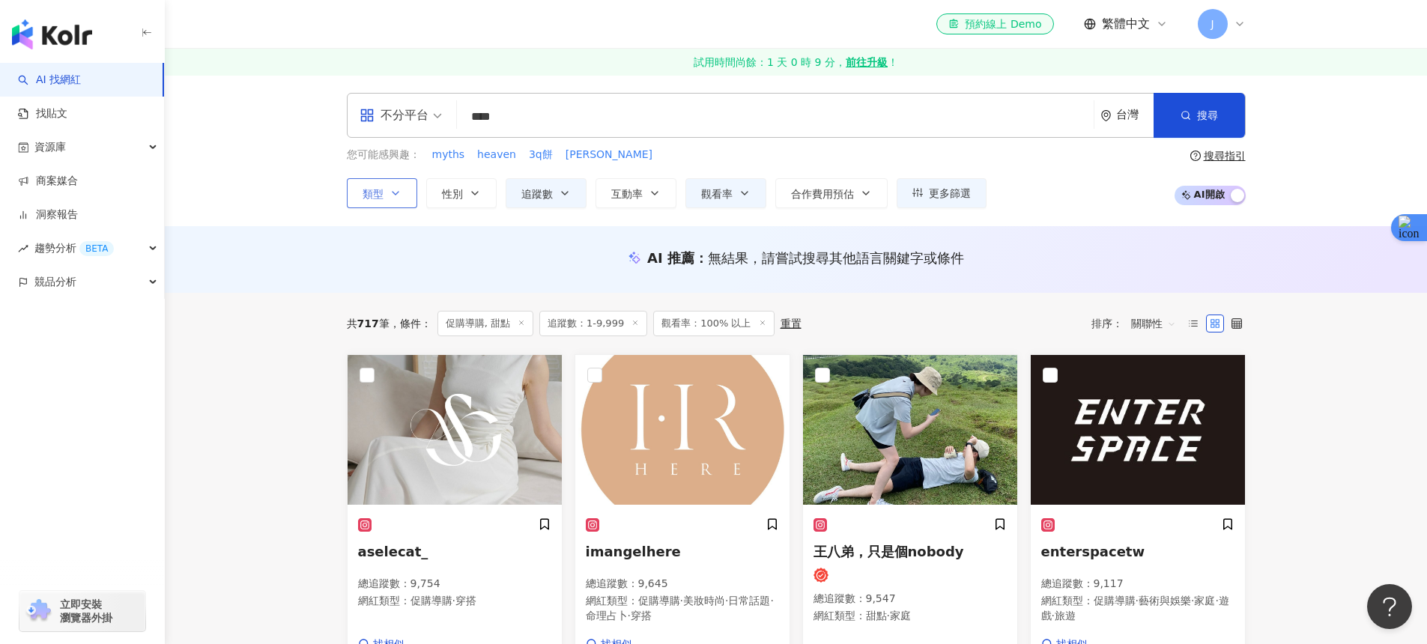
click at [398, 198] on icon "button" at bounding box center [396, 193] width 12 height 12
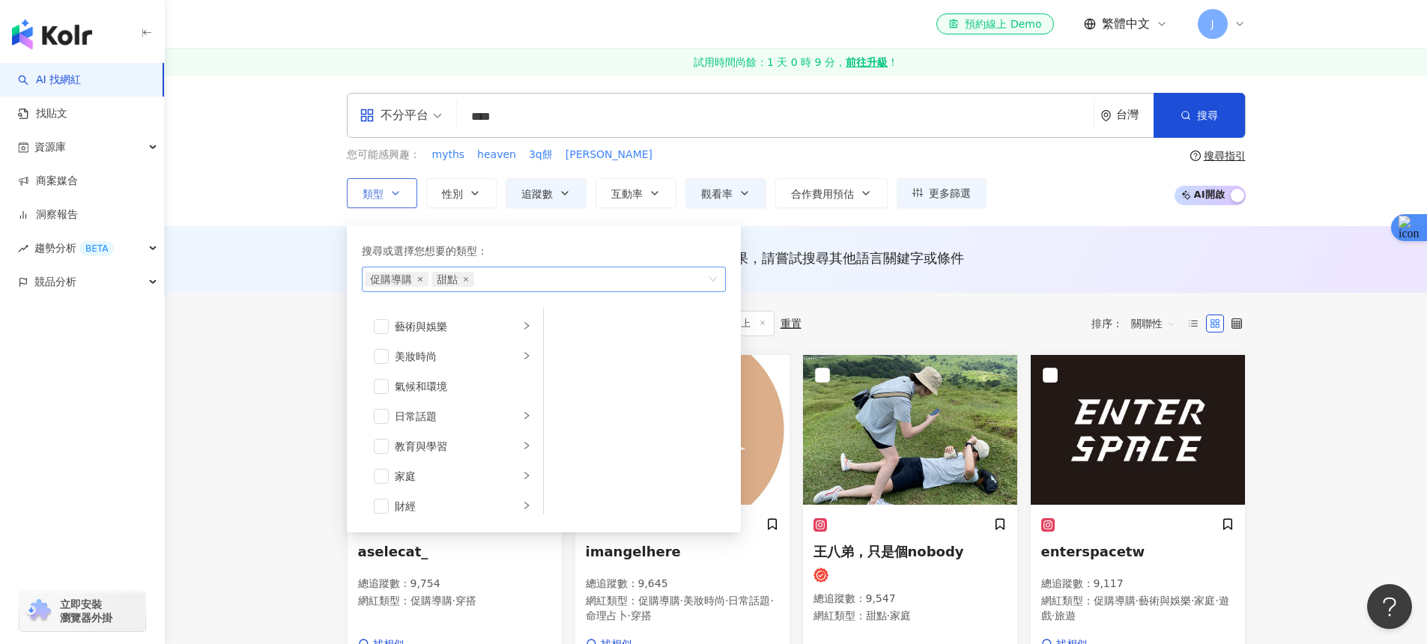
click at [417, 281] on icon "close" at bounding box center [420, 279] width 6 height 6
click at [986, 271] on div "AI 推薦 ： 無結果，請嘗試搜尋其他語言關鍵字或條件" at bounding box center [796, 263] width 959 height 28
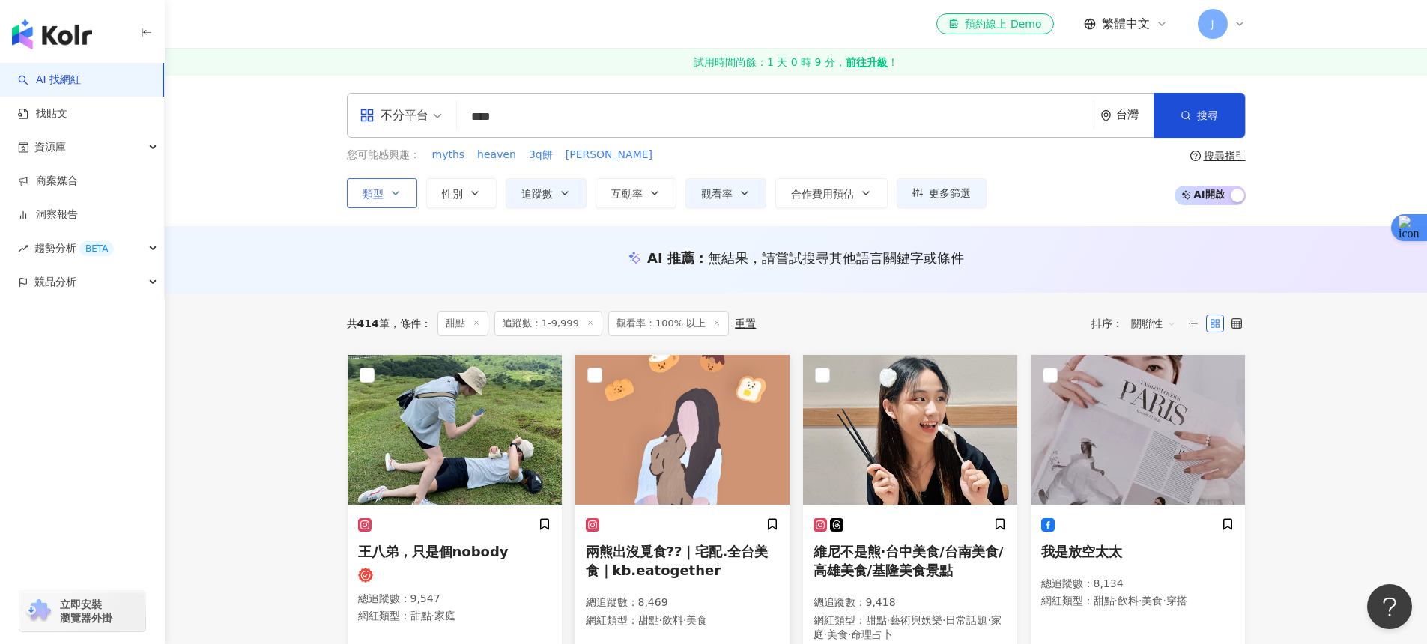
click at [636, 441] on img at bounding box center [682, 430] width 214 height 150
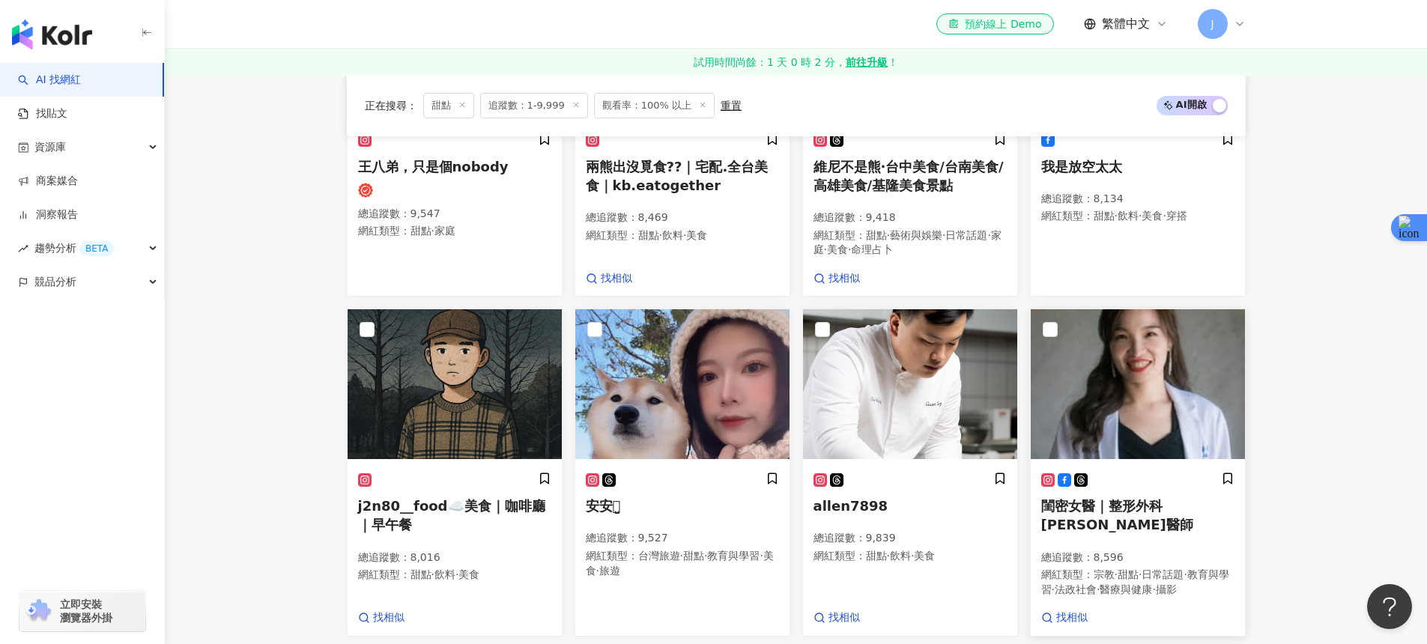
scroll to position [387, 0]
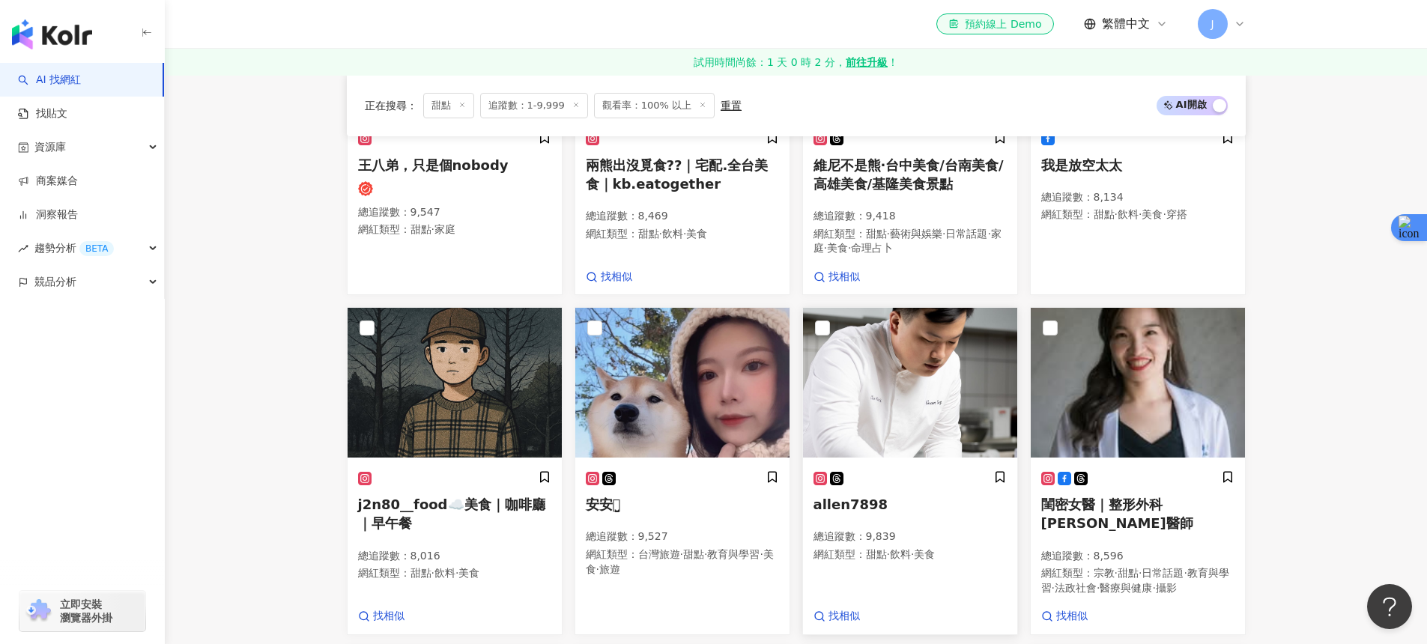
click at [924, 360] on img at bounding box center [910, 383] width 214 height 150
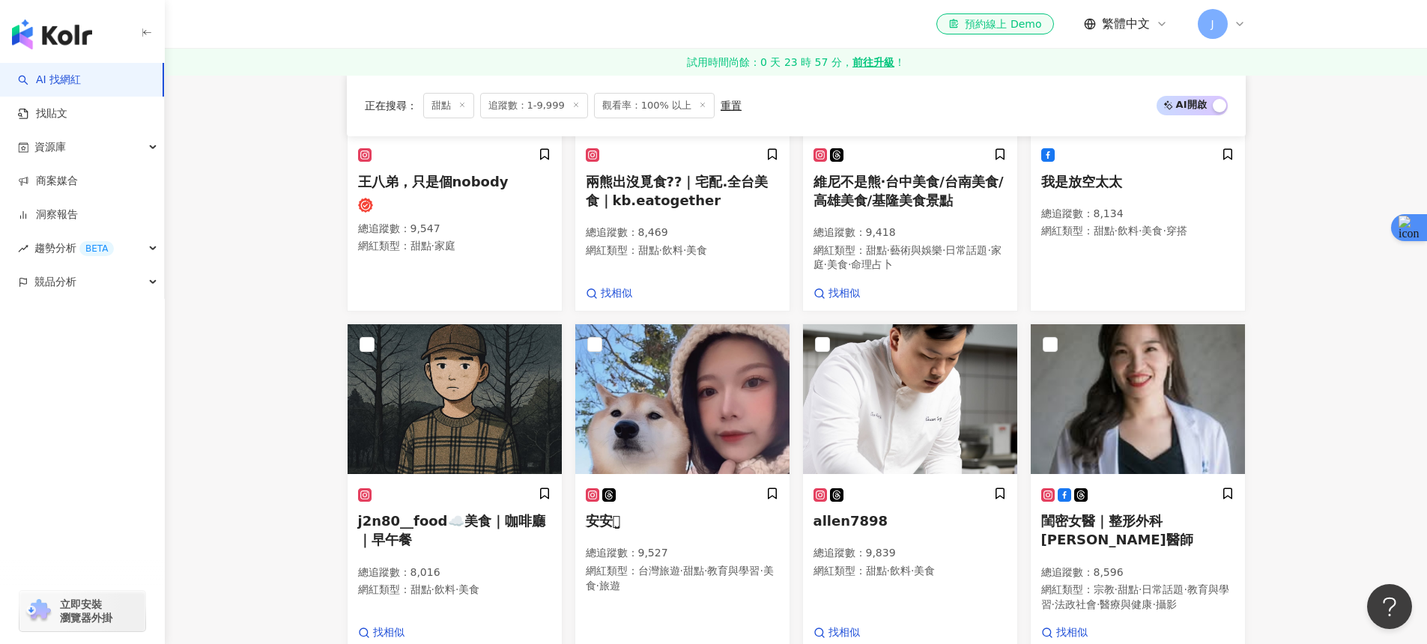
scroll to position [19, 0]
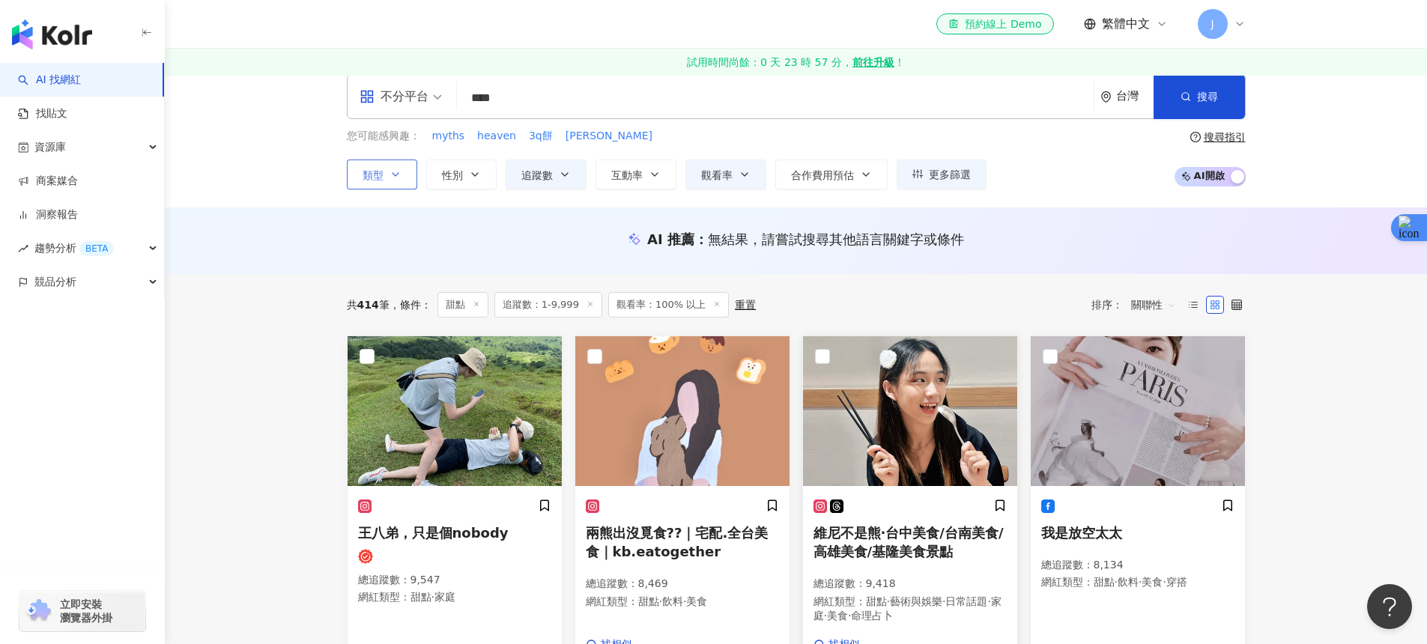
click at [883, 387] on img at bounding box center [910, 411] width 214 height 150
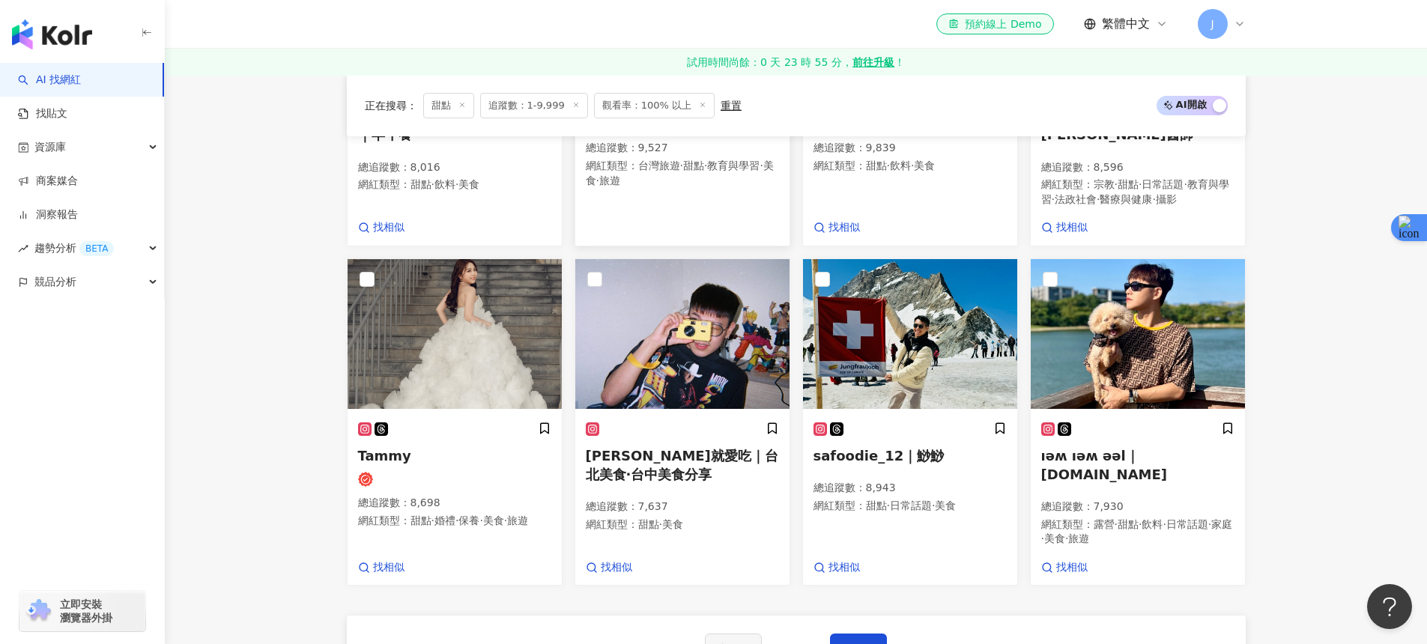
scroll to position [788, 0]
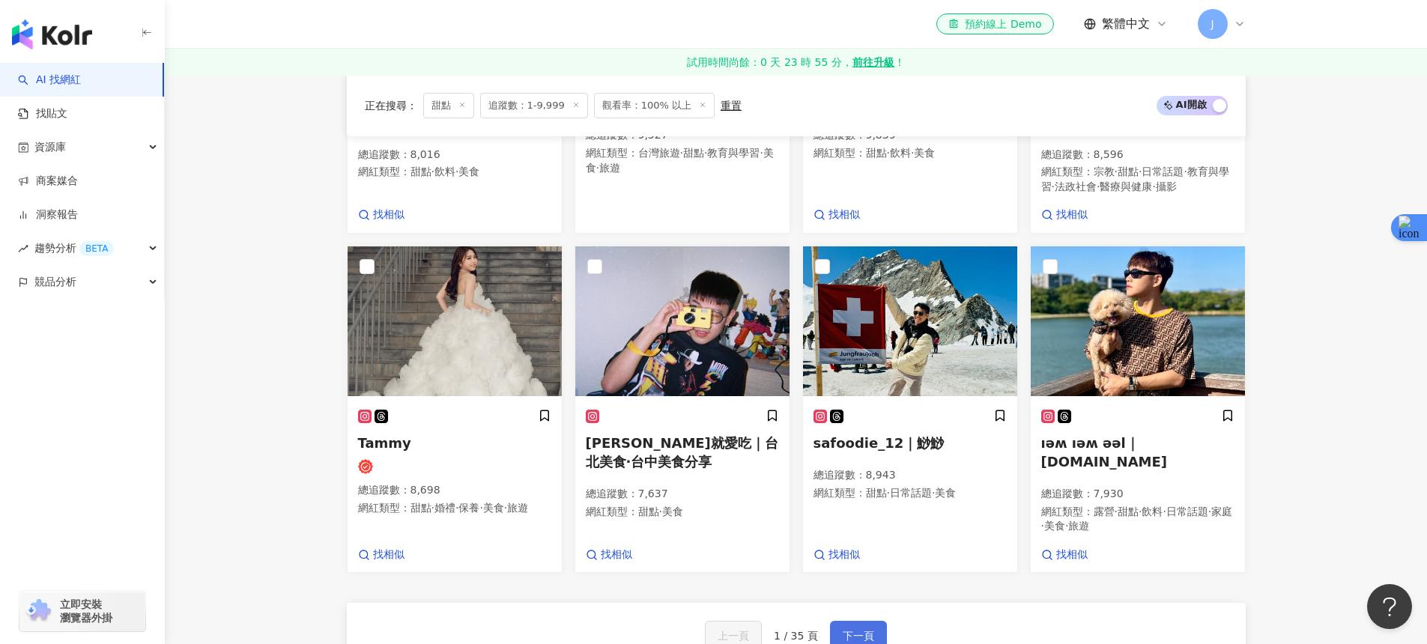
click at [865, 630] on span "下一頁" at bounding box center [858, 636] width 31 height 12
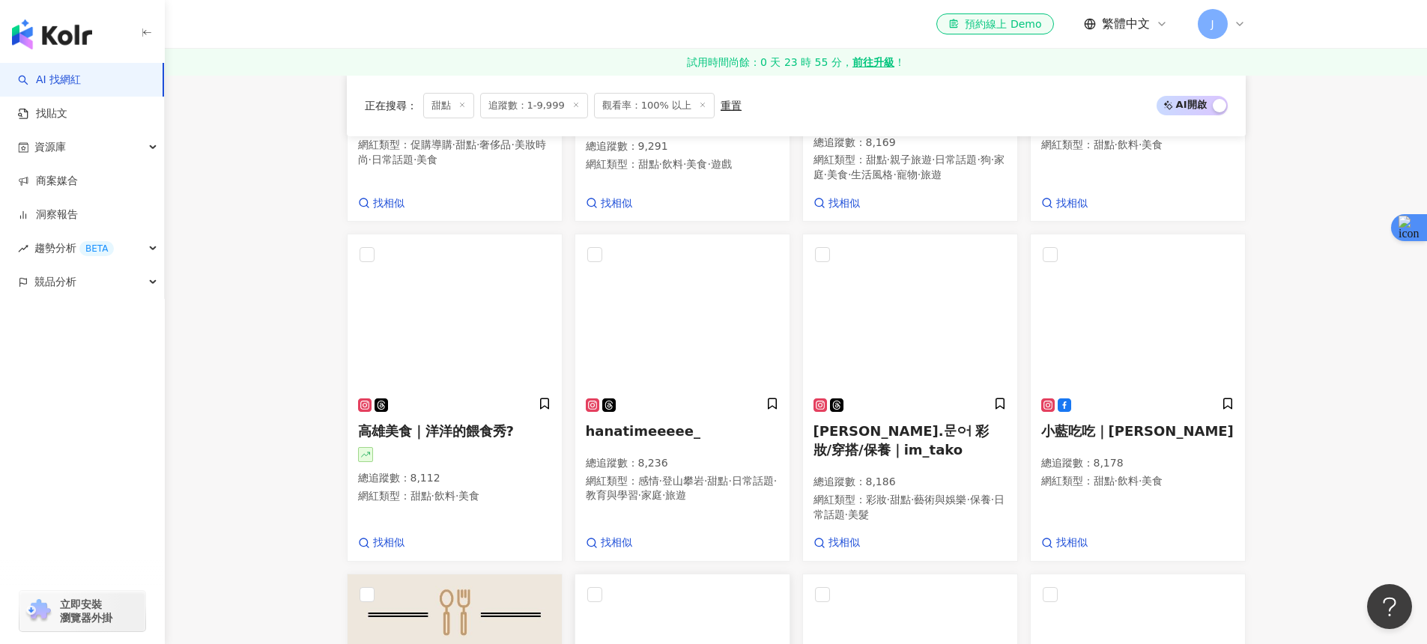
scroll to position [375, 0]
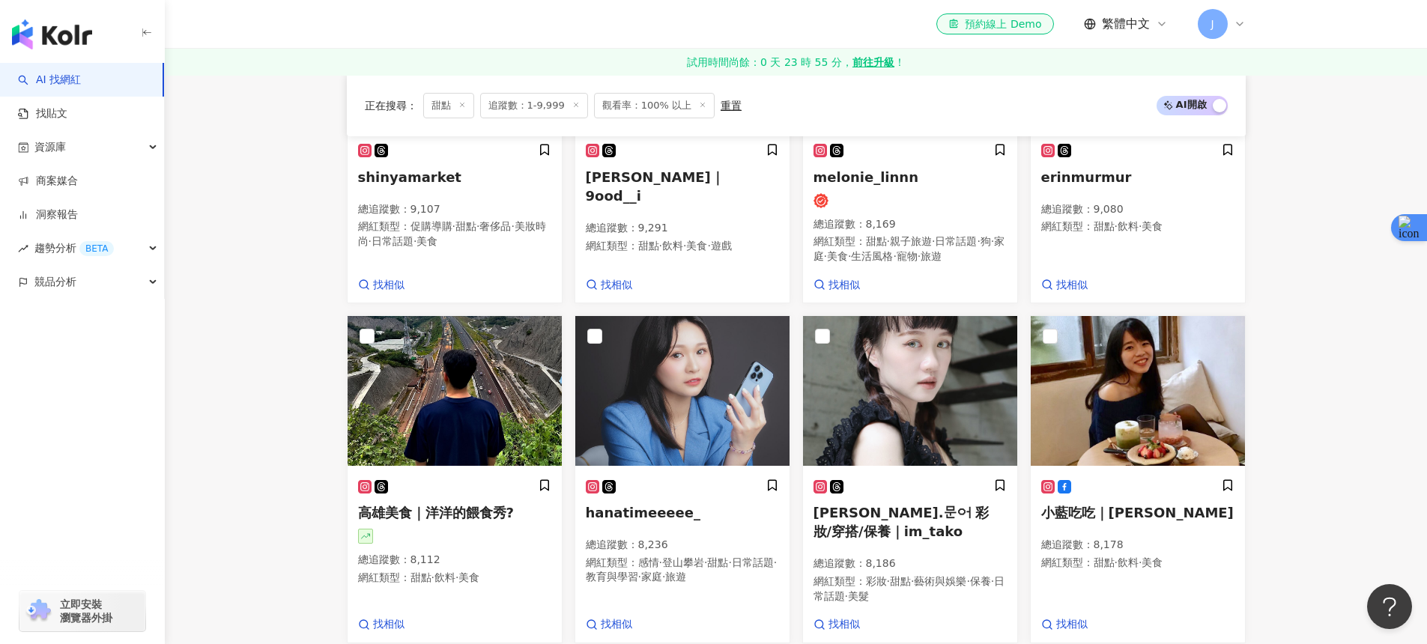
click at [527, 115] on span "追蹤數：1-9,999" at bounding box center [534, 105] width 108 height 25
click at [527, 109] on span "追蹤數：1-9,999" at bounding box center [534, 105] width 108 height 25
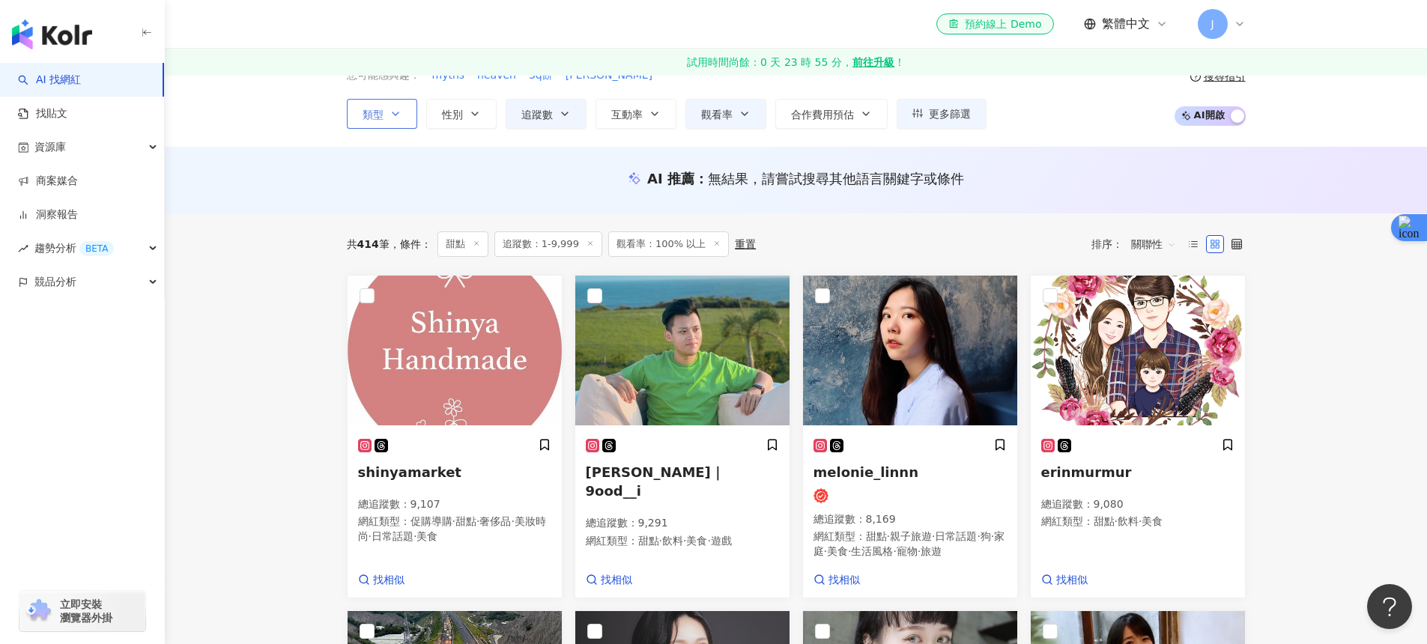
scroll to position [0, 0]
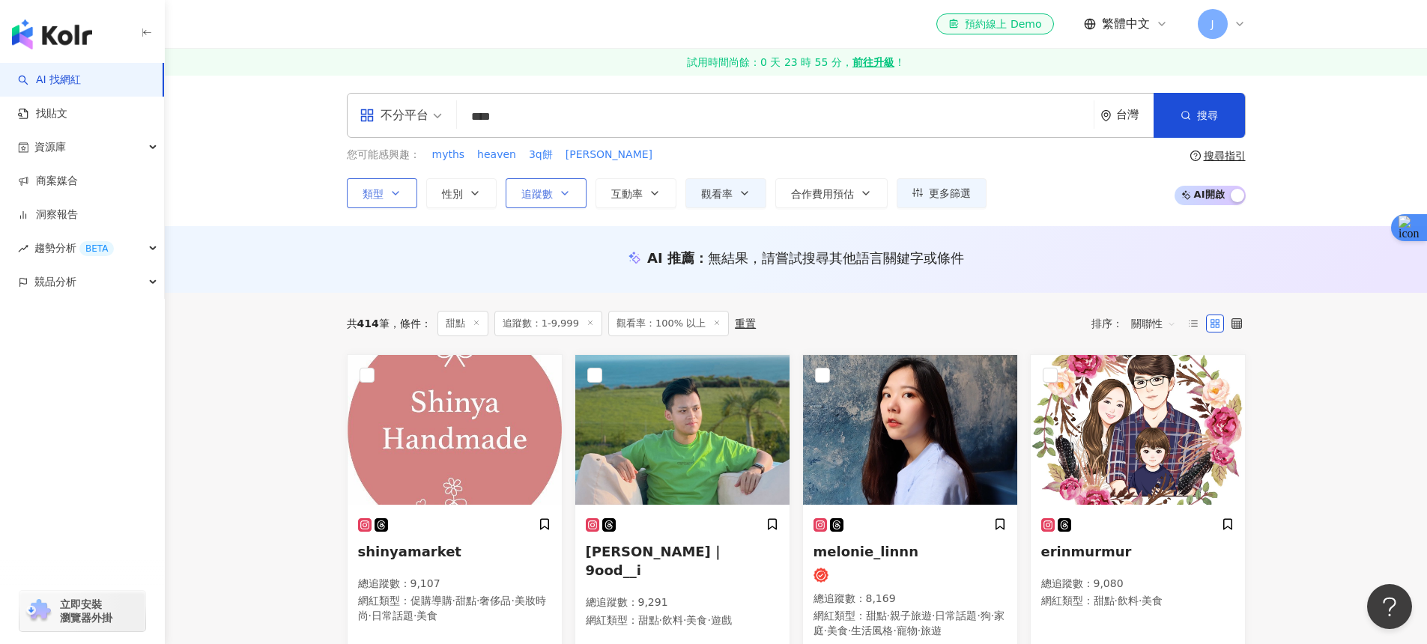
click at [567, 188] on icon "button" at bounding box center [565, 193] width 12 height 12
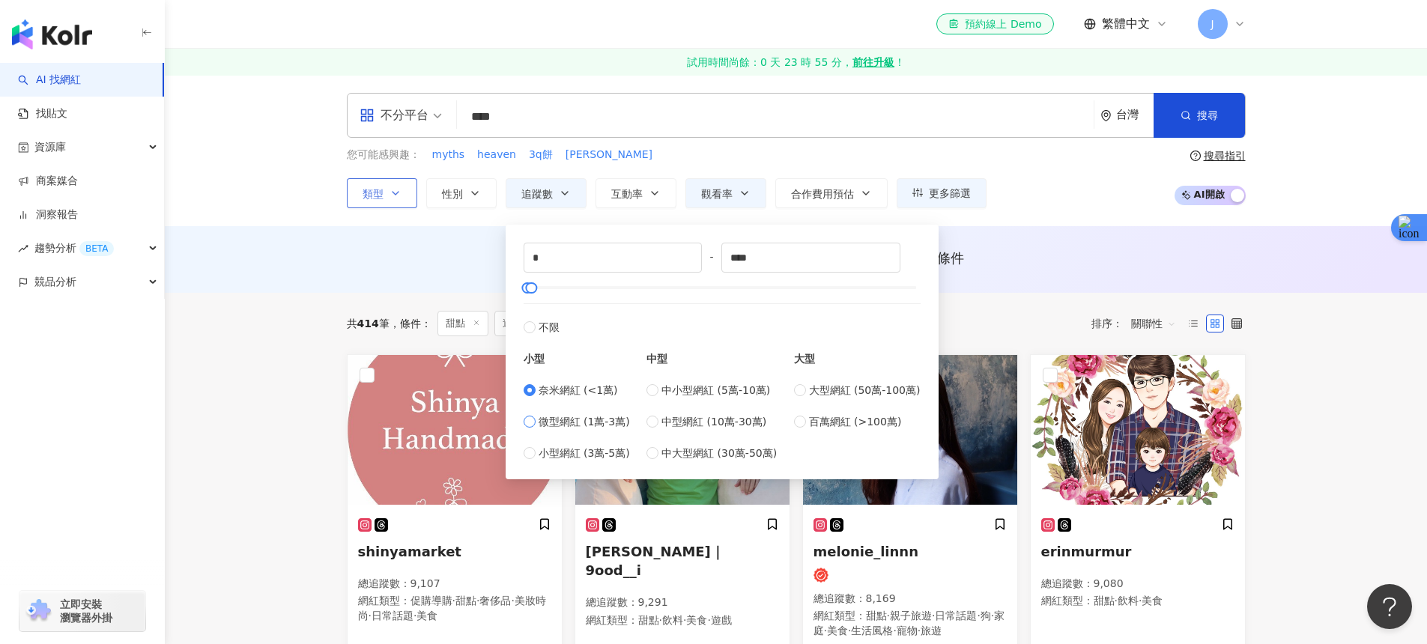
click at [598, 427] on span "微型網紅 (1萬-3萬)" at bounding box center [584, 421] width 91 height 16
type input "*****"
click at [1182, 123] on button "搜尋" at bounding box center [1199, 115] width 91 height 45
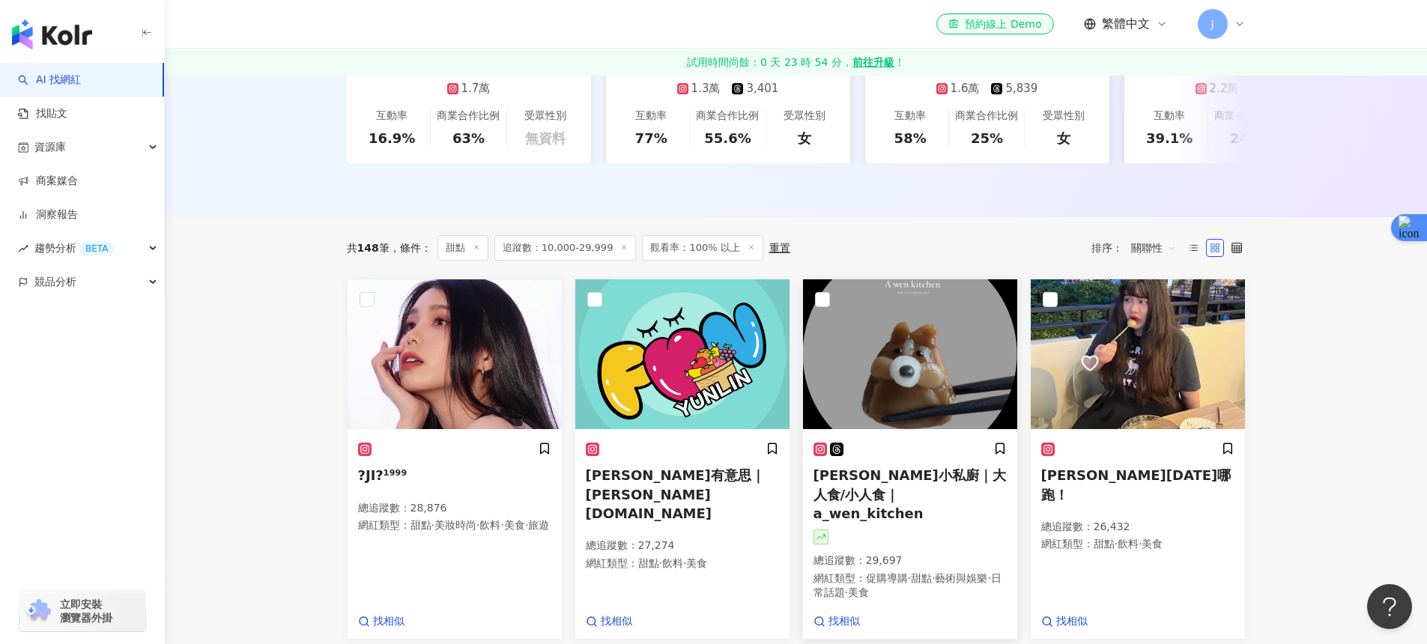
scroll to position [273, 0]
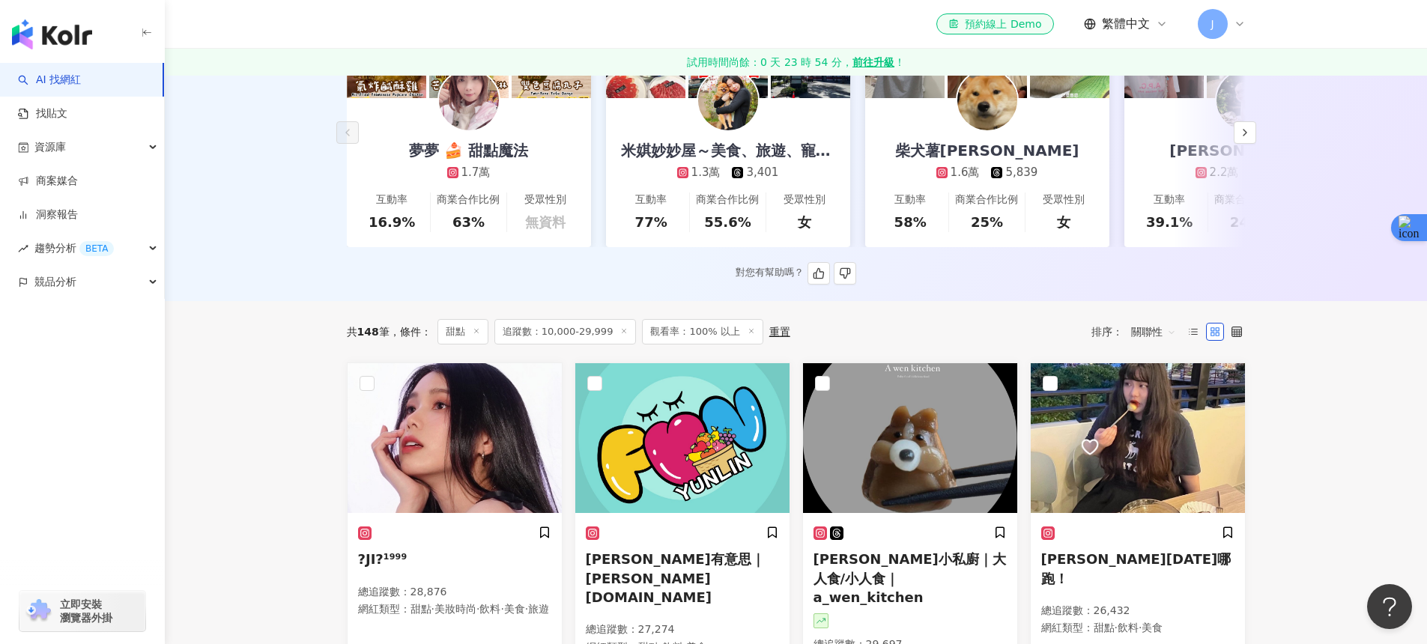
click at [967, 165] on div "1.6萬" at bounding box center [965, 173] width 29 height 16
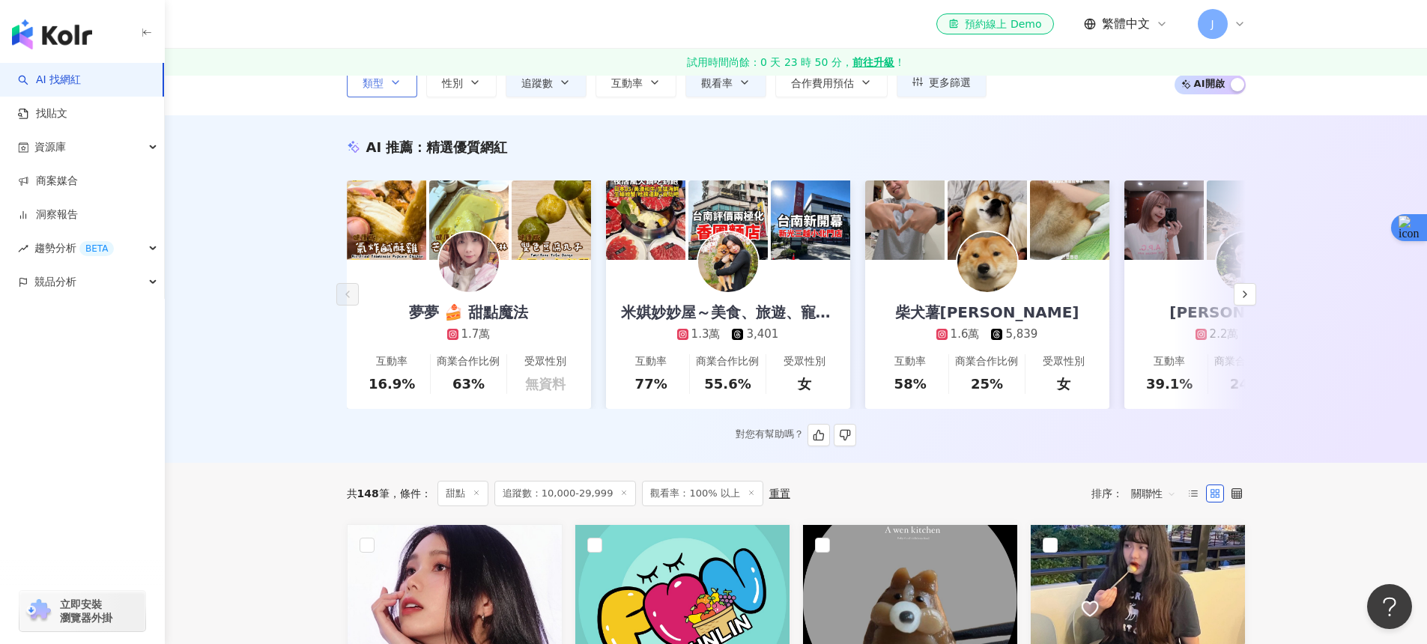
scroll to position [0, 0]
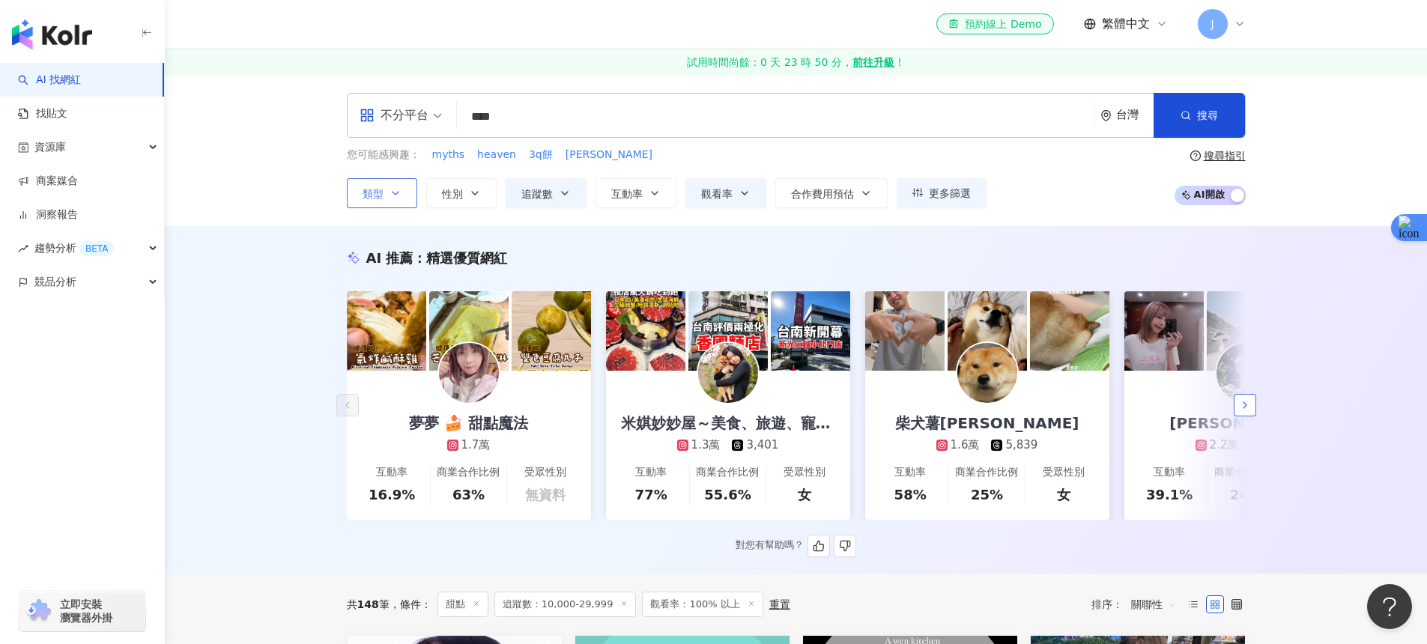
click at [1234, 408] on button "button" at bounding box center [1245, 405] width 22 height 22
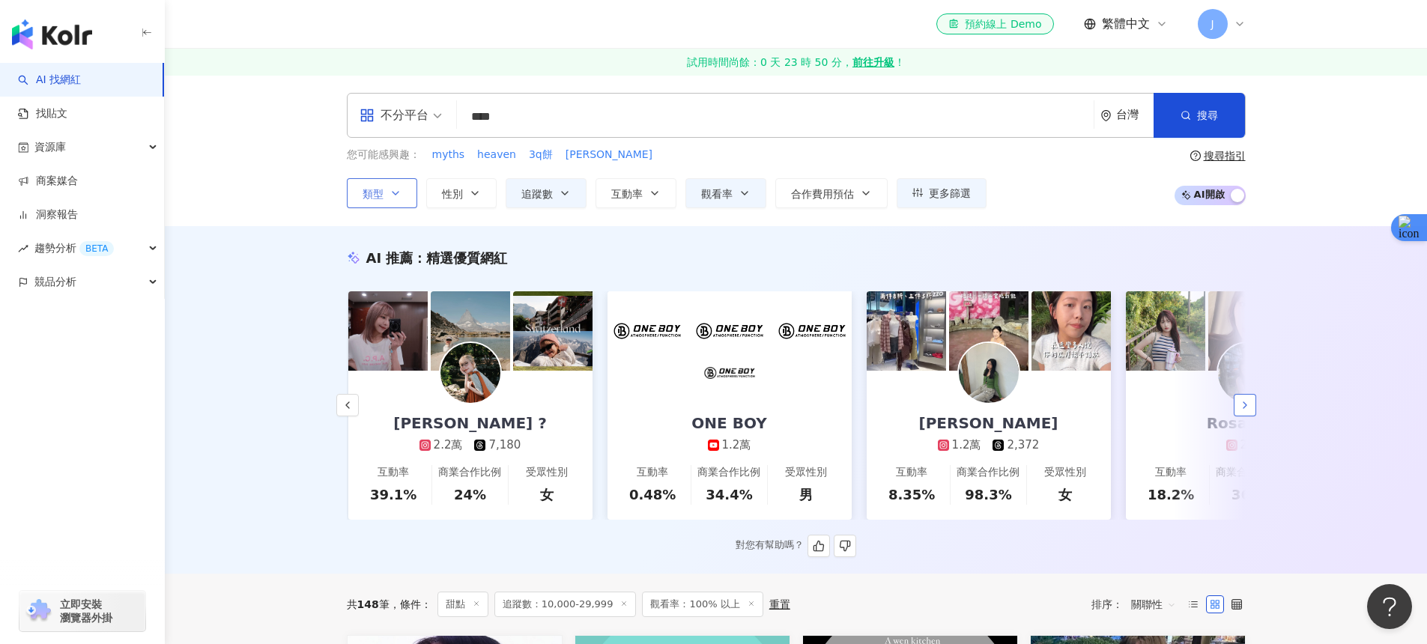
scroll to position [0, 778]
click at [1016, 387] on div "hua hua 1.2萬 2,372" at bounding box center [987, 412] width 169 height 82
click at [1239, 23] on icon at bounding box center [1240, 24] width 12 height 12
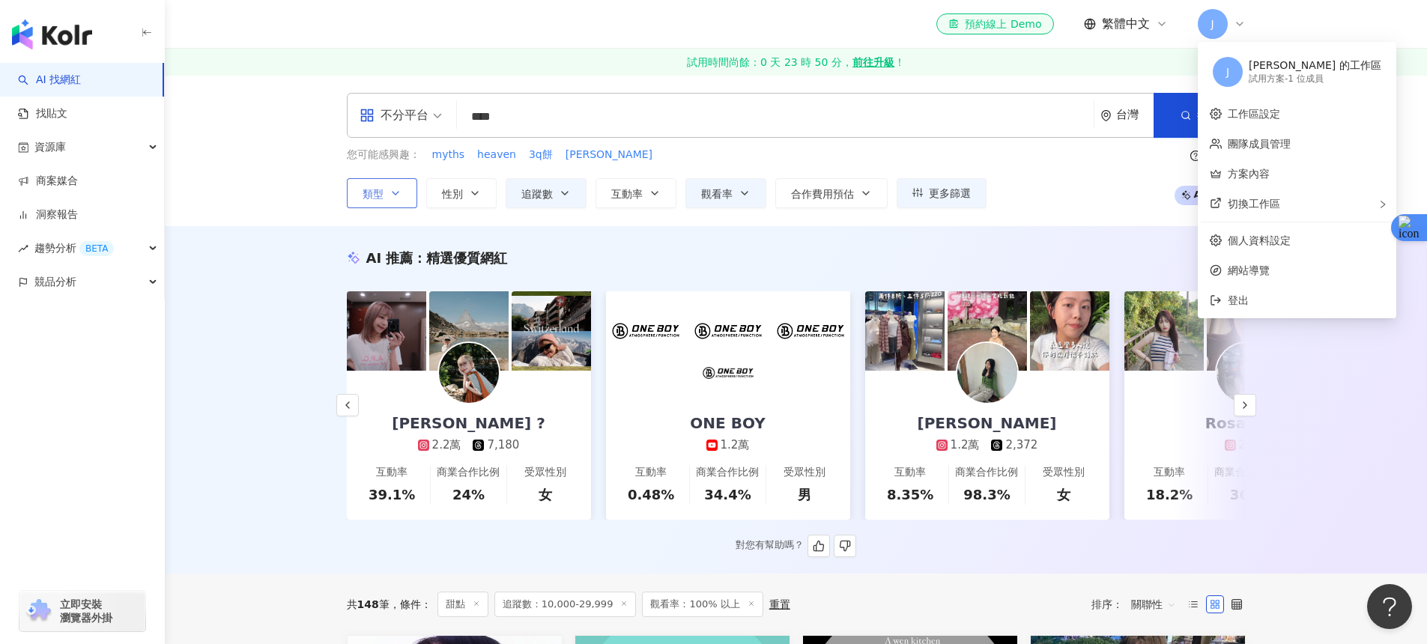
click at [324, 404] on div "AI 推薦 ： 精選優質網紅 夢夢 🍰 甜點魔法 1.7萬 互動率 16.9% 商業合作比例 63% 受眾性別 無資料 米娸妙妙屋～美食、旅遊、寵物、生活 1…" at bounding box center [796, 403] width 959 height 309
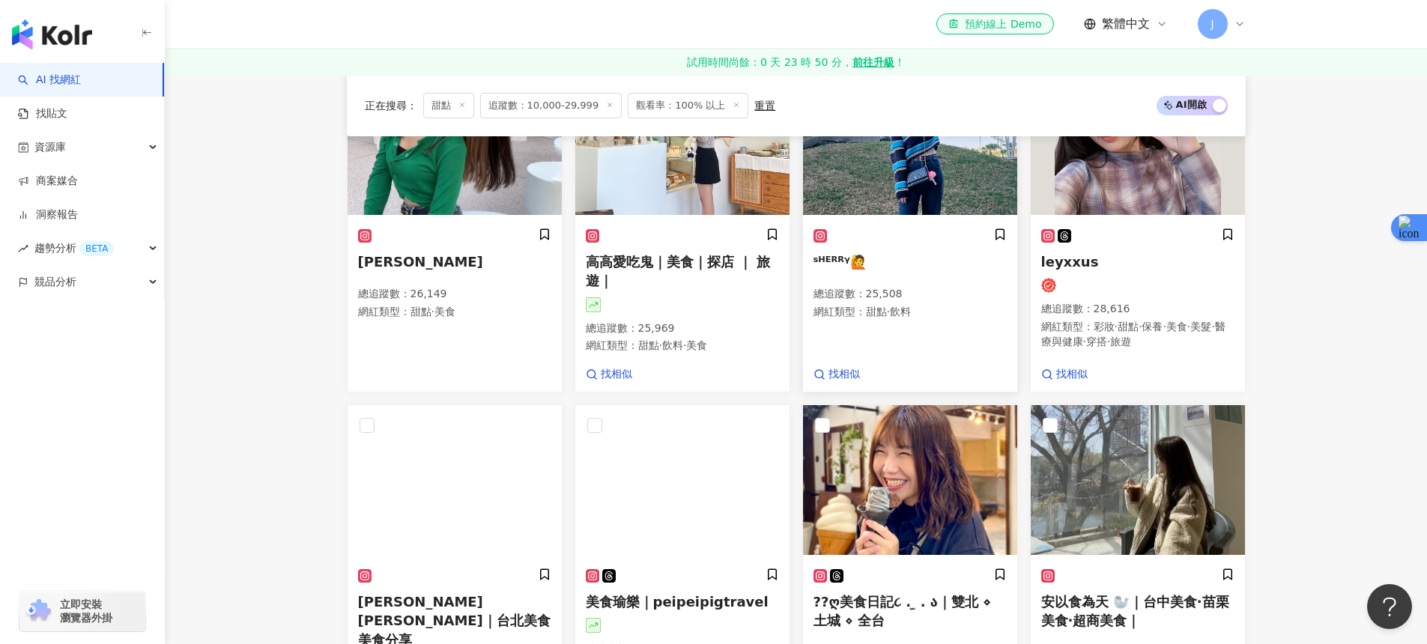
scroll to position [951, 0]
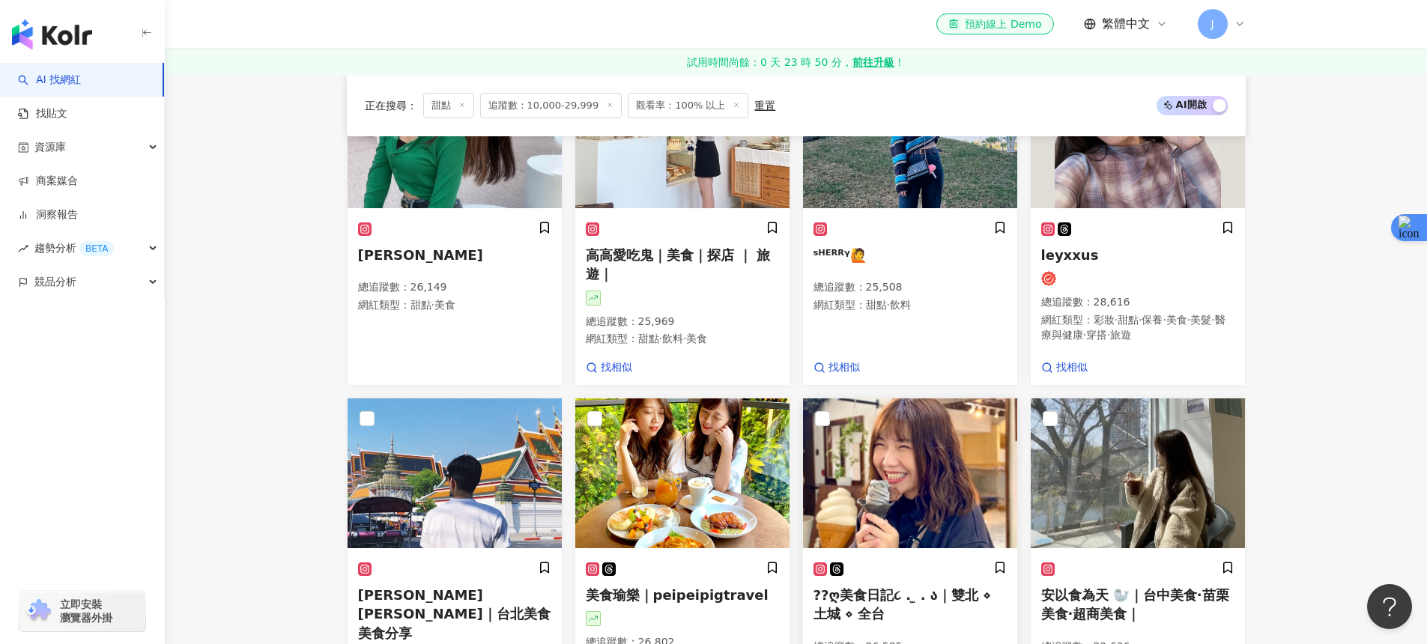
click at [897, 443] on img at bounding box center [910, 473] width 214 height 150
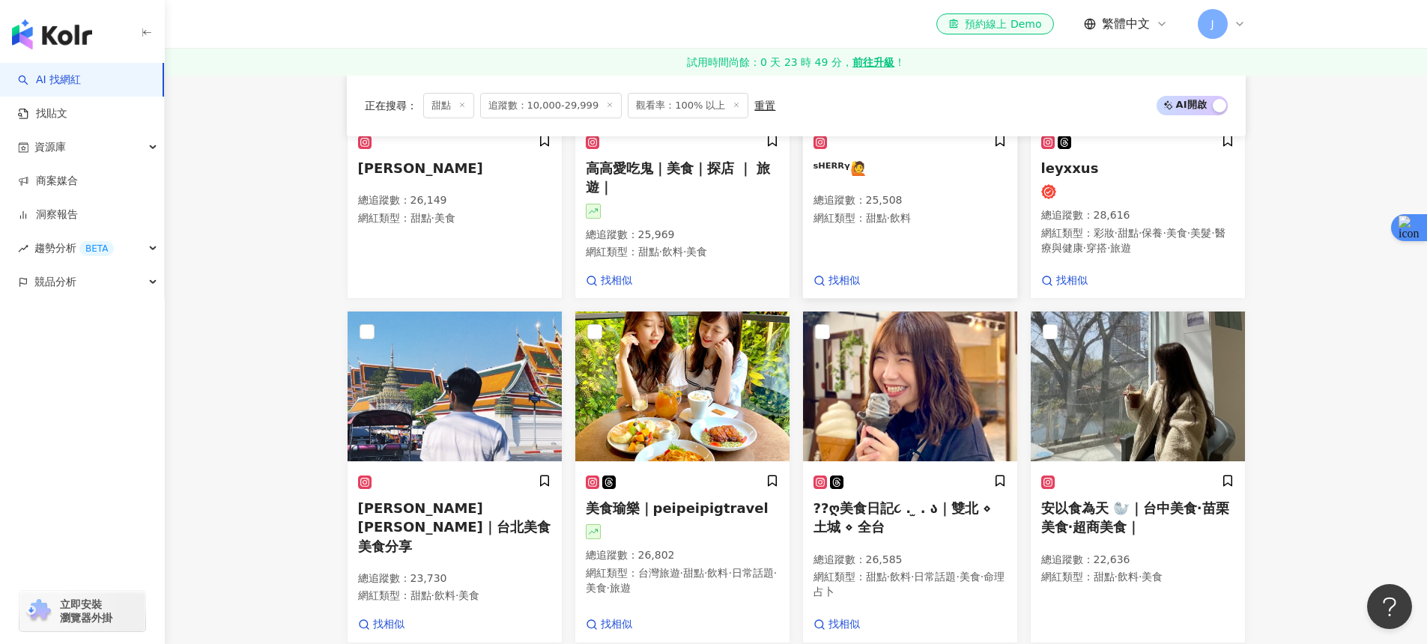
scroll to position [1109, 0]
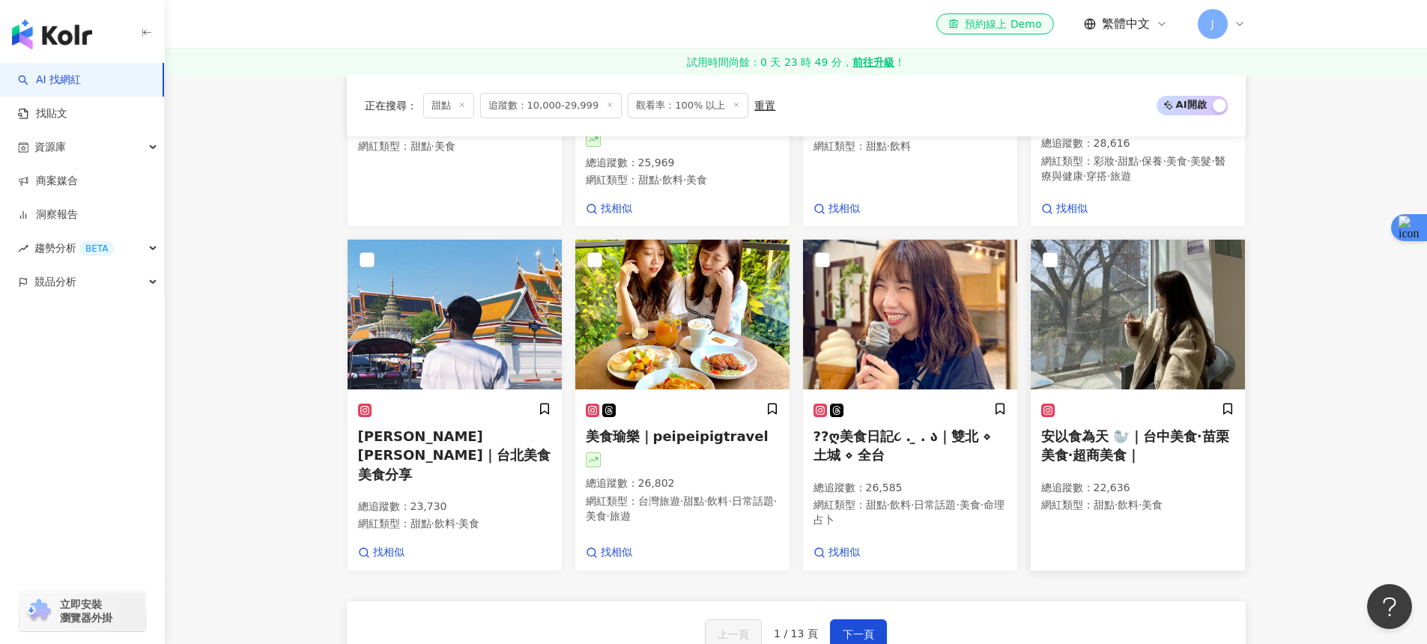
click at [1130, 402] on div at bounding box center [1137, 410] width 193 height 16
click at [1109, 352] on img at bounding box center [1138, 315] width 214 height 150
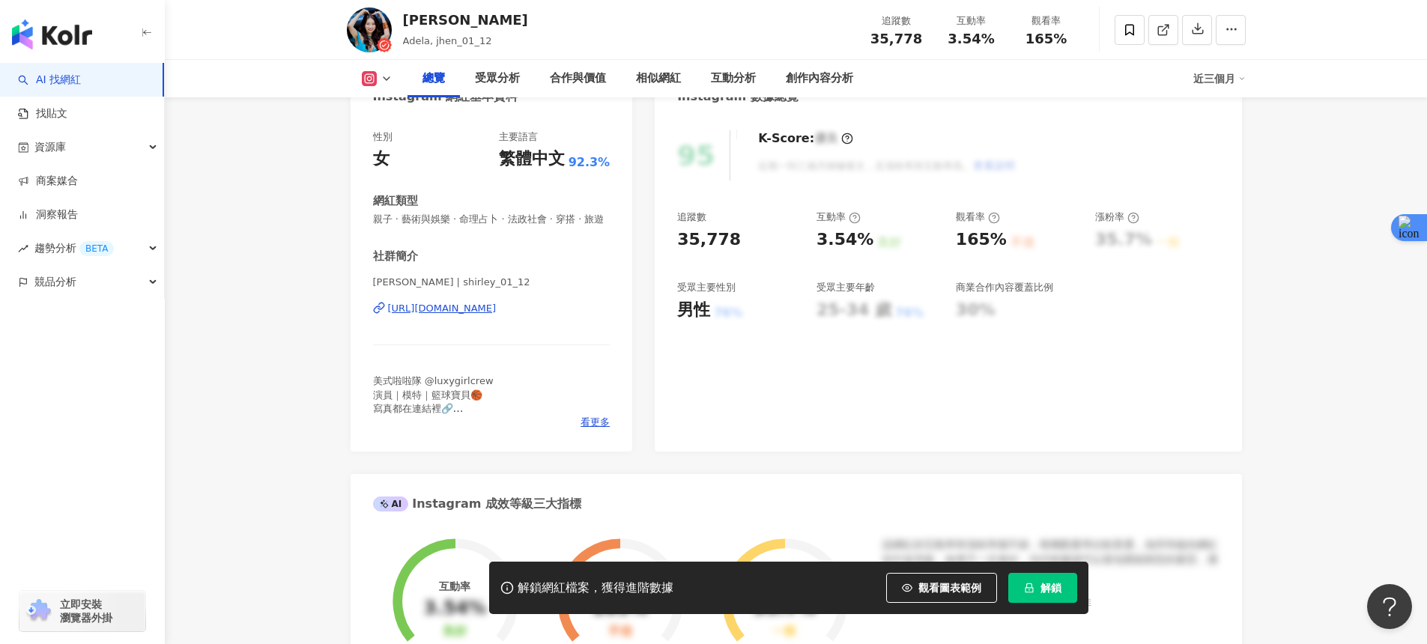
scroll to position [122, 0]
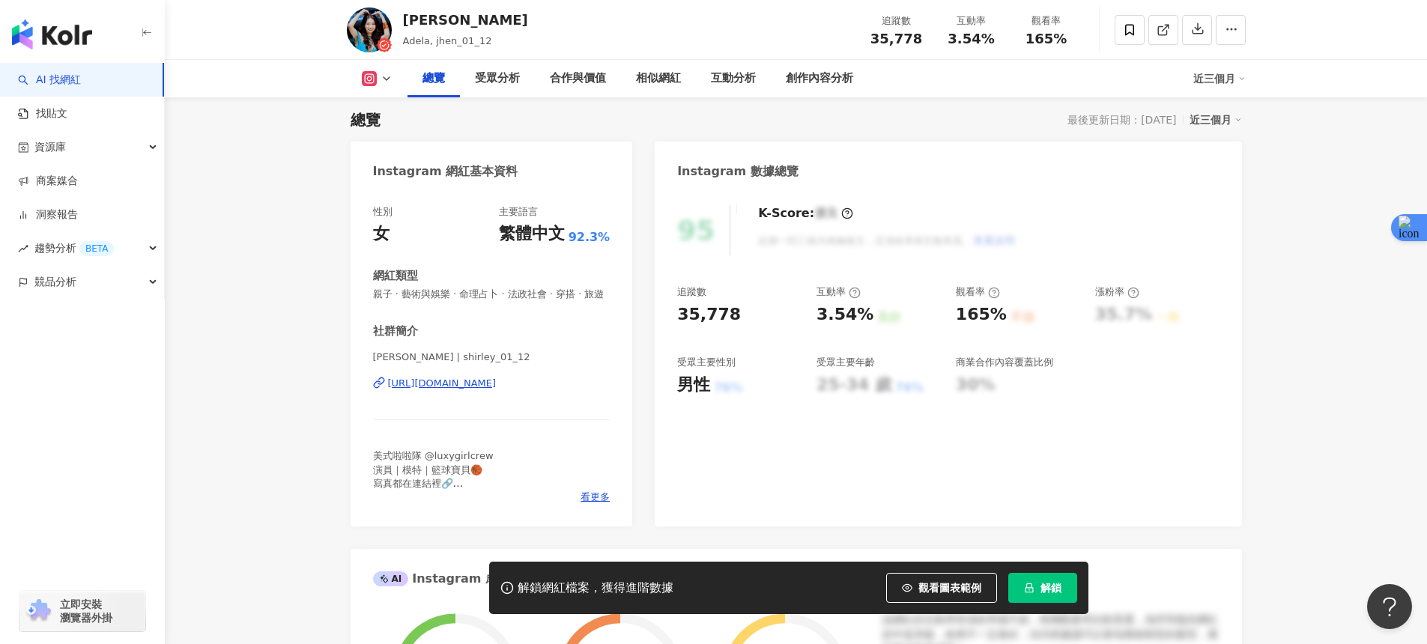
click at [535, 390] on div "雪莉shirley | shirley_01_12 https://www.instagram.com/shirley_01_12/" at bounding box center [491, 395] width 237 height 88
click at [497, 386] on div "https://www.instagram.com/shirley_01_12/" at bounding box center [442, 383] width 109 height 13
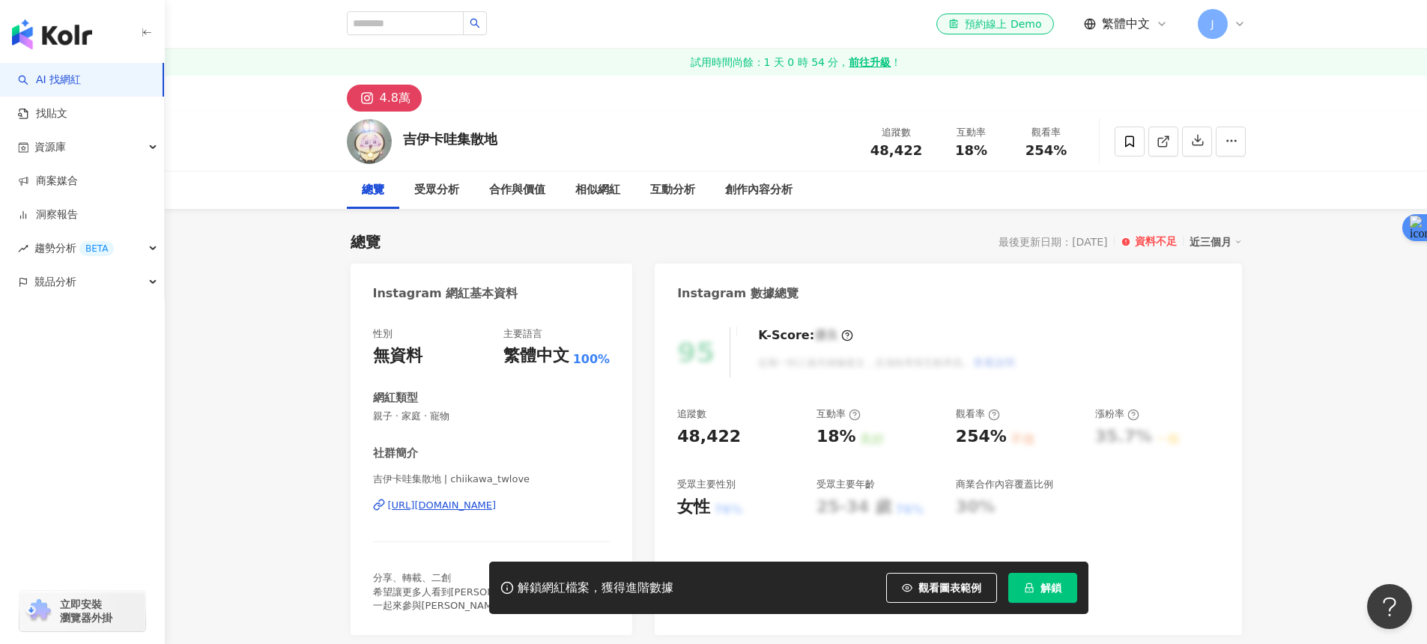
click div "[URL][DOMAIN_NAME]"
drag, startPoint x: 509, startPoint y: 143, endPoint x: 403, endPoint y: 145, distance: 105.6
click div "吉伊卡哇集散地 追蹤數 48,422 互動率 18% 觀看率 254%"
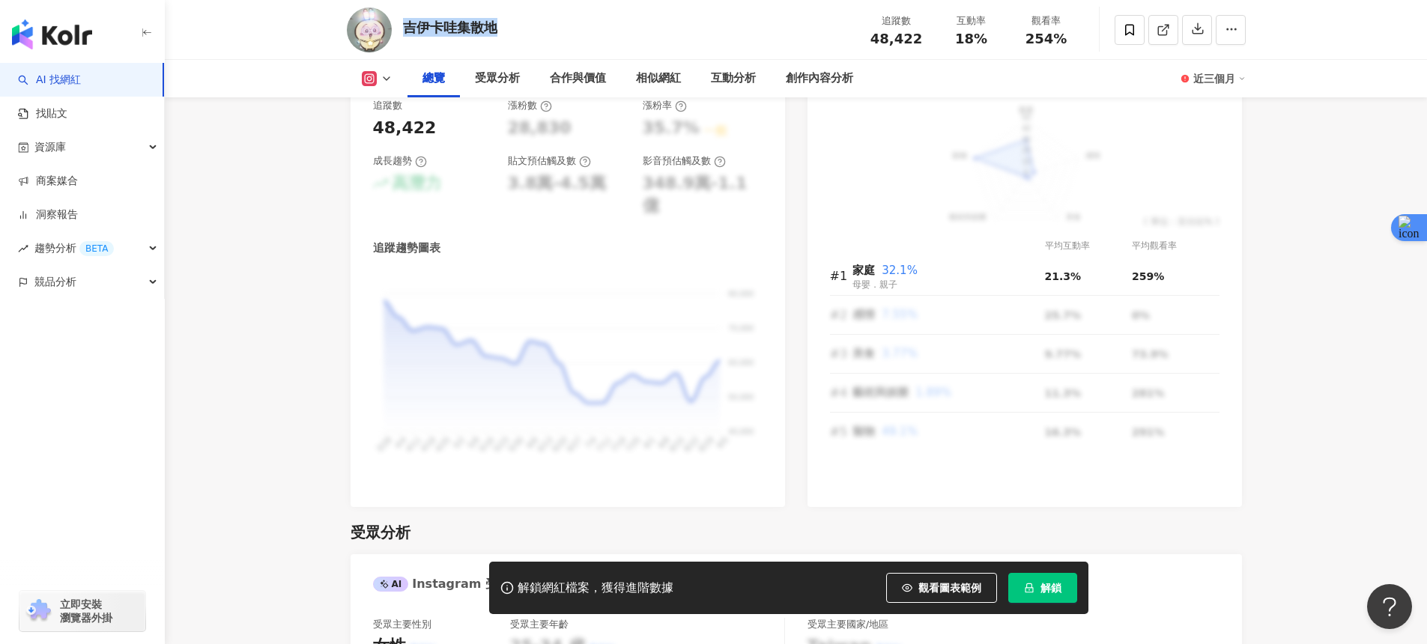
scroll to position [1283, 0]
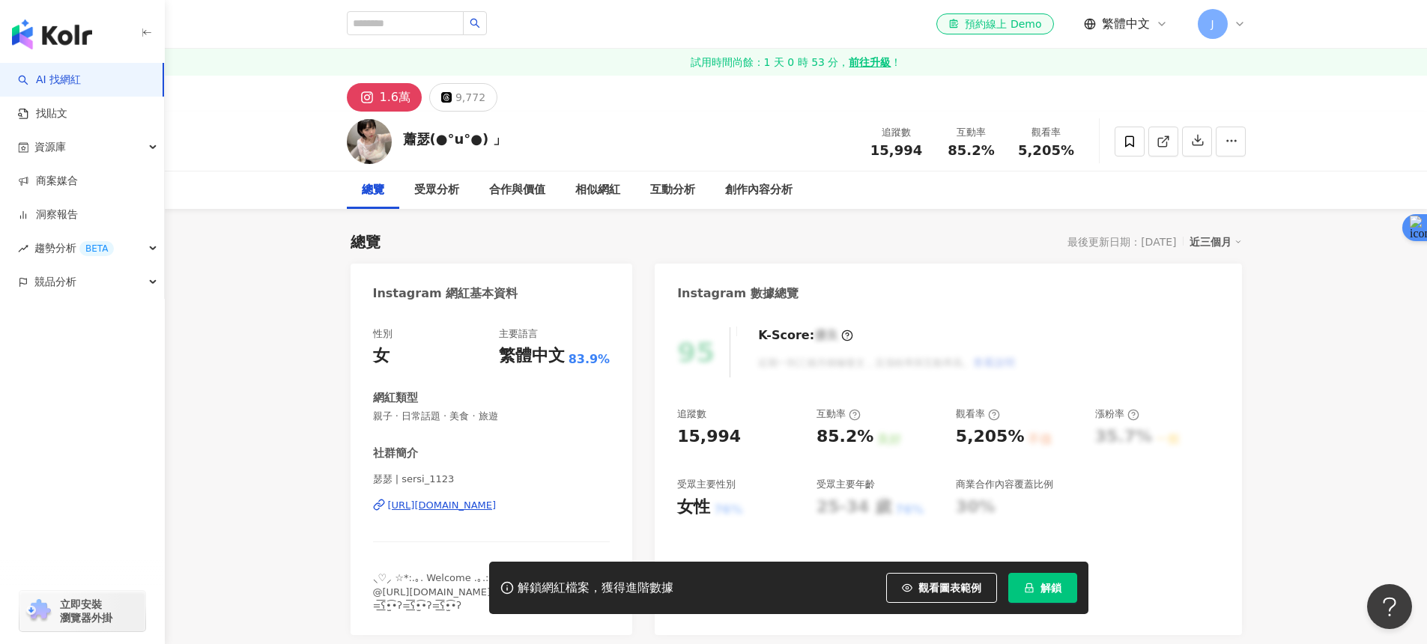
click at [494, 495] on div "瑟瑟 | sersi_1123 [URL][DOMAIN_NAME]" at bounding box center [491, 517] width 237 height 88
click at [495, 499] on div "https://www.instagram.com/sersi_1123/" at bounding box center [442, 505] width 109 height 13
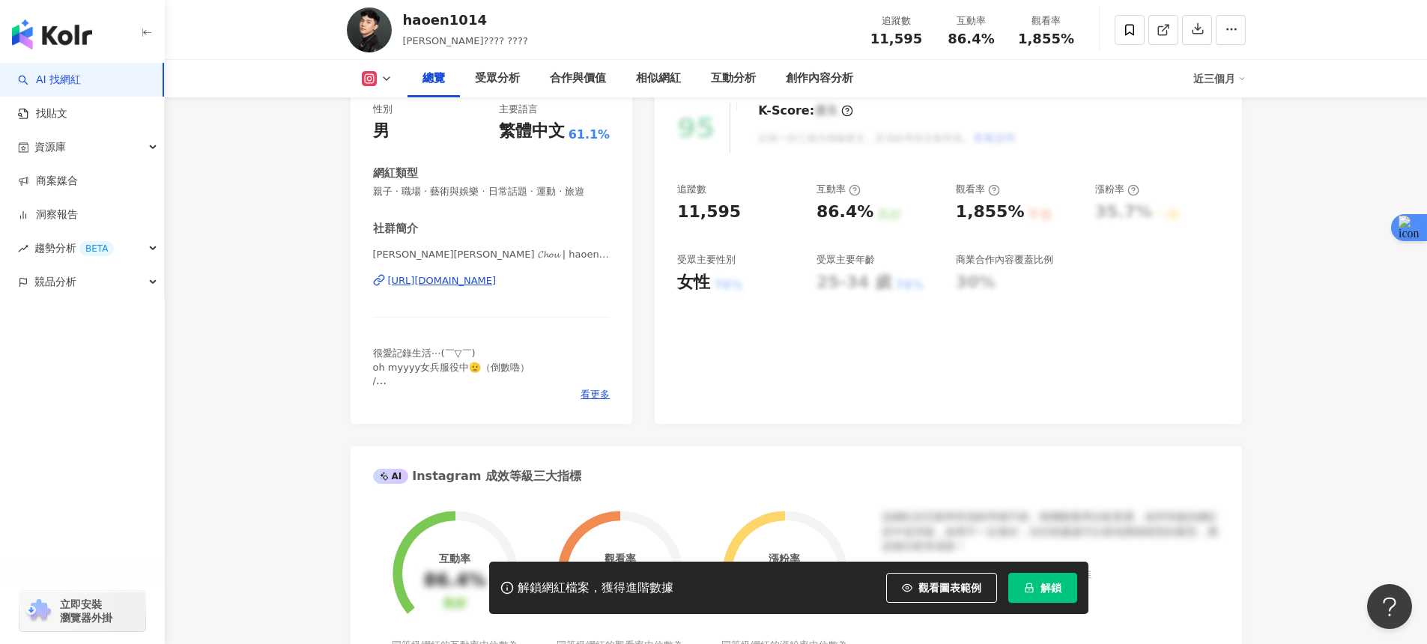
click at [469, 279] on div "[URL][DOMAIN_NAME]" at bounding box center [442, 280] width 109 height 13
click at [456, 276] on div "https://www.instagram.com/haoen1014/" at bounding box center [442, 280] width 109 height 13
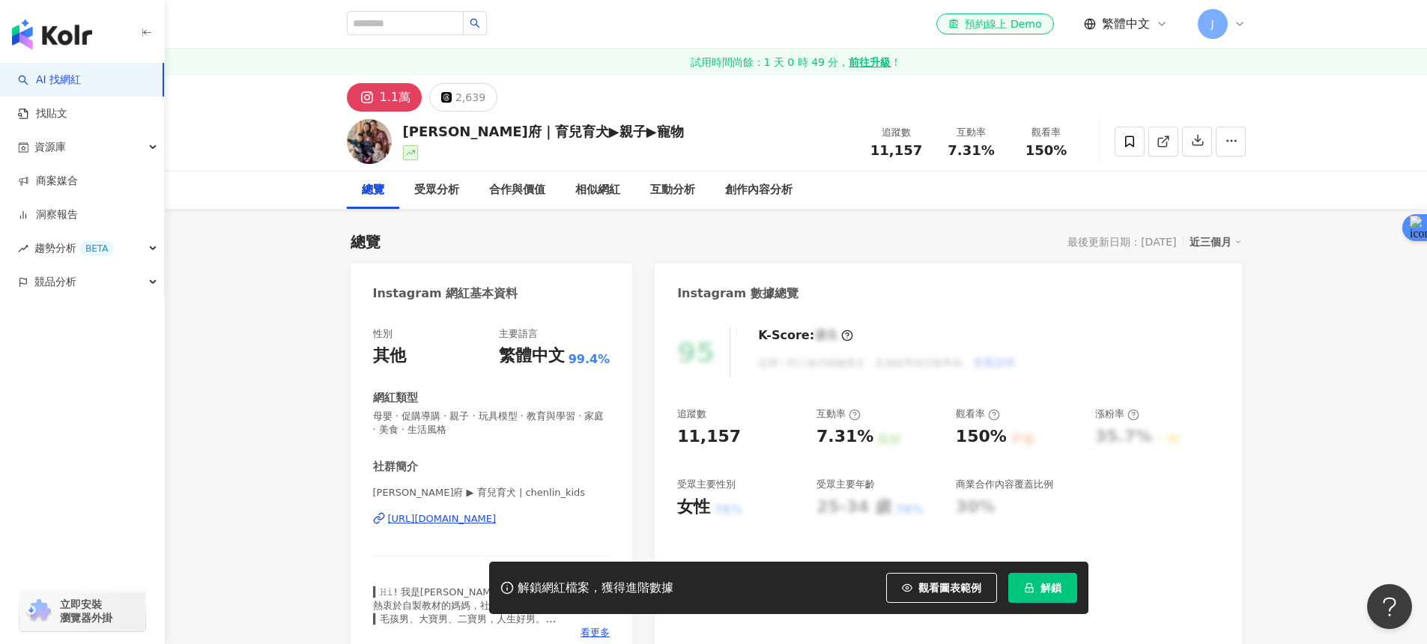
click at [449, 515] on div "https://www.instagram.com/chenlin_kids/" at bounding box center [442, 518] width 109 height 13
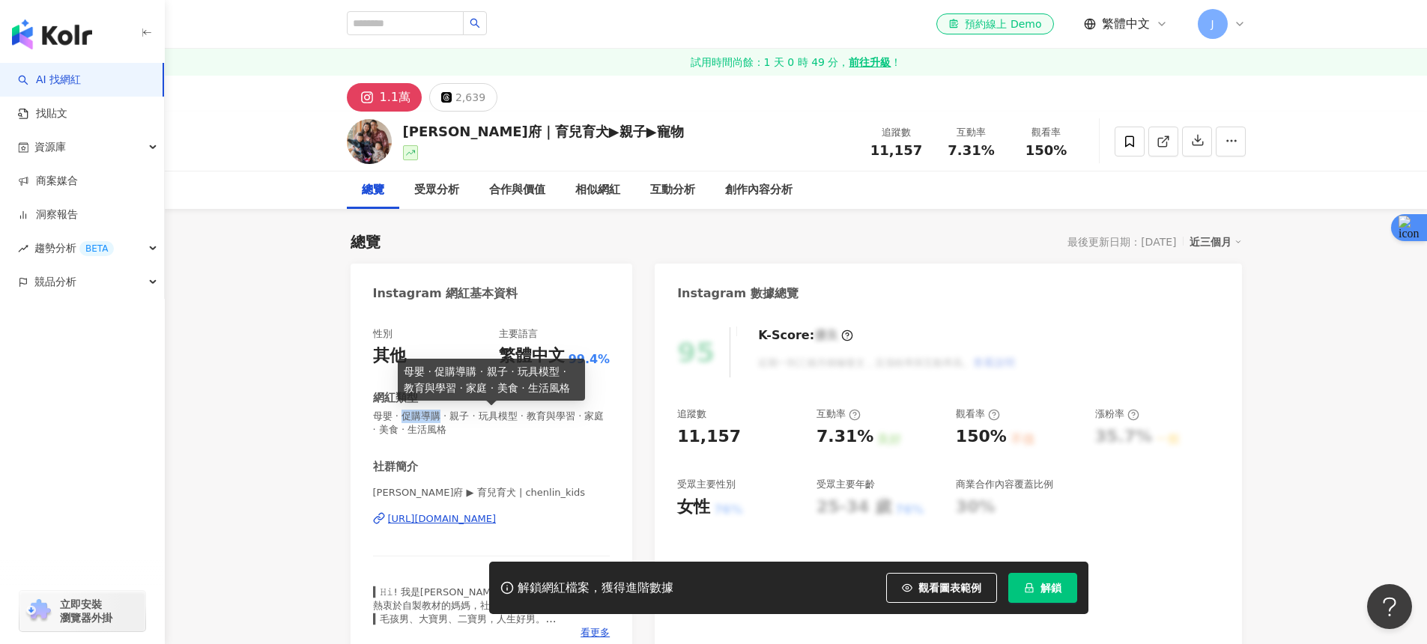
drag, startPoint x: 401, startPoint y: 415, endPoint x: 436, endPoint y: 416, distance: 34.5
click at [436, 416] on span "母嬰 · 促購導購 · 親子 · 玩具模型 · 教育與學習 · 家庭 · 美食 · 生活風格" at bounding box center [491, 423] width 237 height 27
copy span "促購導購"
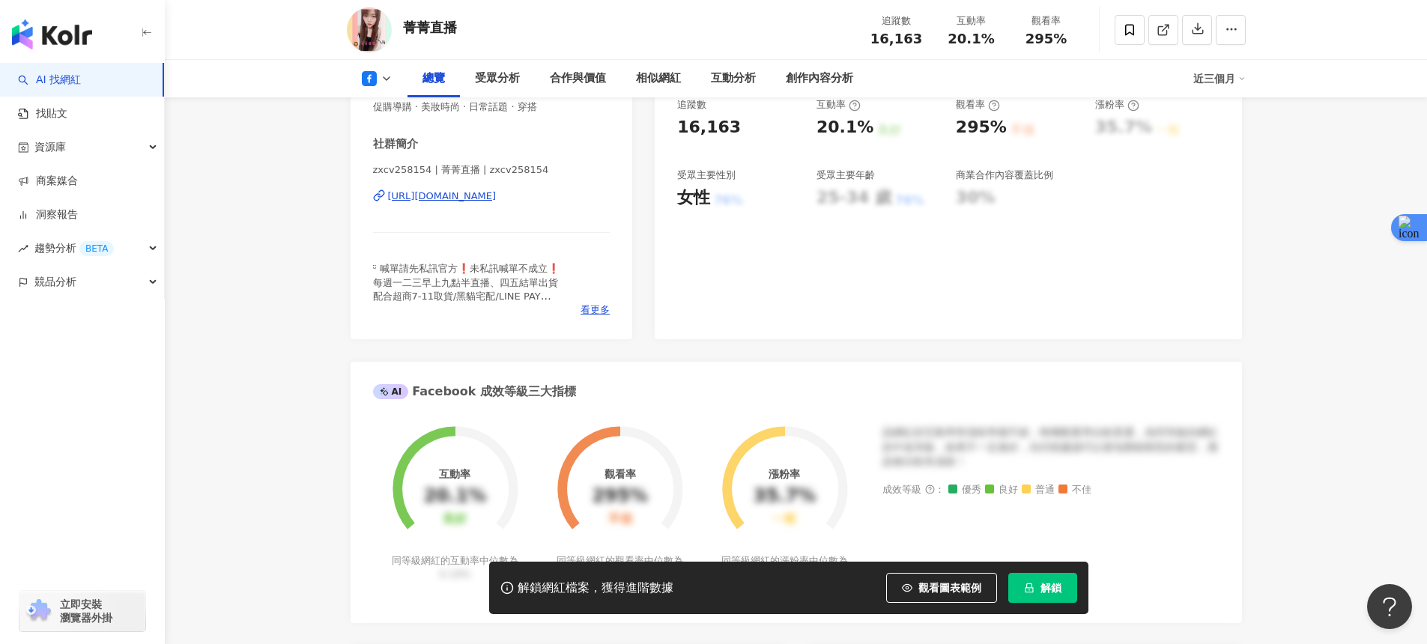
scroll to position [307, 0]
click at [428, 201] on div "[URL][DOMAIN_NAME]" at bounding box center [442, 198] width 109 height 13
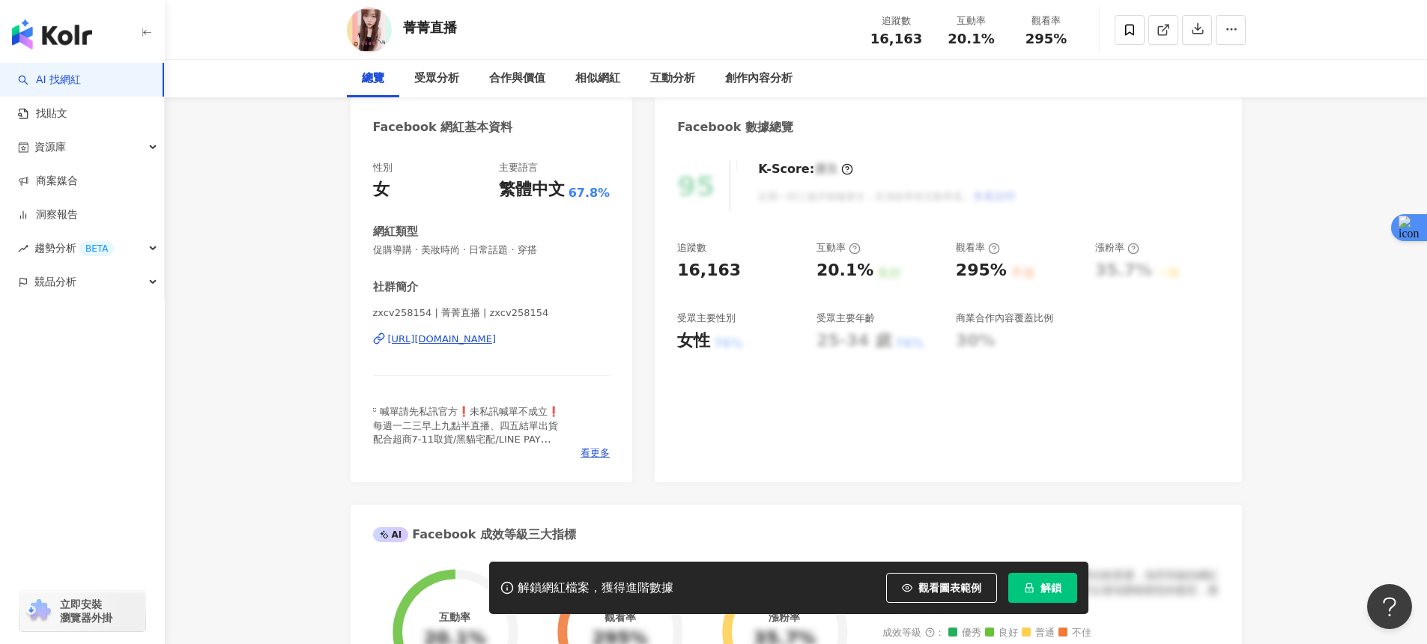
scroll to position [0, 0]
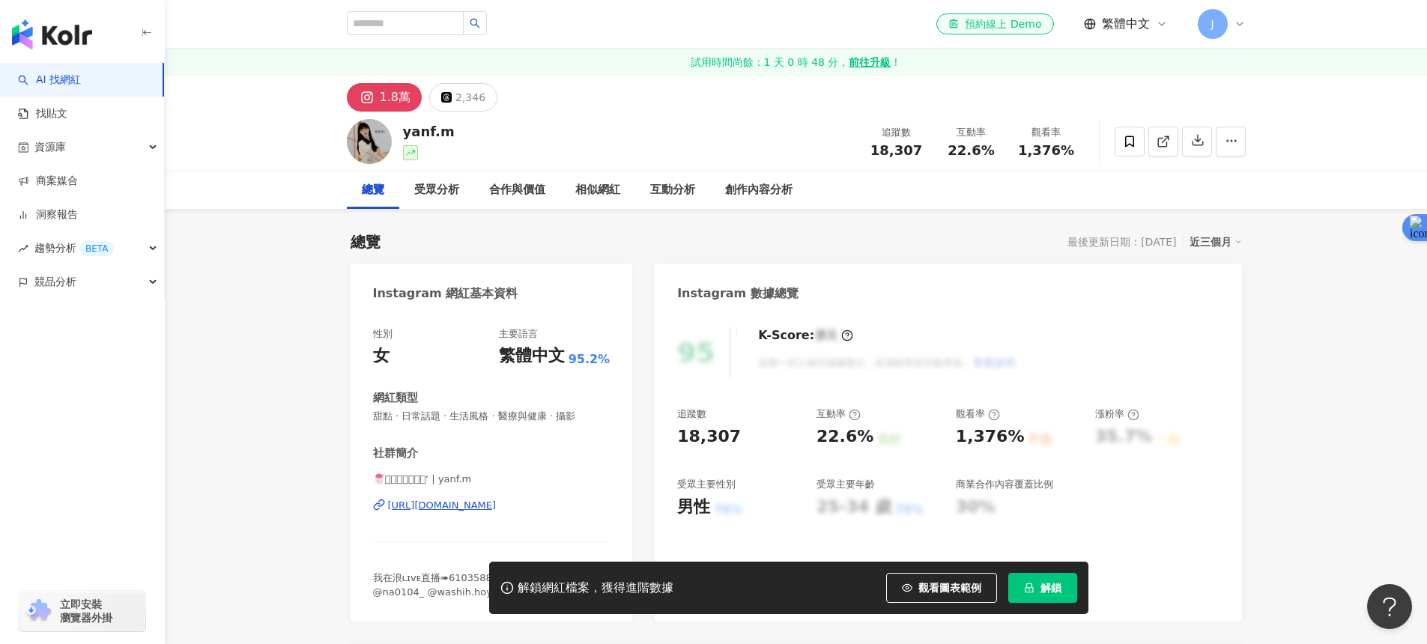
click at [497, 500] on div "[URL][DOMAIN_NAME]" at bounding box center [442, 505] width 109 height 13
click at [456, 495] on div "🍧𝗡𝗮𝗻𝗮𝗺𝗶𖤐‘ | yanf.m [URL][DOMAIN_NAME]" at bounding box center [491, 514] width 237 height 88
click at [458, 496] on div "🍧𝗡𝗮𝗻𝗮𝗺𝗶𖤐‘ | yanf.m https://www.instagram.com/yanf.m/" at bounding box center [491, 514] width 237 height 88
click at [458, 500] on div "https://www.instagram.com/yanf.m/" at bounding box center [442, 503] width 109 height 13
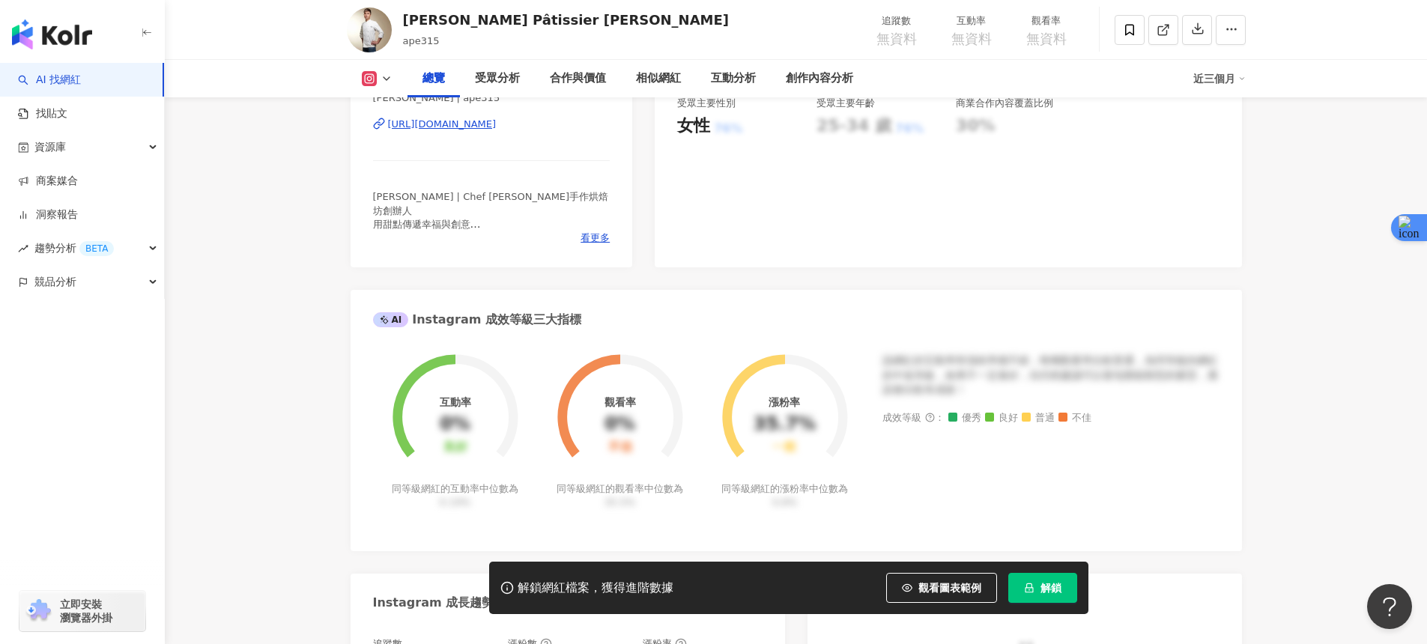
scroll to position [380, 0]
click at [467, 125] on div "https://www.instagram.com/ape315/" at bounding box center [442, 125] width 109 height 13
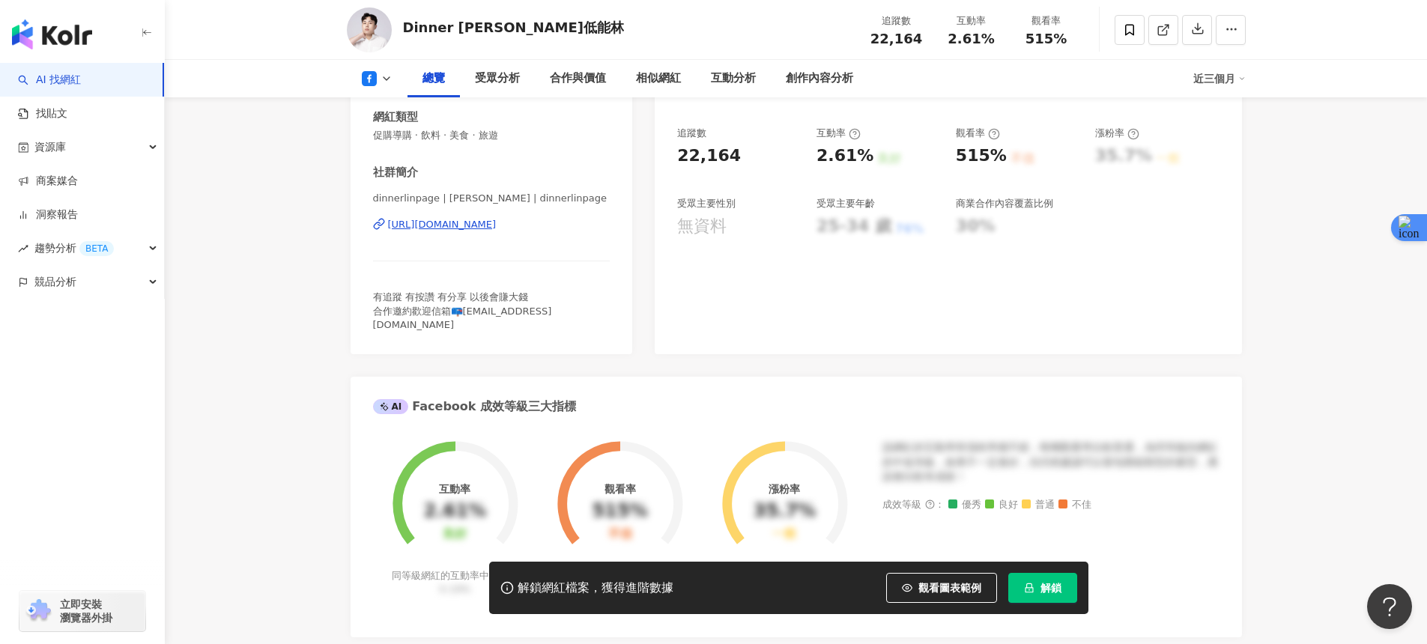
scroll to position [294, 0]
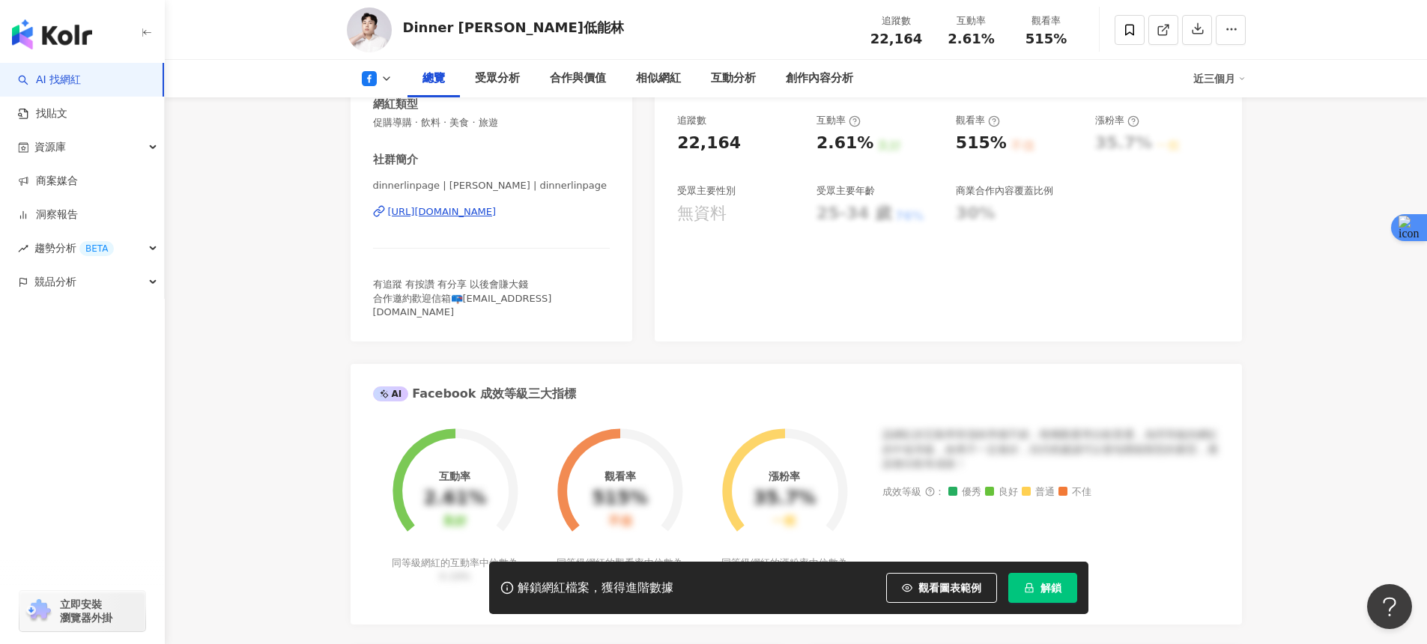
click at [458, 211] on div "https://www.facebook.com/107816445431077" at bounding box center [442, 211] width 109 height 13
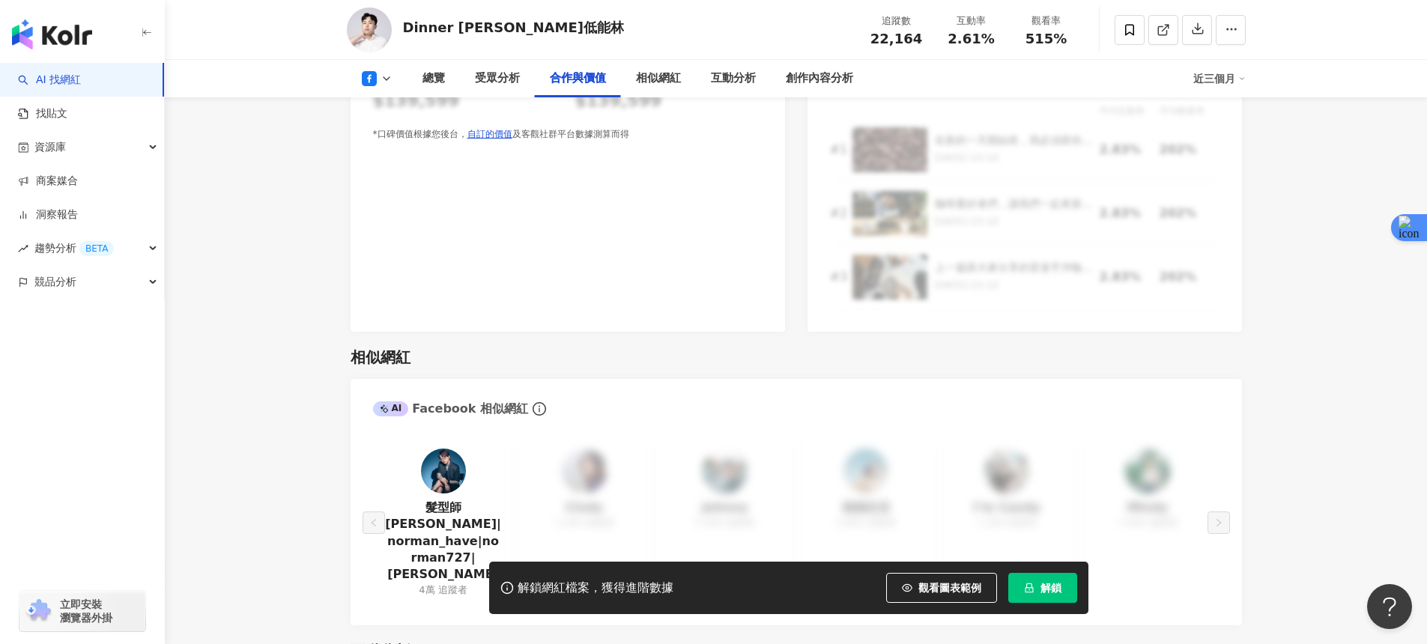
scroll to position [1948, 0]
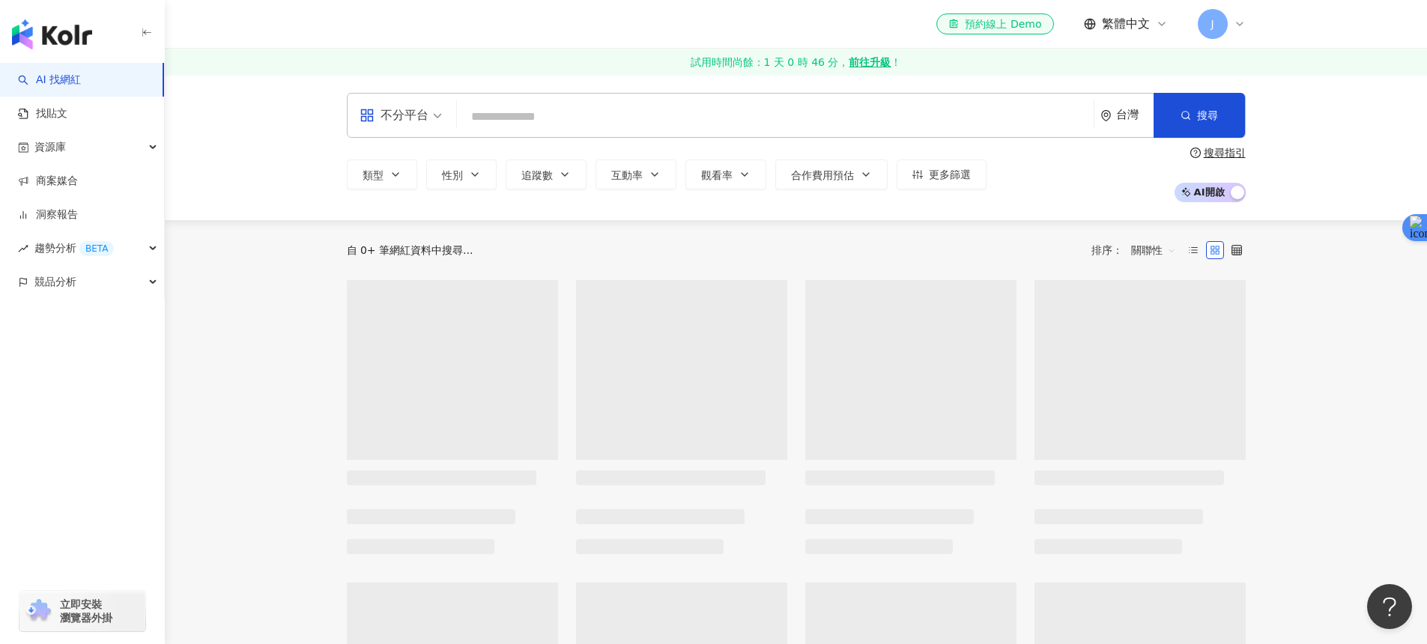
click at [1220, 30] on span "J" at bounding box center [1213, 24] width 30 height 30
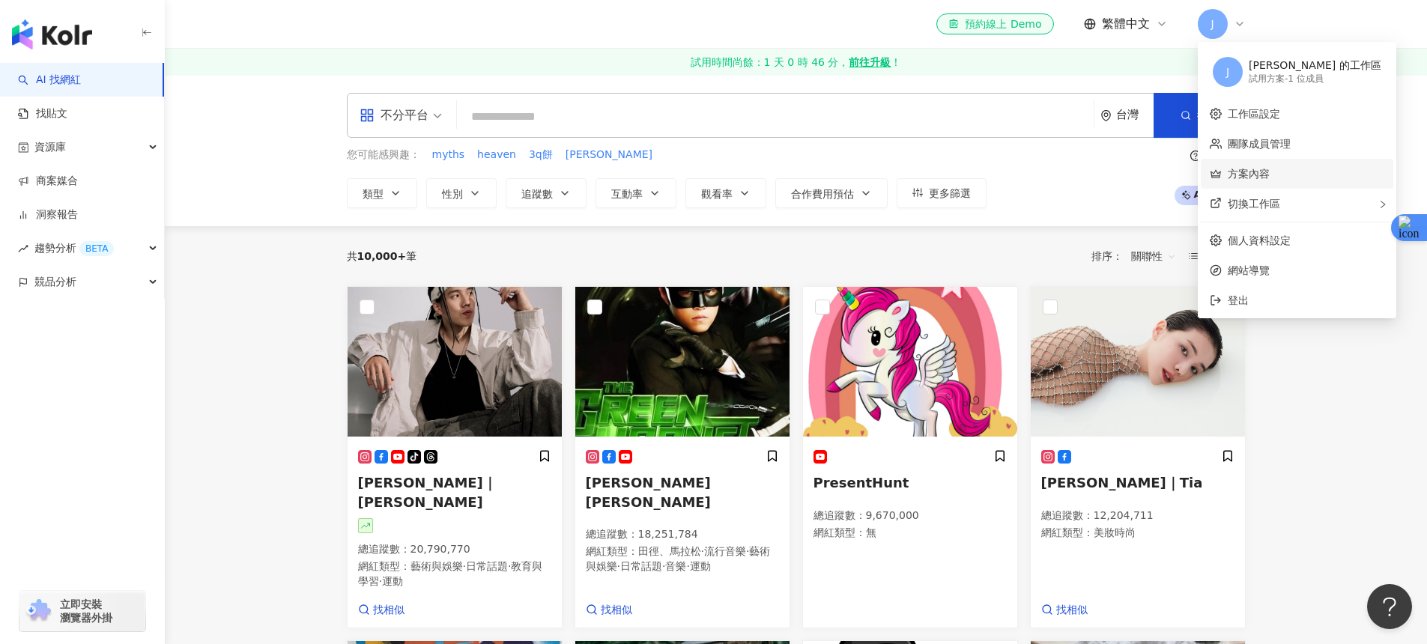
click at [1270, 168] on link "方案內容" at bounding box center [1249, 174] width 42 height 12
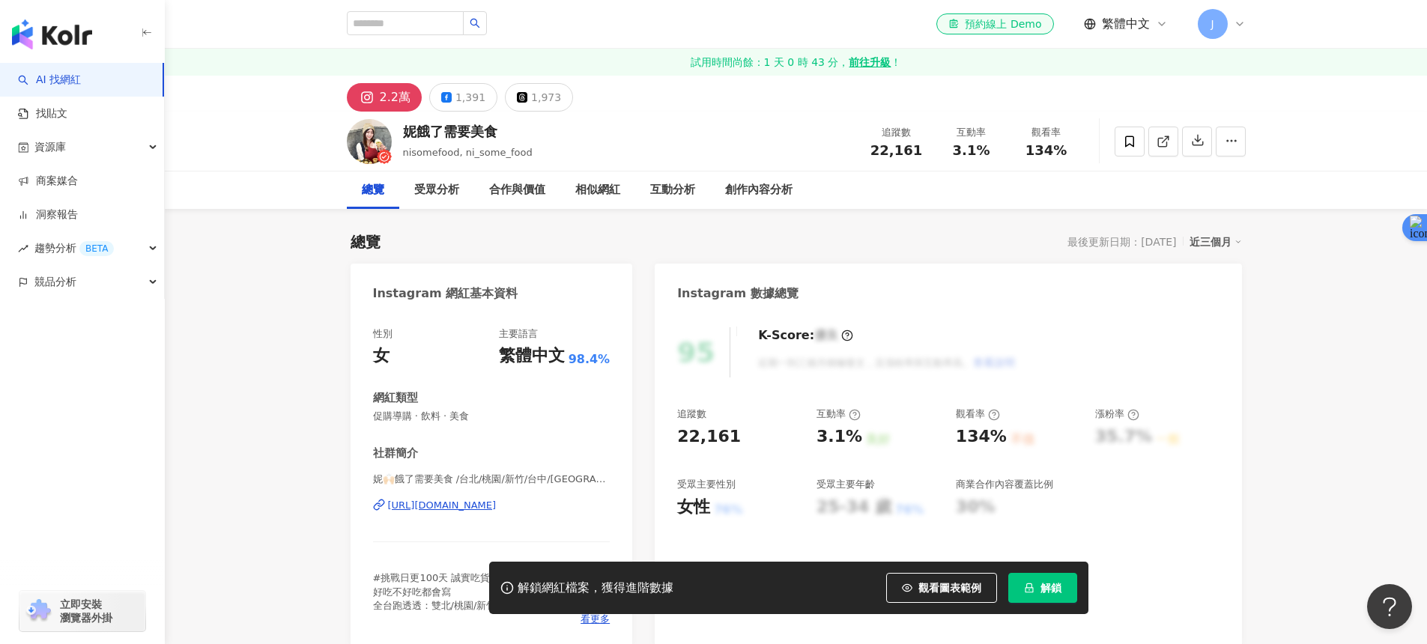
click at [493, 504] on div "https://www.instagram.com/ni_some_food/" at bounding box center [442, 505] width 109 height 13
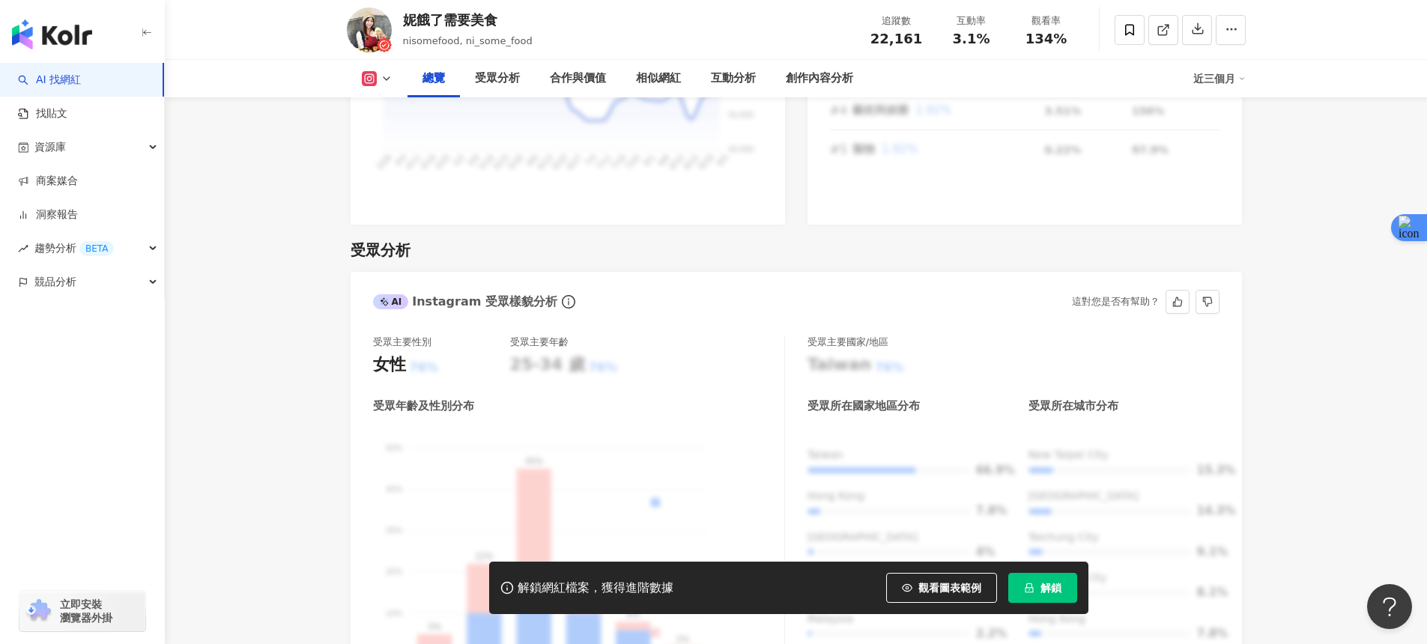
scroll to position [1219, 0]
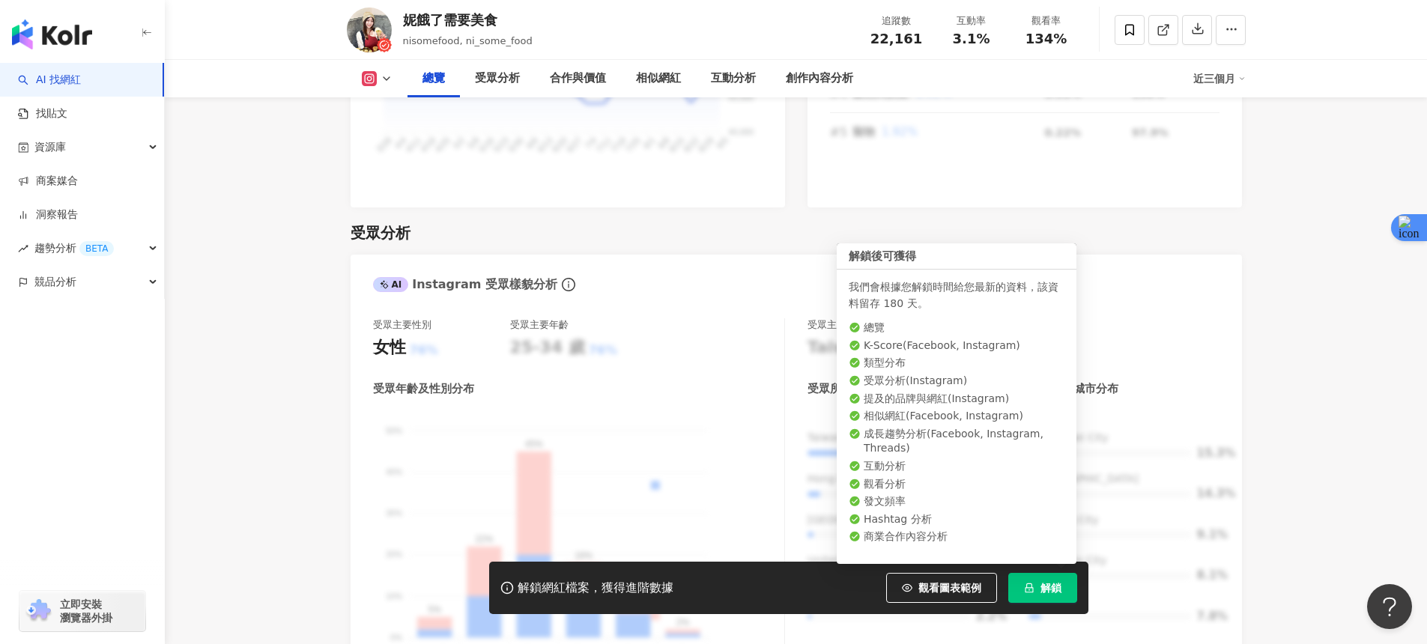
click at [1041, 586] on span "解鎖" at bounding box center [1050, 588] width 21 height 12
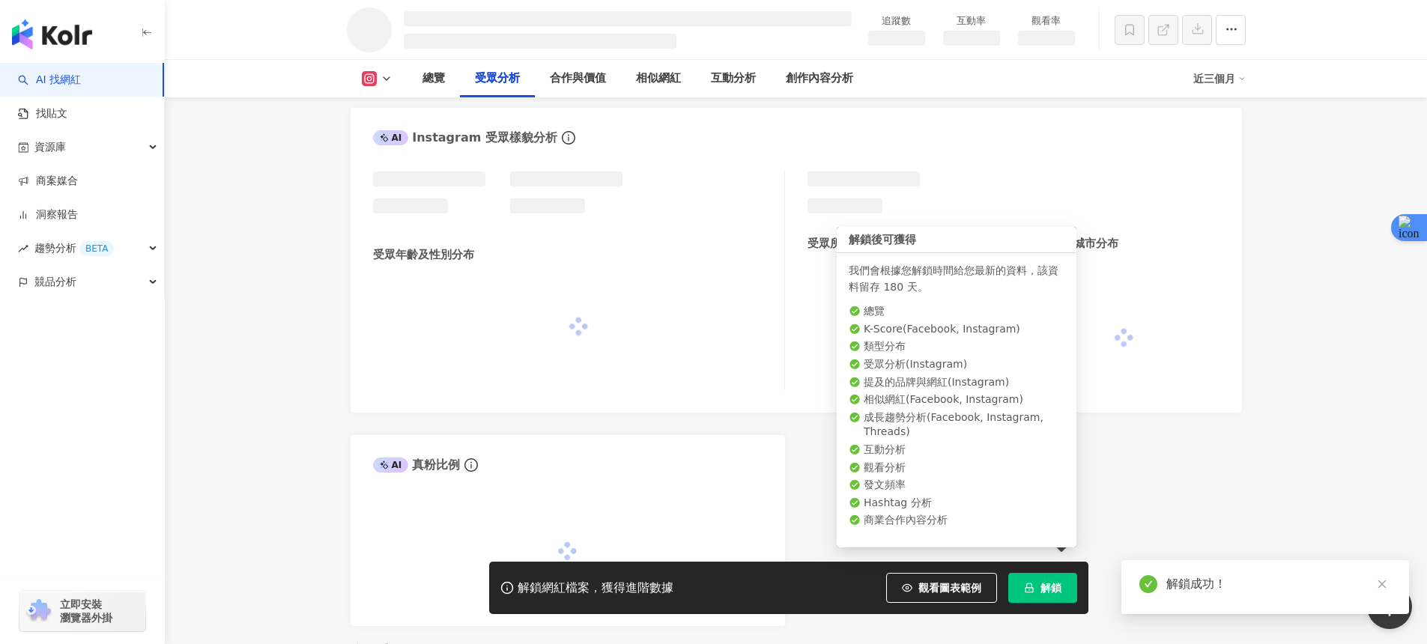
scroll to position [1173, 0]
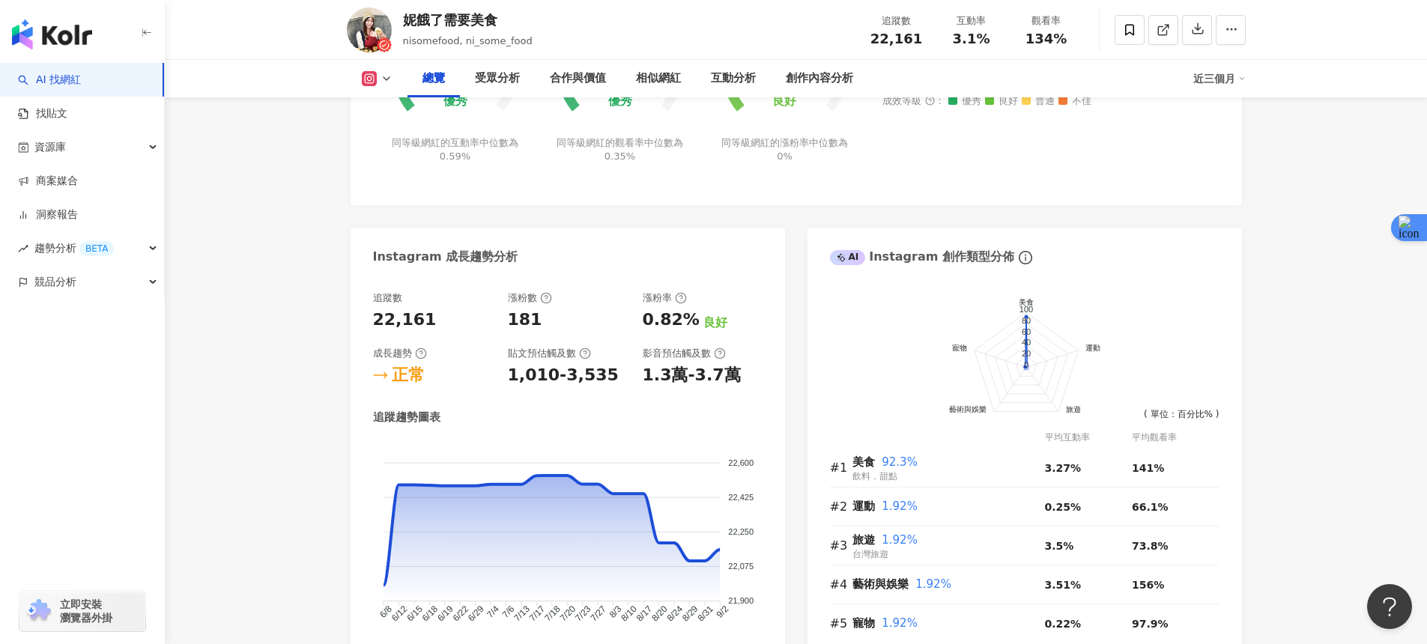
scroll to position [727, 0]
click at [611, 523] on foreignobject at bounding box center [568, 542] width 390 height 202
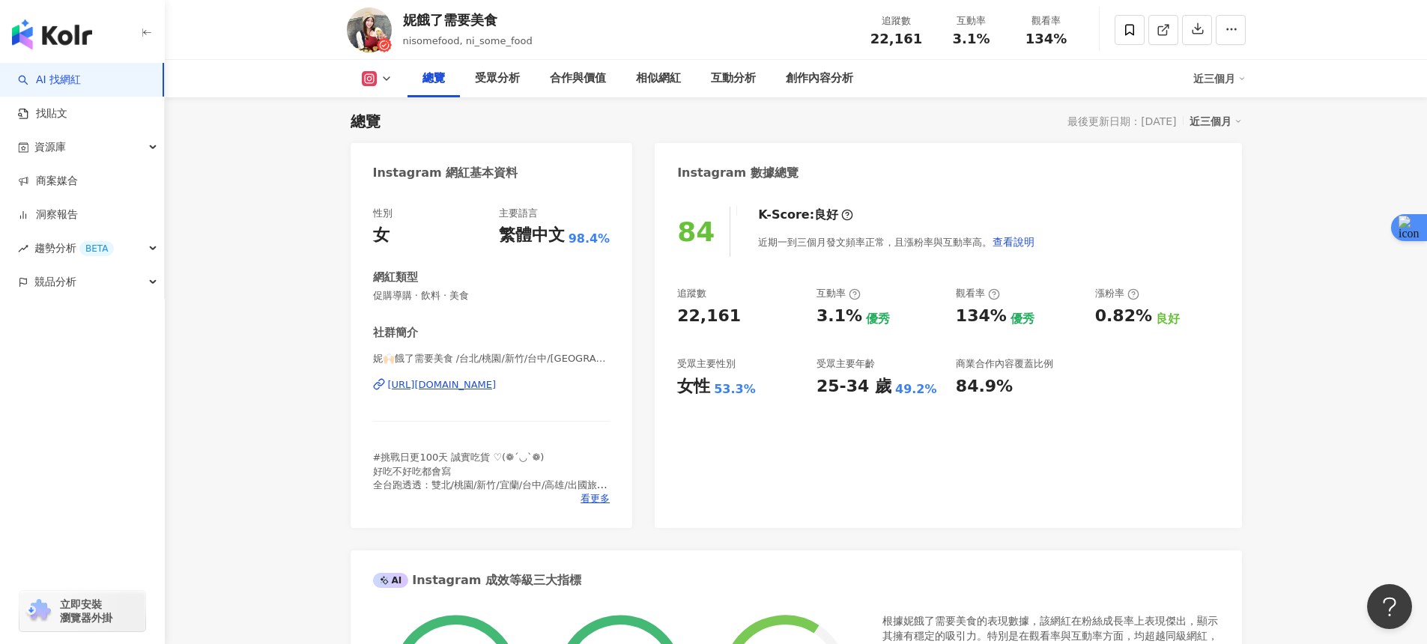
scroll to position [0, 0]
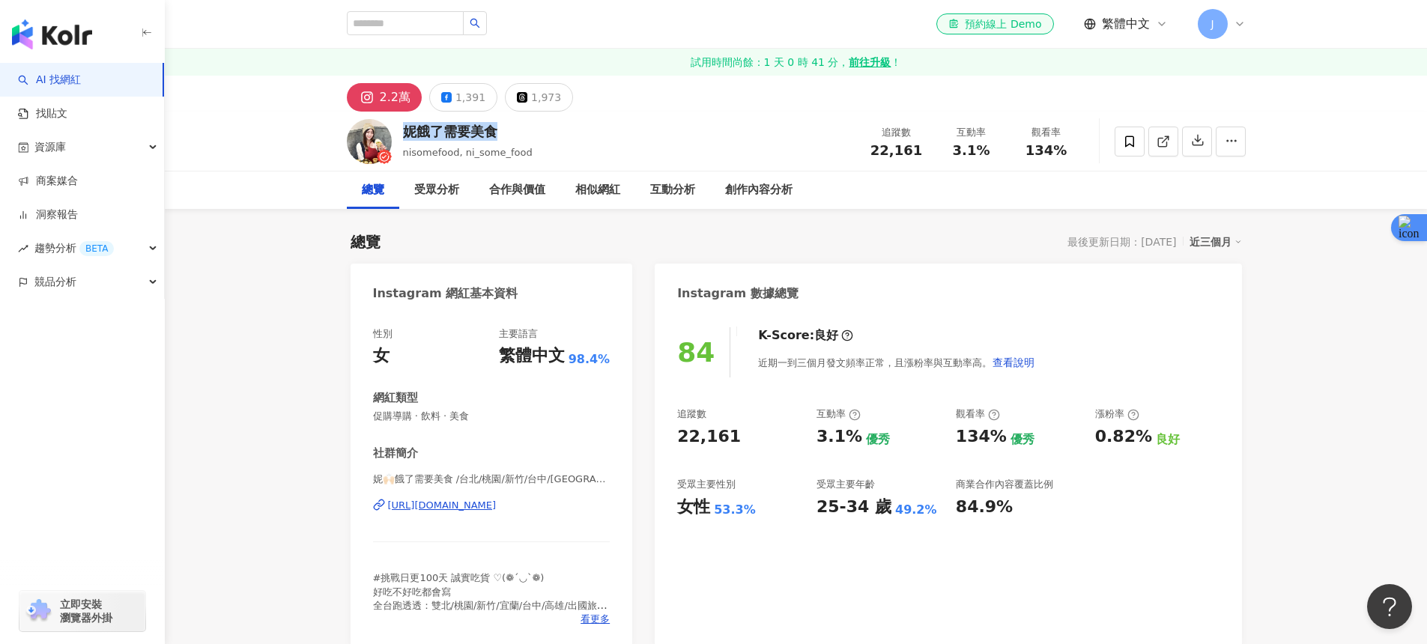
drag, startPoint x: 501, startPoint y: 136, endPoint x: 406, endPoint y: 133, distance: 95.2
click at [406, 133] on div "妮餓了需要美食" at bounding box center [468, 131] width 130 height 19
copy div "妮餓了需要美食"
drag, startPoint x: 610, startPoint y: 497, endPoint x: 610, endPoint y: 506, distance: 9.0
click at [610, 506] on div "性別 女 主要語言 繁體中文 98.4% 網紅類型 促購導購 · 飲料 · 美食 社群簡介 妮🙌🏻餓了需要美食 /台北/桃園/新竹/台中/宜蘭/高雄/出國旅遊…" at bounding box center [492, 480] width 282 height 336
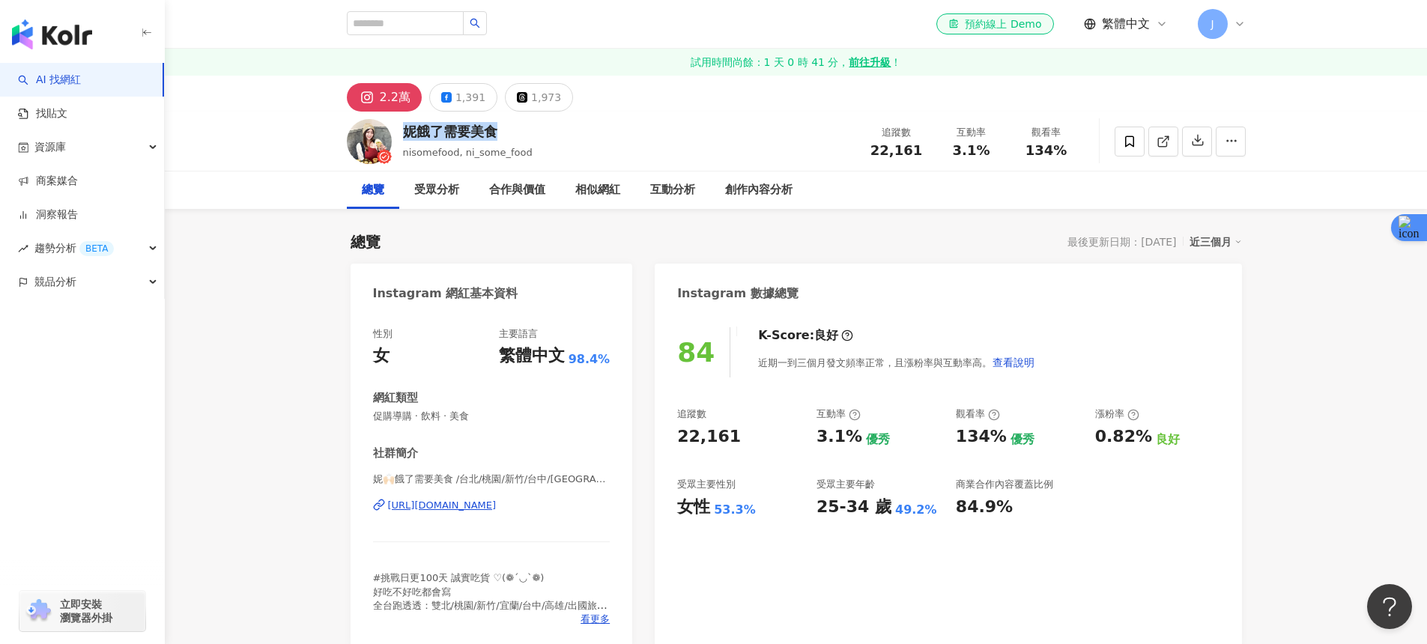
copy div "https://www.instagram.com/ni_some_food/"
click at [745, 501] on div "女性 53.3%" at bounding box center [739, 507] width 124 height 23
drag, startPoint x: 822, startPoint y: 505, endPoint x: 877, endPoint y: 505, distance: 54.7
click at [877, 505] on div "25-34 歲" at bounding box center [853, 507] width 75 height 23
copy div "25-34 歲"
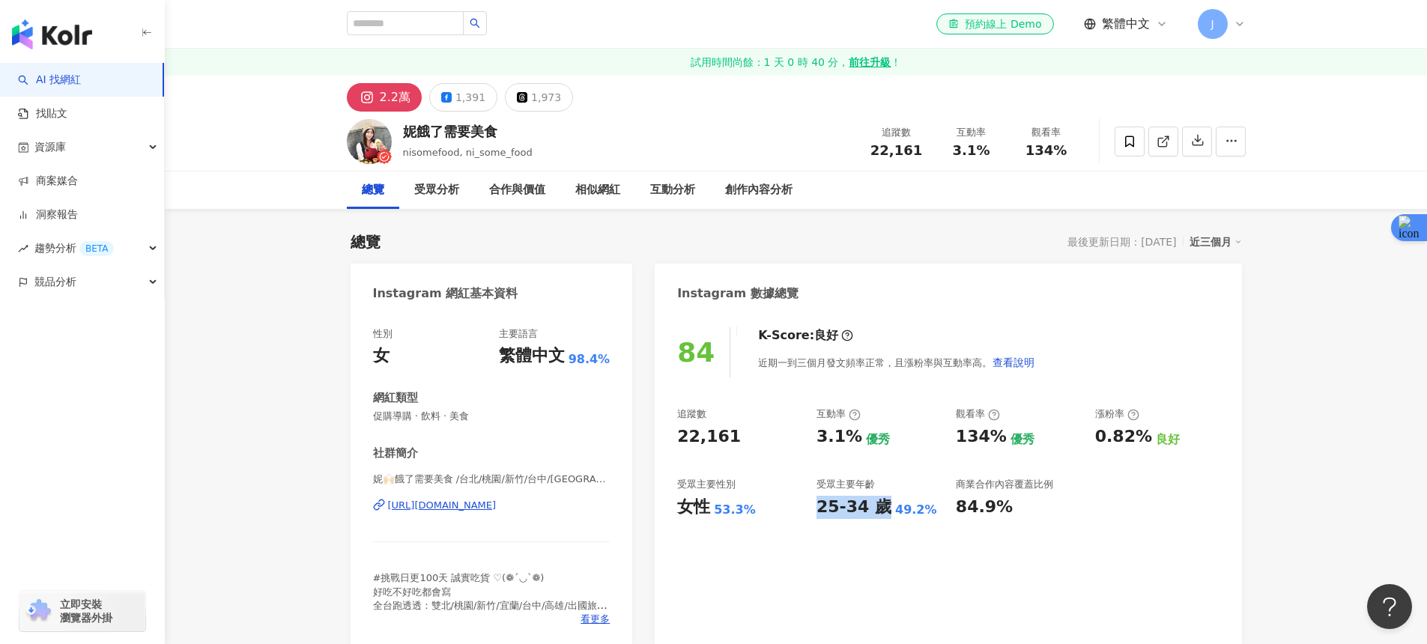
click at [387, 345] on div "女" at bounding box center [381, 356] width 16 height 23
drag, startPoint x: 387, startPoint y: 350, endPoint x: 359, endPoint y: 350, distance: 27.7
click at [359, 350] on div "性別 女 主要語言 繁體中文 98.4% 網紅類型 促購導購 · 飲料 · 美食 社群簡介 妮🙌🏻餓了需要美食 /台北/桃園/新竹/台中/宜蘭/高雄/出國旅遊…" at bounding box center [492, 480] width 282 height 336
copy div "女"
click at [732, 480] on div "追蹤數 22,161 互動率 3.1% 優秀 觀看率 134% 優秀 漲粉率 0.82% 良好 受眾主要性別 女性 53.3% 受眾主要年齡 25-34 歲 …" at bounding box center [948, 462] width 542 height 111
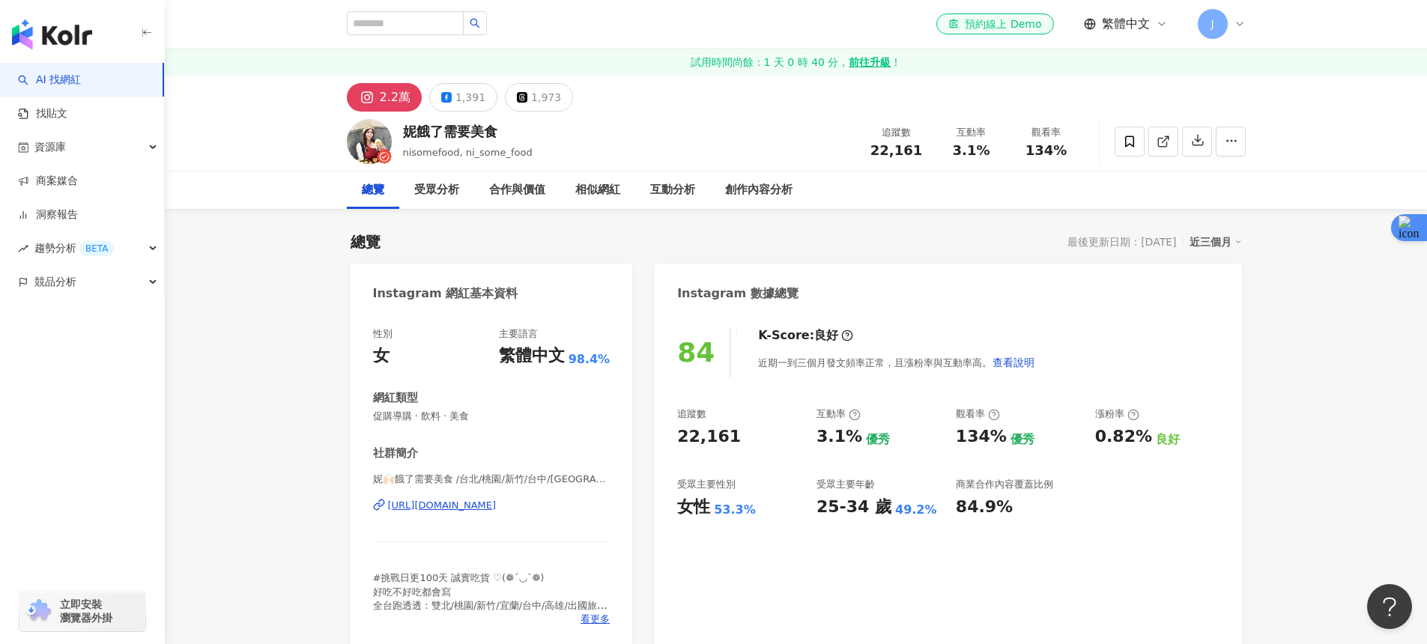
click at [672, 509] on div "84 K-Score : 良好 近期一到三個月發文頻率正常，且漲粉率與互動率高。 查看說明 追蹤數 22,161 互動率 3.1% 優秀 觀看率 134% 優…" at bounding box center [948, 480] width 586 height 336
drag, startPoint x: 676, startPoint y: 510, endPoint x: 704, endPoint y: 511, distance: 27.7
click at [704, 511] on div "84 K-Score : 良好 近期一到三個月發文頻率正常，且漲粉率與互動率高。 查看說明 追蹤數 22,161 互動率 3.1% 優秀 觀看率 134% 優…" at bounding box center [948, 480] width 586 height 336
copy div "女性"
click at [963, 158] on div "追蹤數 22,161 互動率 3.1% 觀看率 134%" at bounding box center [971, 141] width 225 height 44
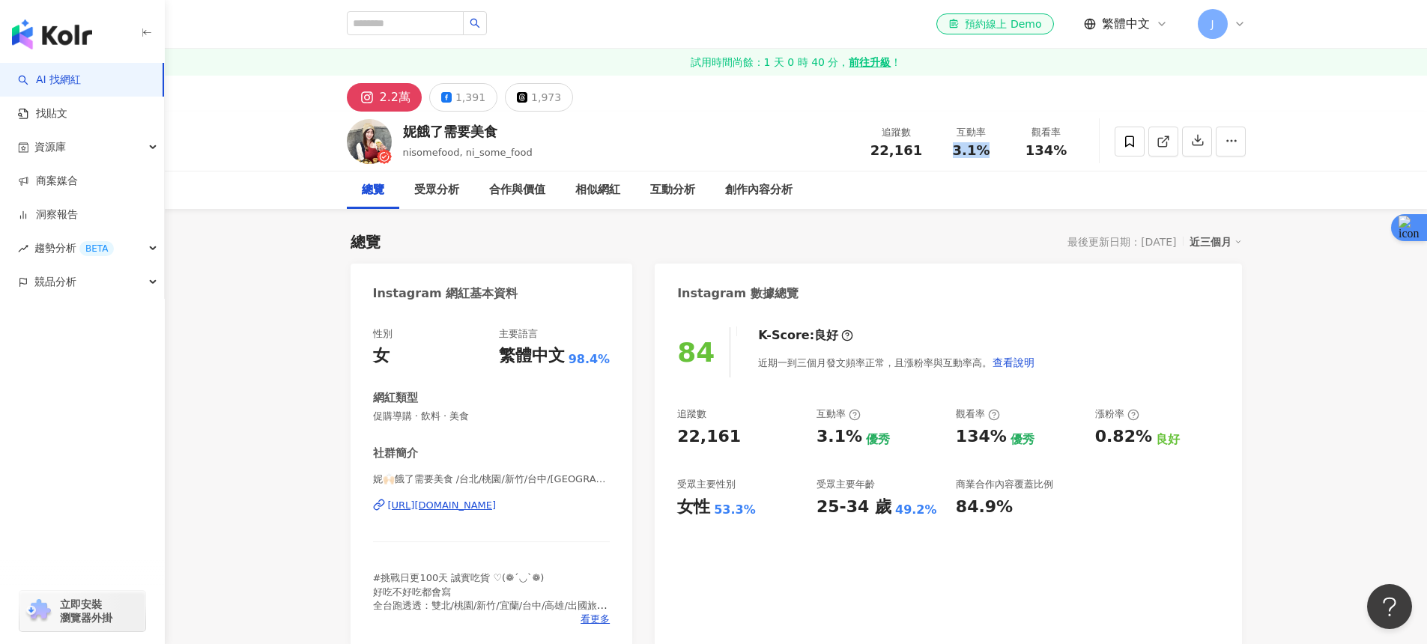
drag, startPoint x: 959, startPoint y: 152, endPoint x: 986, endPoint y: 152, distance: 27.7
click at [986, 152] on div "3.1%" at bounding box center [971, 150] width 57 height 15
copy span "3.1%"
drag, startPoint x: 1026, startPoint y: 154, endPoint x: 1061, endPoint y: 151, distance: 35.3
click at [1061, 151] on div "134%" at bounding box center [1046, 150] width 57 height 15
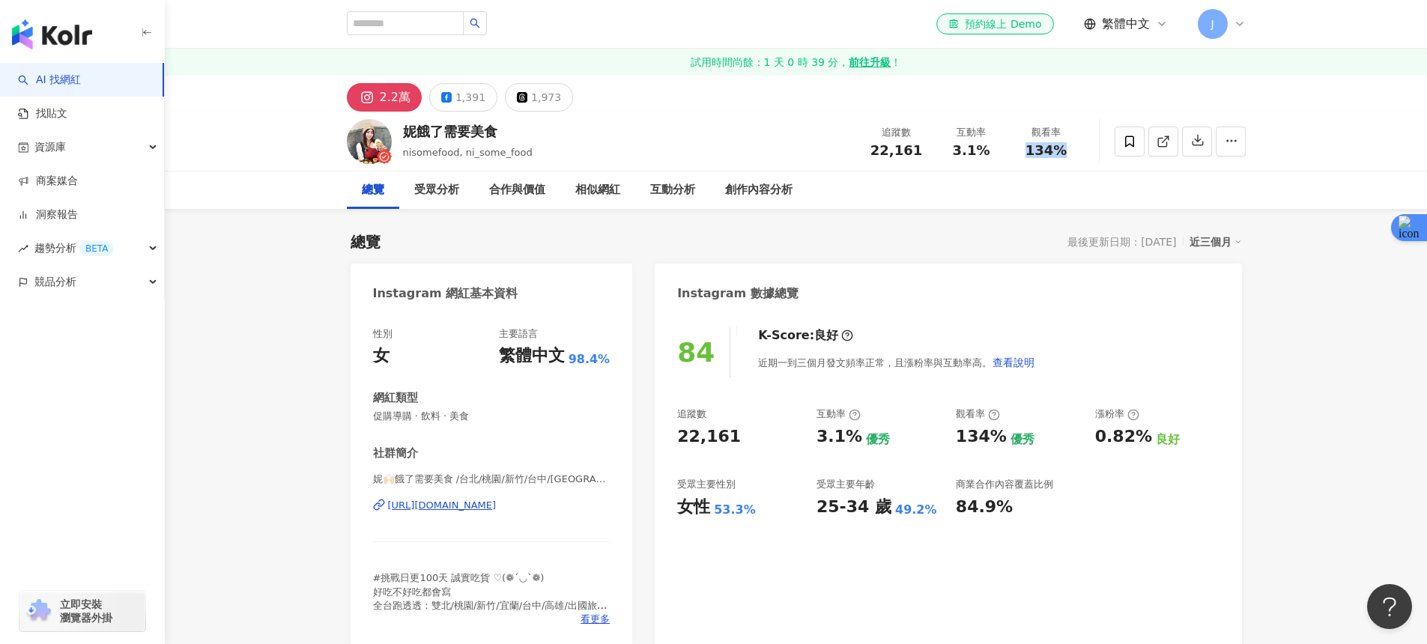
copy span "134%"
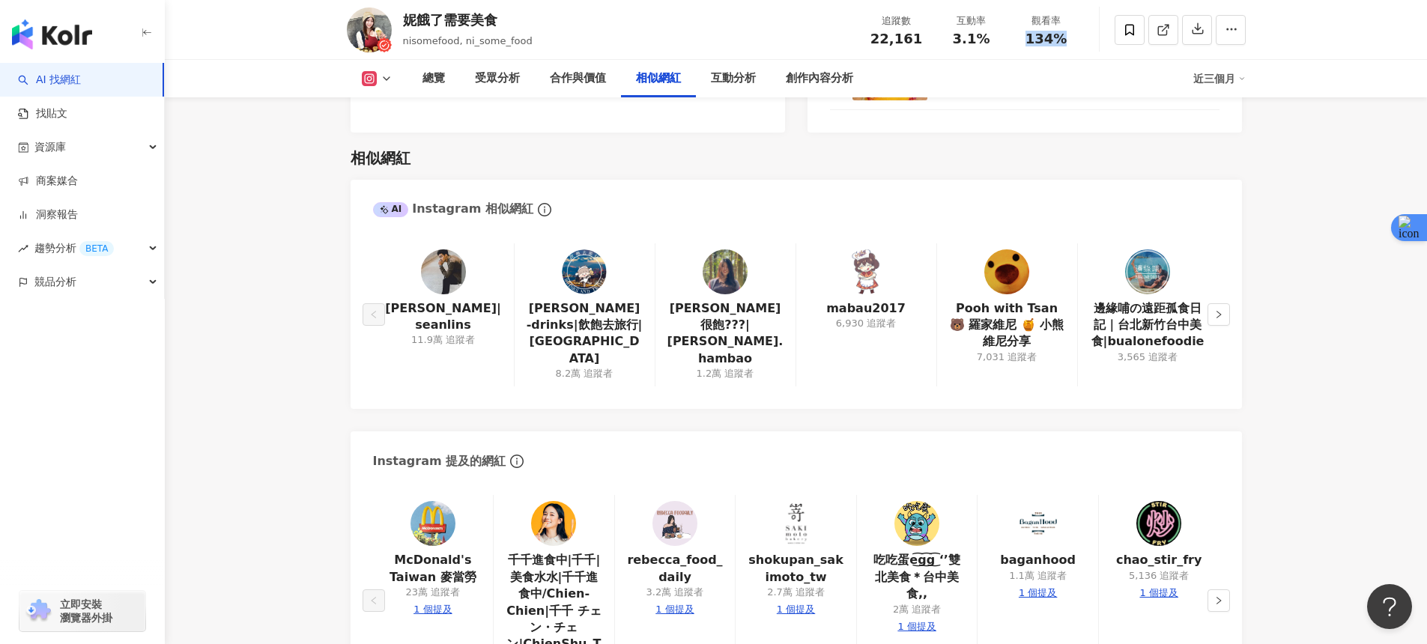
scroll to position [2547, 0]
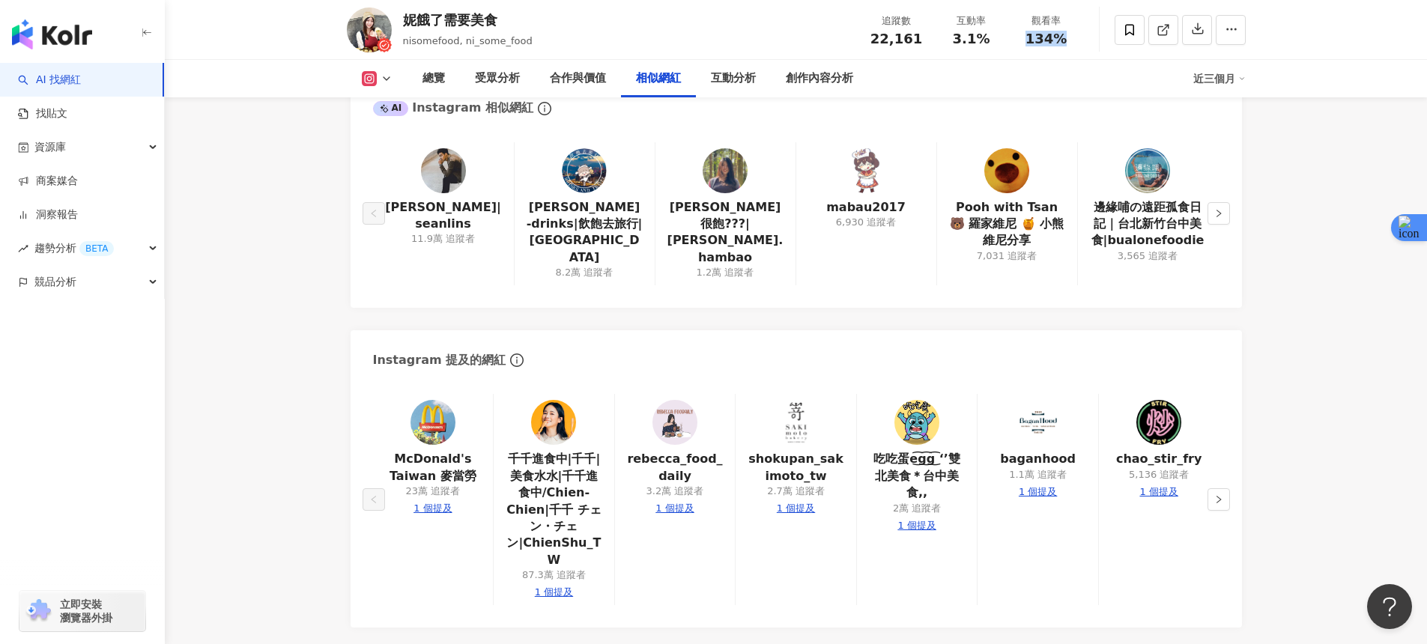
click at [921, 418] on img at bounding box center [916, 422] width 45 height 45
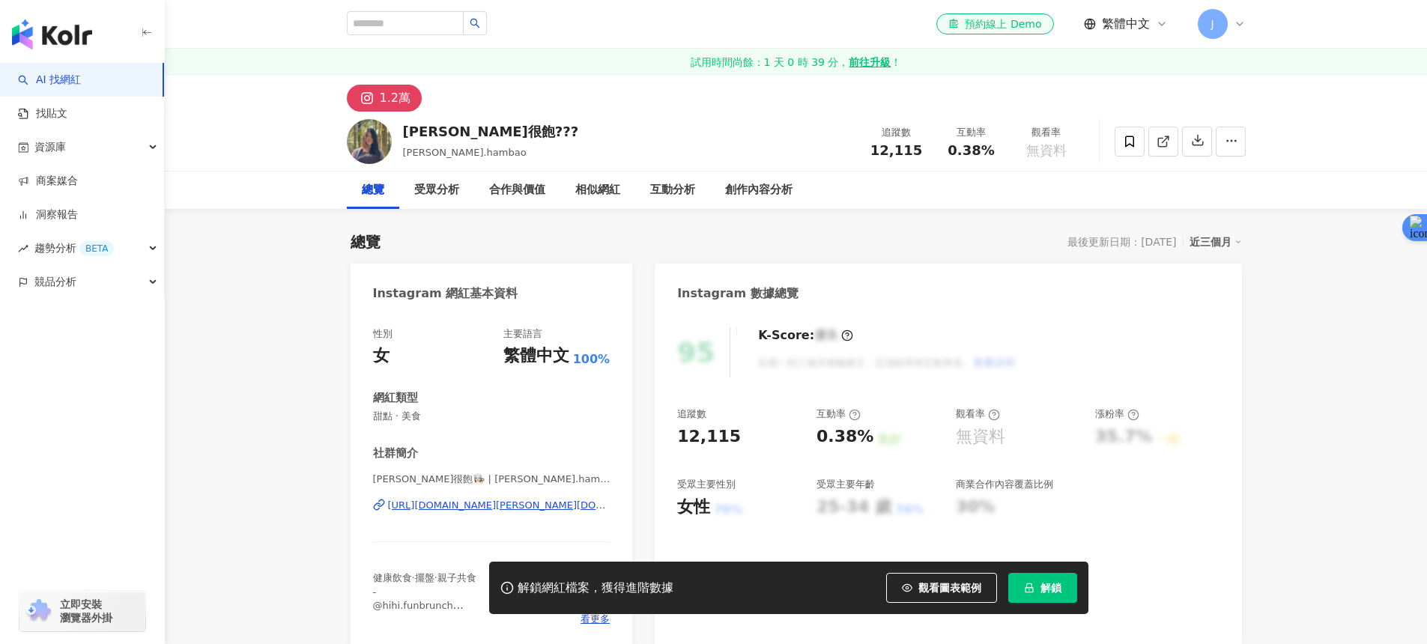
click at [464, 509] on div "https://www.instagram.com/wendy.hambao/" at bounding box center [499, 505] width 222 height 13
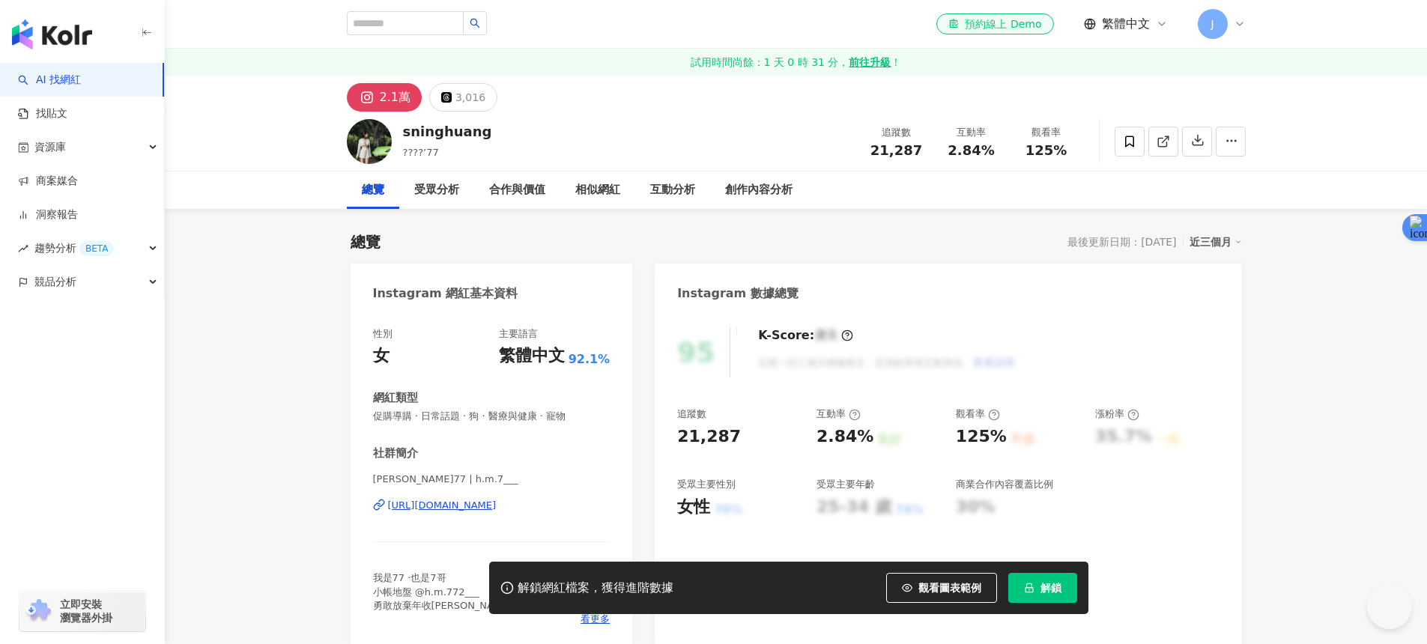
click at [497, 500] on div "https://www.instagram.com/h.m.7___/" at bounding box center [442, 505] width 109 height 13
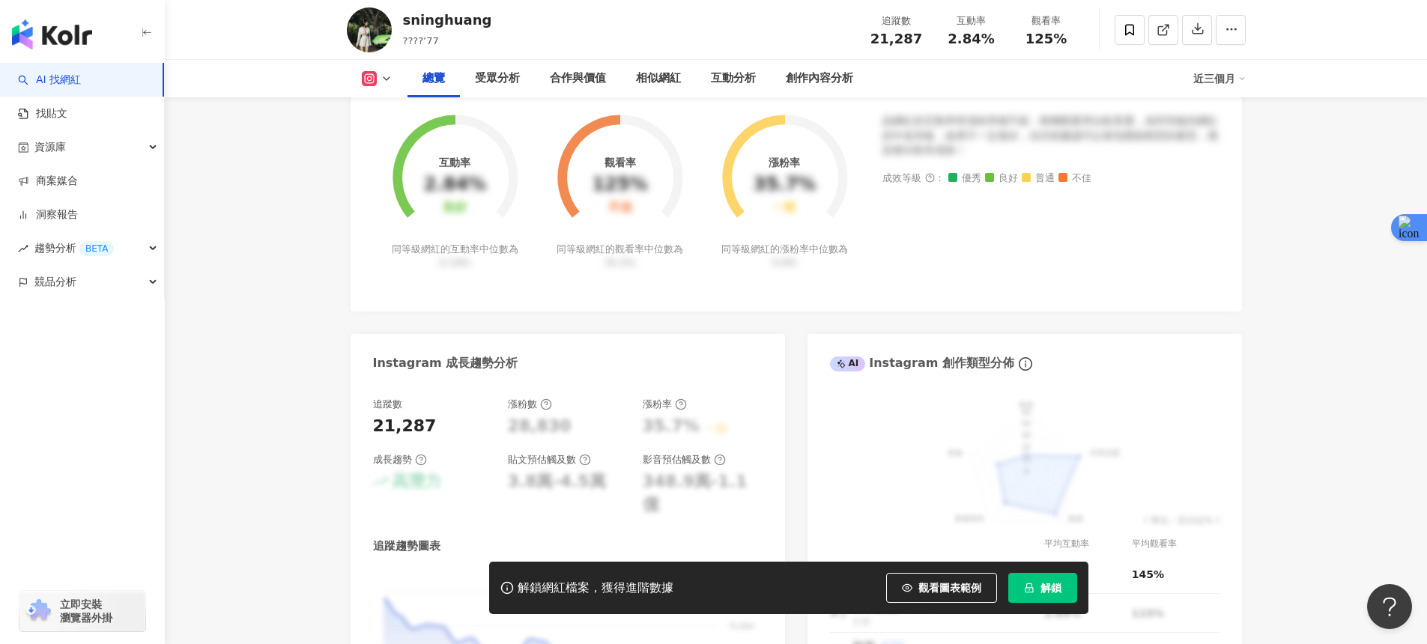
scroll to position [804, 0]
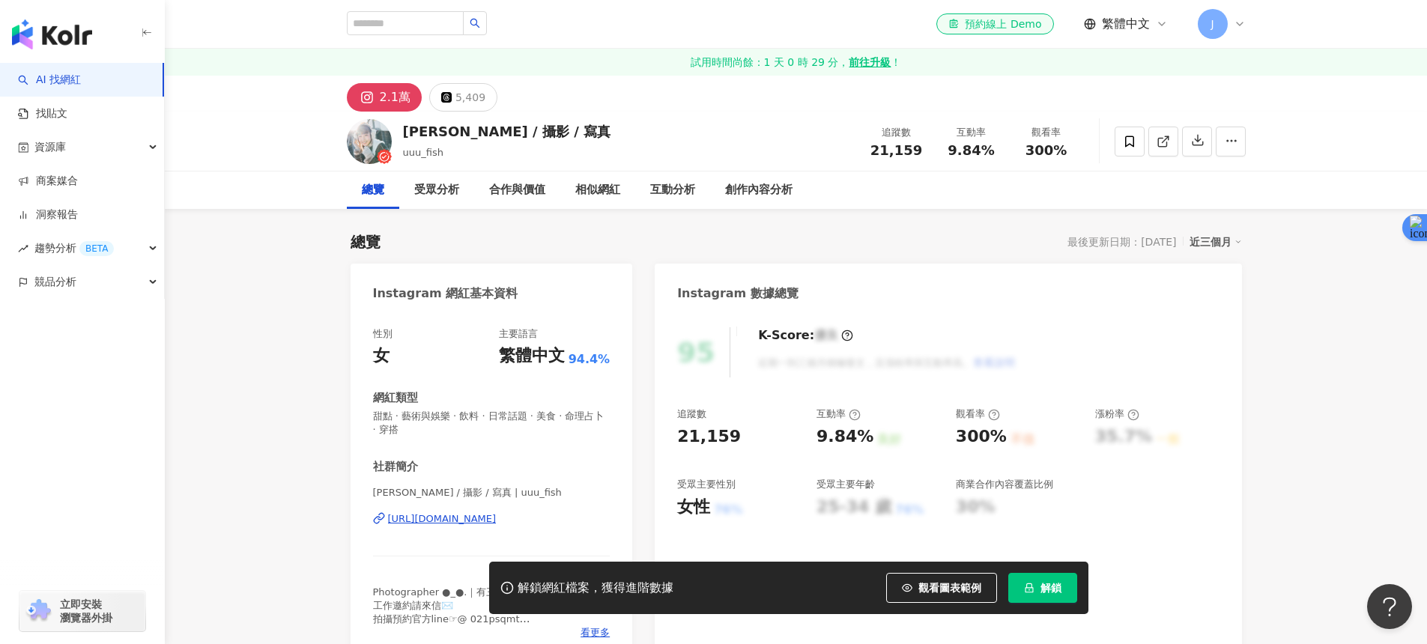
click at [456, 518] on div "[URL][DOMAIN_NAME]" at bounding box center [442, 518] width 109 height 13
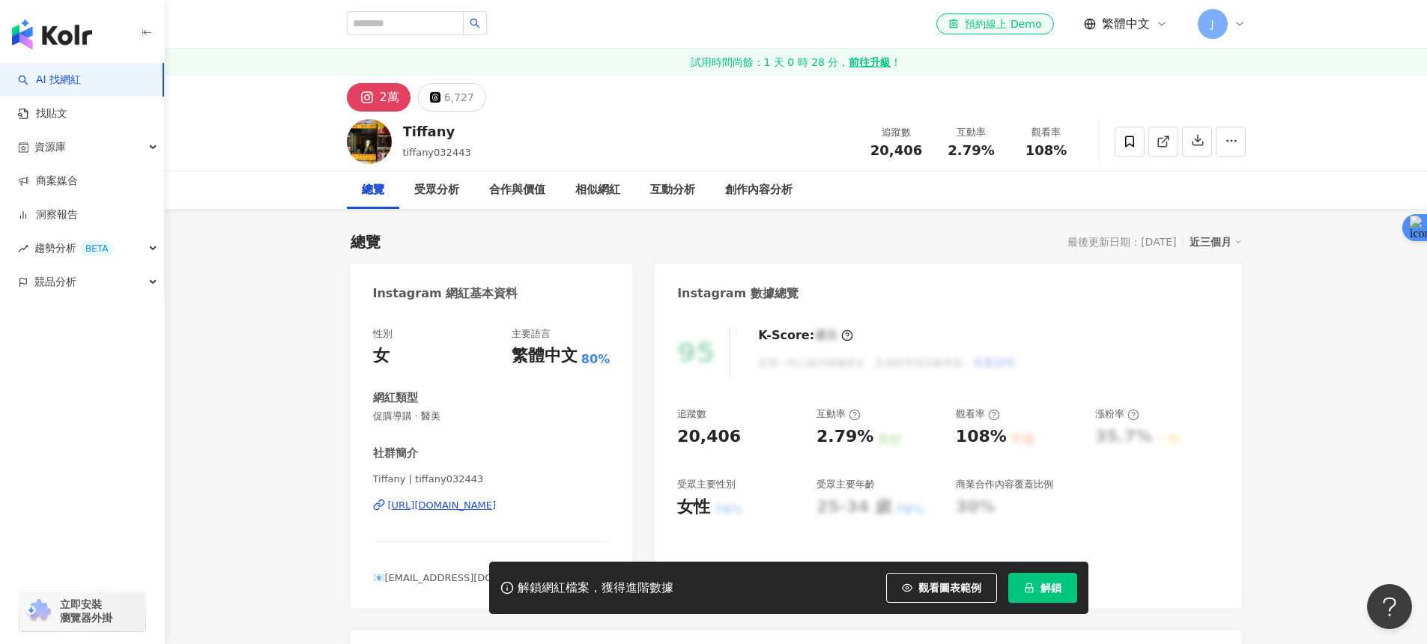
click at [530, 497] on div "[PERSON_NAME] | tiffany032443 [URL][DOMAIN_NAME]" at bounding box center [491, 517] width 237 height 88
click at [497, 507] on div "[URL][DOMAIN_NAME]" at bounding box center [442, 505] width 109 height 13
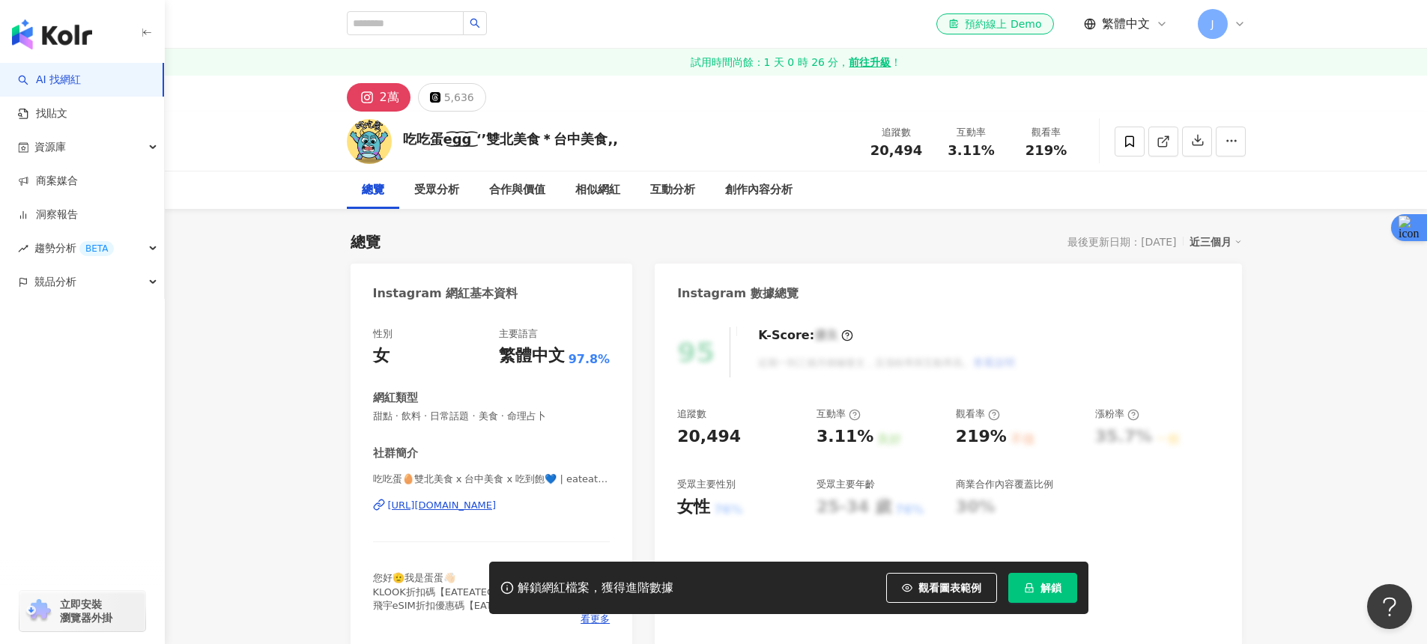
scroll to position [1, 0]
click at [497, 506] on div "[URL][DOMAIN_NAME]" at bounding box center [442, 504] width 109 height 13
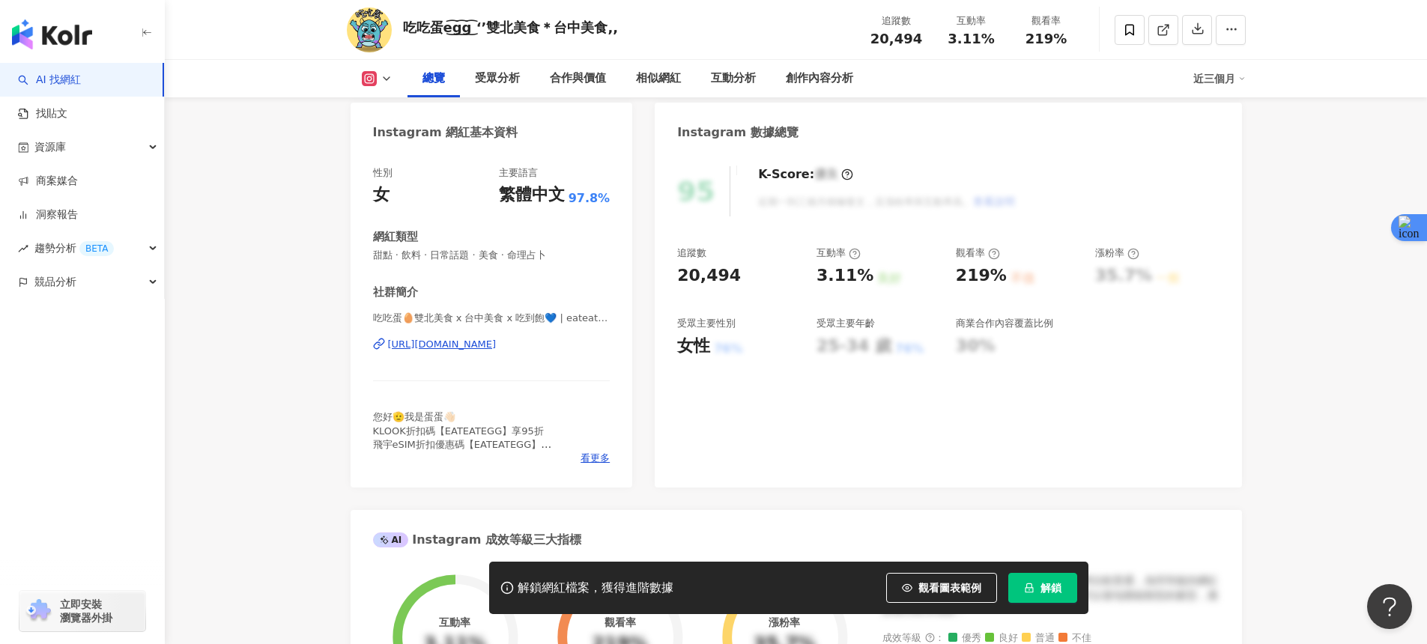
scroll to position [207, 0]
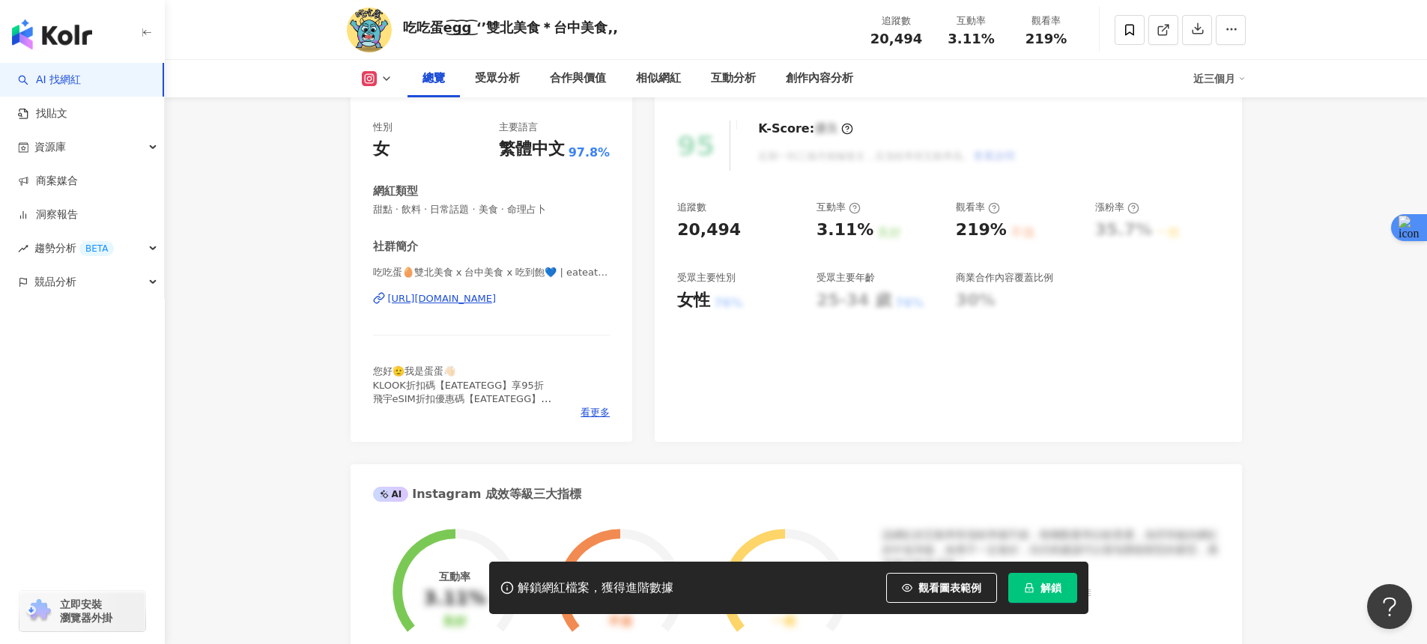
click at [1035, 586] on button "解鎖" at bounding box center [1042, 588] width 69 height 30
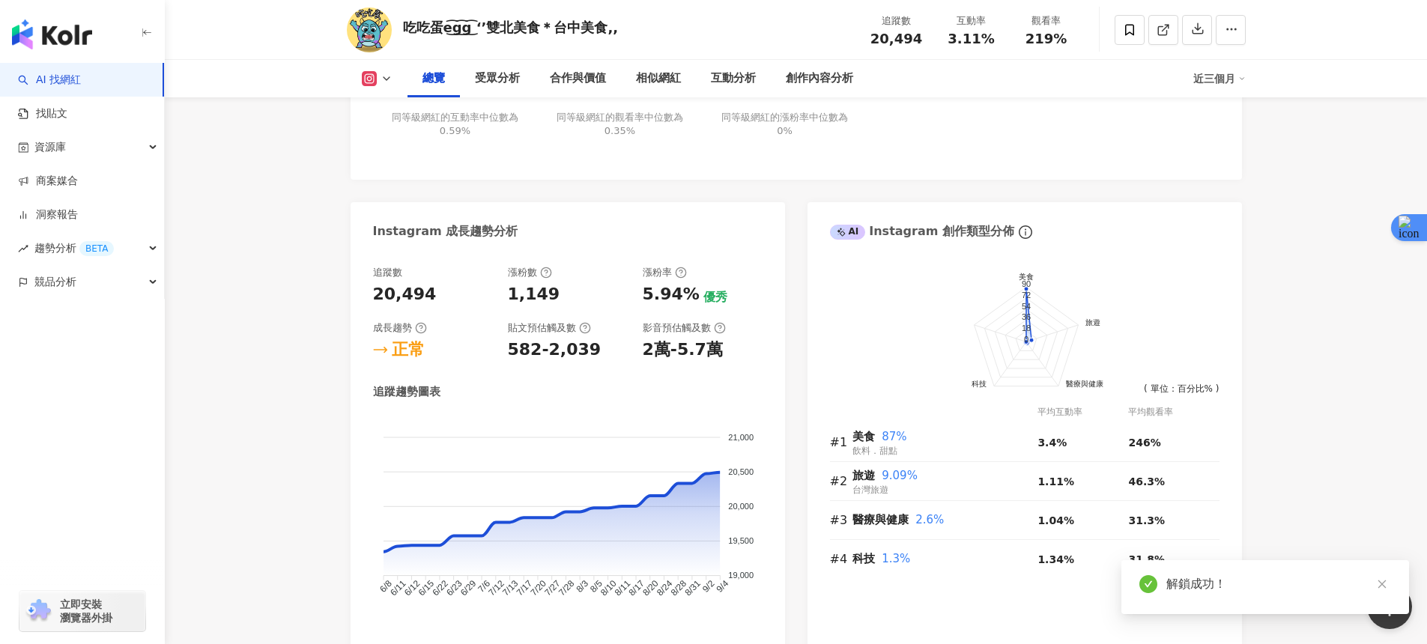
scroll to position [789, 0]
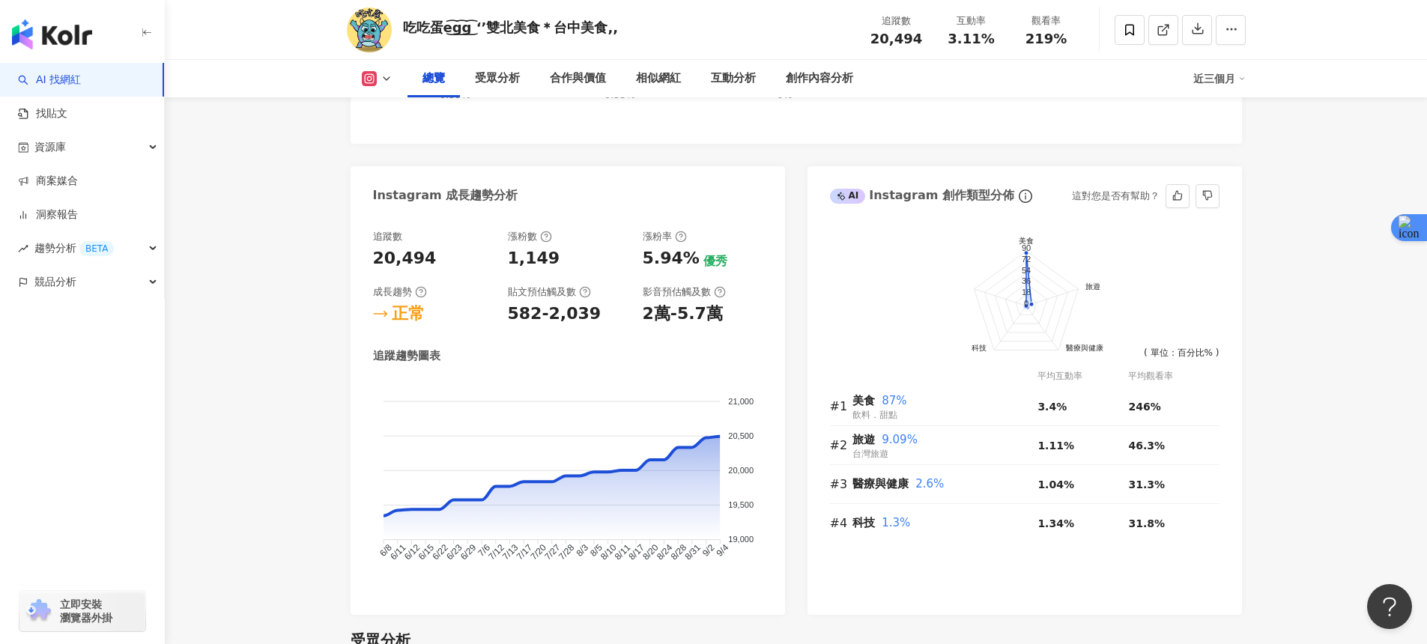
drag, startPoint x: 1042, startPoint y: 303, endPoint x: 1035, endPoint y: 299, distance: 7.7
click at [1042, 303] on foreignobject at bounding box center [1025, 312] width 390 height 195
click at [1026, 299] on icon "美食 旅遊 醫療與健康 科技 90 72 54 36 18 0" at bounding box center [1025, 312] width 390 height 195
click at [1026, 300] on text "0" at bounding box center [1025, 302] width 4 height 9
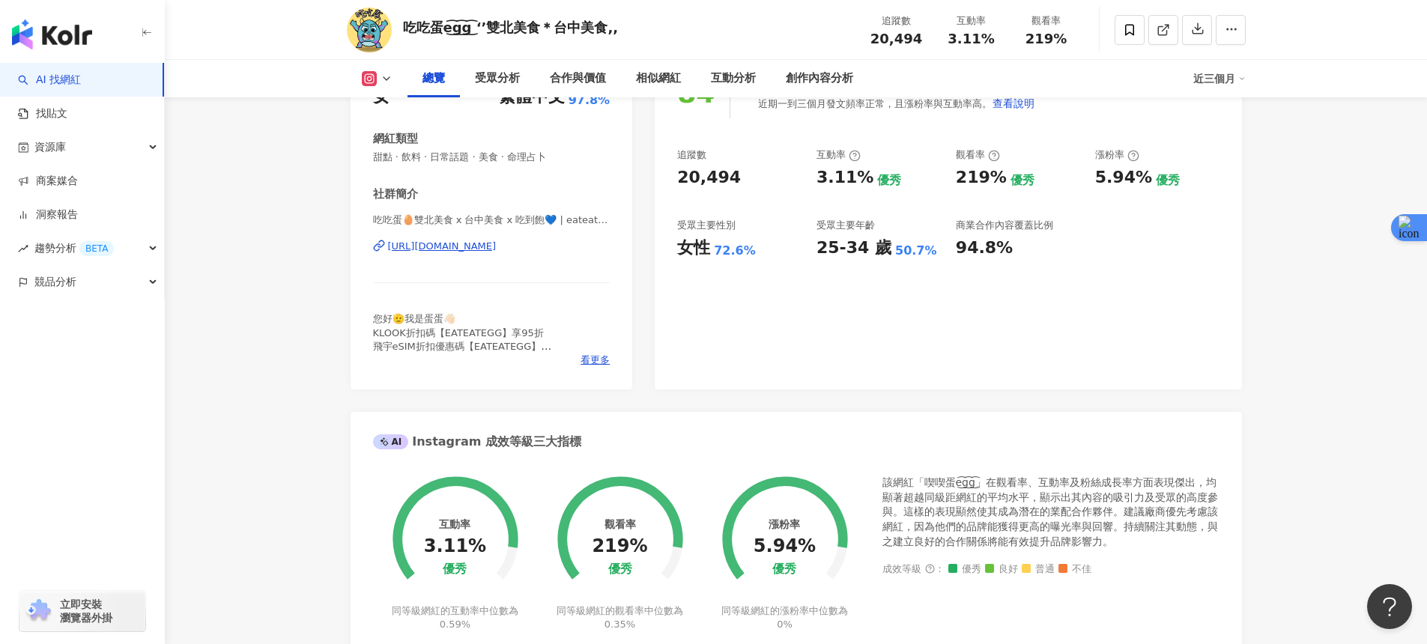
scroll to position [0, 0]
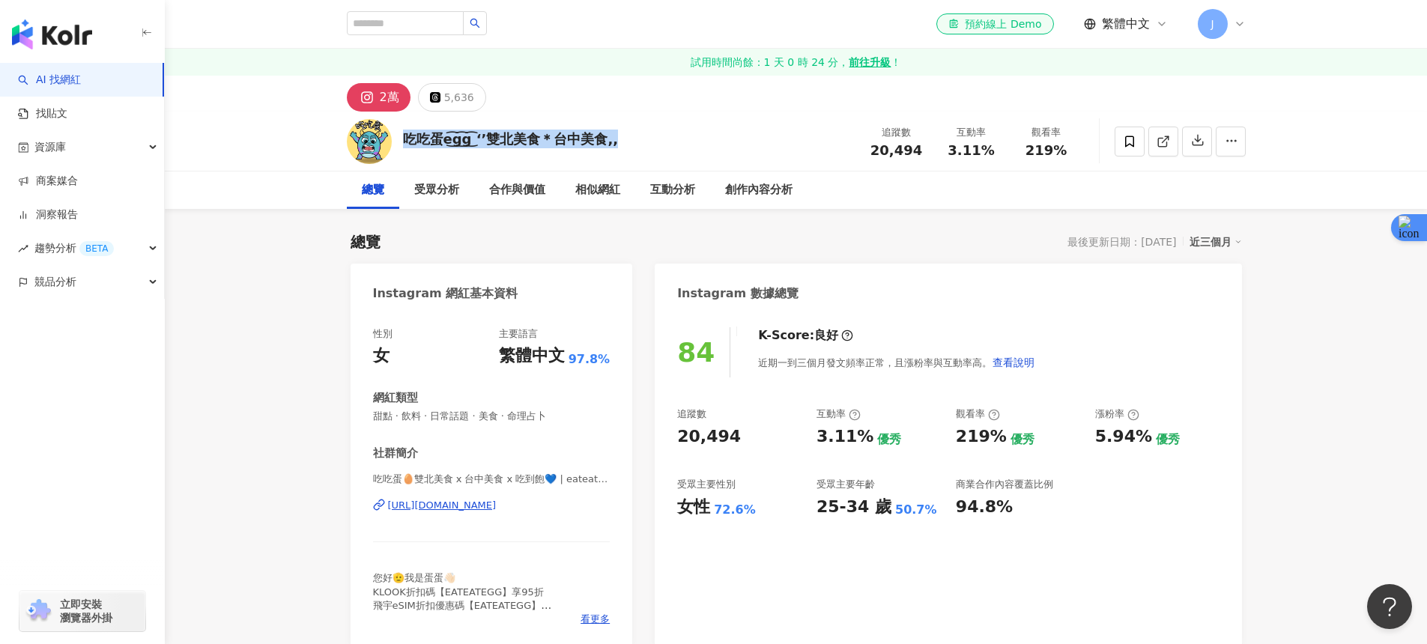
drag, startPoint x: 407, startPoint y: 141, endPoint x: 617, endPoint y: 145, distance: 210.5
click at [617, 145] on div "吃吃蛋e͜͡g͜͡g͜͡ ‘’雙北美食＊台中美食,, 追蹤數 20,494 互動率 3.11% 觀看率 219%" at bounding box center [796, 141] width 959 height 59
copy div "吃吃蛋e͜͡g͜͡g͜͡ ‘’雙北美食＊台中美食,,"
click at [465, 509] on div "https://www.instagram.com/eateat_egg/" at bounding box center [442, 505] width 109 height 13
drag, startPoint x: 366, startPoint y: 513, endPoint x: 525, endPoint y: 522, distance: 159.1
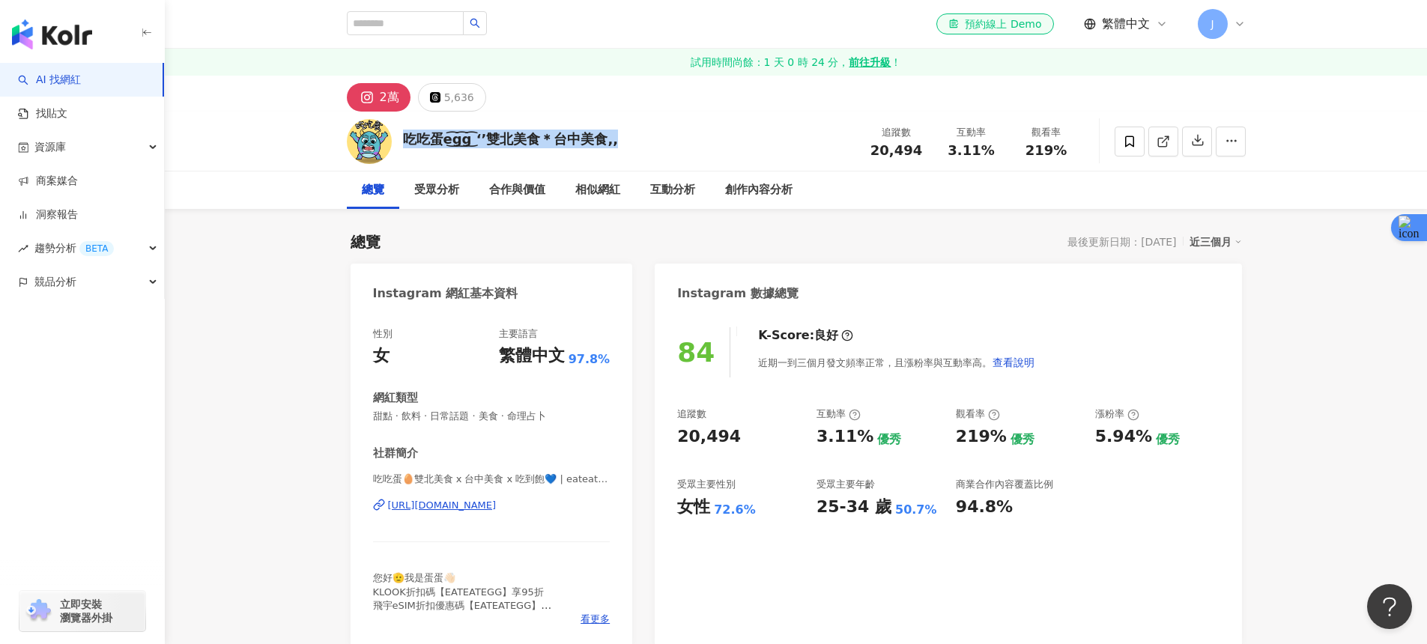
click at [525, 522] on div "性別 女 主要語言 繁體中文 97.8% 網紅類型 甜點 · 飲料 · 日常話題 · 美食 · 命理占卜 社群簡介 吃吃蛋🥚雙北美食 x 台中美食 x 吃到飽…" at bounding box center [492, 480] width 282 height 336
copy div "https://www.instagram.com/eateat_egg/"
drag, startPoint x: 870, startPoint y: 151, endPoint x: 921, endPoint y: 154, distance: 51.0
click at [921, 154] on div "20,494" at bounding box center [896, 150] width 57 height 15
click at [497, 506] on div "https://www.instagram.com/eateat_egg/" at bounding box center [442, 505] width 109 height 13
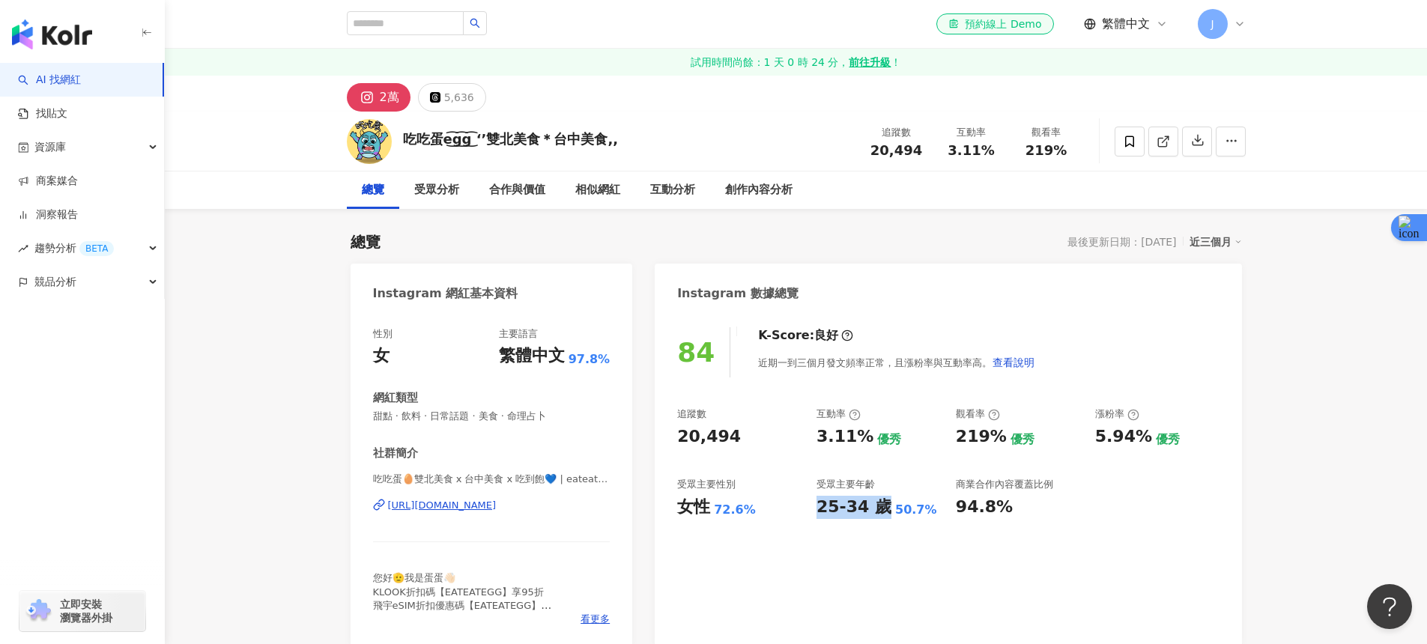
drag, startPoint x: 819, startPoint y: 506, endPoint x: 876, endPoint y: 509, distance: 57.0
click at [877, 509] on div "25-34 歲" at bounding box center [853, 507] width 75 height 23
copy div "25-34 歲"
drag, startPoint x: 677, startPoint y: 508, endPoint x: 706, endPoint y: 515, distance: 29.3
click at [705, 509] on div "女性" at bounding box center [693, 507] width 33 height 23
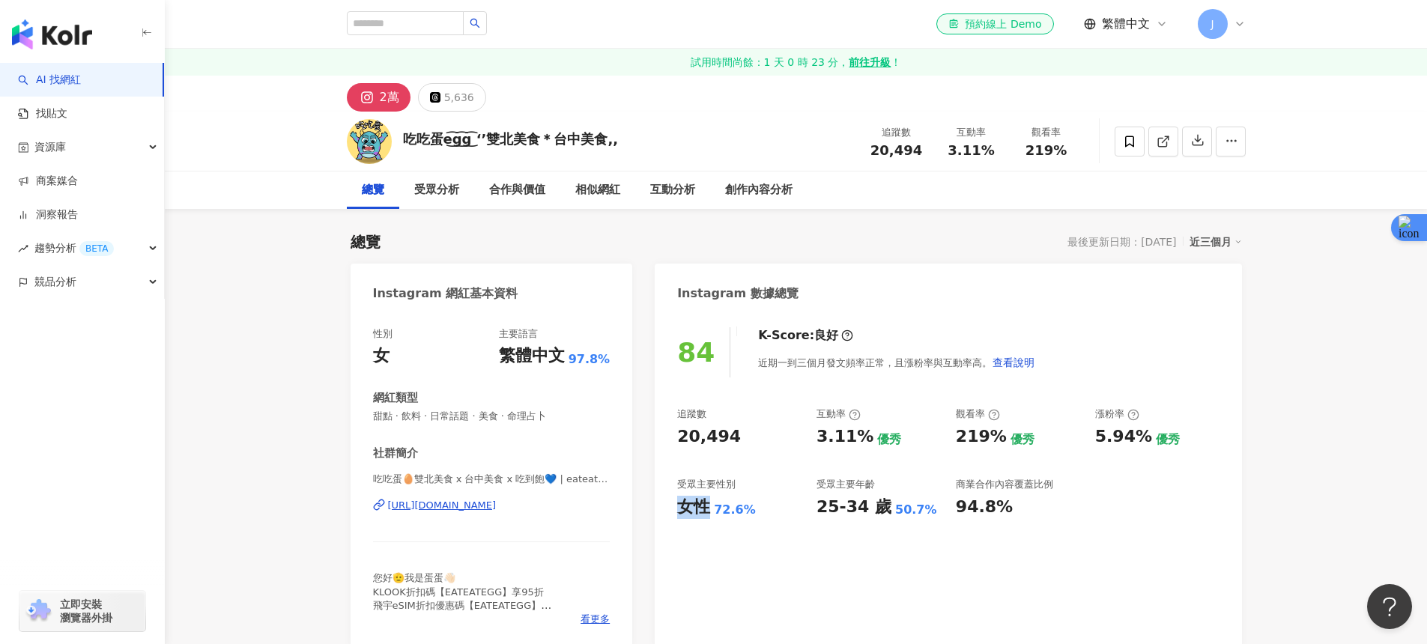
copy div "女性"
drag, startPoint x: 813, startPoint y: 439, endPoint x: 856, endPoint y: 448, distance: 44.4
click at [857, 444] on div "追蹤數 20,494 互動率 3.11% 優秀 觀看率 219% 優秀 漲粉率 5.94% 優秀 受眾主要性別 女性 72.6% 受眾主要年齡 25-34 歲…" at bounding box center [948, 462] width 542 height 111
copy div "3.11%"
drag, startPoint x: 951, startPoint y: 438, endPoint x: 993, endPoint y: 442, distance: 42.9
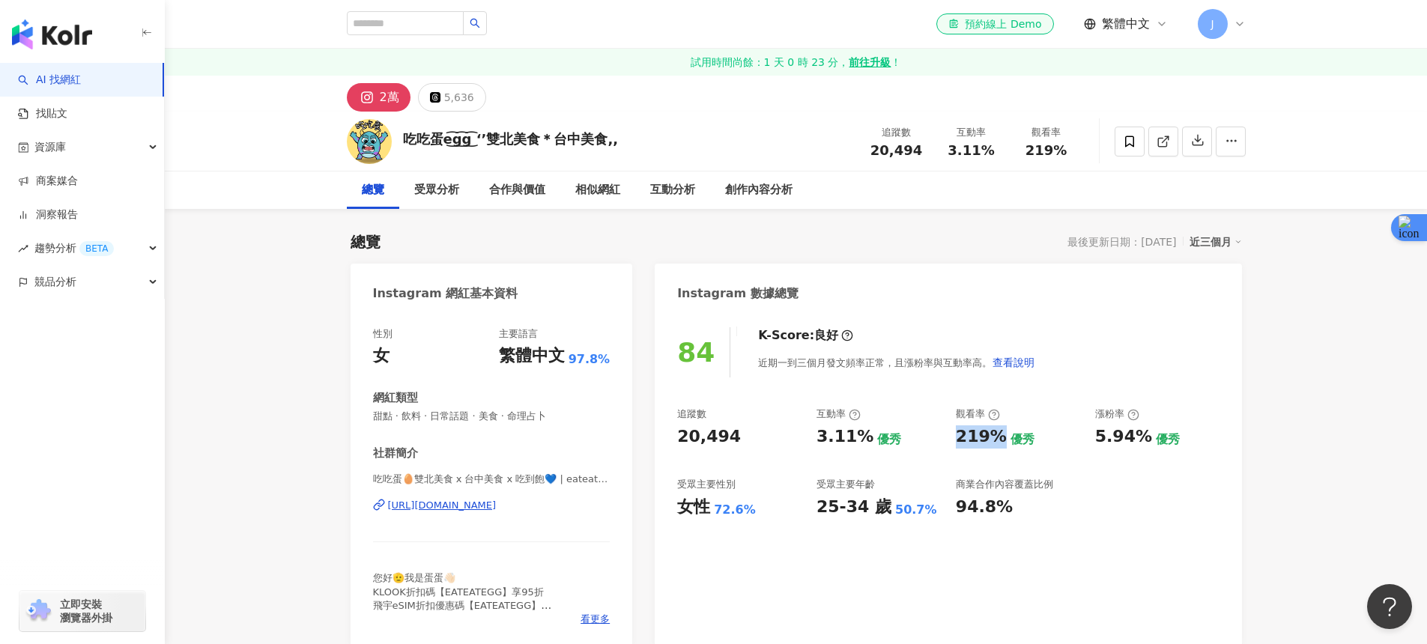
click at [993, 442] on div "追蹤數 20,494 互動率 3.11% 優秀 觀看率 219% 優秀 漲粉率 5.94% 優秀 受眾主要性別 女性 72.6% 受眾主要年齡 25-34 歲…" at bounding box center [948, 462] width 542 height 111
copy div "219%"
click at [917, 434] on div "3.11% 優秀" at bounding box center [878, 436] width 124 height 23
drag, startPoint x: 817, startPoint y: 433, endPoint x: 855, endPoint y: 439, distance: 38.7
click at [855, 439] on div "追蹤數 20,494 互動率 3.11% 優秀 觀看率 219% 優秀 漲粉率 5.94% 優秀 受眾主要性別 女性 72.6% 受眾主要年齡 25-34 歲…" at bounding box center [948, 462] width 542 height 111
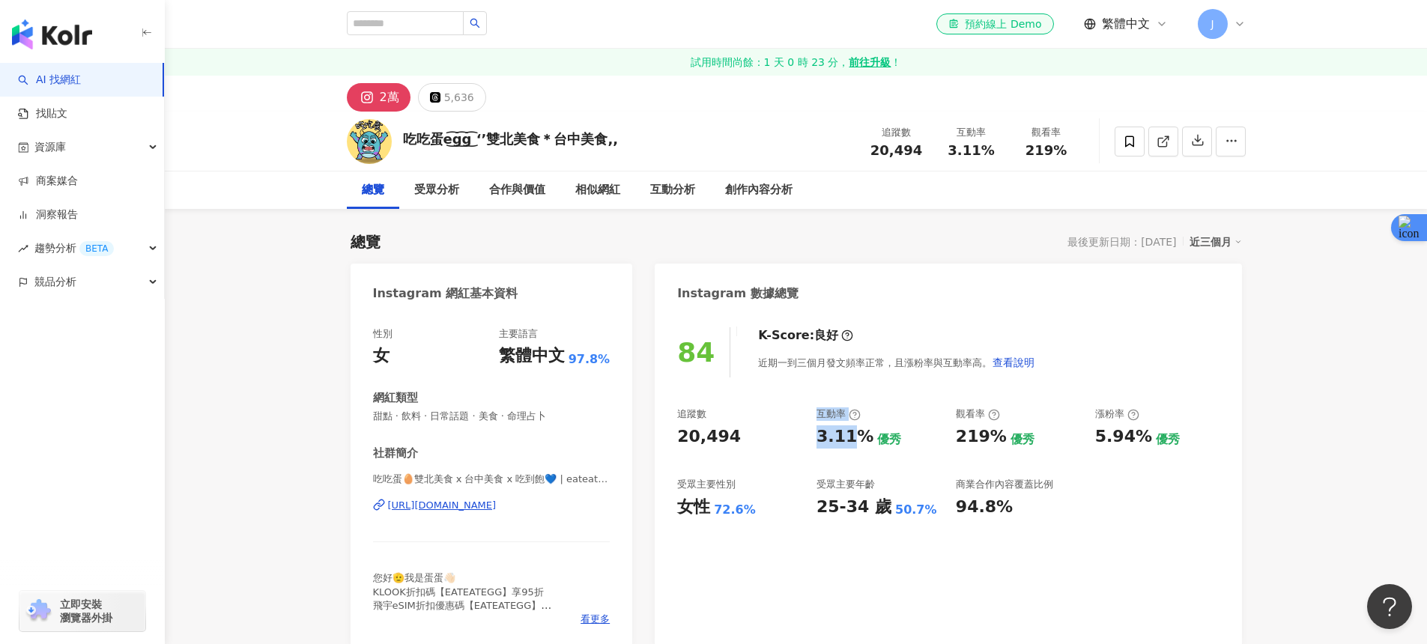
drag, startPoint x: 855, startPoint y: 439, endPoint x: 842, endPoint y: 439, distance: 13.5
click at [855, 439] on div "3.11%" at bounding box center [844, 436] width 57 height 23
drag, startPoint x: 818, startPoint y: 439, endPoint x: 862, endPoint y: 437, distance: 44.3
click at [862, 437] on div "3.11%" at bounding box center [844, 436] width 57 height 23
copy div "3.11%"
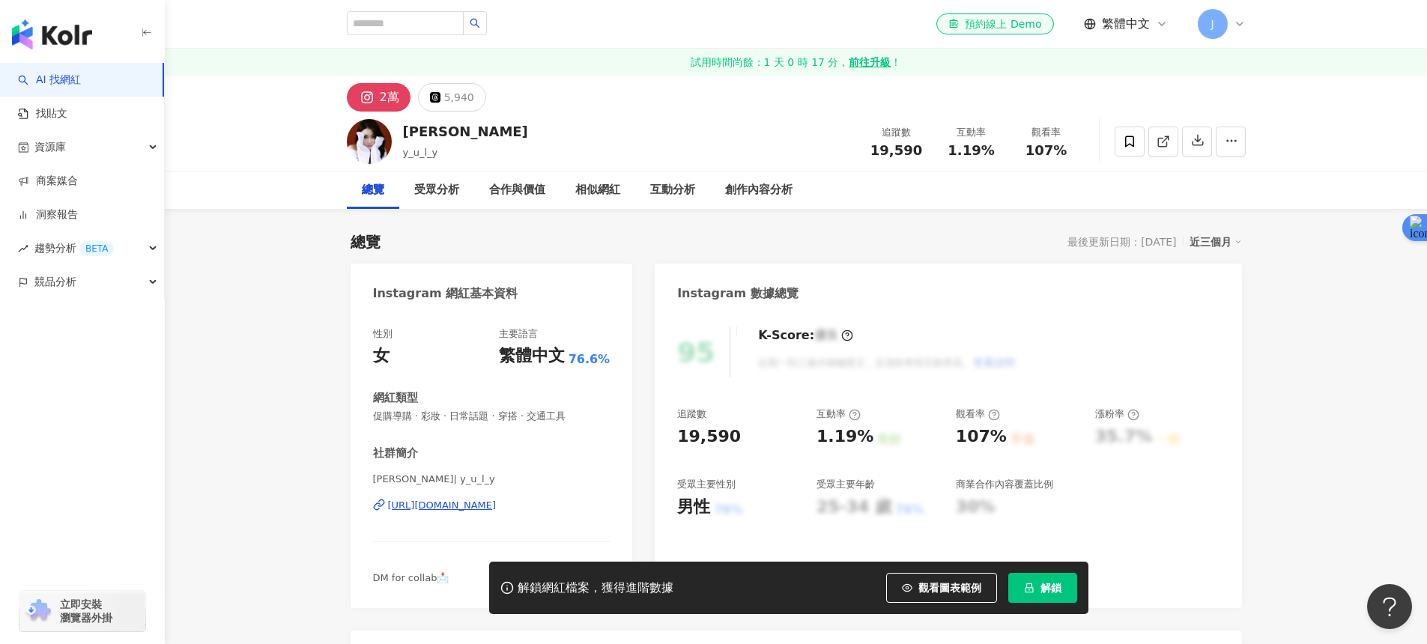
click at [497, 501] on div "[URL][DOMAIN_NAME]" at bounding box center [442, 505] width 109 height 13
click at [390, 103] on div "2萬" at bounding box center [389, 97] width 19 height 21
click at [451, 501] on div "[URL][DOMAIN_NAME]" at bounding box center [442, 505] width 109 height 13
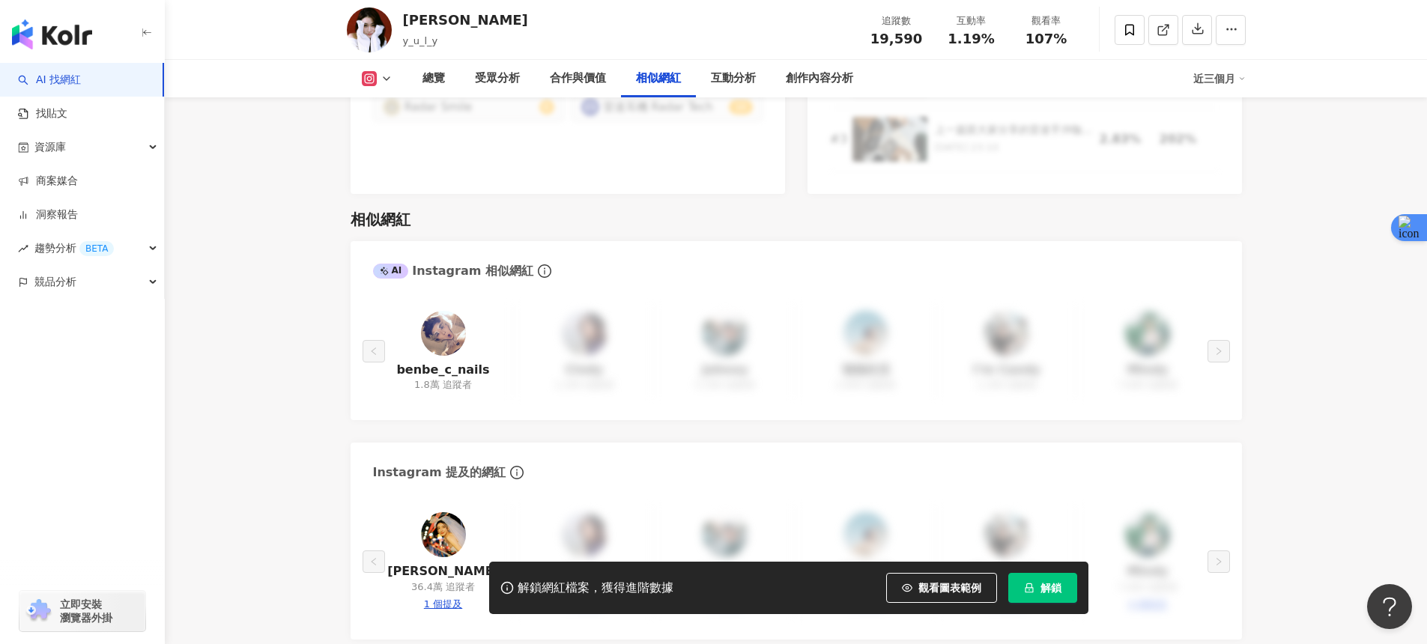
scroll to position [2321, 0]
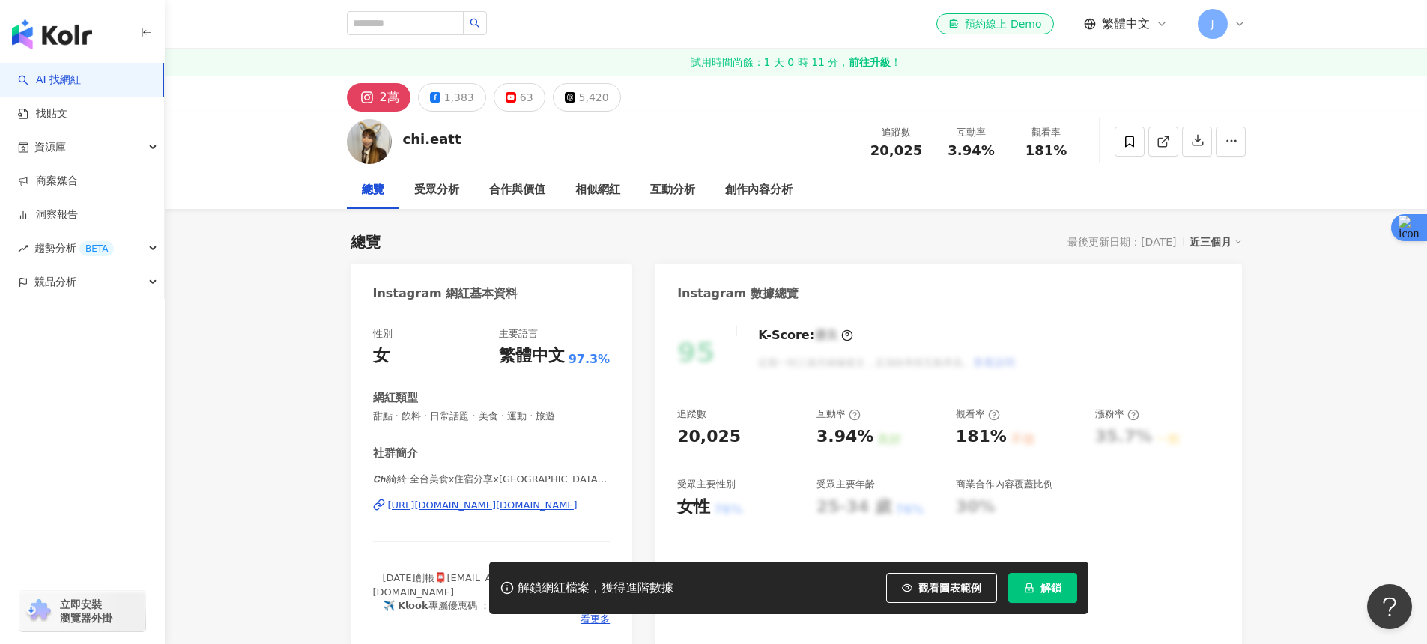
click at [491, 503] on div "[URL][DOMAIN_NAME][DOMAIN_NAME]" at bounding box center [483, 505] width 190 height 13
drag, startPoint x: 405, startPoint y: 141, endPoint x: 459, endPoint y: 140, distance: 53.9
click at [459, 140] on div "chi.eatt 追蹤數 20,025 互動率 3.94% 觀看率 181%" at bounding box center [796, 141] width 959 height 59
copy div "chi.eatt"
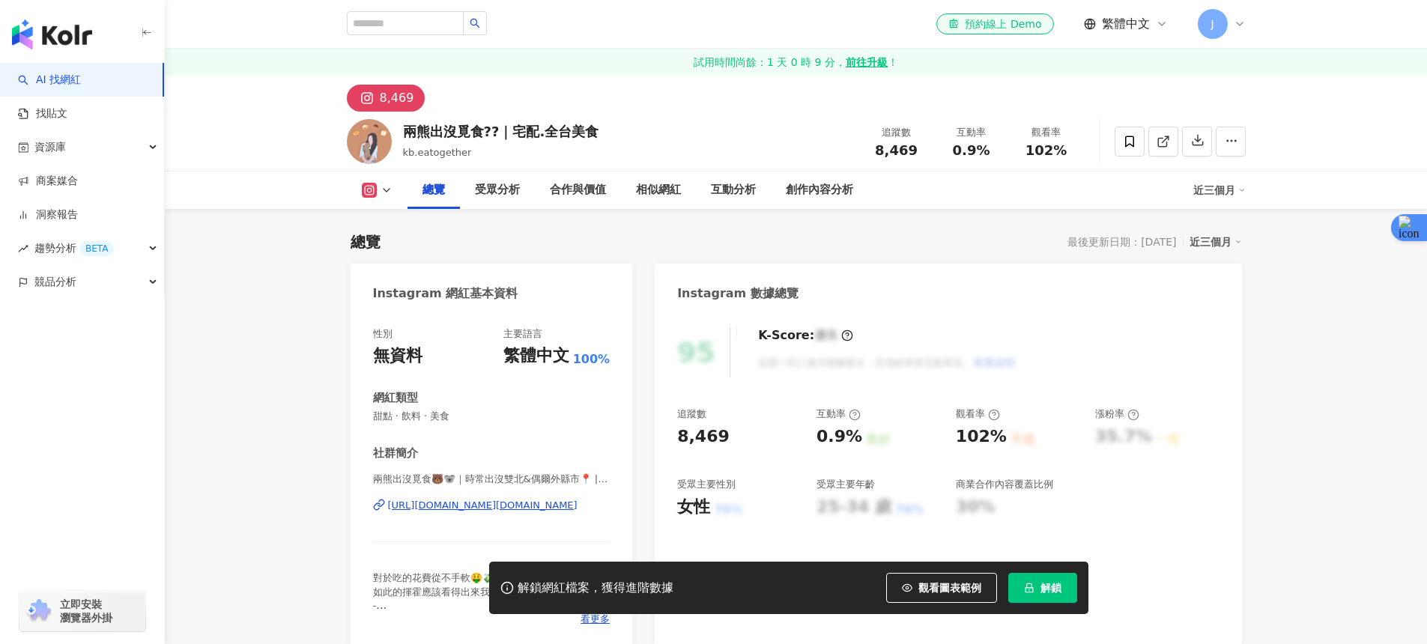
scroll to position [178, 0]
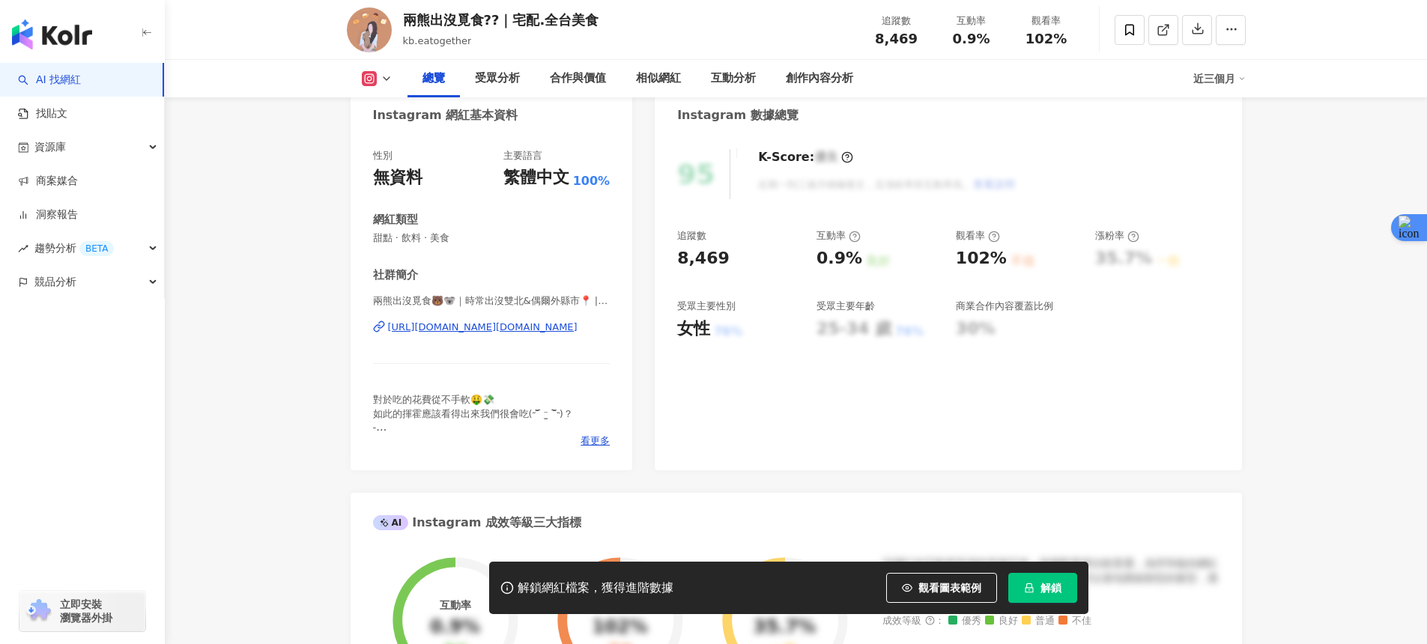
click at [512, 324] on div "[URL][DOMAIN_NAME][DOMAIN_NAME]" at bounding box center [483, 327] width 190 height 13
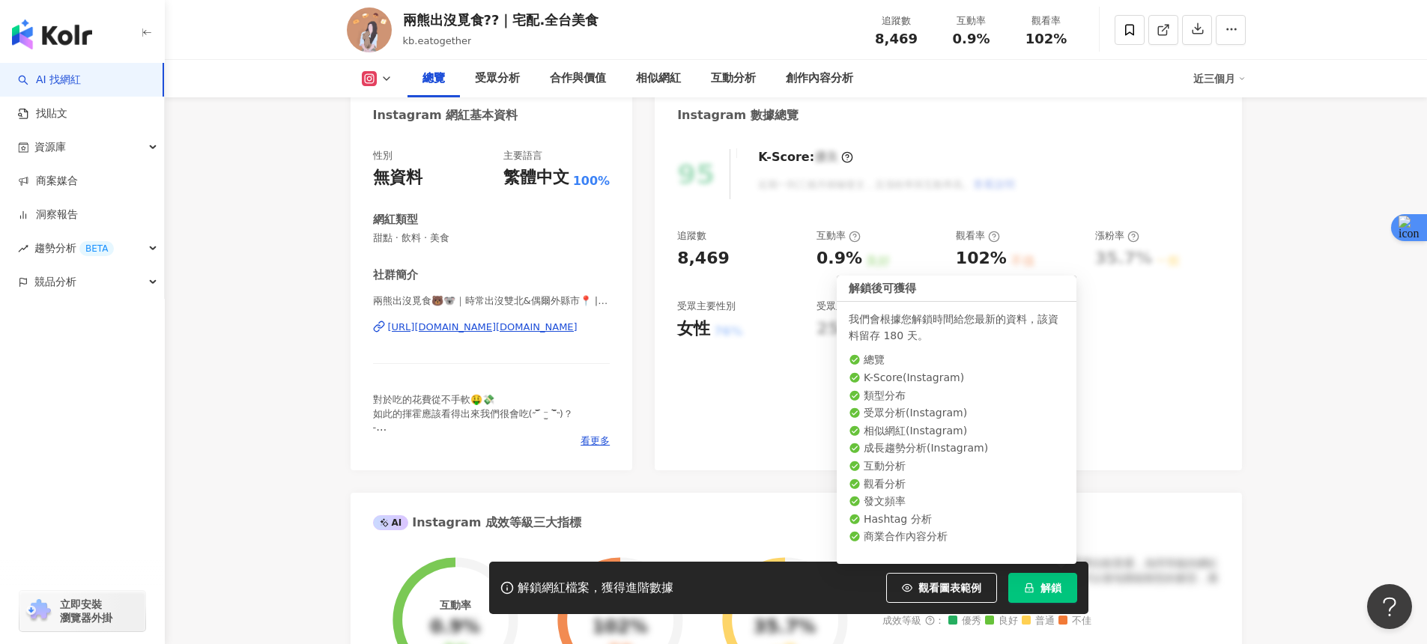
click at [1031, 579] on button "解鎖" at bounding box center [1042, 588] width 69 height 30
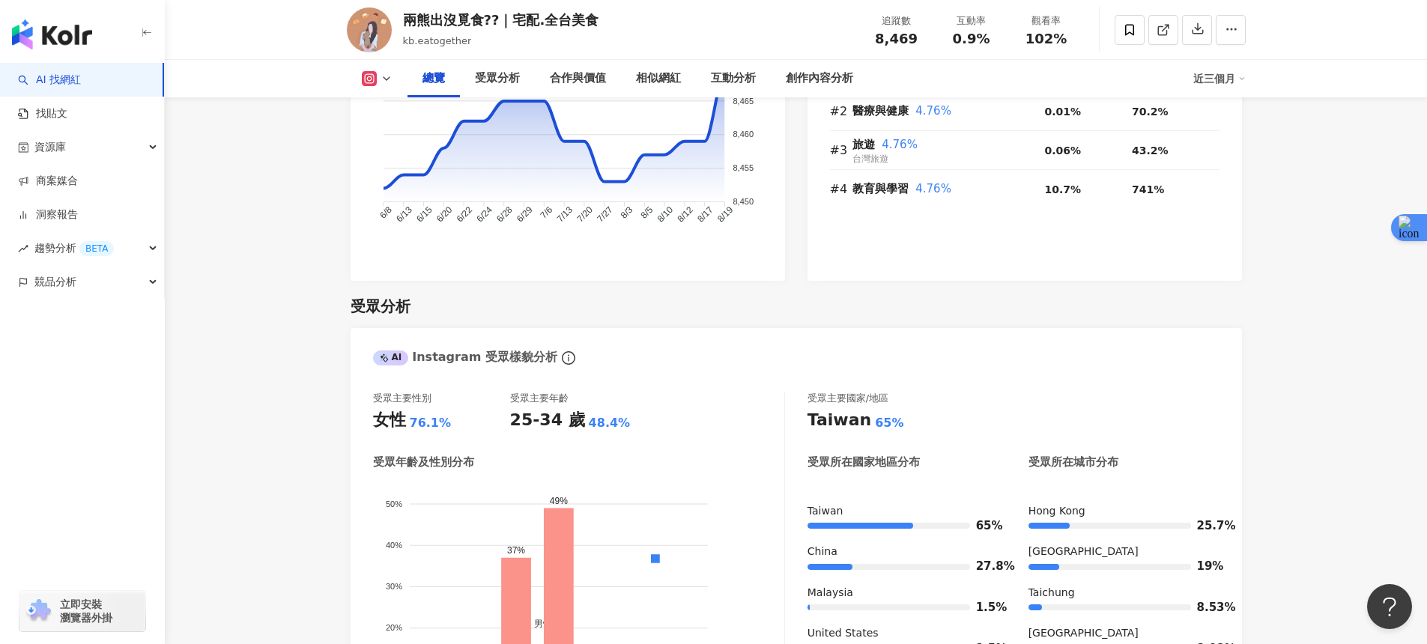
scroll to position [1081, 0]
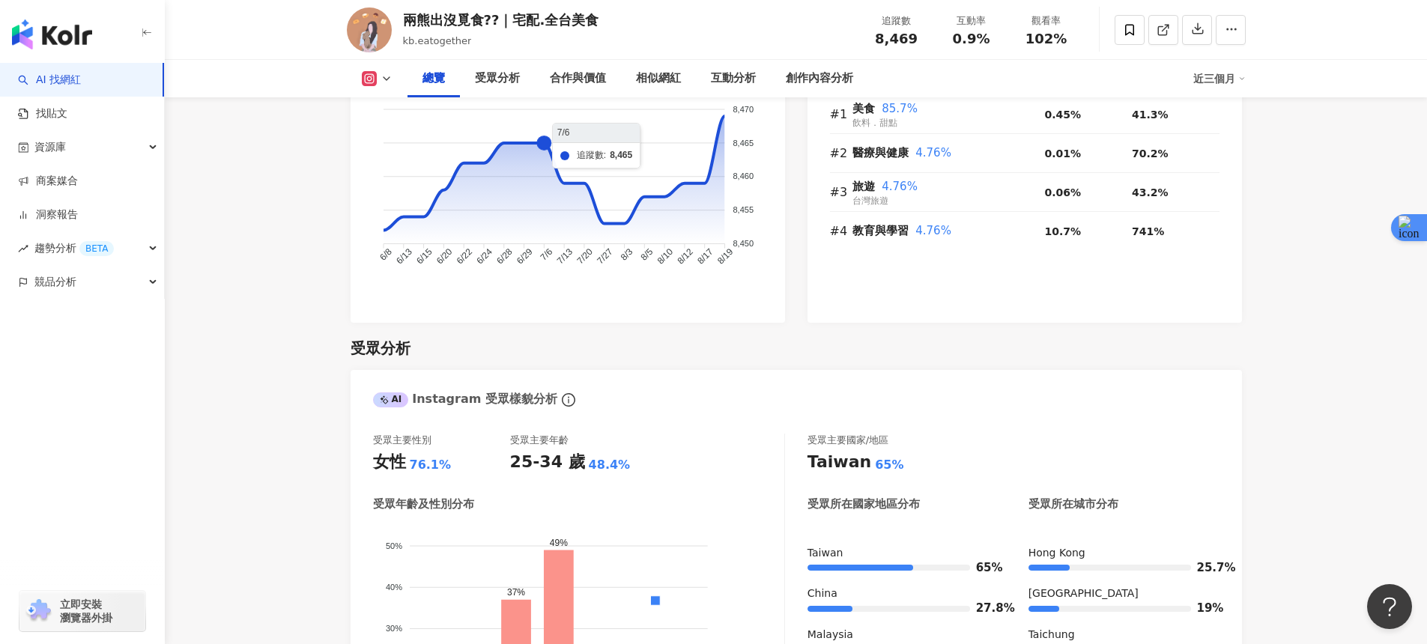
click at [533, 169] on foreignobject at bounding box center [568, 188] width 390 height 202
click at [539, 171] on foreignobject at bounding box center [568, 188] width 390 height 202
click at [542, 172] on foreignobject at bounding box center [568, 188] width 390 height 202
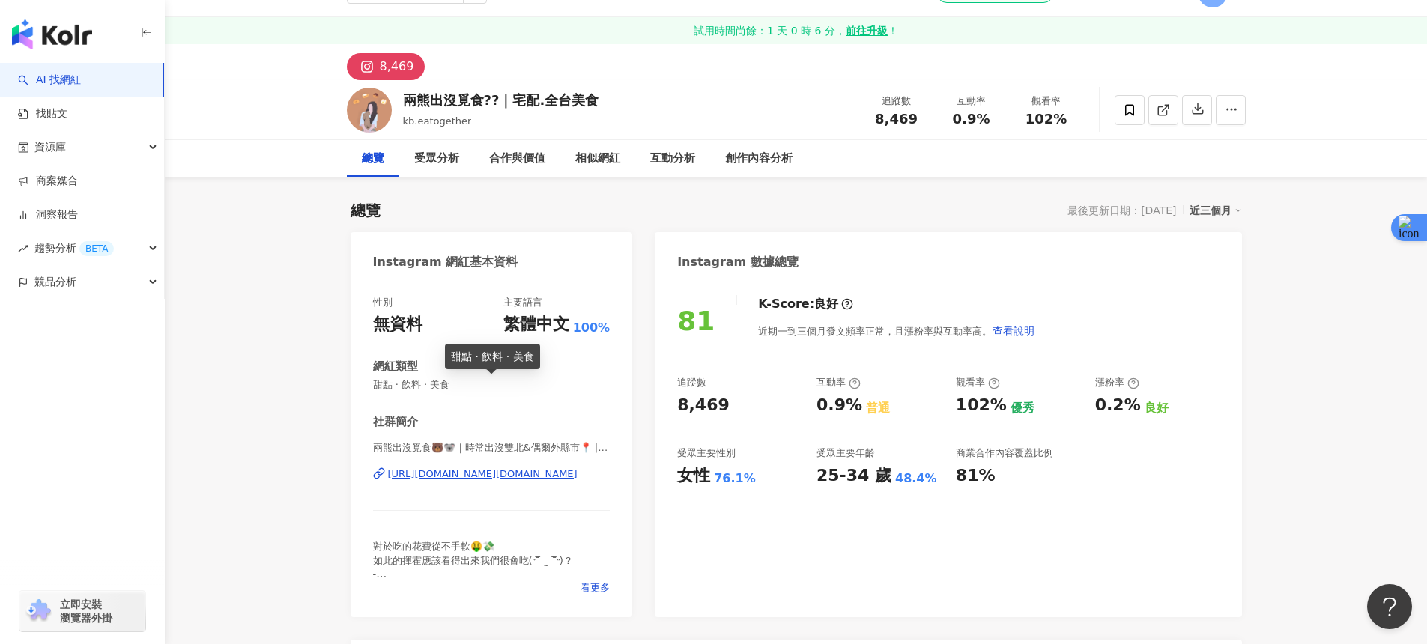
scroll to position [0, 0]
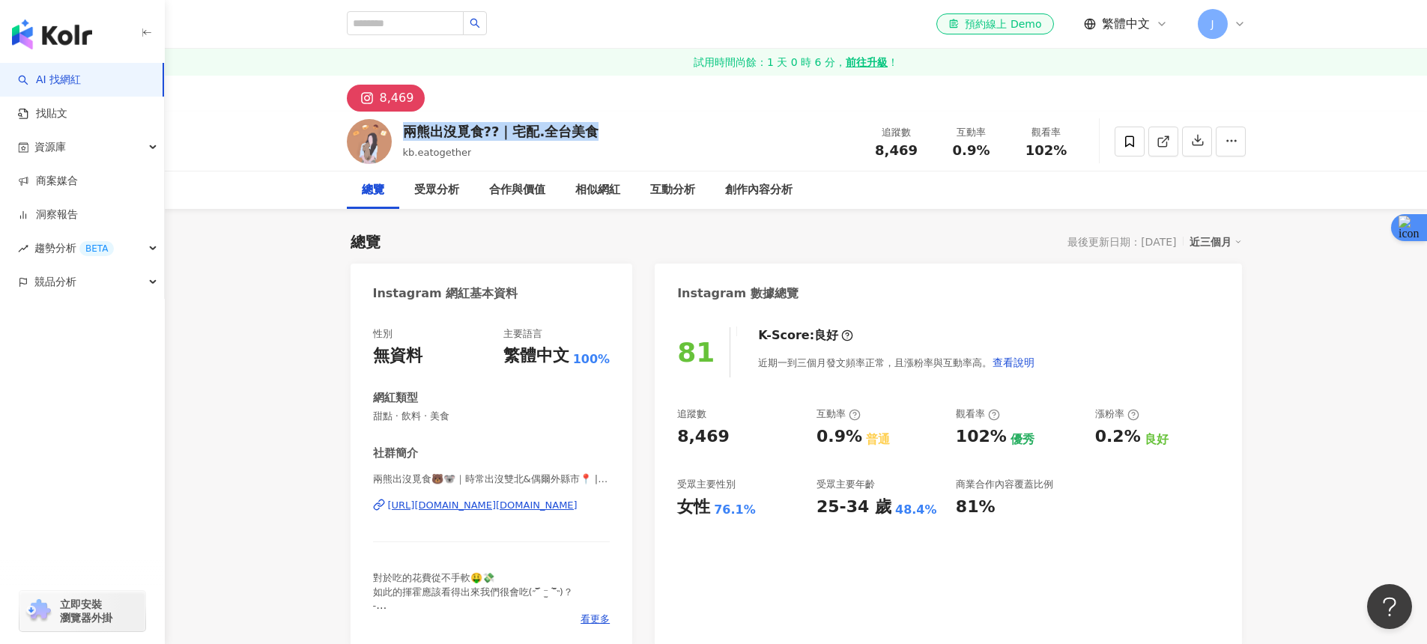
drag, startPoint x: 404, startPoint y: 131, endPoint x: 603, endPoint y: 135, distance: 199.3
click at [603, 135] on div "兩熊出沒覓食??｜宅配.全台美食 kb.eatogether 追蹤數 8,469 互動率 0.9% 觀看率 102%" at bounding box center [796, 141] width 959 height 59
copy div "兩熊出沒覓食??｜宅配.全台美食"
drag, startPoint x: 365, startPoint y: 503, endPoint x: 581, endPoint y: 513, distance: 215.9
click at [581, 513] on div "性別 無資料 主要語言 繁體中文 100% 網紅類型 甜點 · 飲料 · 美食 社群簡介 兩熊出沒覓食🐻🐨｜時常出沒雙北&偶爾外縣市📍 | kb.eatoge…" at bounding box center [492, 480] width 282 height 336
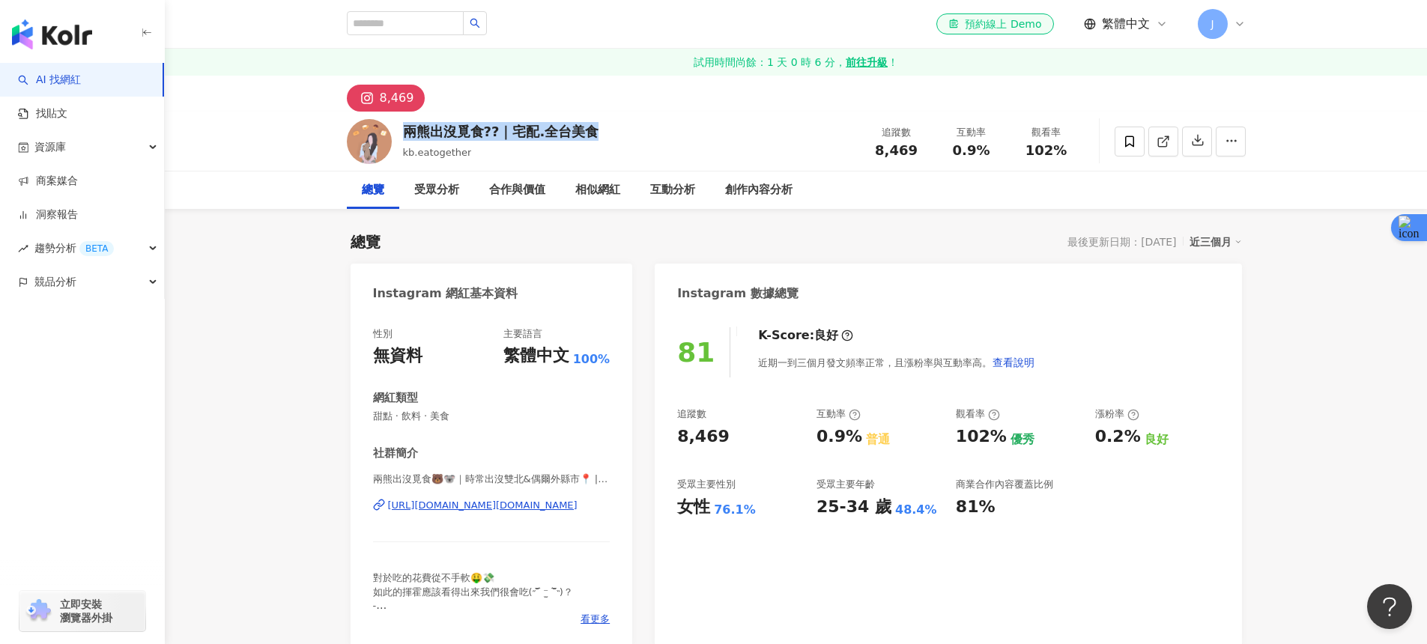
copy div "https://www.instagram.com/kb.eatogether/"
drag, startPoint x: 879, startPoint y: 151, endPoint x: 920, endPoint y: 153, distance: 40.5
click at [920, 153] on div "8,469" at bounding box center [896, 150] width 57 height 15
copy span "8,469"
click at [871, 488] on div "受眾主要年齡" at bounding box center [845, 484] width 58 height 13
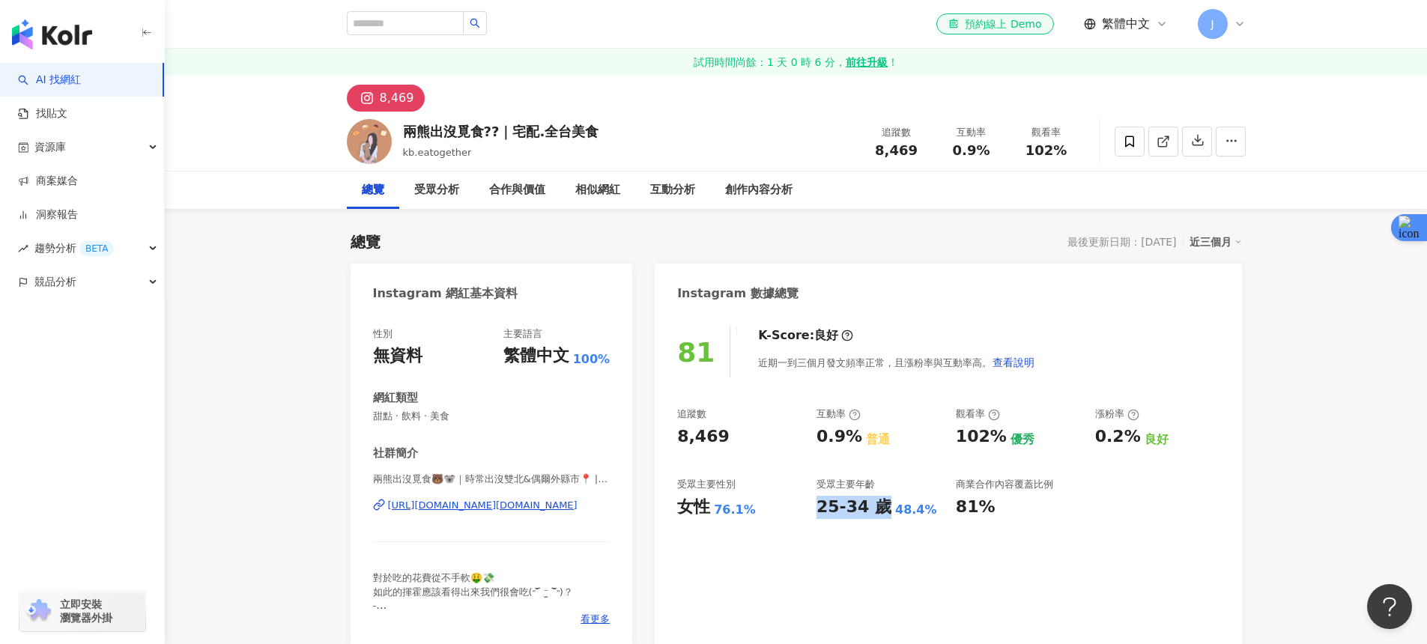
drag, startPoint x: 820, startPoint y: 509, endPoint x: 882, endPoint y: 509, distance: 61.4
click at [882, 509] on div "25-34 歲" at bounding box center [853, 507] width 75 height 23
click at [1030, 492] on div "商業合作內容覆蓋比例 81%" at bounding box center [1018, 498] width 124 height 40
drag, startPoint x: 822, startPoint y: 435, endPoint x: 864, endPoint y: 438, distance: 42.1
click at [864, 438] on div "追蹤數 8,469 互動率 0.9% 普通 觀看率 102% 優秀 漲粉率 0.2% 良好 受眾主要性別 女性 76.1% 受眾主要年齡 25-34 歲 48…" at bounding box center [948, 462] width 542 height 111
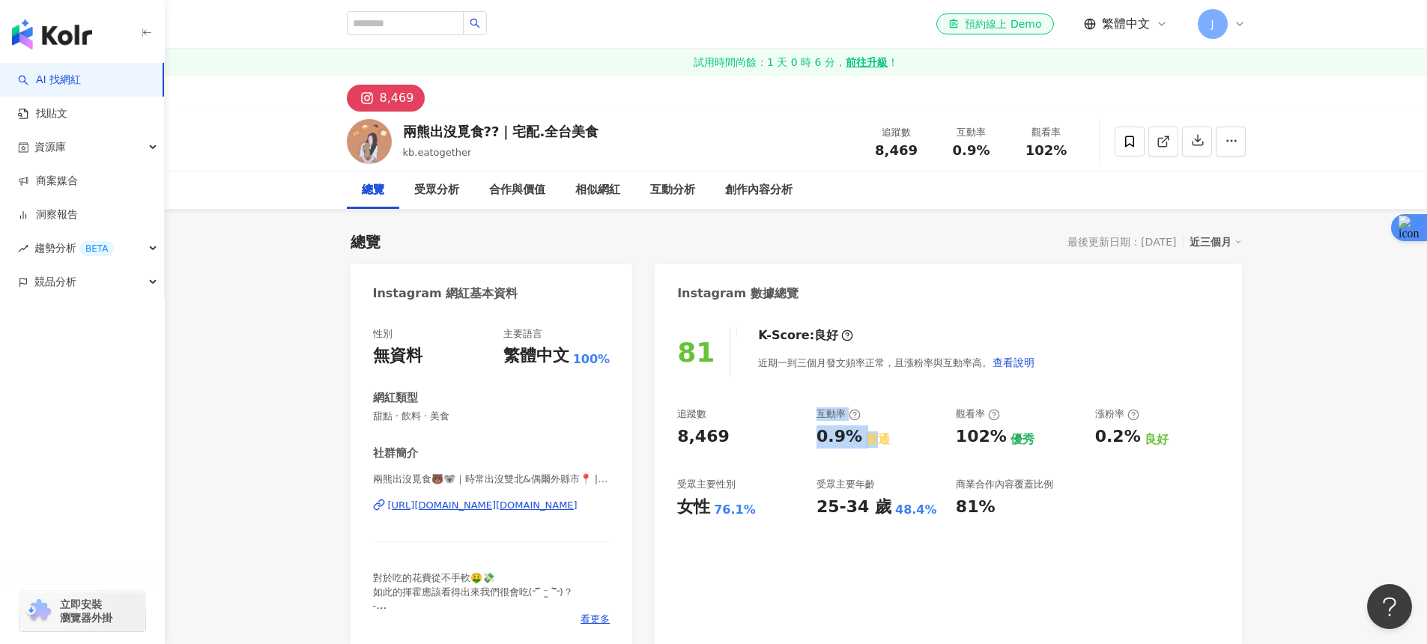
drag, startPoint x: 864, startPoint y: 438, endPoint x: 851, endPoint y: 442, distance: 14.0
click at [866, 439] on div "普通" at bounding box center [878, 439] width 24 height 16
drag, startPoint x: 824, startPoint y: 441, endPoint x: 847, endPoint y: 438, distance: 23.4
click at [847, 438] on div "0.9%" at bounding box center [839, 436] width 46 height 23
drag, startPoint x: 813, startPoint y: 438, endPoint x: 856, endPoint y: 438, distance: 43.4
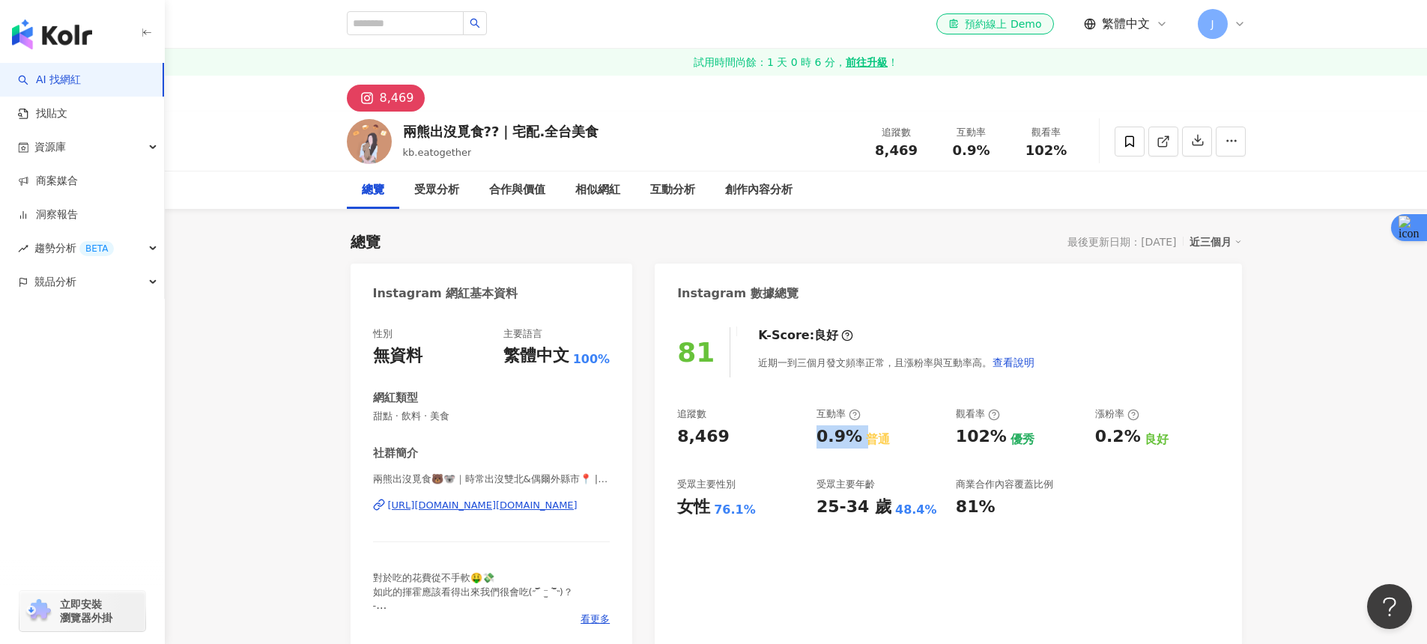
click at [856, 438] on div "追蹤數 8,469 互動率 0.9% 普通 觀看率 102% 優秀 漲粉率 0.2% 良好 受眾主要性別 女性 76.1% 受眾主要年齡 25-34 歲 48…" at bounding box center [948, 462] width 542 height 111
copy div "0.9%"
drag, startPoint x: 954, startPoint y: 440, endPoint x: 993, endPoint y: 446, distance: 40.0
click at [995, 443] on div "追蹤數 8,469 互動率 0.9% 普通 觀看率 102% 優秀 漲粉率 0.2% 良好 受眾主要性別 女性 76.1% 受眾主要年齡 25-34 歲 48…" at bounding box center [948, 462] width 542 height 111
copy div "102%"
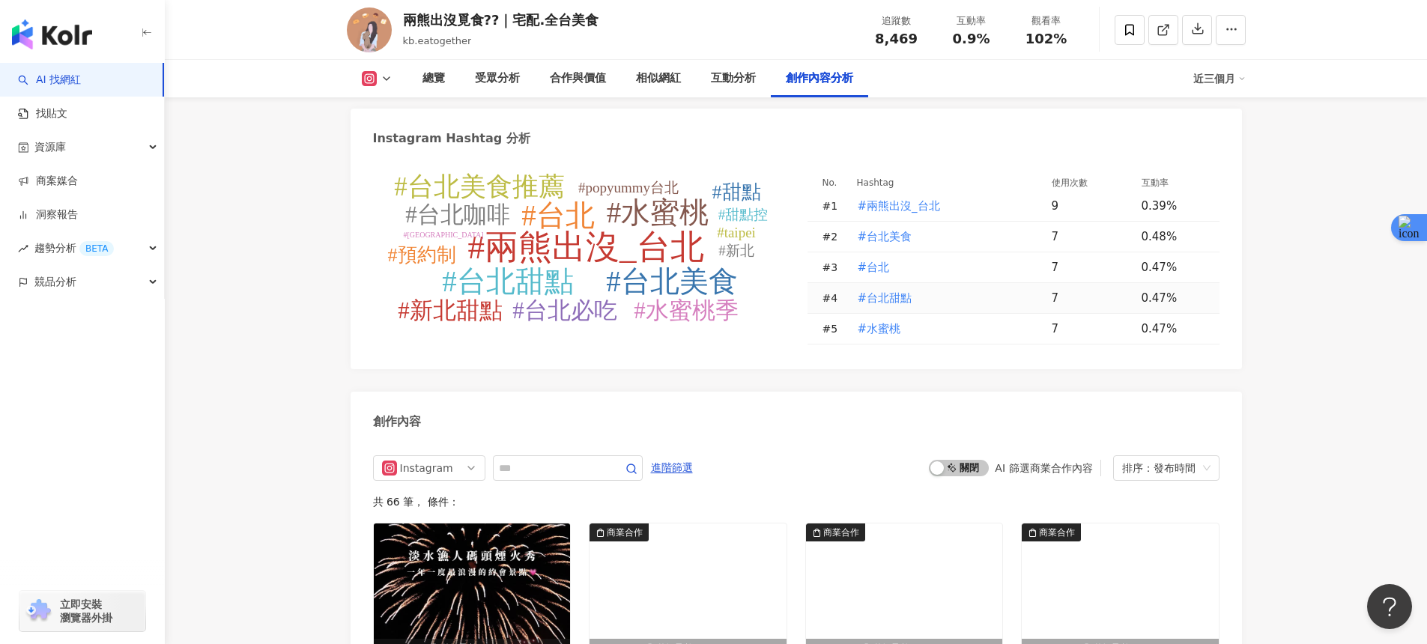
scroll to position [4362, 0]
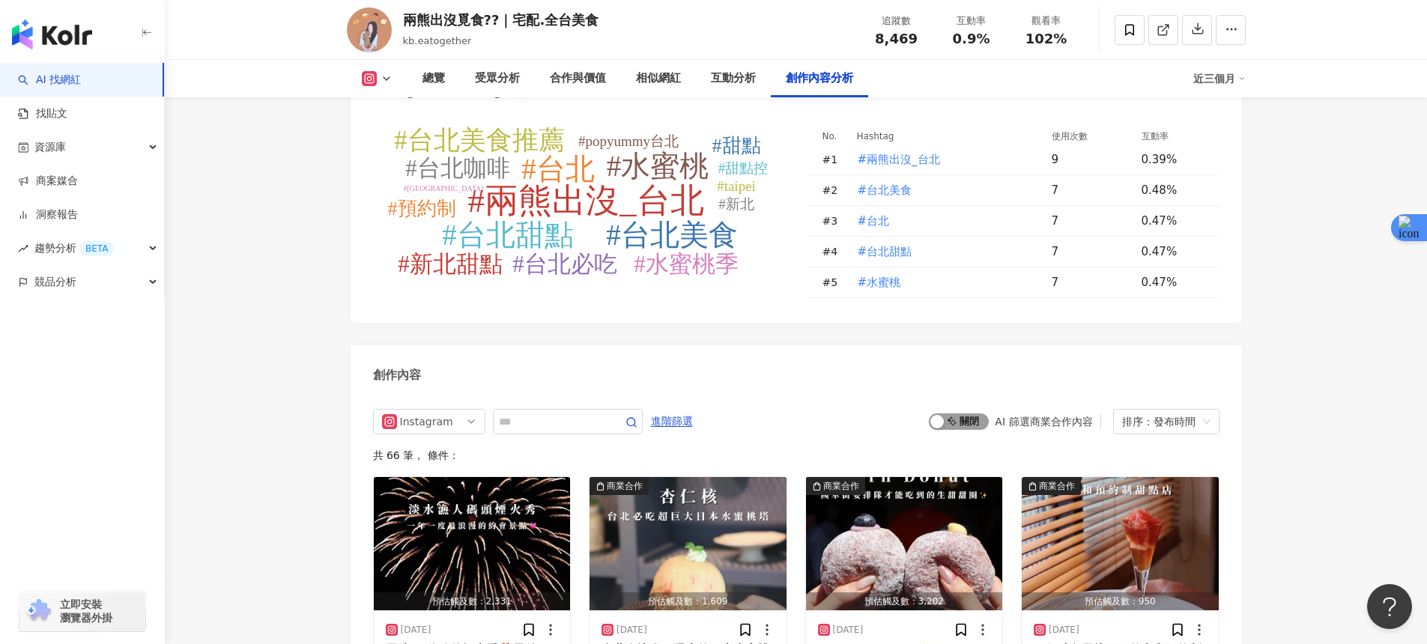
click at [967, 430] on span "啟動 關閉" at bounding box center [959, 421] width 60 height 16
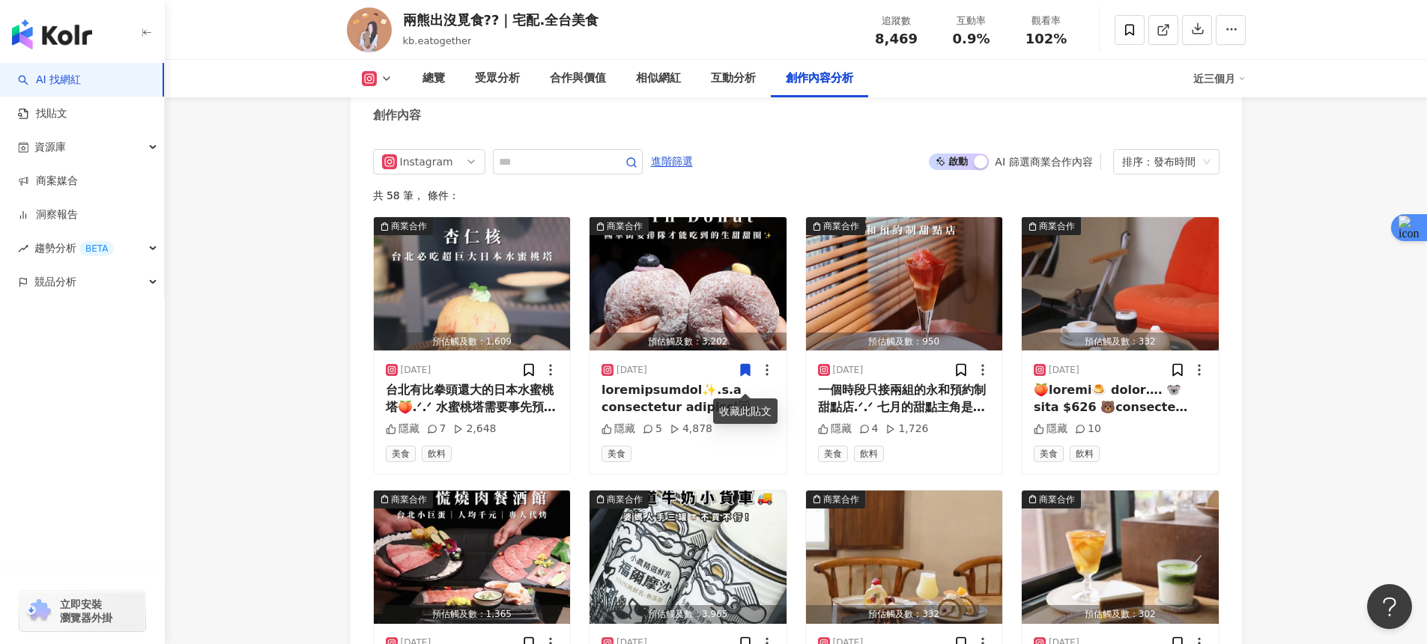
click at [1034, 168] on div "AI 篩選商業合作內容" at bounding box center [1043, 162] width 97 height 12
click at [1063, 168] on div "AI 篩選商業合作內容" at bounding box center [1043, 162] width 97 height 12
click at [703, 305] on img "button" at bounding box center [687, 283] width 197 height 133
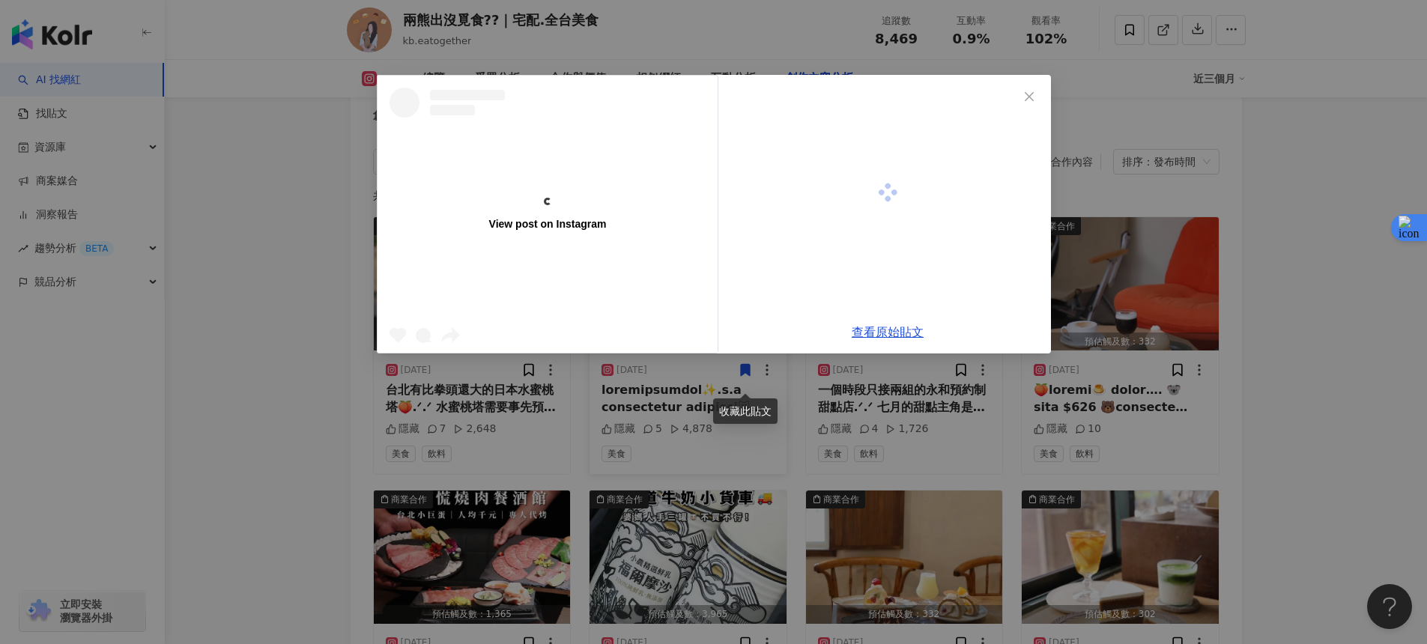
click at [708, 312] on div "View post on Instagram" at bounding box center [548, 214] width 340 height 277
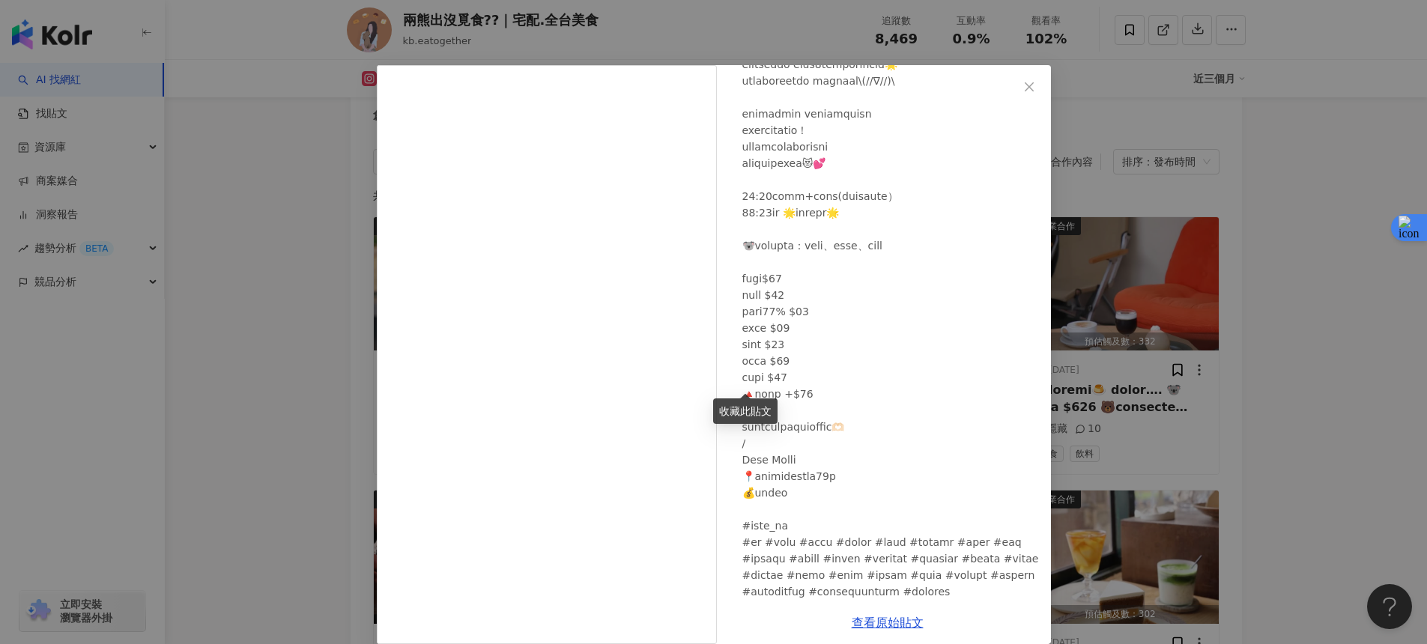
scroll to position [140, 0]
click at [1262, 300] on div "兩熊出沒覓食🐻🐨｜宅配.全台美食 2025/8/13 隱藏 5 4,878 查看原始貼文" at bounding box center [713, 322] width 1427 height 644
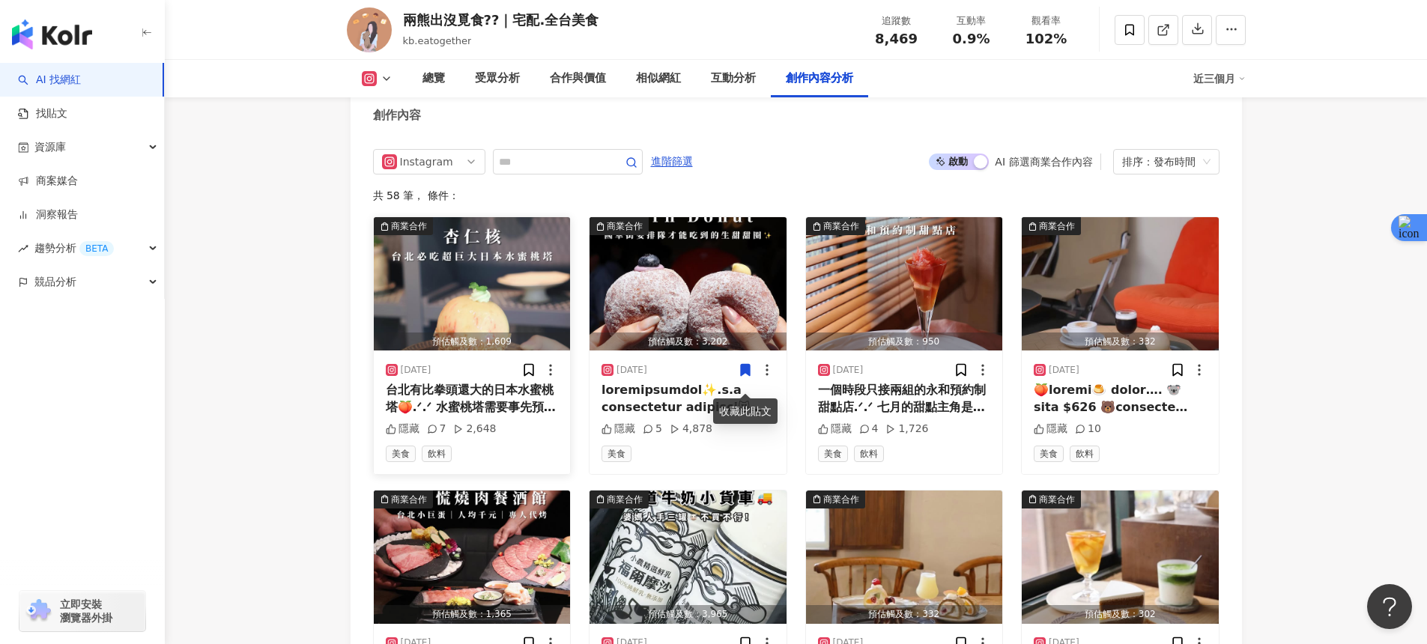
click at [509, 277] on img "button" at bounding box center [472, 283] width 197 height 133
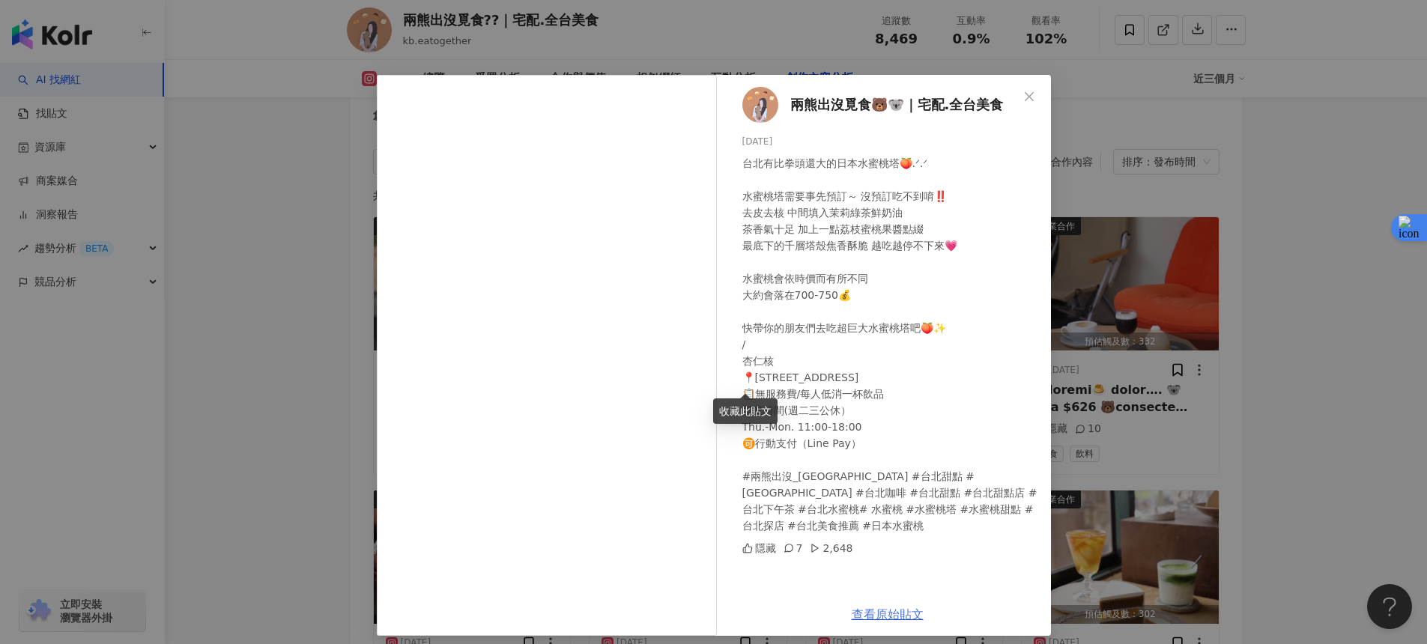
click at [861, 616] on link "查看原始貼文" at bounding box center [888, 614] width 72 height 14
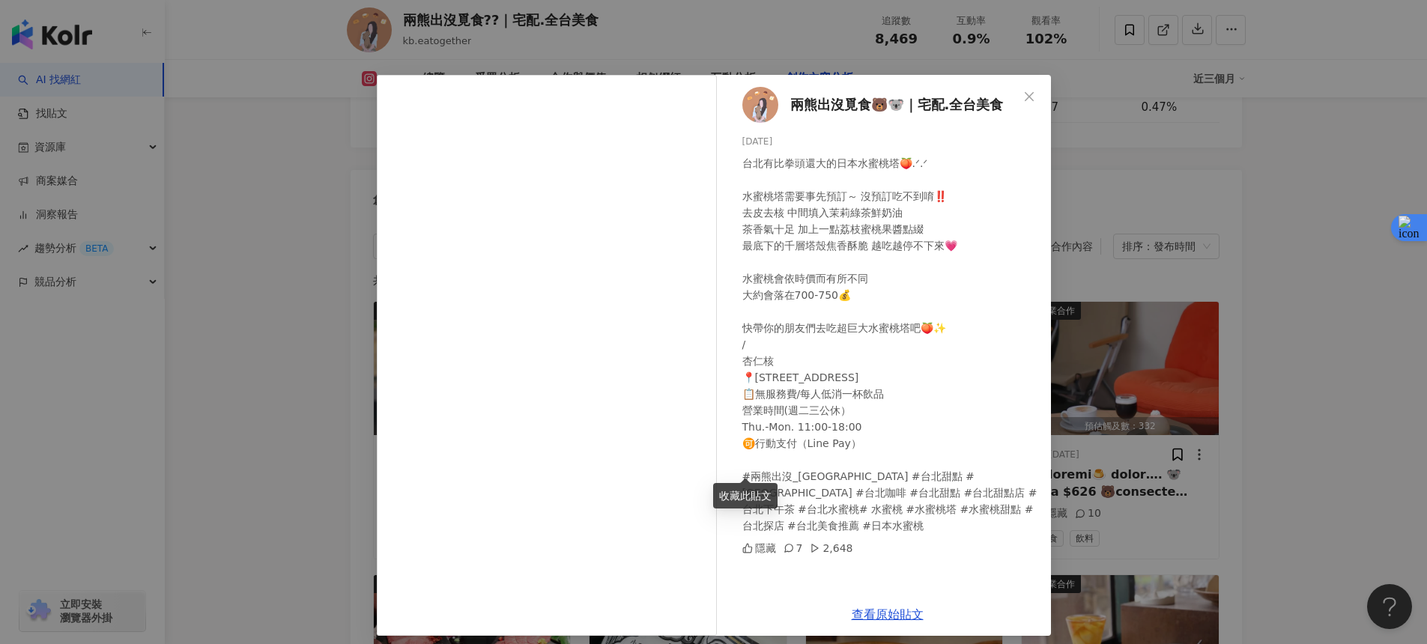
click at [1109, 249] on div "兩熊出沒覓食🐻🐨｜宅配.全台美食 2025/8/16 台北有比拳頭還大的日本水蜜桃塔🍑.ᐟ.ᐟ 水蜜桃塔需要事先預訂～ 沒預訂吃不到唷‼️ 去皮去核 中間填入…" at bounding box center [713, 322] width 1427 height 644
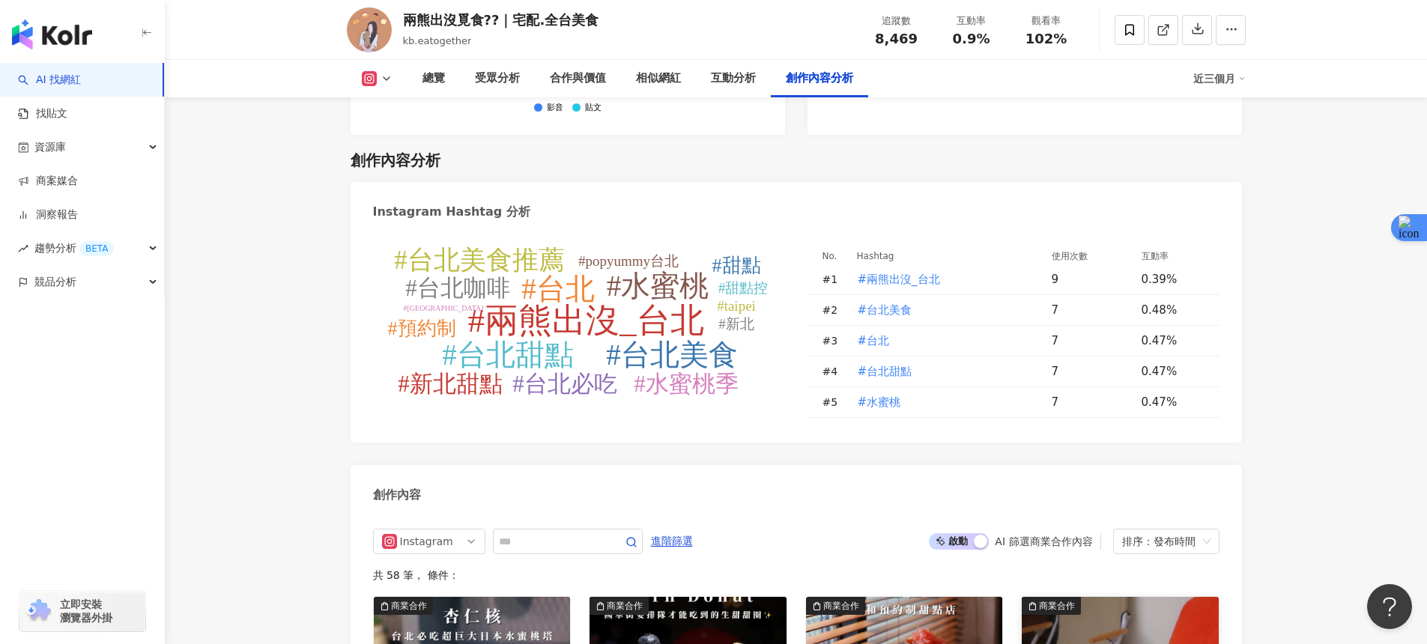
scroll to position [4448, 0]
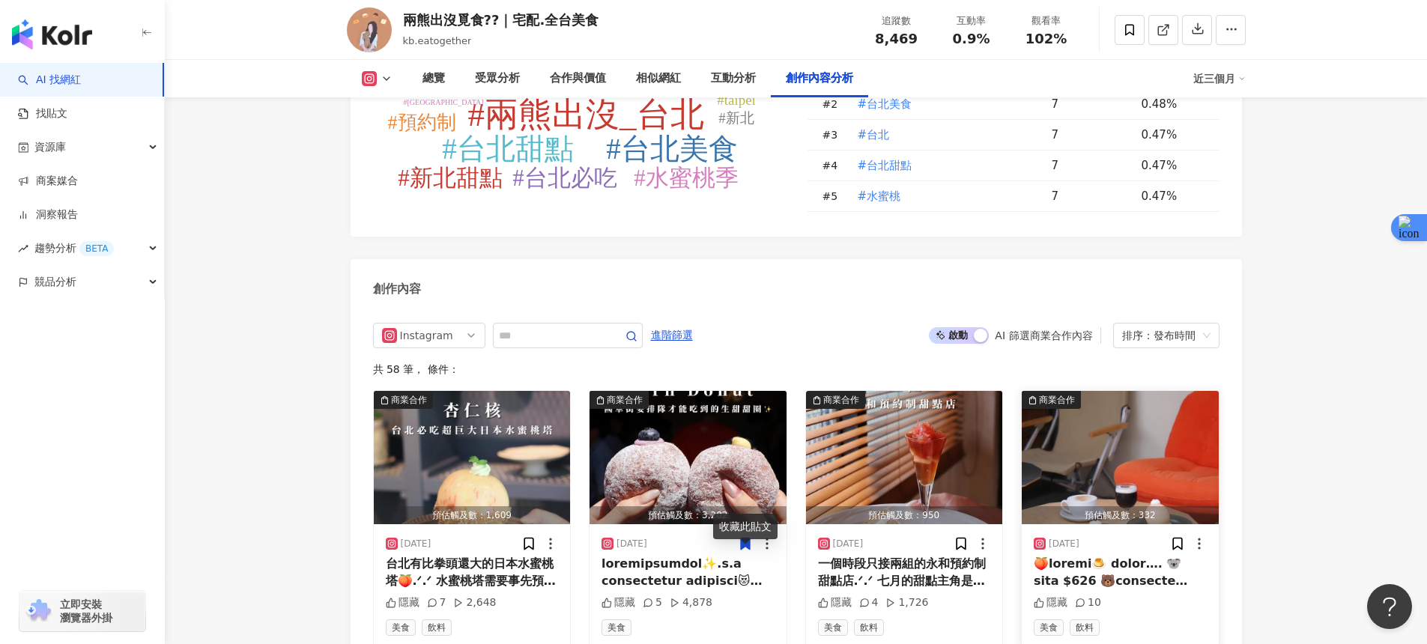
click at [1102, 469] on img "button" at bounding box center [1120, 457] width 197 height 133
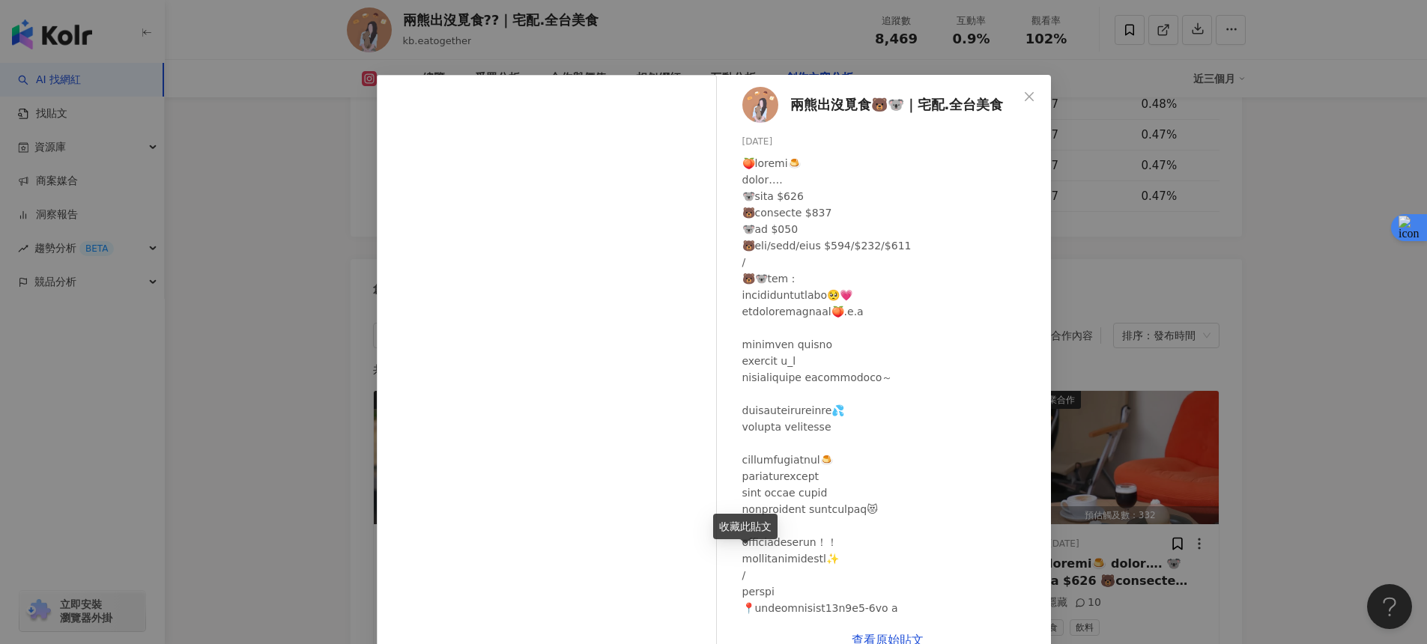
drag, startPoint x: 1072, startPoint y: 447, endPoint x: 1116, endPoint y: 514, distance: 80.0
click at [1072, 447] on div "兩熊出沒覓食🐻🐨｜宅配.全台美食 2025/7/26 隱藏 10 查看原始貼文" at bounding box center [713, 322] width 1427 height 644
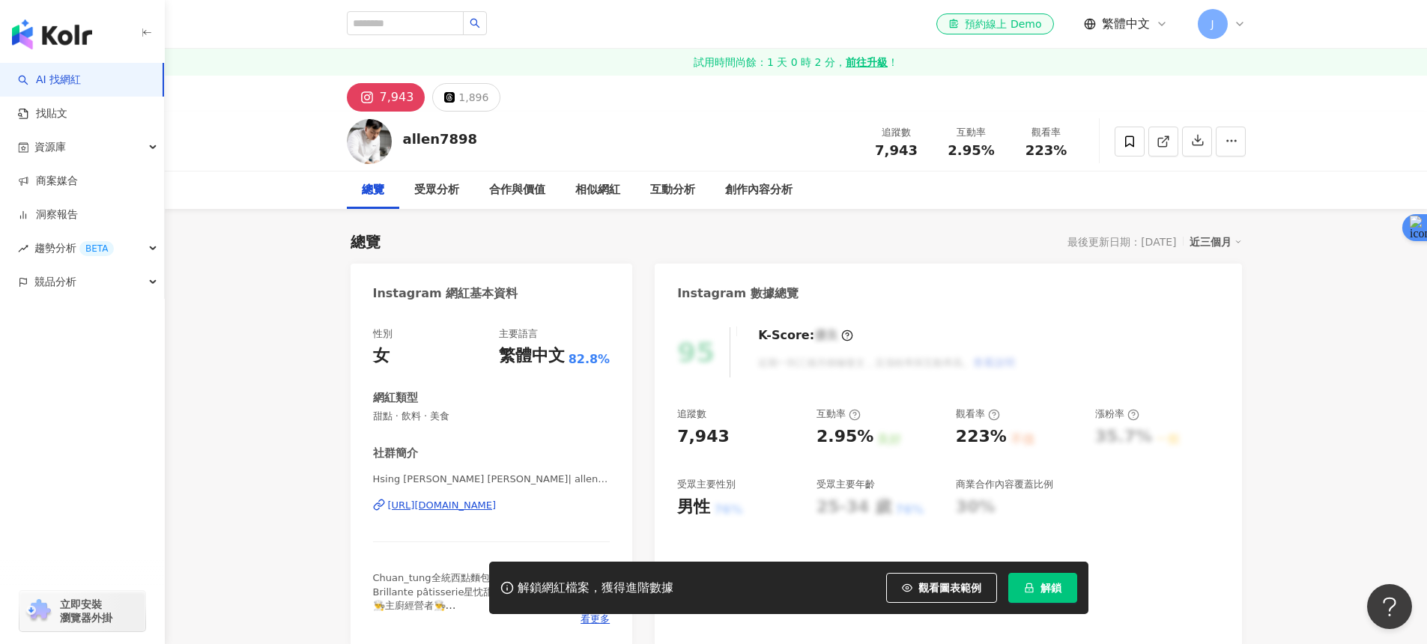
click at [497, 507] on div "[URL][DOMAIN_NAME]" at bounding box center [442, 505] width 109 height 13
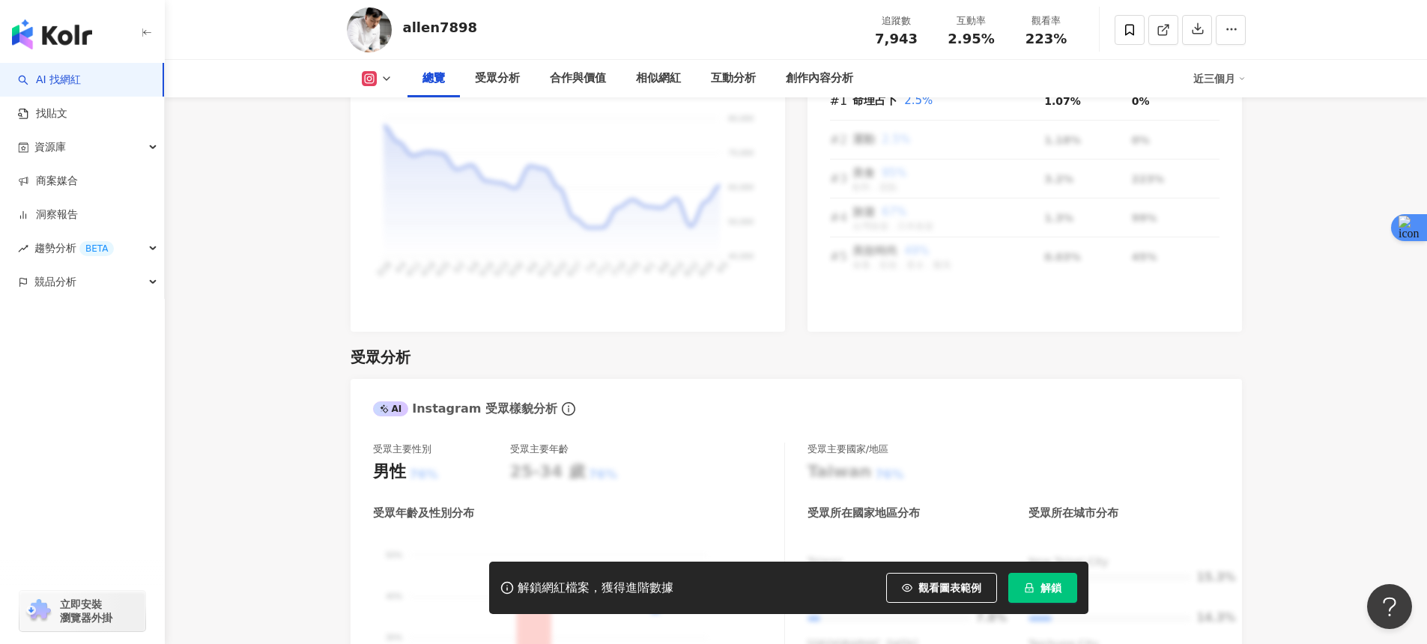
scroll to position [1107, 0]
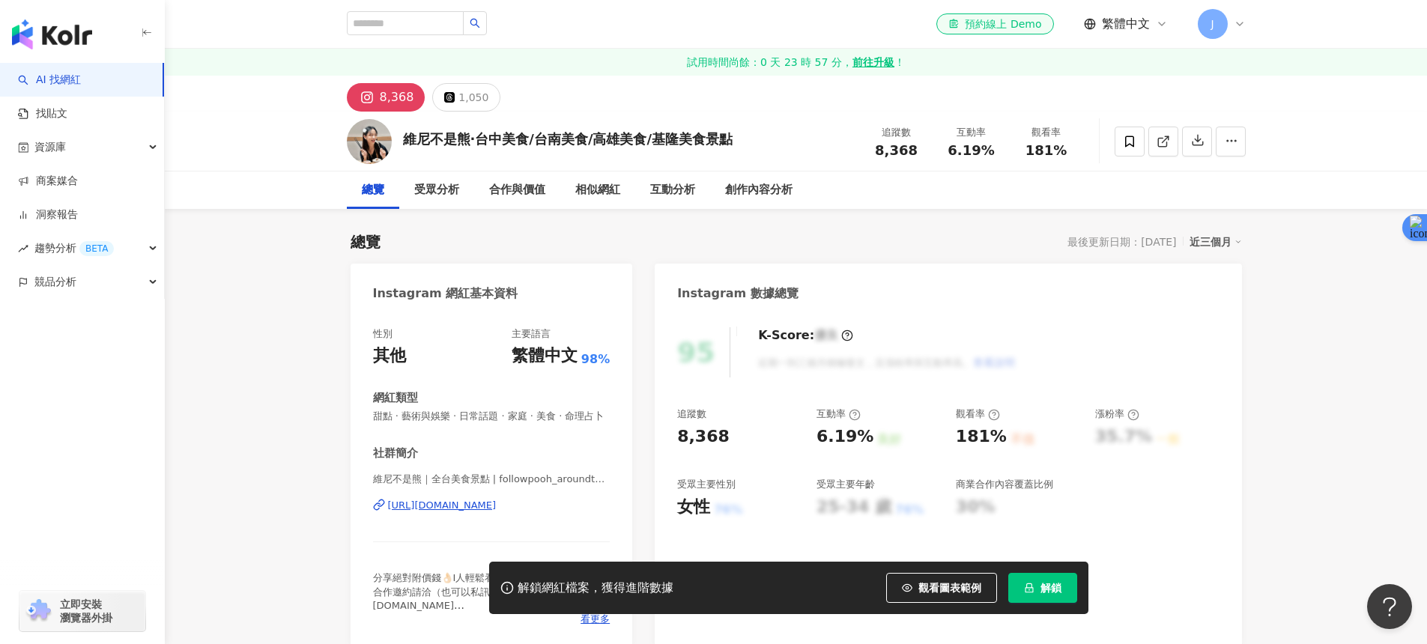
scroll to position [17, 0]
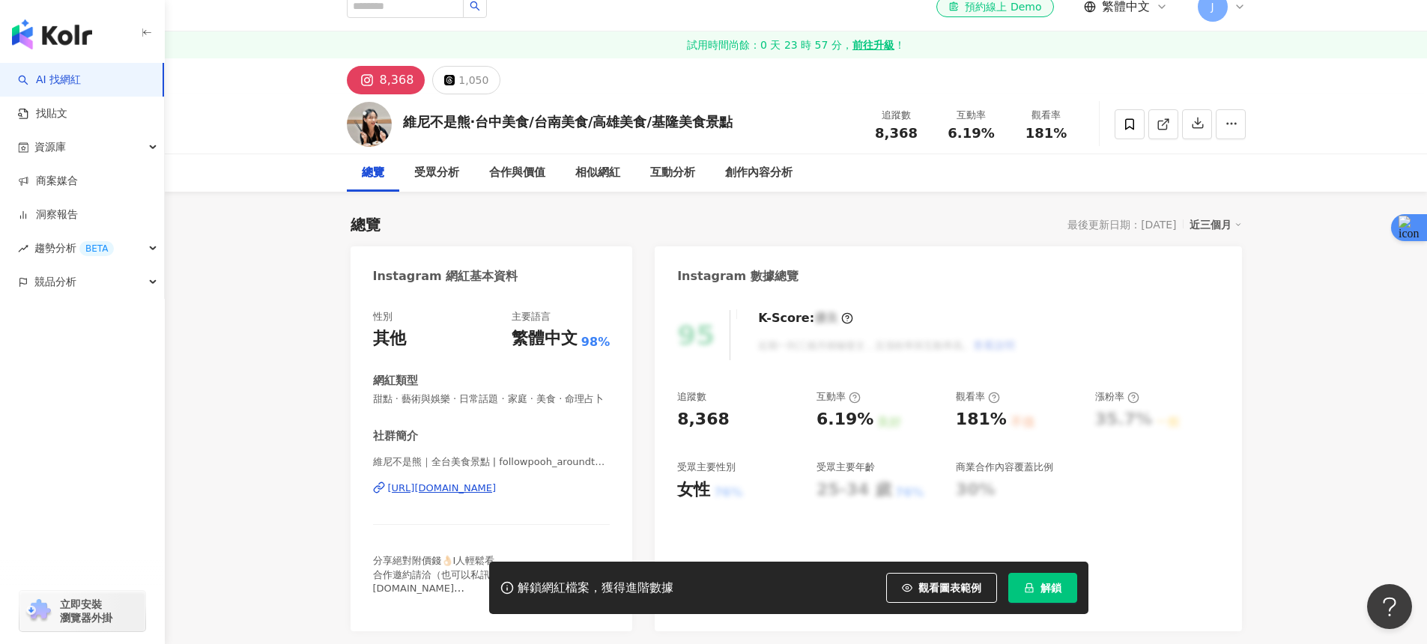
click at [504, 481] on div "維尼不是熊｜全台美食景點 | followpooh_aroundtheworld [URL][DOMAIN_NAME]" at bounding box center [491, 499] width 237 height 88
click at [506, 478] on div "維尼不是熊｜全台美食景點 | followpooh_aroundtheworld [URL][DOMAIN_NAME]" at bounding box center [491, 499] width 237 height 88
click at [497, 482] on div "[URL][DOMAIN_NAME]" at bounding box center [442, 488] width 109 height 13
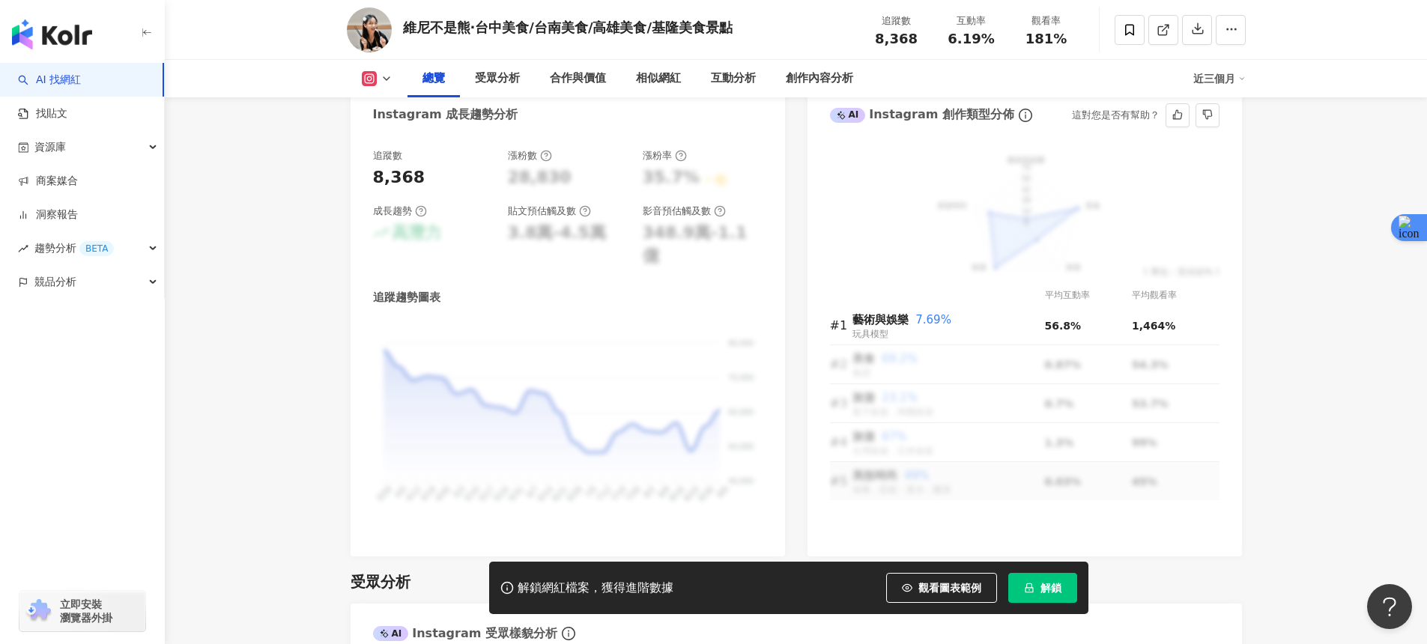
scroll to position [871, 0]
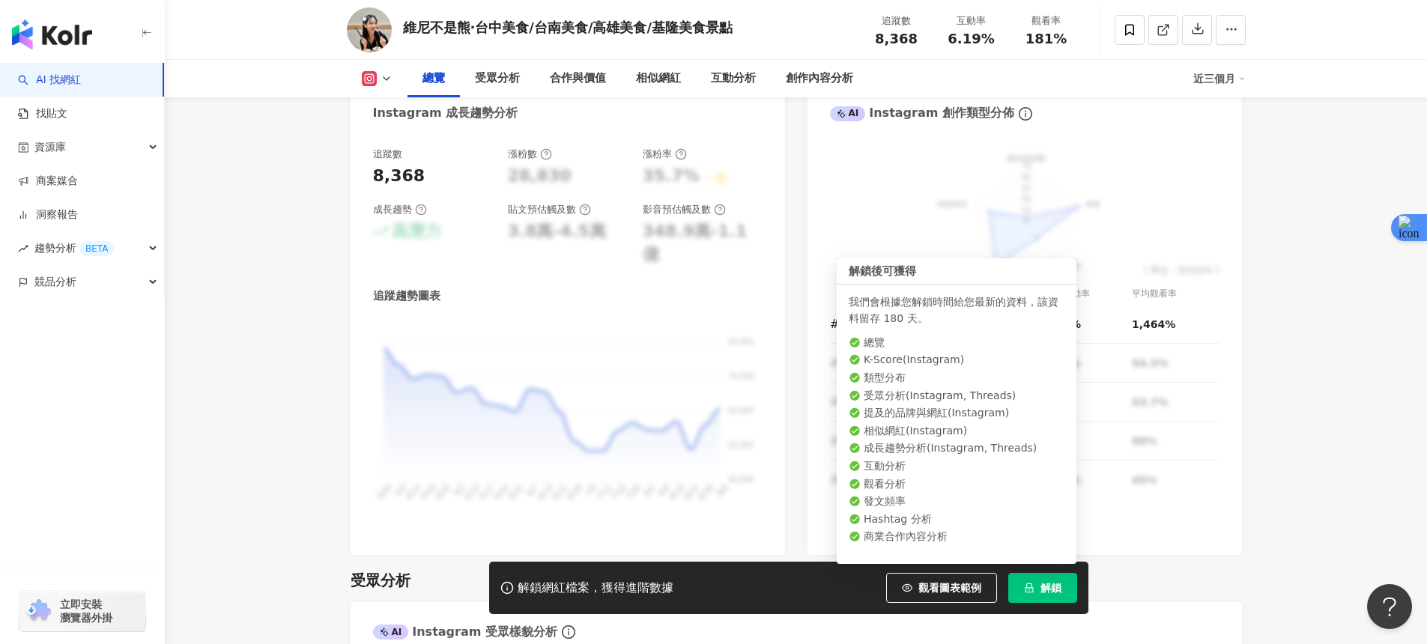
click at [1017, 575] on button "解鎖" at bounding box center [1042, 588] width 69 height 30
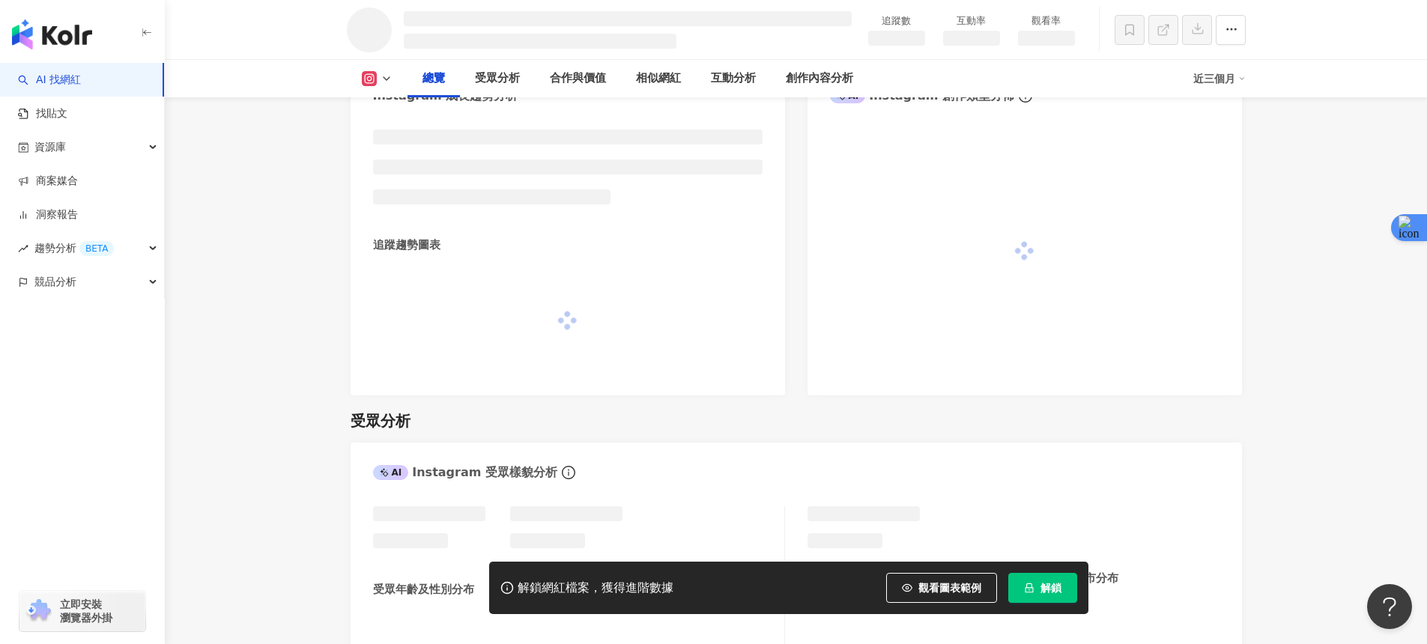
scroll to position [860, 0]
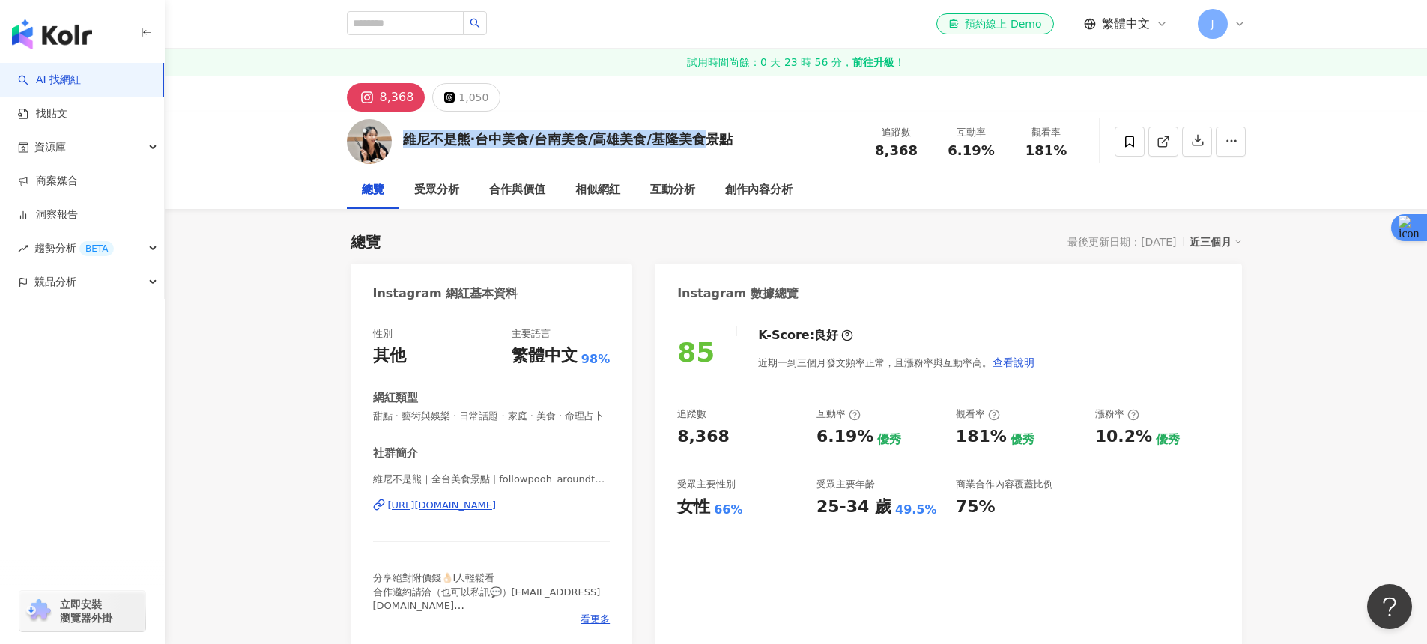
drag, startPoint x: 403, startPoint y: 140, endPoint x: 715, endPoint y: 148, distance: 312.4
click at [715, 148] on div "維尼不是熊·台中美食/台南美食/高雄美食/基隆美食景點" at bounding box center [568, 139] width 330 height 19
drag, startPoint x: 662, startPoint y: 136, endPoint x: 384, endPoint y: 134, distance: 277.9
click at [384, 134] on div "維尼不是熊·台中美食/台南美食/高雄美食/基隆美食景點 追蹤數 8,368 互動率 6.19% 觀看率 181%" at bounding box center [796, 141] width 959 height 59
copy div "維尼不是熊·台中美食/台南美食/高雄美食/基隆美食景點"
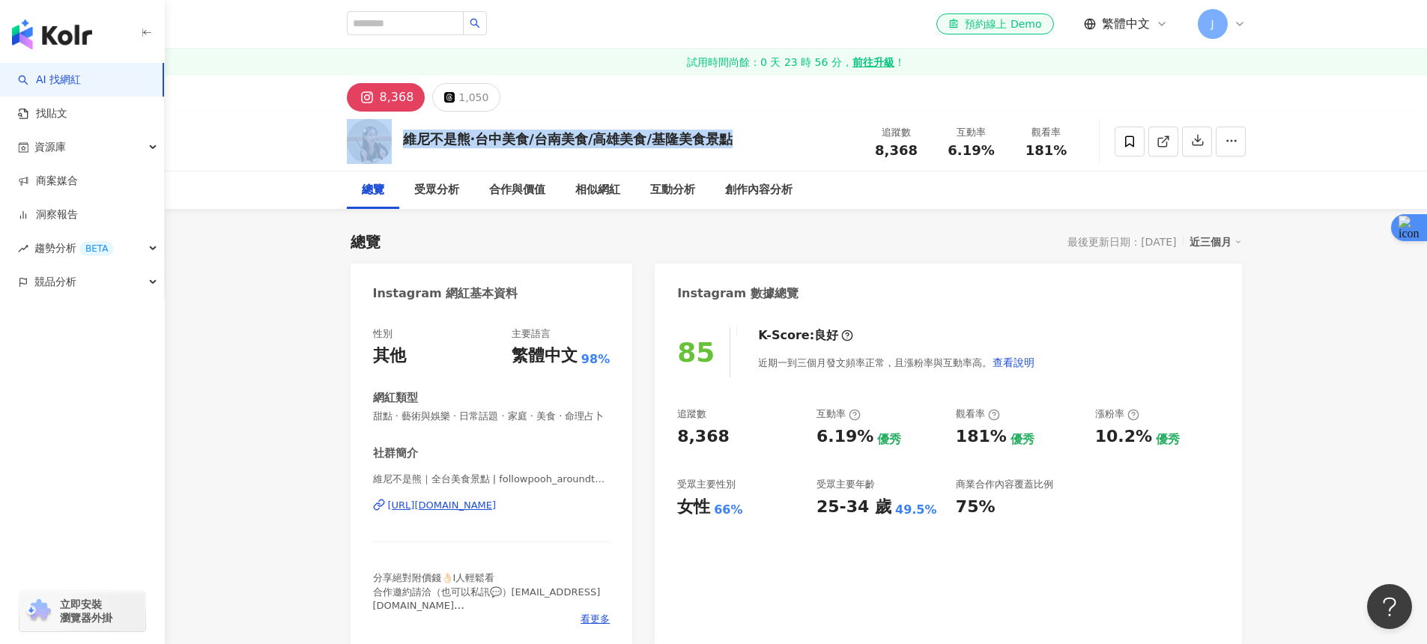
click at [484, 504] on div "https://www.instagram.com/followpooh_aroundtheworld/" at bounding box center [442, 505] width 109 height 13
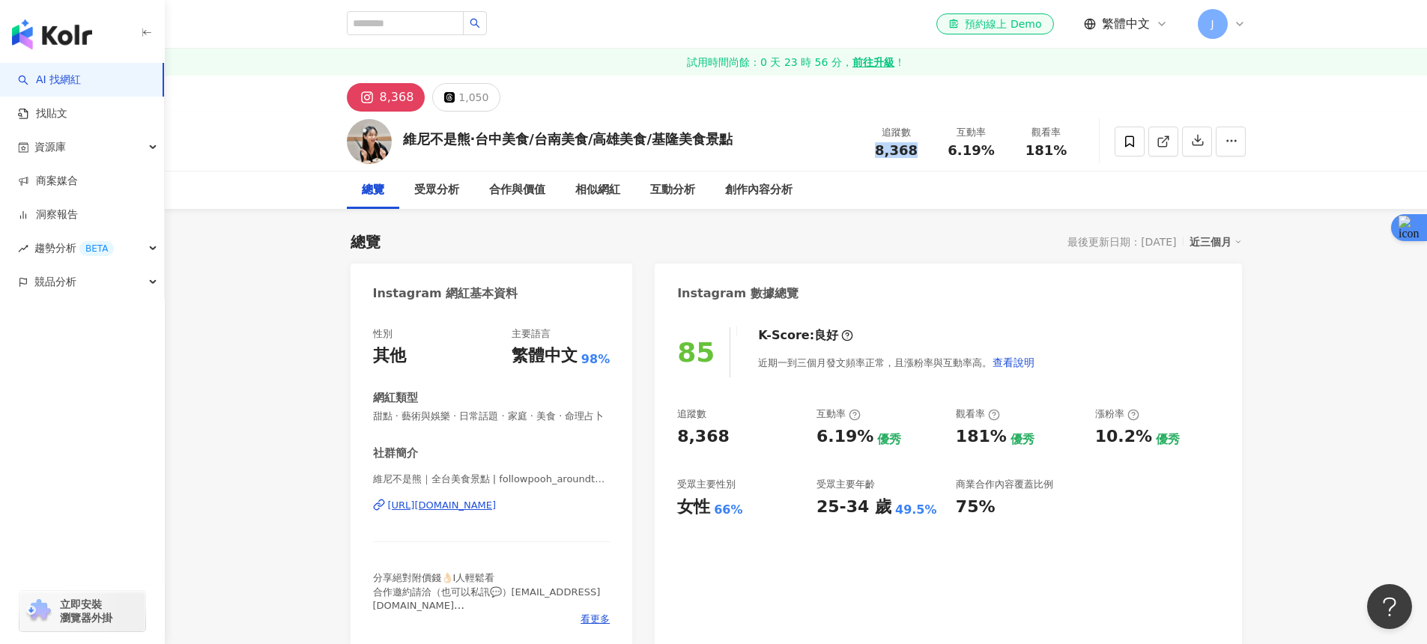
drag, startPoint x: 877, startPoint y: 153, endPoint x: 914, endPoint y: 154, distance: 36.7
click at [914, 154] on div "8,368" at bounding box center [896, 150] width 57 height 15
copy span "8,368"
drag, startPoint x: 957, startPoint y: 439, endPoint x: 994, endPoint y: 441, distance: 37.5
click at [994, 441] on div "181%" at bounding box center [981, 436] width 51 height 23
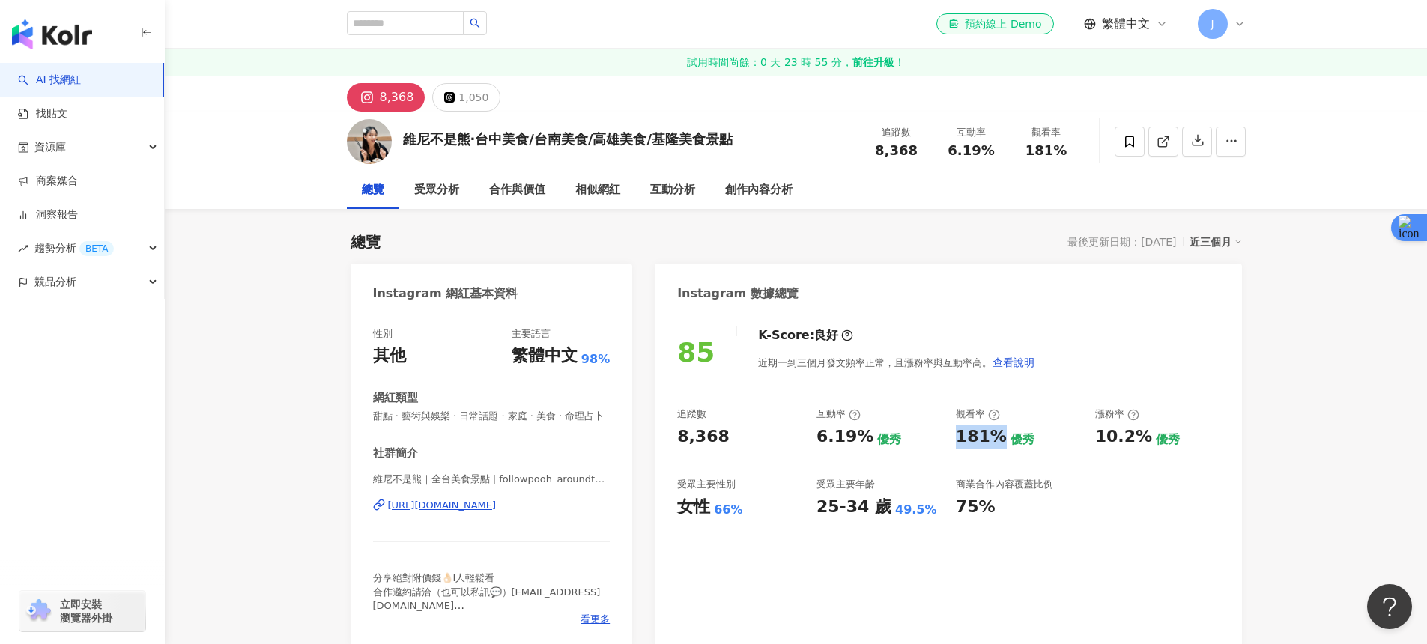
copy div "181%"
click at [1064, 477] on div "追蹤數 8,368 互動率 6.19% 優秀 觀看率 181% 優秀 漲粉率 10.2% 優秀 受眾主要性別 女性 66% 受眾主要年齡 25-34 歲 49…" at bounding box center [948, 462] width 542 height 111
drag, startPoint x: 813, startPoint y: 440, endPoint x: 858, endPoint y: 439, distance: 44.2
click at [858, 439] on div "追蹤數 8,368 互動率 6.19% 優秀 觀看率 181% 優秀 漲粉率 10.2% 優秀 受眾主要性別 女性 66% 受眾主要年齡 25-34 歲 49…" at bounding box center [948, 462] width 542 height 111
copy div "6.19%"
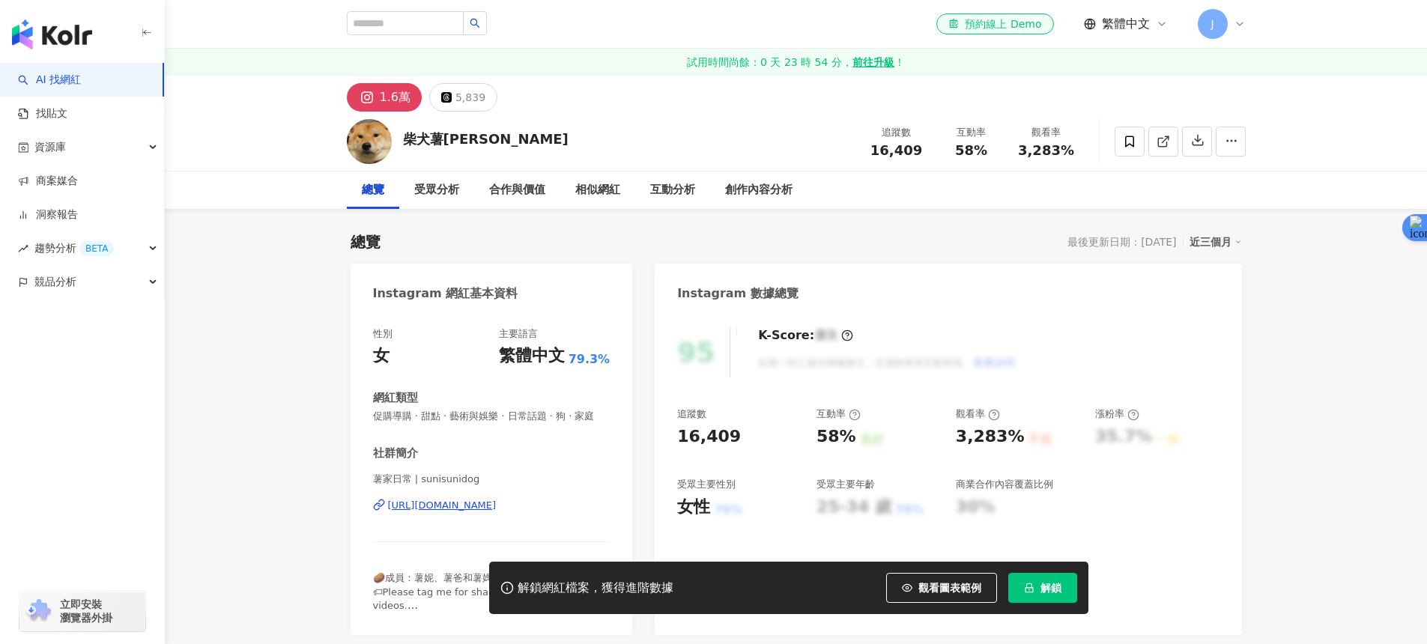
drag, startPoint x: 525, startPoint y: 509, endPoint x: 536, endPoint y: 497, distance: 15.9
click at [497, 509] on div "[URL][DOMAIN_NAME]" at bounding box center [442, 505] width 109 height 13
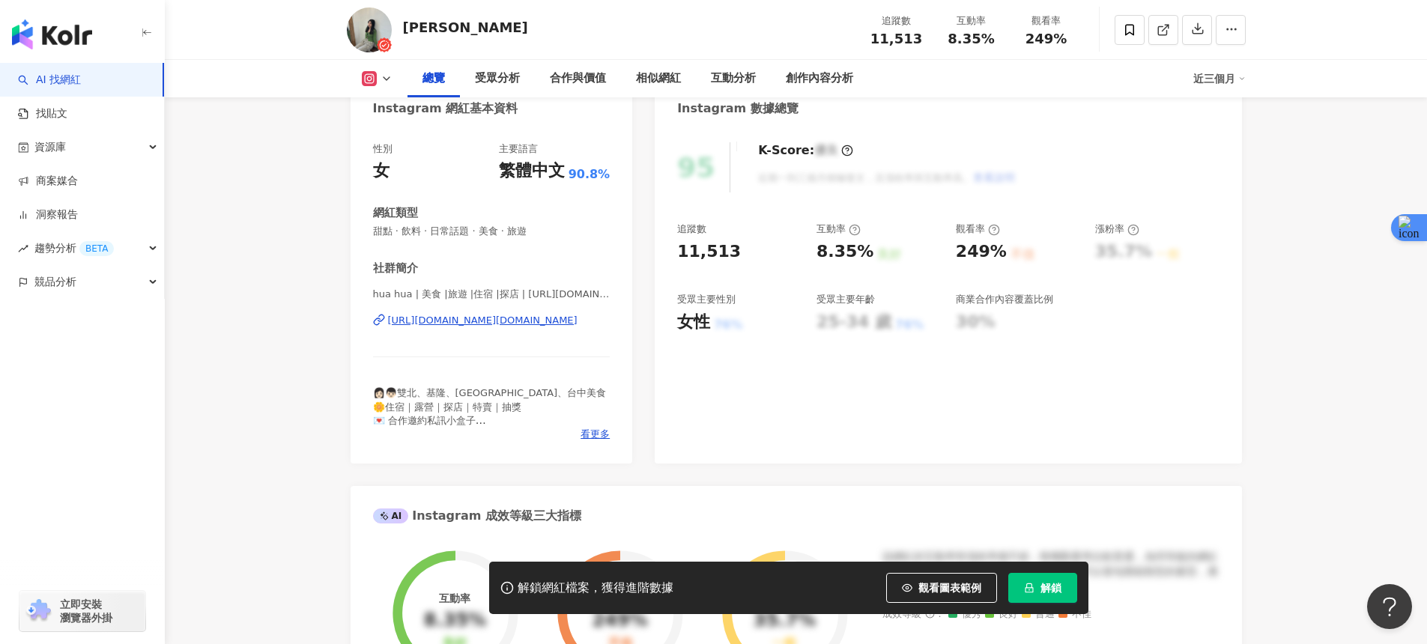
scroll to position [201, 0]
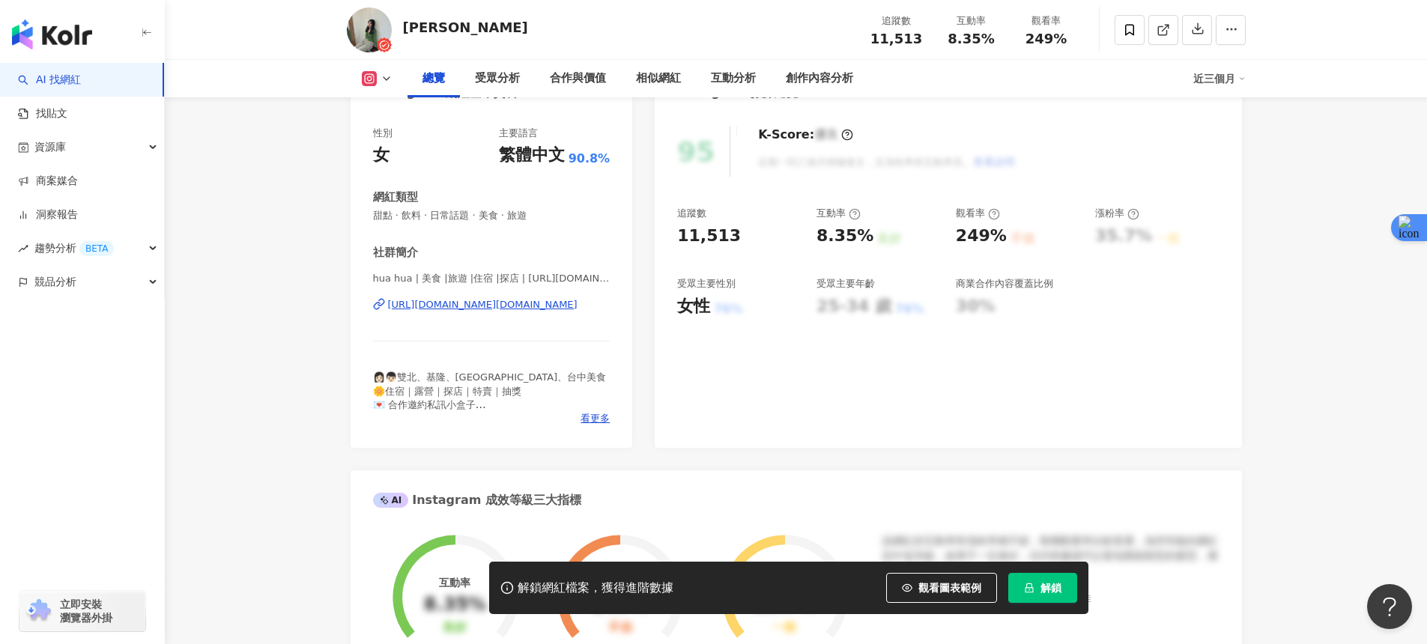
click at [533, 309] on div "[URL][DOMAIN_NAME][DOMAIN_NAME]" at bounding box center [483, 304] width 190 height 13
click at [73, 34] on img "button" at bounding box center [52, 34] width 80 height 30
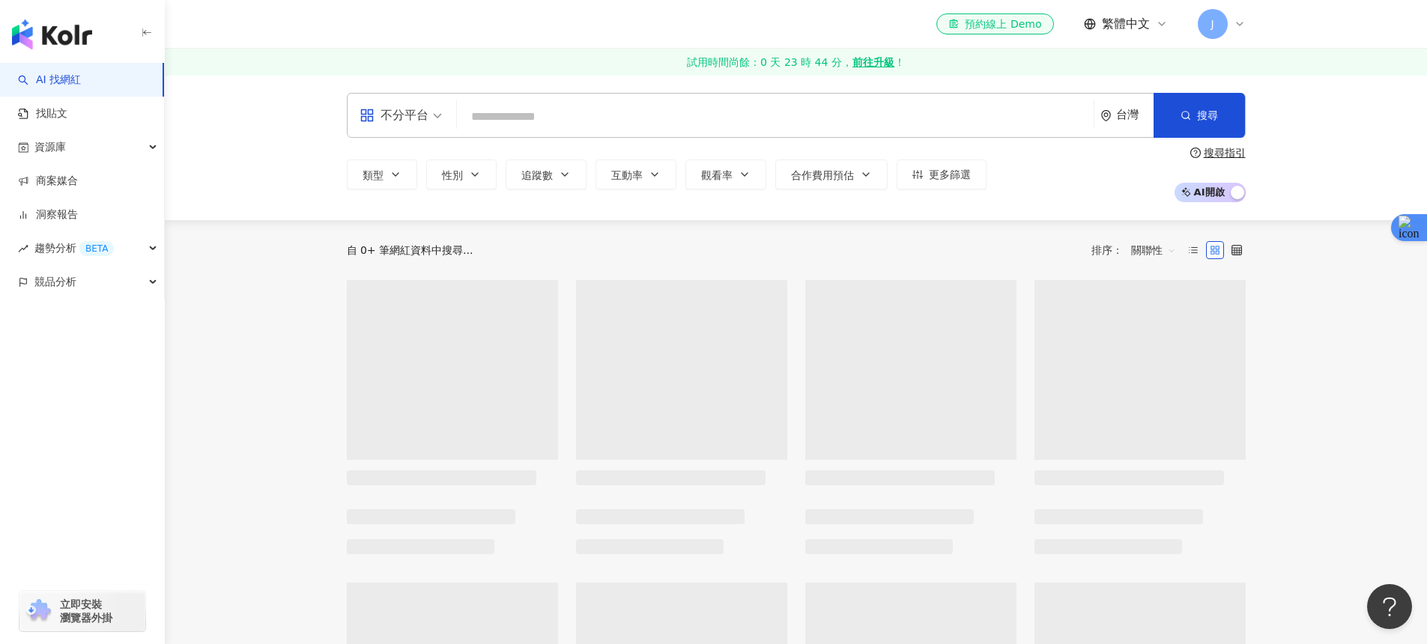
click at [1238, 25] on icon at bounding box center [1240, 24] width 12 height 12
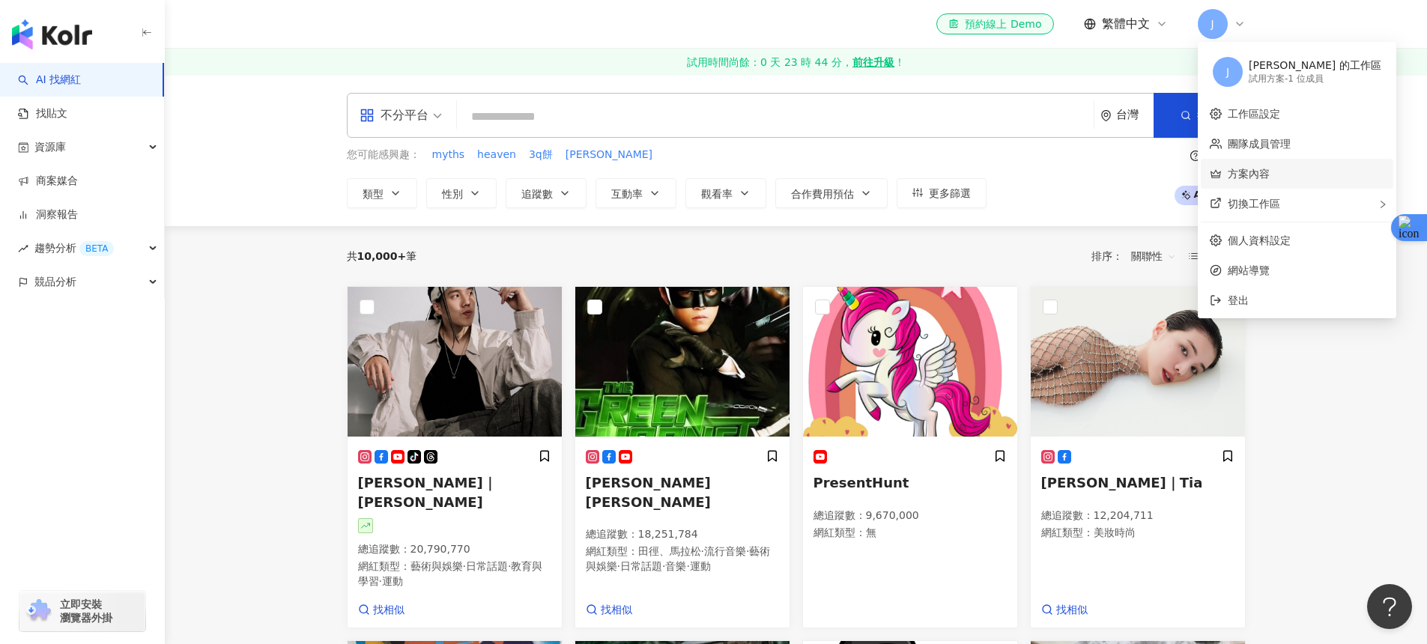
click at [1270, 180] on link "方案內容" at bounding box center [1249, 174] width 42 height 12
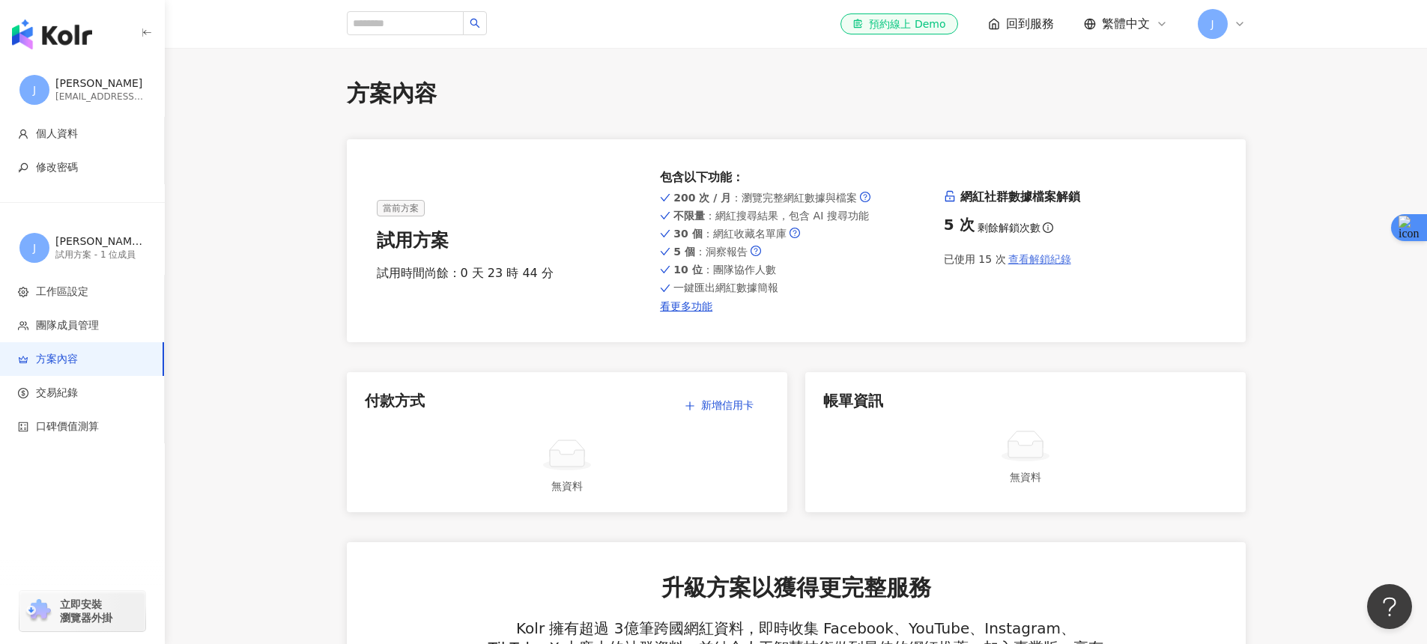
click at [1017, 254] on span "查看解鎖紀錄" at bounding box center [1039, 259] width 63 height 12
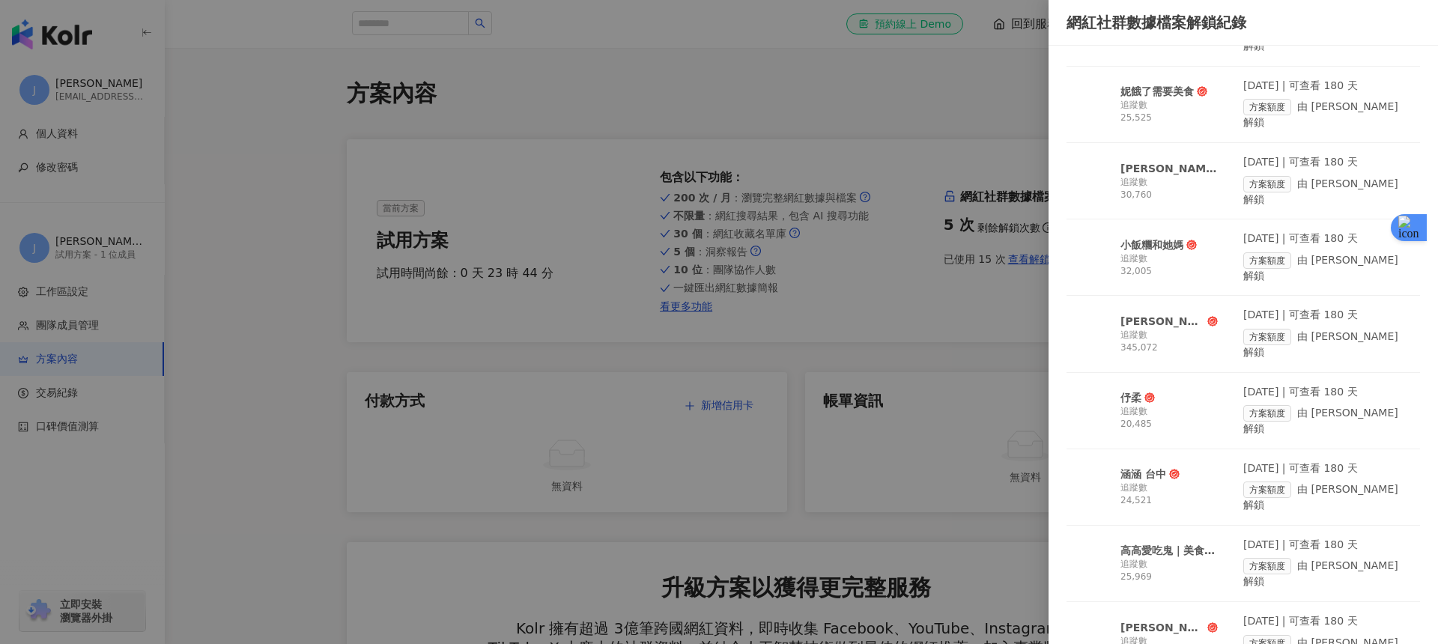
scroll to position [539, 0]
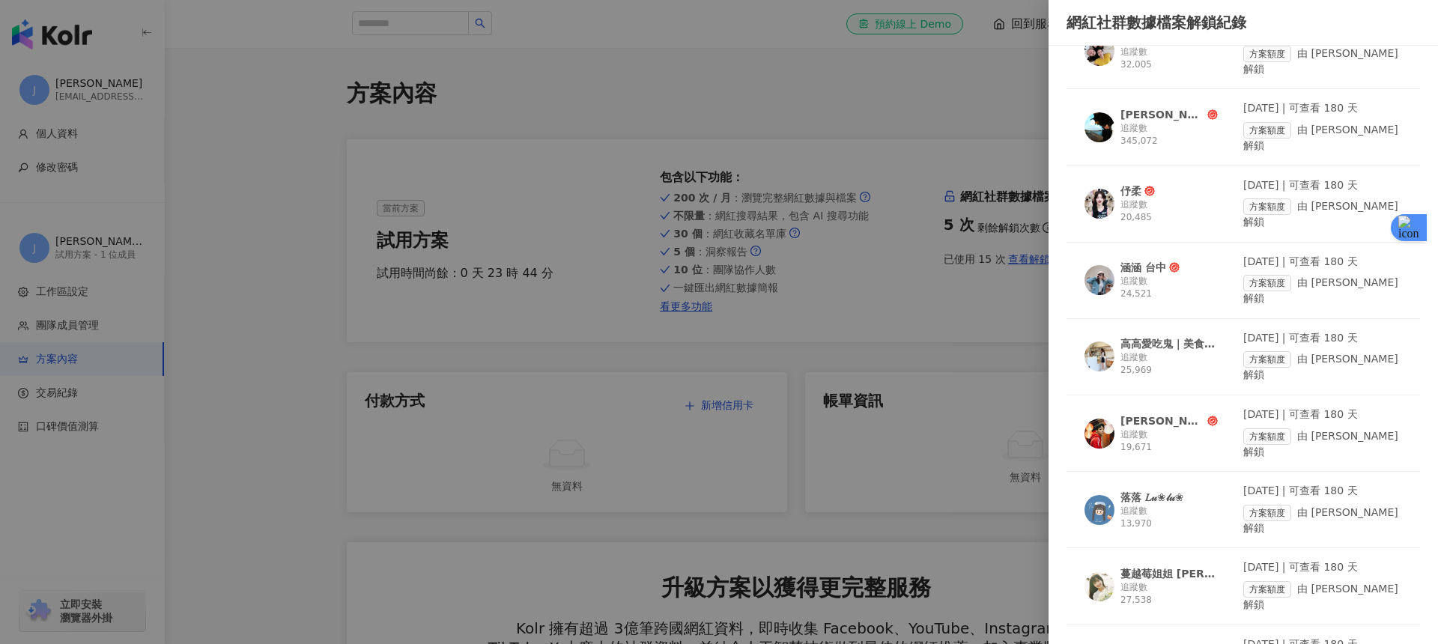
click at [845, 348] on div at bounding box center [719, 322] width 1438 height 644
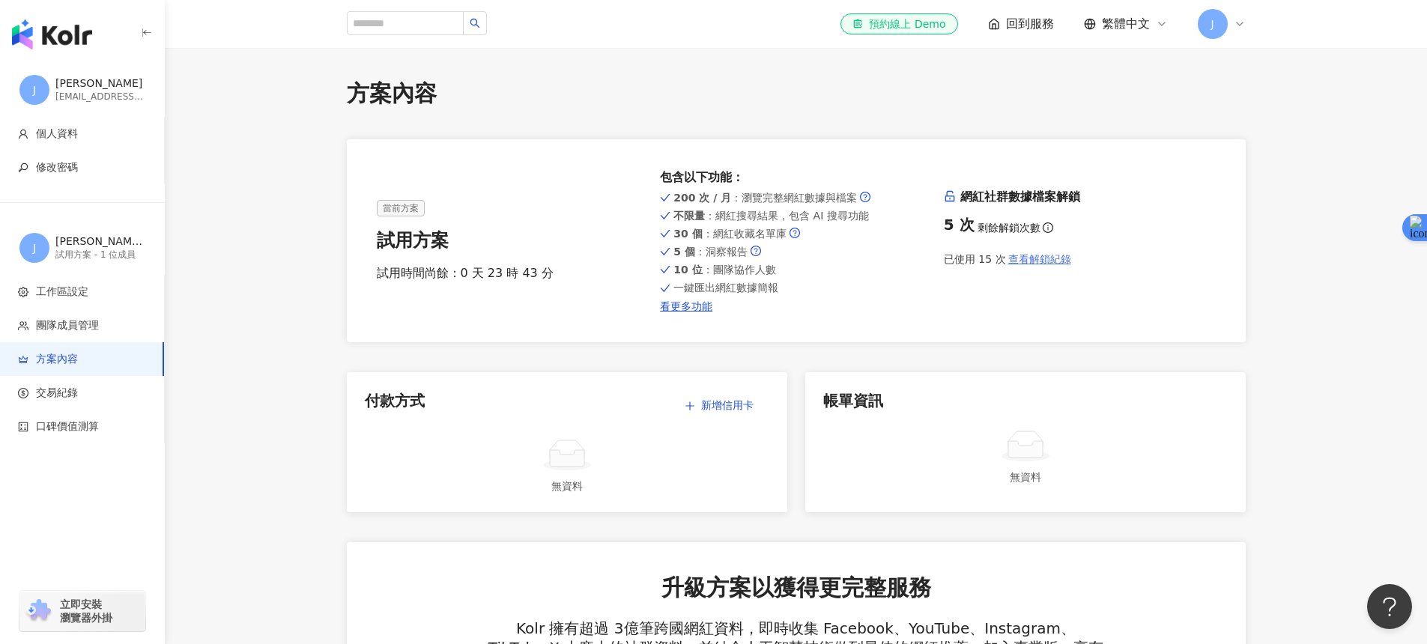
click at [1039, 255] on span "查看解鎖紀錄" at bounding box center [1039, 259] width 63 height 12
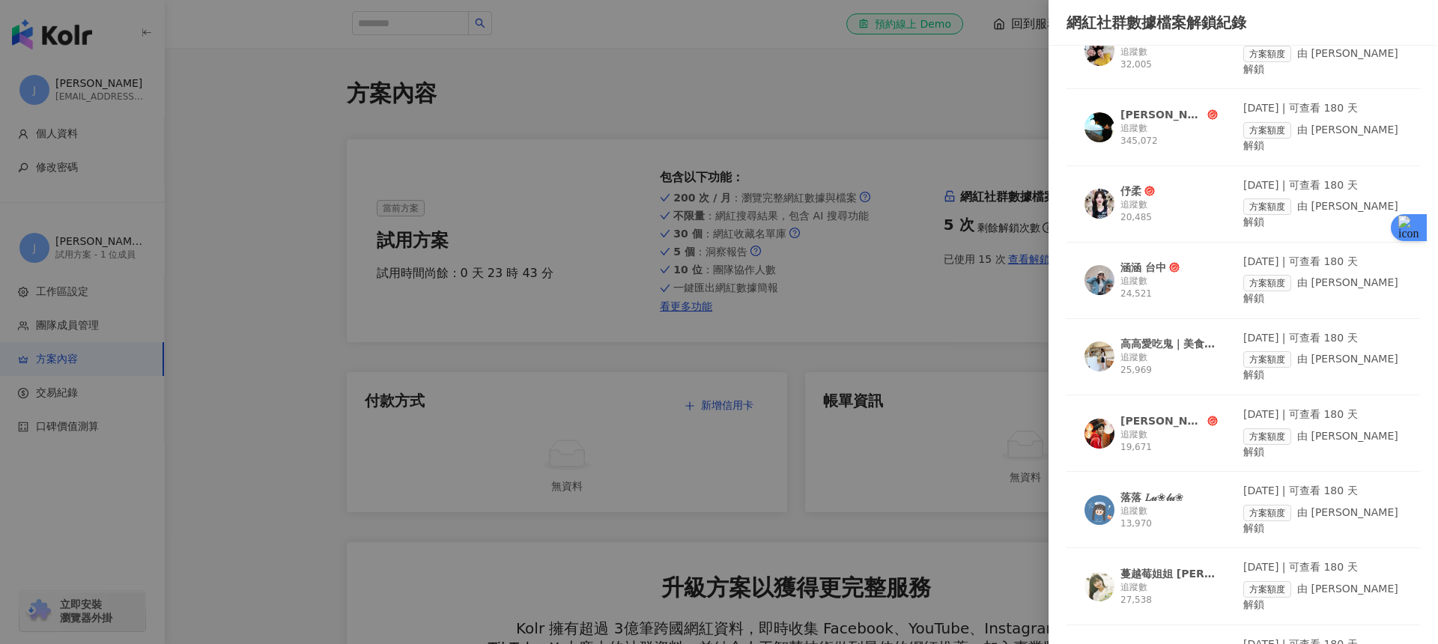
click at [1149, 566] on div "蔓越莓姐姐 庭薇" at bounding box center [1169, 573] width 97 height 15
click at [834, 93] on div at bounding box center [719, 322] width 1438 height 644
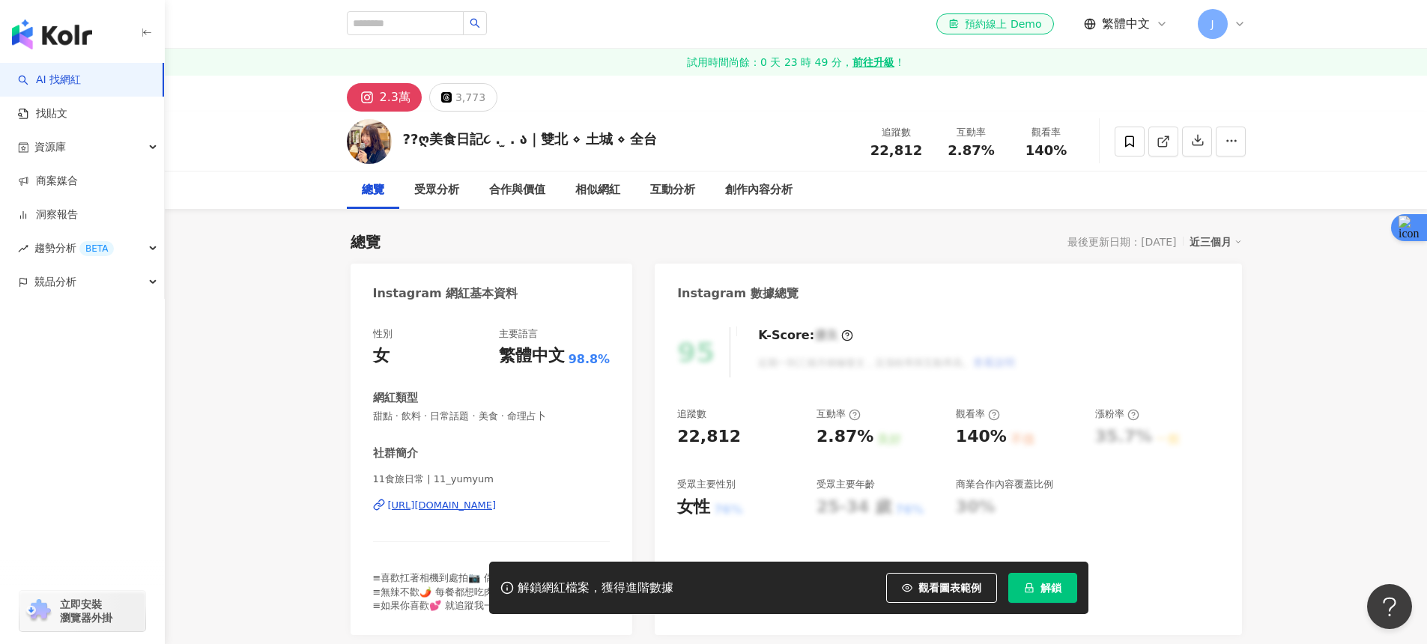
click at [497, 500] on div "https://www.instagram.com/11_yumyum/" at bounding box center [442, 505] width 109 height 13
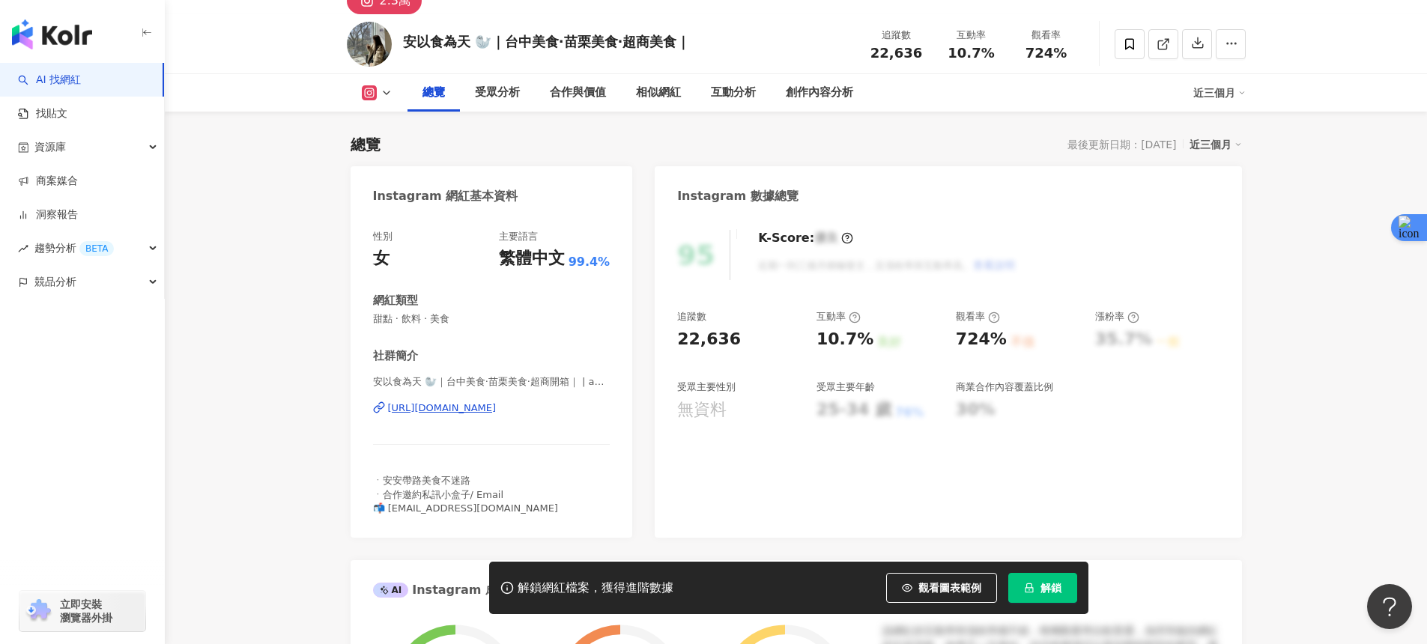
scroll to position [52, 0]
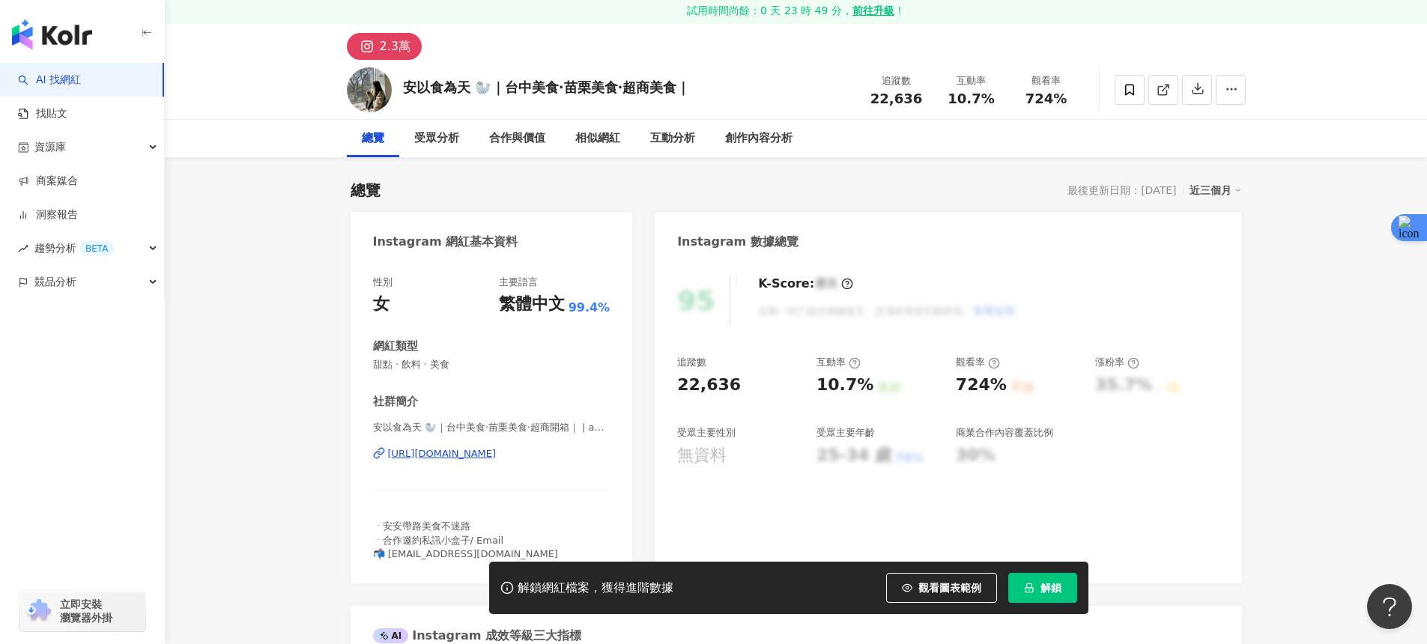
click at [497, 454] on div "https://www.instagram.com/ann_eat_/" at bounding box center [442, 453] width 109 height 13
click at [1025, 597] on button "解鎖" at bounding box center [1042, 588] width 69 height 30
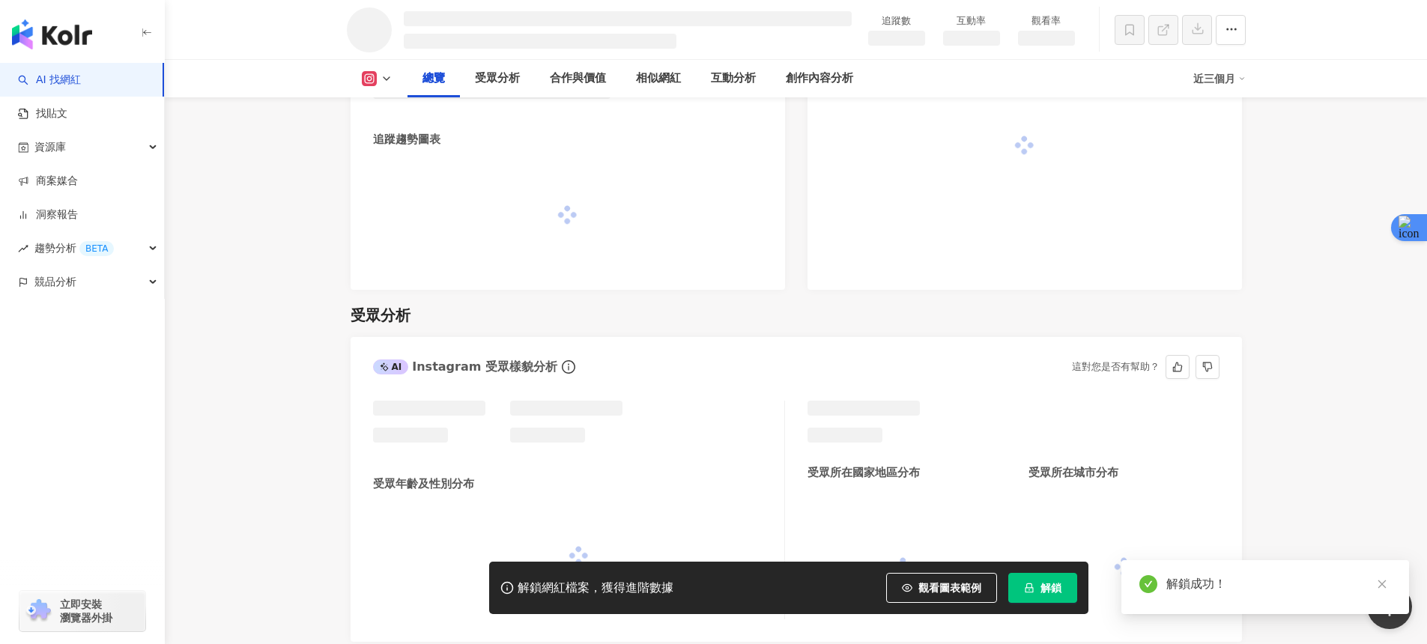
scroll to position [960, 0]
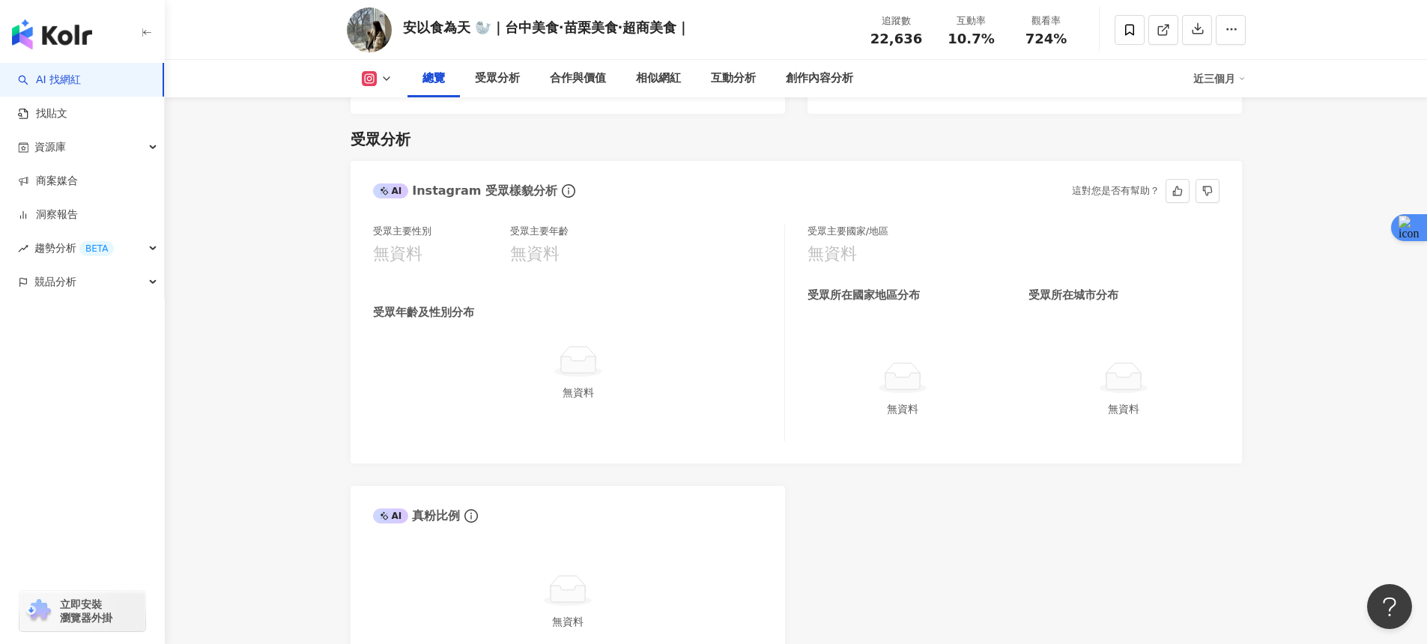
scroll to position [1351, 0]
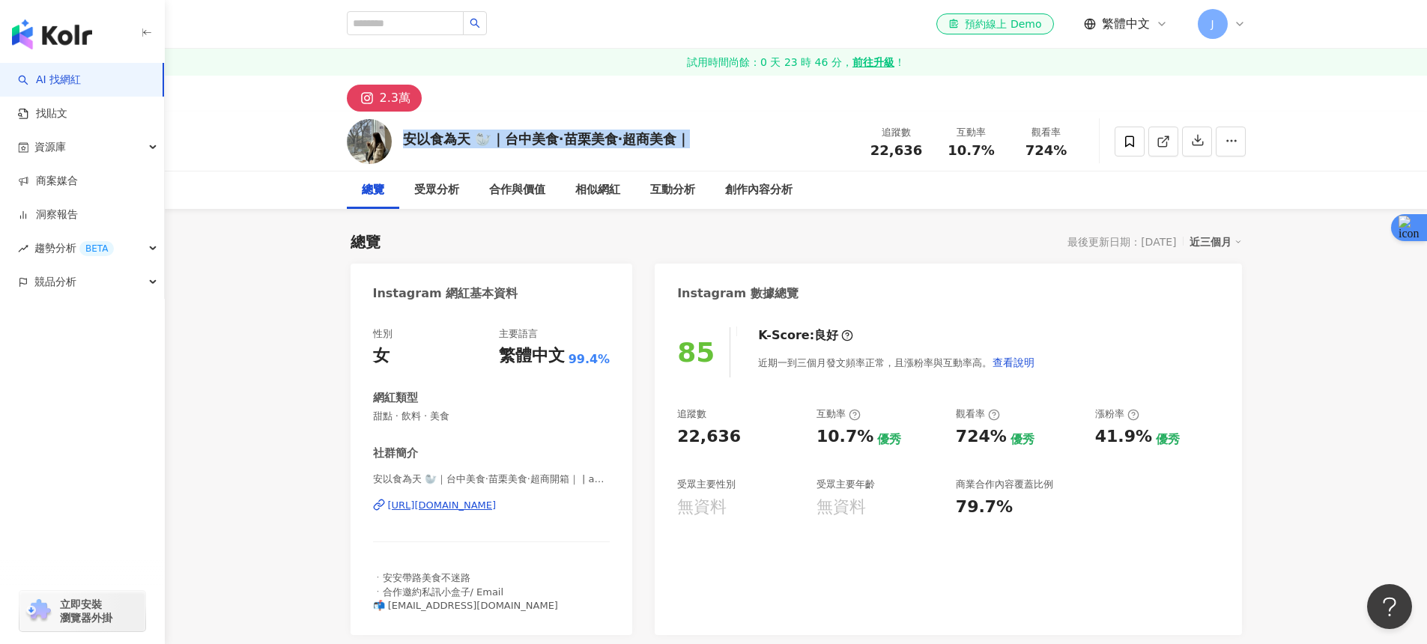
drag, startPoint x: 408, startPoint y: 142, endPoint x: 709, endPoint y: 148, distance: 301.2
click at [709, 148] on div "安以食為天 🦭｜台中美食·苗栗美食·超商美食｜ 追蹤數 22,636 互動率 10.7% 觀看率 724%" at bounding box center [796, 141] width 959 height 59
copy div "安以食為天 🦭｜台中美食·苗栗美食·超商美食｜"
drag, startPoint x: 558, startPoint y: 518, endPoint x: 387, endPoint y: 509, distance: 171.0
click at [387, 509] on div "安以食為天 🦭｜台中美食·苗栗美食·超商開箱｜ | ann_eat_ https://www.instagram.com/ann_eat_/" at bounding box center [491, 517] width 237 height 88
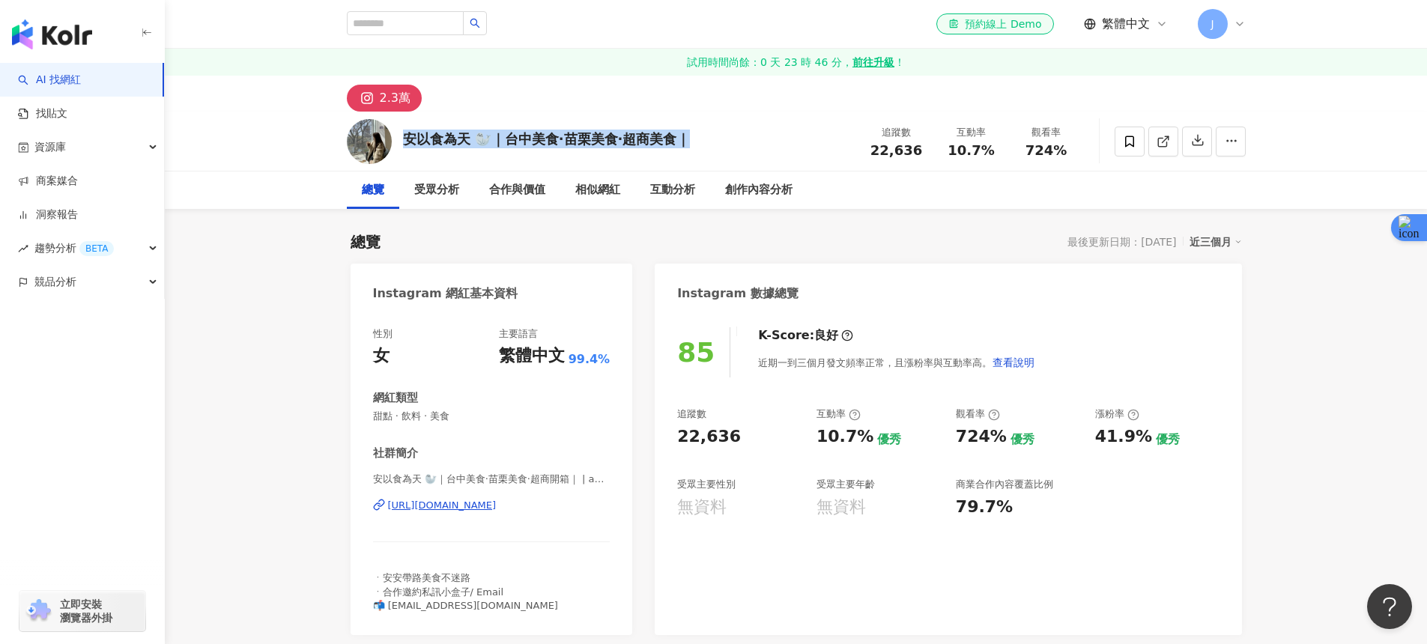
copy div "[URL][DOMAIN_NAME]"
click at [888, 152] on span "22,636" at bounding box center [896, 150] width 52 height 16
click at [467, 510] on div "https://www.instagram.com/ann_eat_/" at bounding box center [442, 505] width 109 height 13
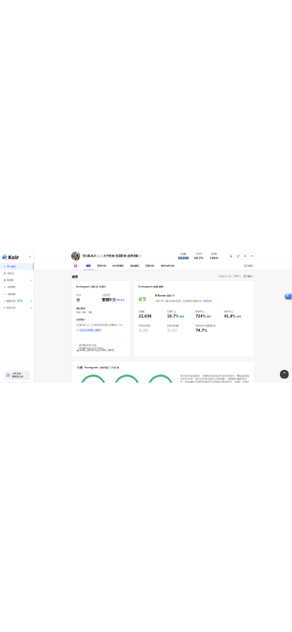
scroll to position [53, 0]
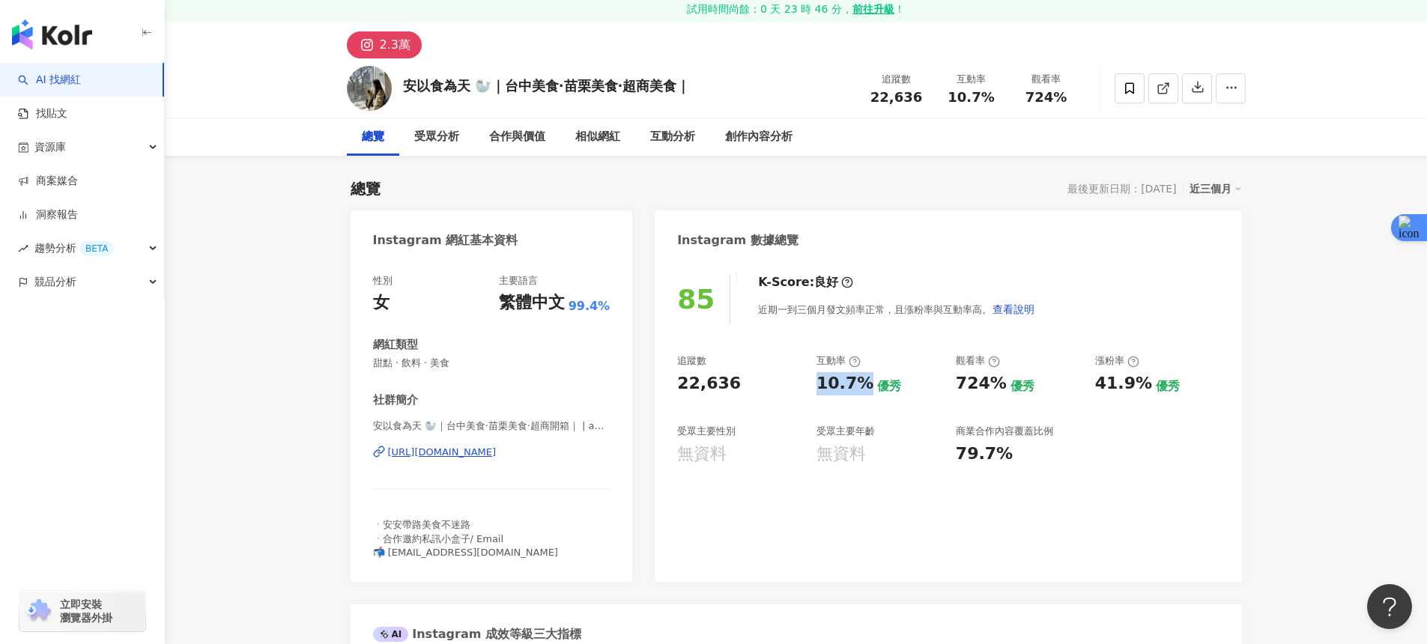
drag, startPoint x: 817, startPoint y: 380, endPoint x: 858, endPoint y: 381, distance: 41.2
click at [858, 381] on div "10.7%" at bounding box center [844, 383] width 57 height 23
copy div "10.7%"
drag, startPoint x: 953, startPoint y: 381, endPoint x: 988, endPoint y: 384, distance: 35.3
click at [988, 384] on div "追蹤數 22,636 互動率 10.7% 優秀 觀看率 724% 優秀 漲粉率 41.9% 優秀 受眾主要性別 無資料 受眾主要年齡 無資料 商業合作內容覆蓋…" at bounding box center [948, 409] width 542 height 111
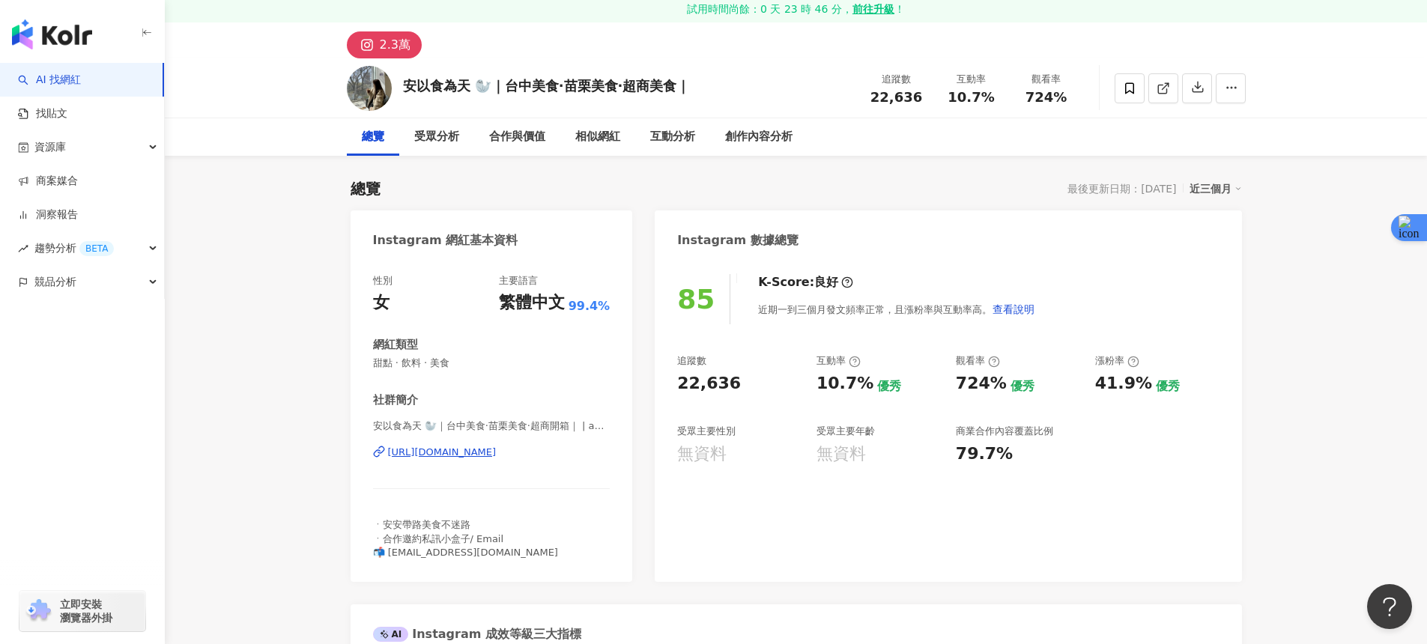
click at [959, 395] on div "追蹤數 22,636 互動率 10.7% 優秀 觀看率 724% 優秀 漲粉率 41.9% 優秀 受眾主要性別 無資料 受眾主要年齡 無資料 商業合作內容覆蓋…" at bounding box center [948, 409] width 542 height 111
drag, startPoint x: 957, startPoint y: 386, endPoint x: 998, endPoint y: 390, distance: 41.4
click at [998, 390] on div "724% 優秀" at bounding box center [1018, 383] width 124 height 23
copy div "724%"
drag, startPoint x: 1087, startPoint y: 360, endPoint x: 1143, endPoint y: 384, distance: 61.1
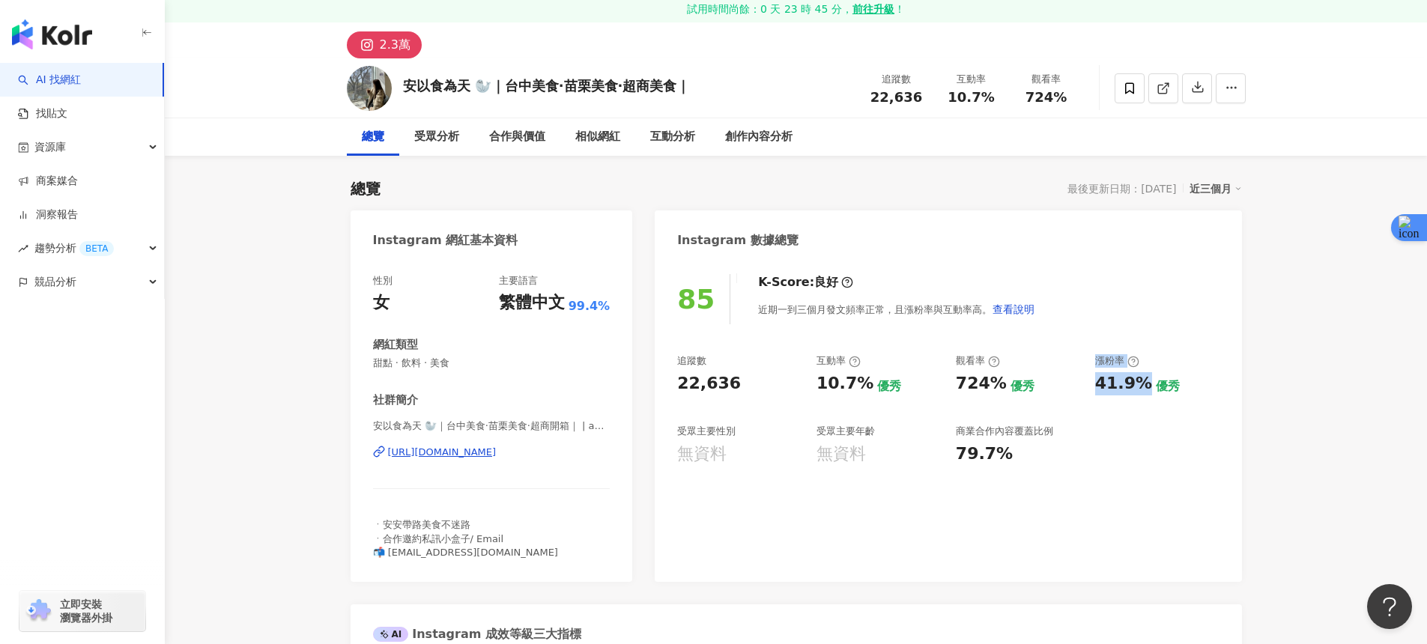
click at [1143, 384] on div "追蹤數 22,636 互動率 10.7% 優秀 觀看率 724% 優秀 漲粉率 41.9% 優秀 受眾主要性別 無資料 受眾主要年齡 無資料 商業合作內容覆蓋…" at bounding box center [948, 409] width 542 height 111
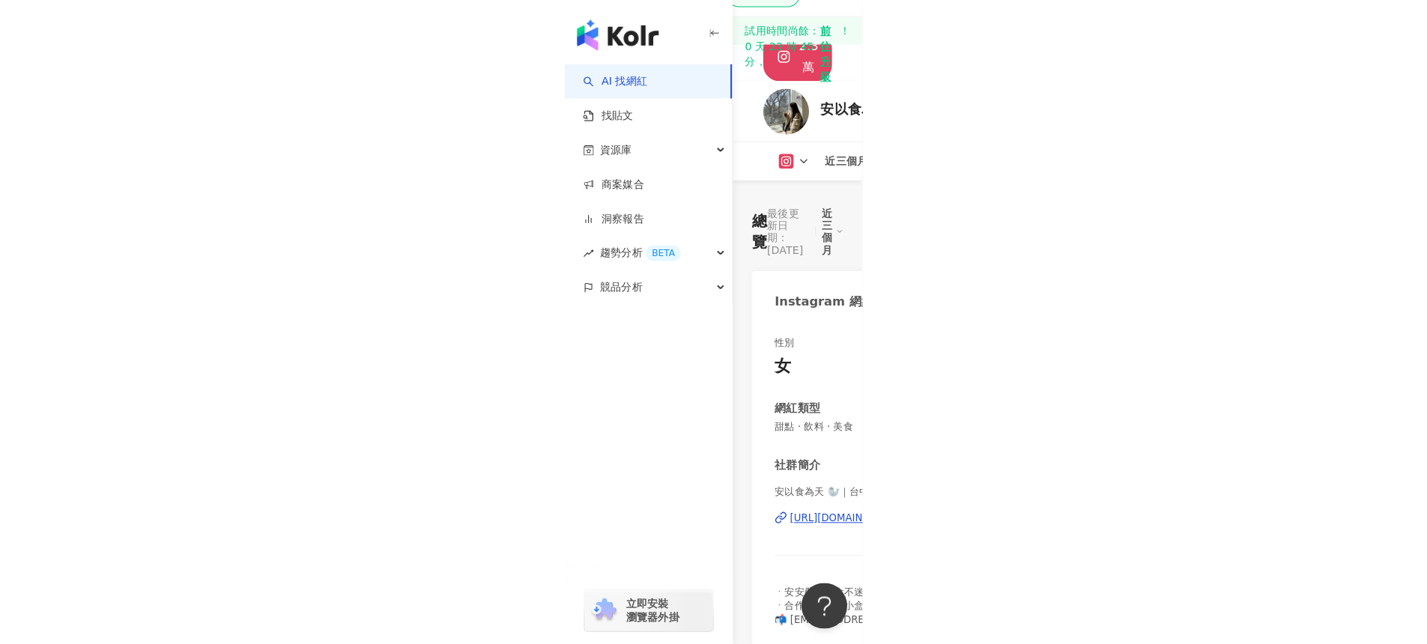
scroll to position [0, 0]
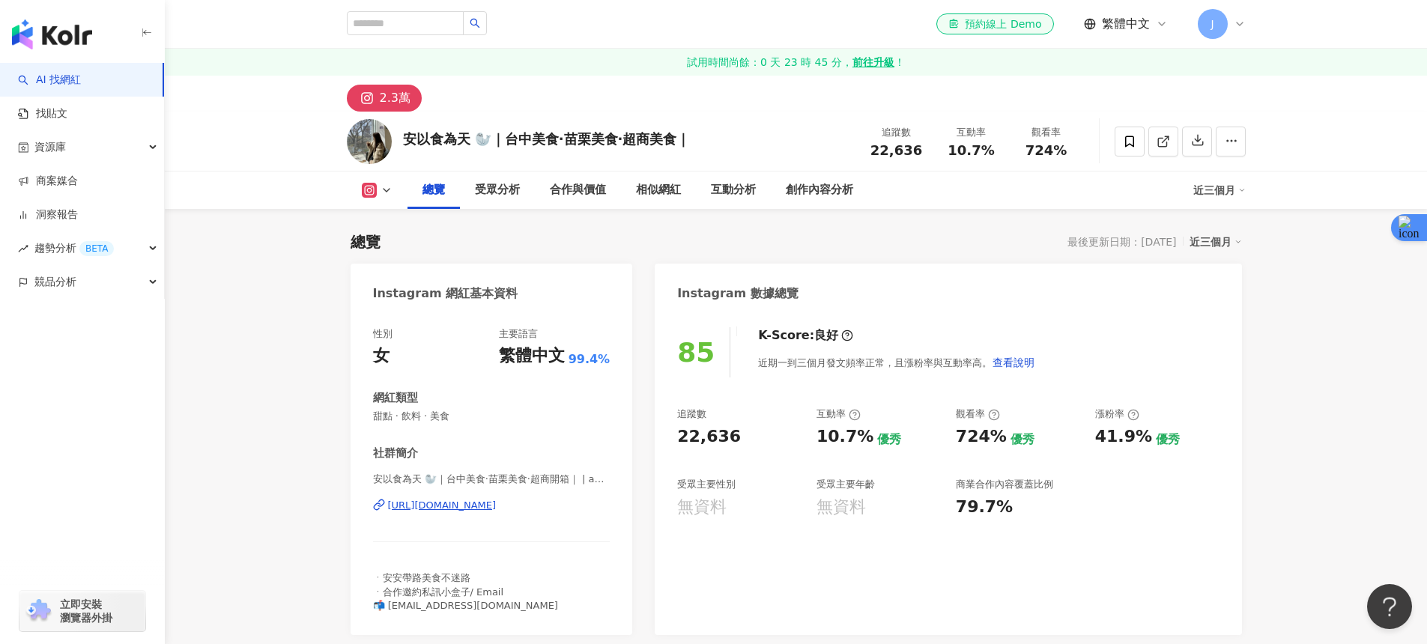
click at [1097, 457] on div "追蹤數 22,636 互動率 10.7% 優秀 觀看率 724% 優秀 漲粉率 41.9% 優秀 受眾主要性別 無資料 受眾主要年齡 無資料 商業合作內容覆蓋…" at bounding box center [948, 462] width 542 height 111
drag, startPoint x: 1107, startPoint y: 440, endPoint x: 1143, endPoint y: 440, distance: 36.0
click at [1143, 440] on div "追蹤數 22,636 互動率 10.7% 優秀 觀看率 724% 優秀 漲粉率 41.9% 優秀 受眾主要性別 無資料 受眾主要年齡 無資料 商業合作內容覆蓋…" at bounding box center [948, 462] width 542 height 111
copy div "41.9%"
drag, startPoint x: 1094, startPoint y: 410, endPoint x: 1142, endPoint y: 434, distance: 52.9
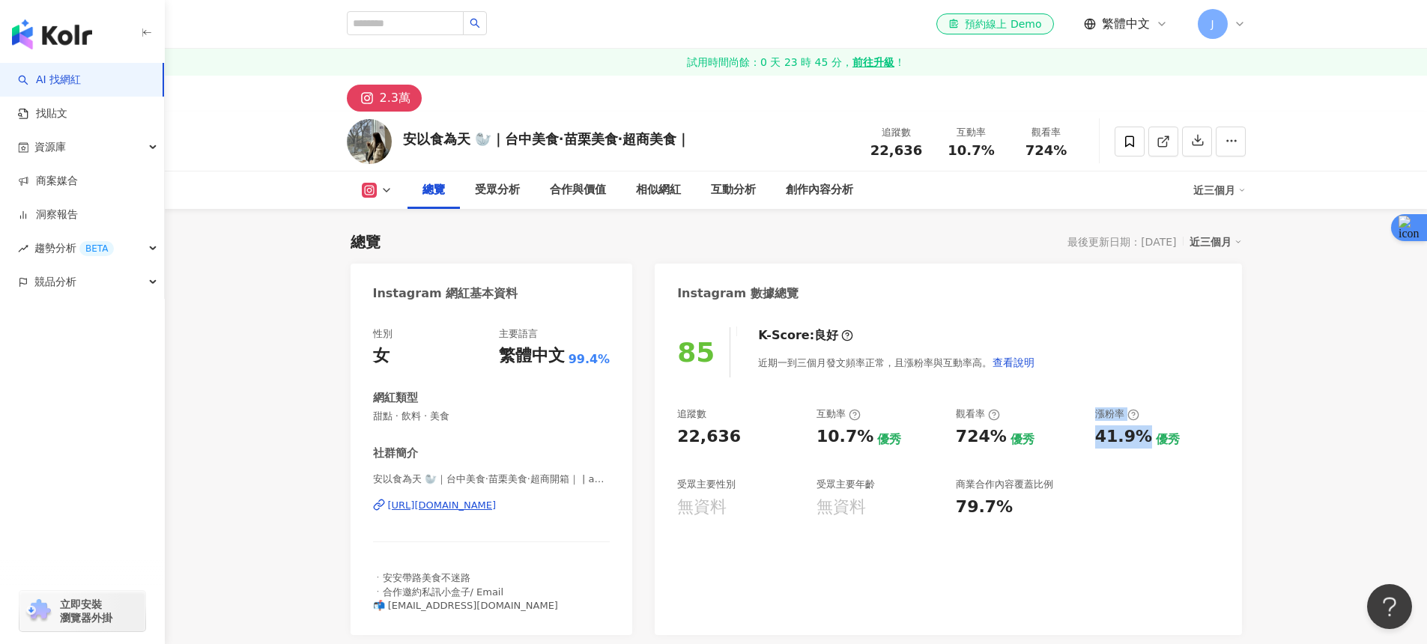
click at [1142, 434] on div "漲粉率 41.9% 優秀" at bounding box center [1157, 427] width 124 height 40
copy div "漲粉率 41.9%"
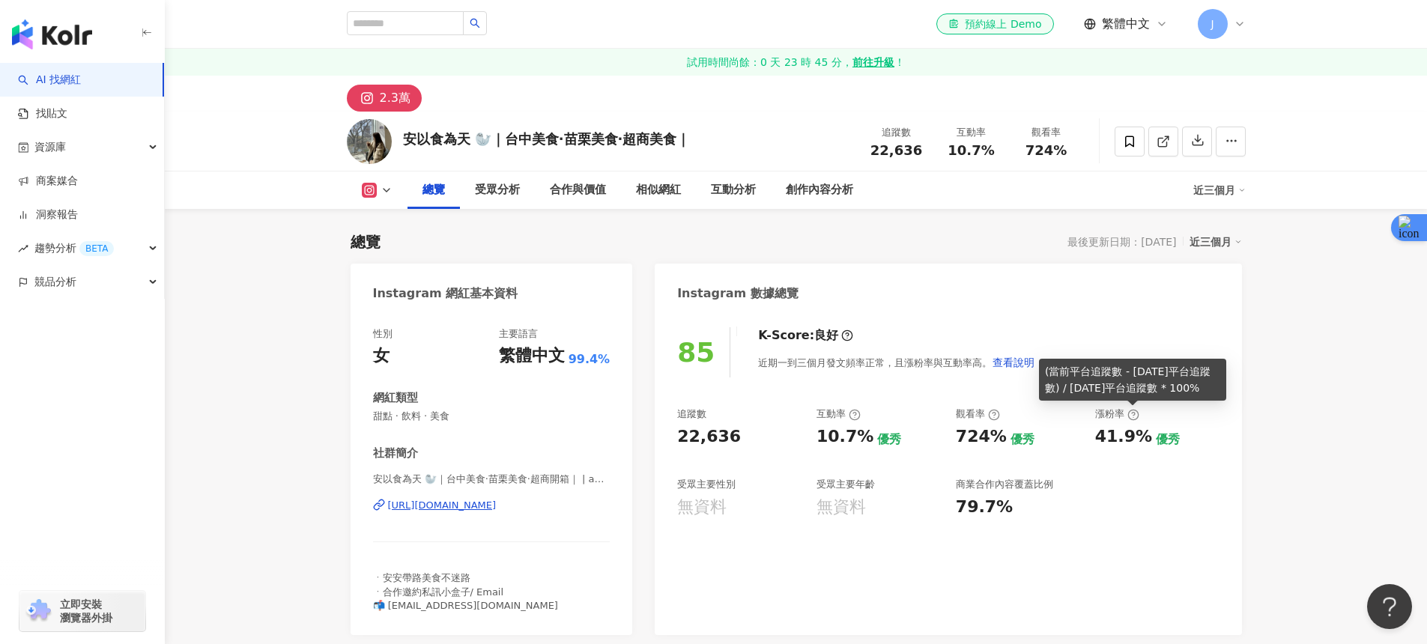
click at [1133, 419] on icon at bounding box center [1133, 415] width 12 height 12
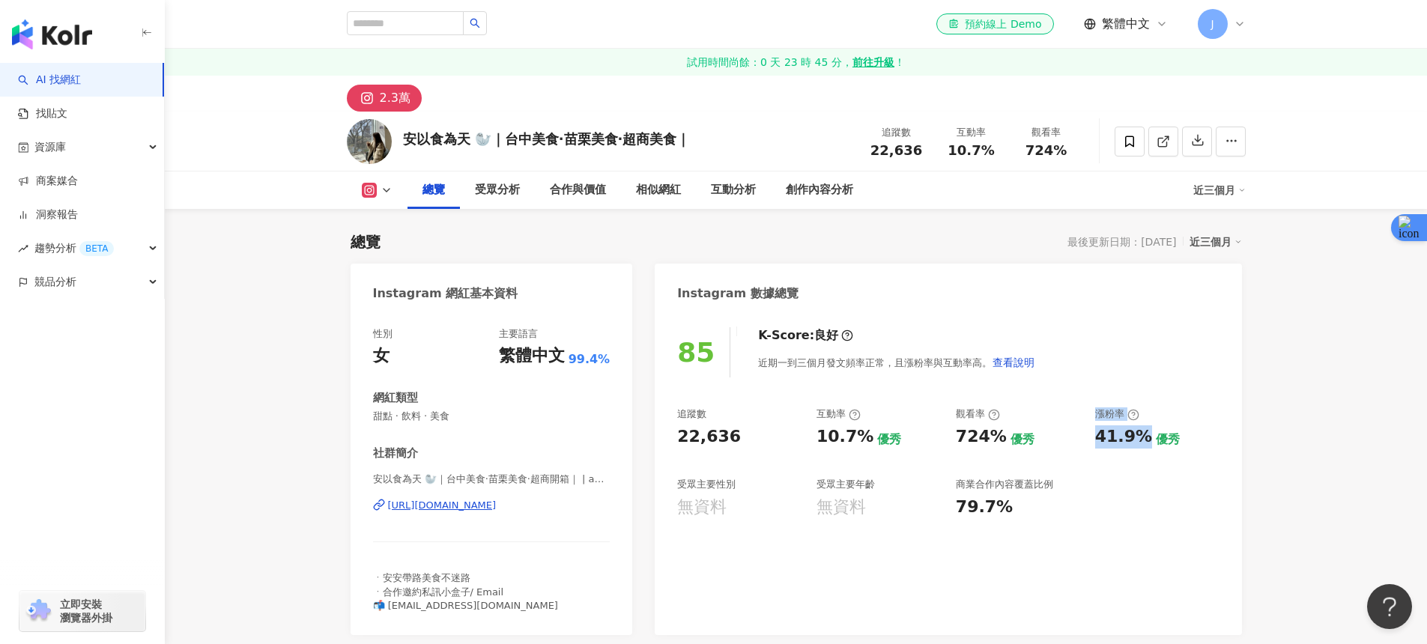
drag, startPoint x: 1097, startPoint y: 416, endPoint x: 1142, endPoint y: 443, distance: 52.0
click at [1142, 443] on div "追蹤數 22,636 互動率 10.7% 優秀 觀看率 724% 優秀 漲粉率 41.9% 優秀 受眾主要性別 無資料 受眾主要年齡 無資料 商業合作內容覆蓋…" at bounding box center [948, 462] width 542 height 111
copy div "漲粉率 41.9%"
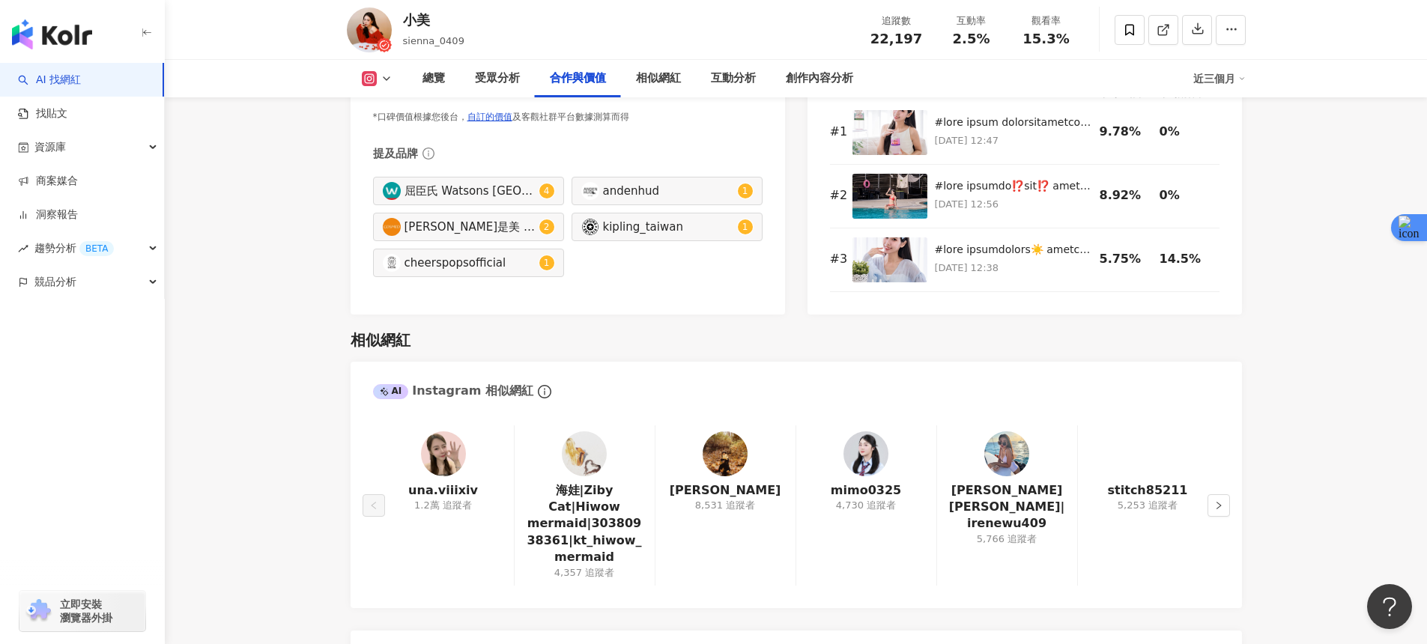
scroll to position [2161, 0]
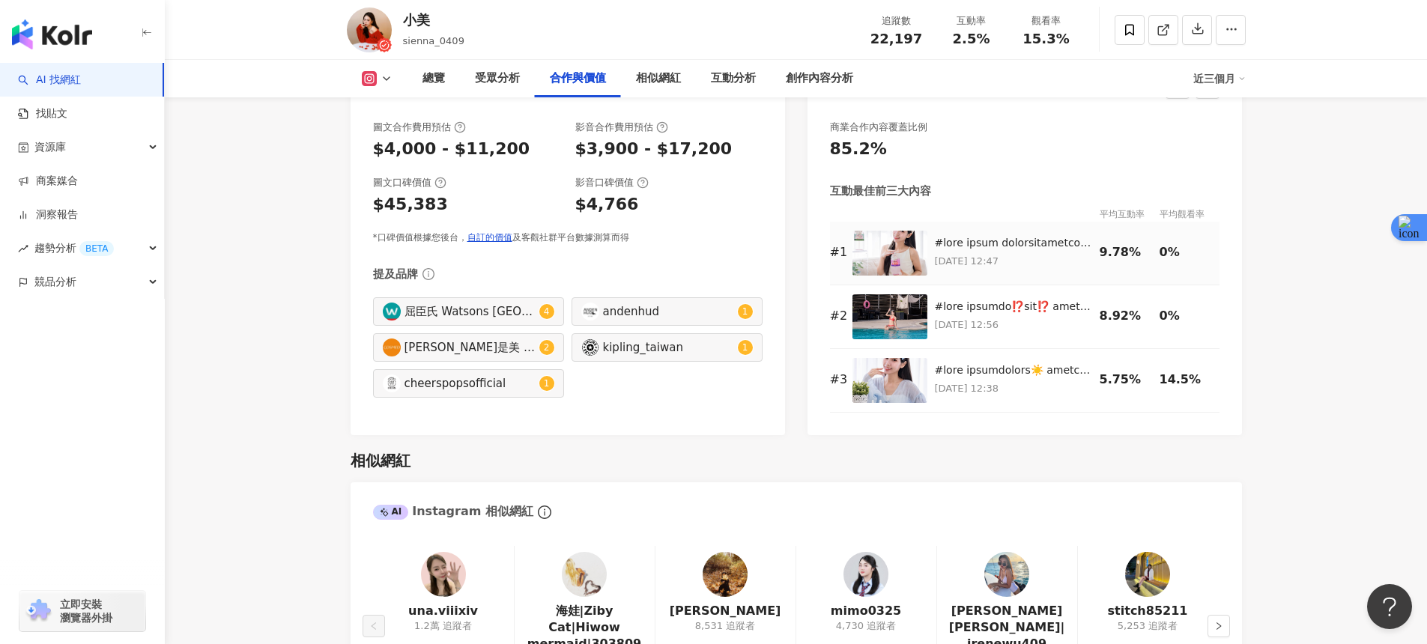
click at [902, 231] on img at bounding box center [889, 253] width 75 height 45
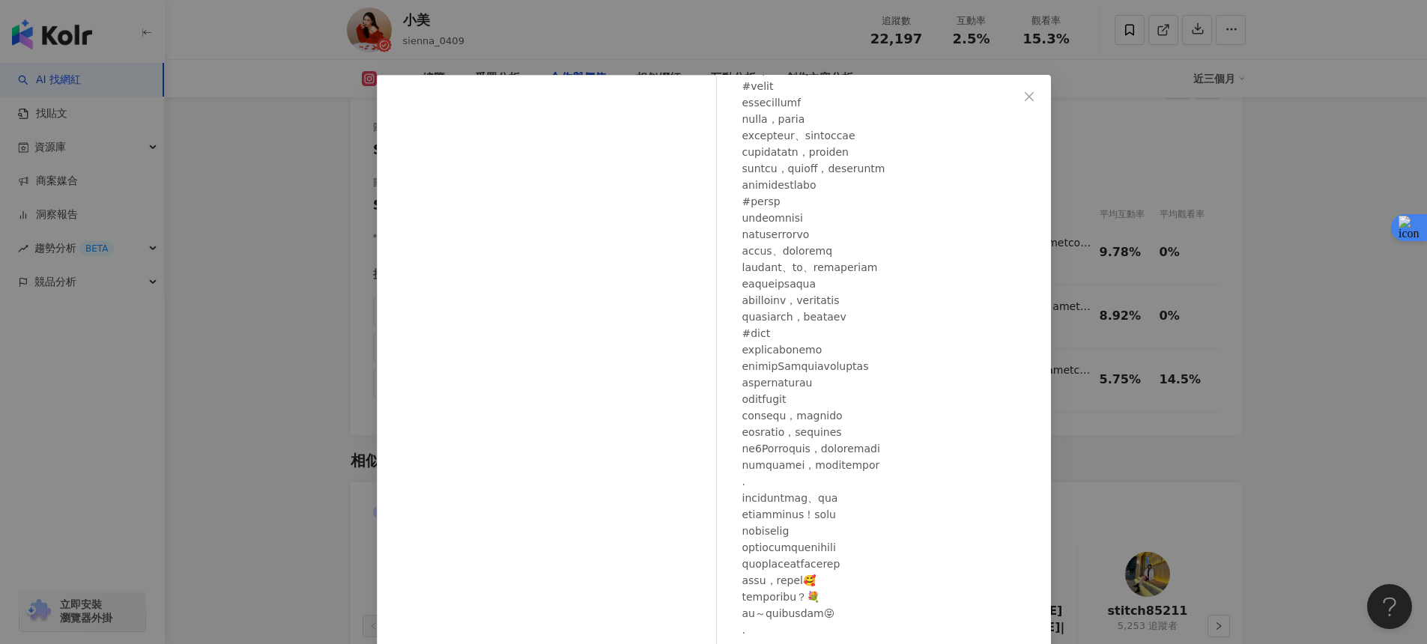
scroll to position [1, 0]
click at [1096, 315] on div "小美 2025/6/18 615 1,556 查看原始貼文" at bounding box center [713, 322] width 1427 height 644
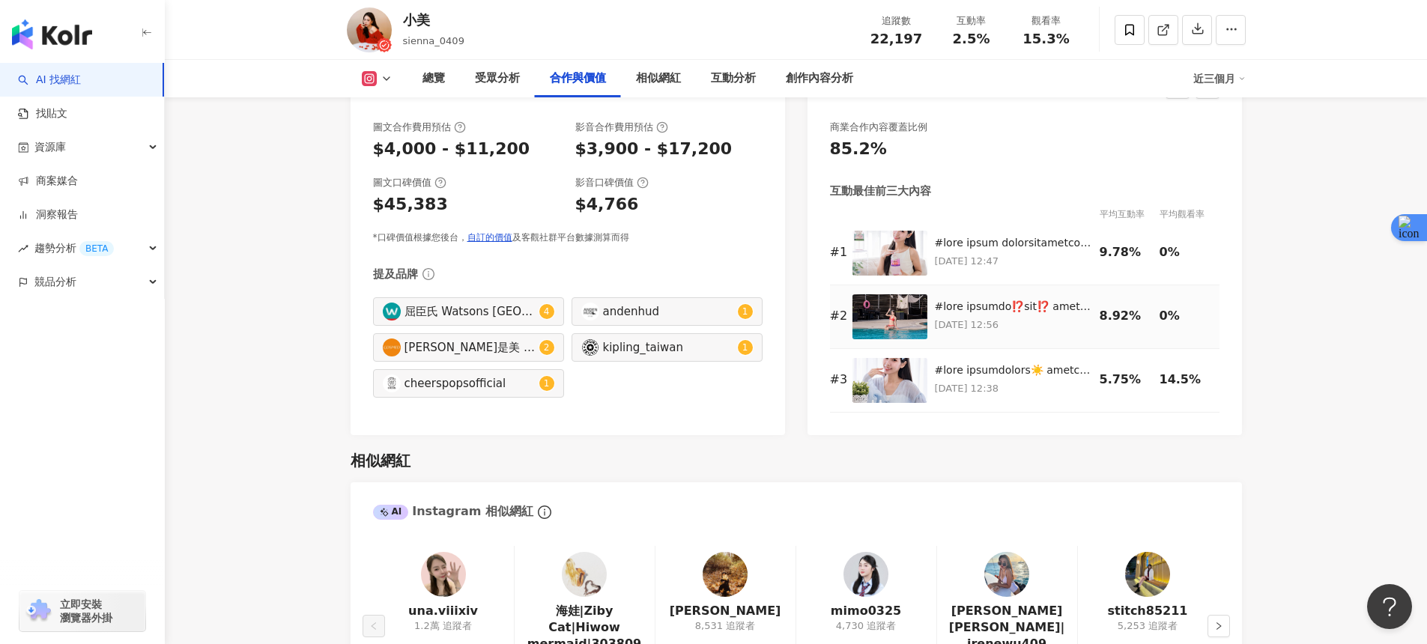
click at [910, 294] on img at bounding box center [889, 316] width 75 height 45
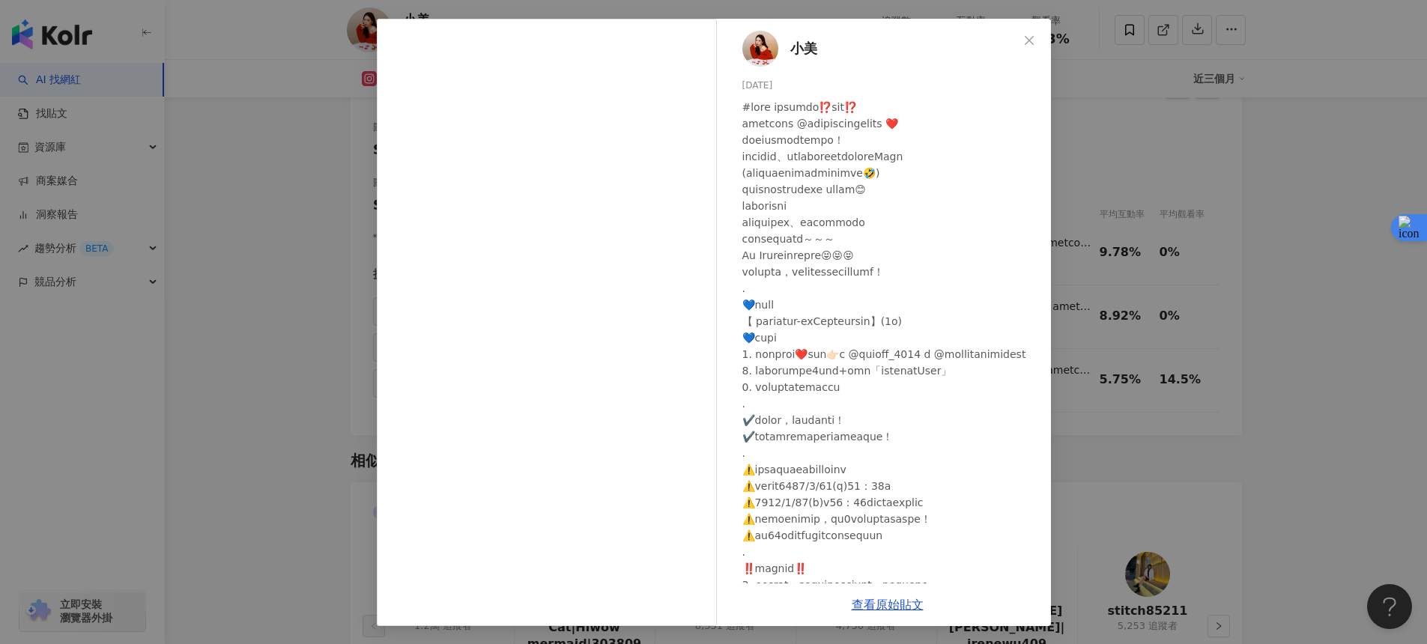
scroll to position [2305, 0]
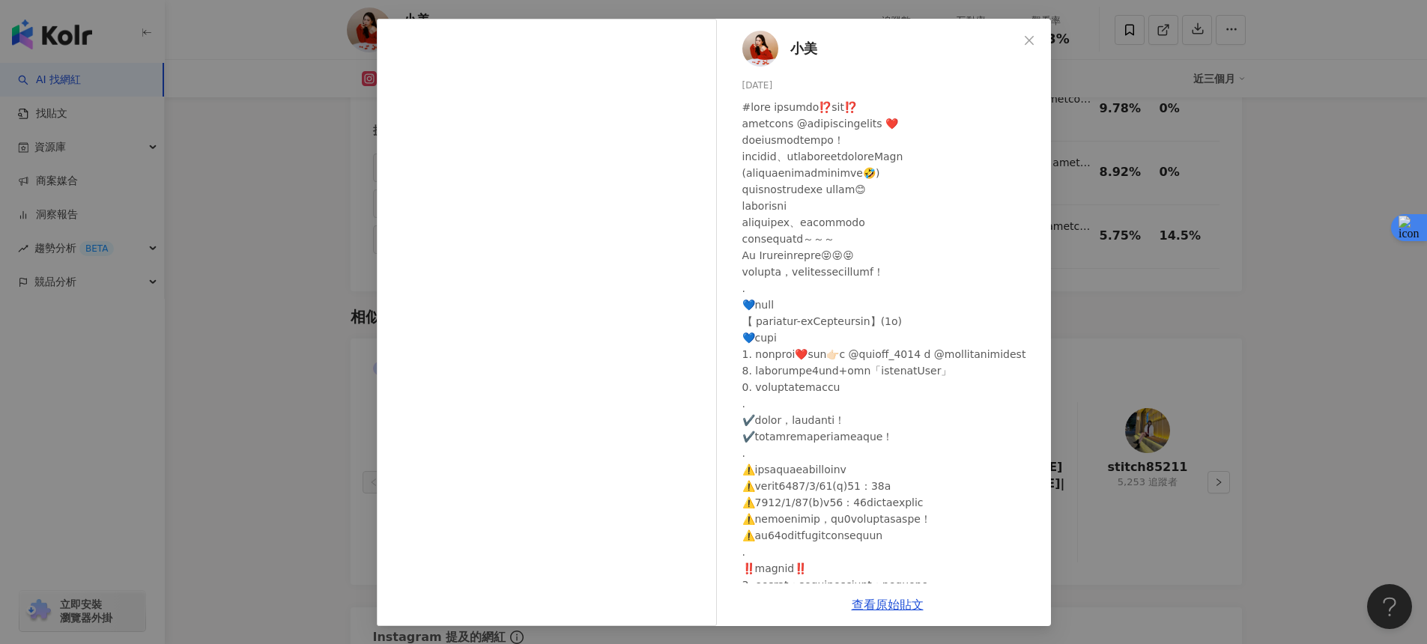
click at [1202, 310] on div "小美 2025/6/25 627 1,354 查看原始貼文" at bounding box center [713, 322] width 1427 height 644
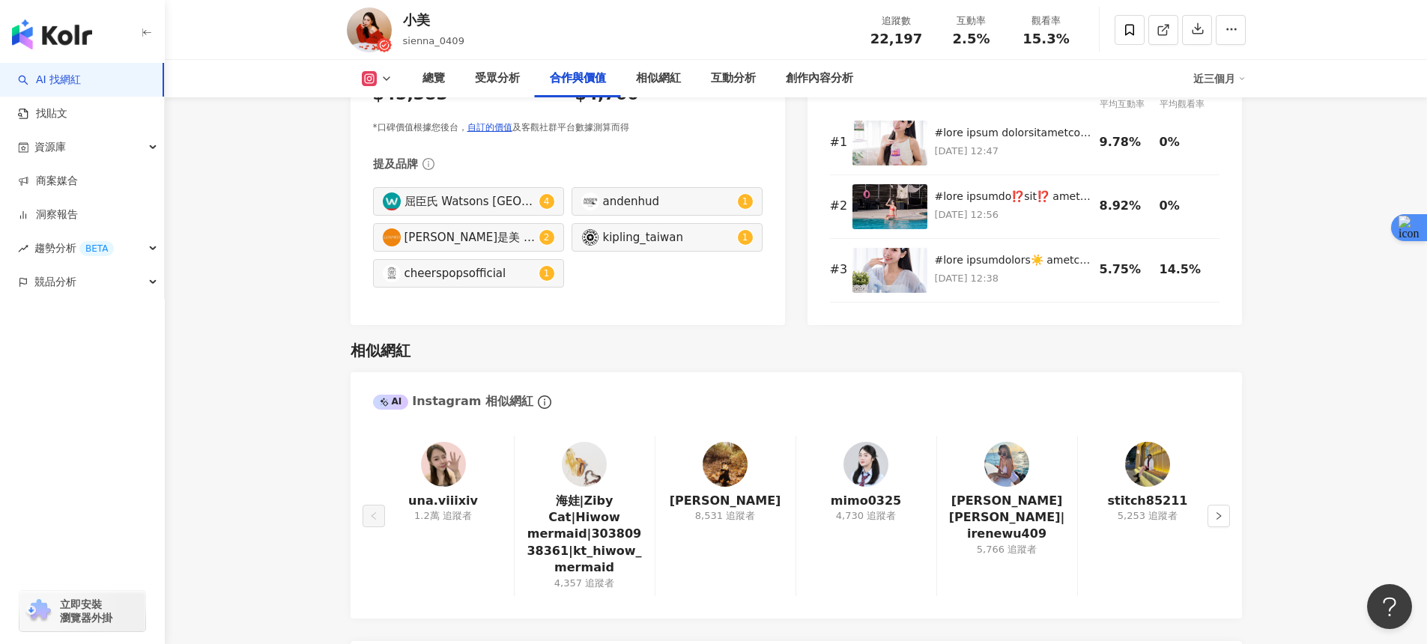
scroll to position [2273, 0]
click at [1105, 260] on div "5.75%" at bounding box center [1126, 268] width 52 height 16
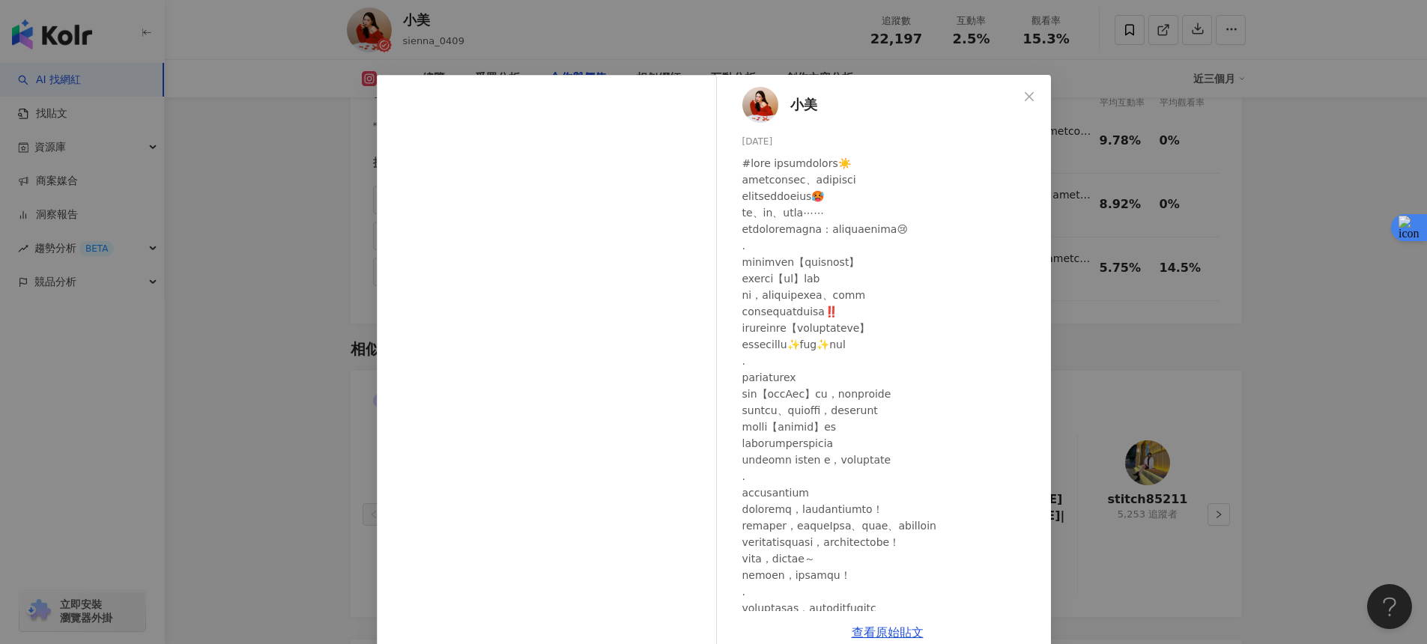
click at [1171, 286] on div "小美 2025/6/30 447 830 3,212 查看原始貼文" at bounding box center [713, 322] width 1427 height 644
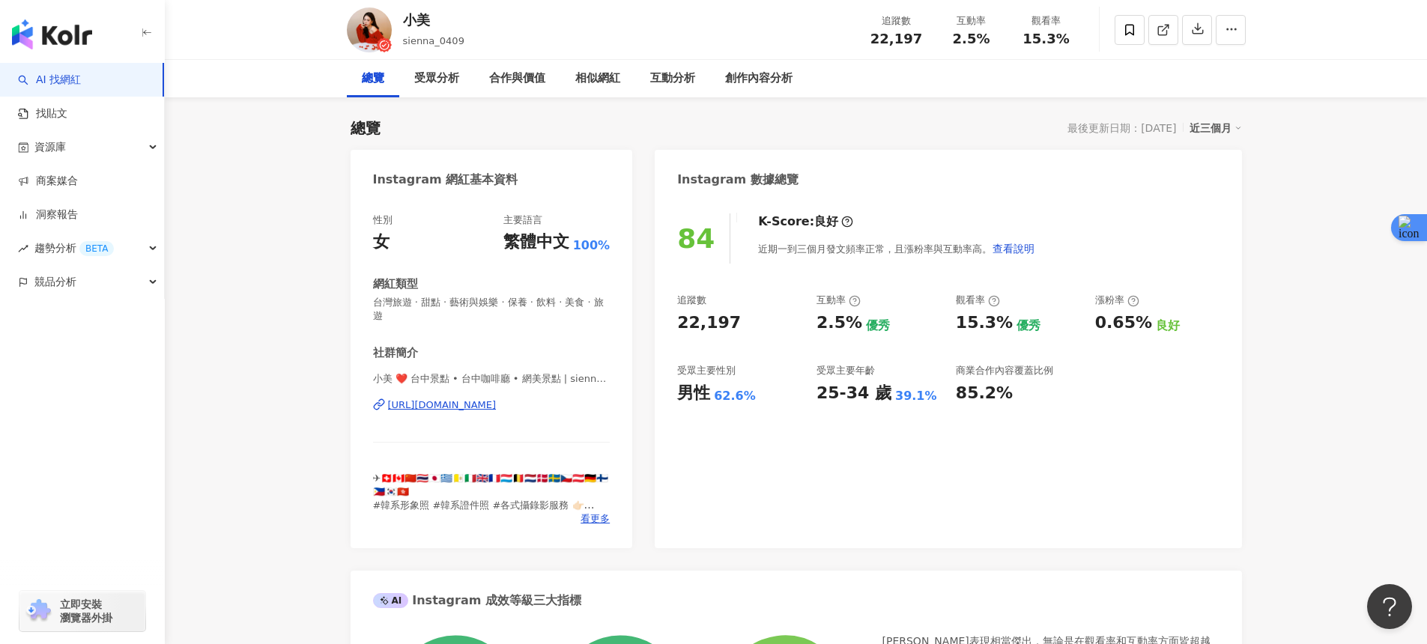
scroll to position [28, 0]
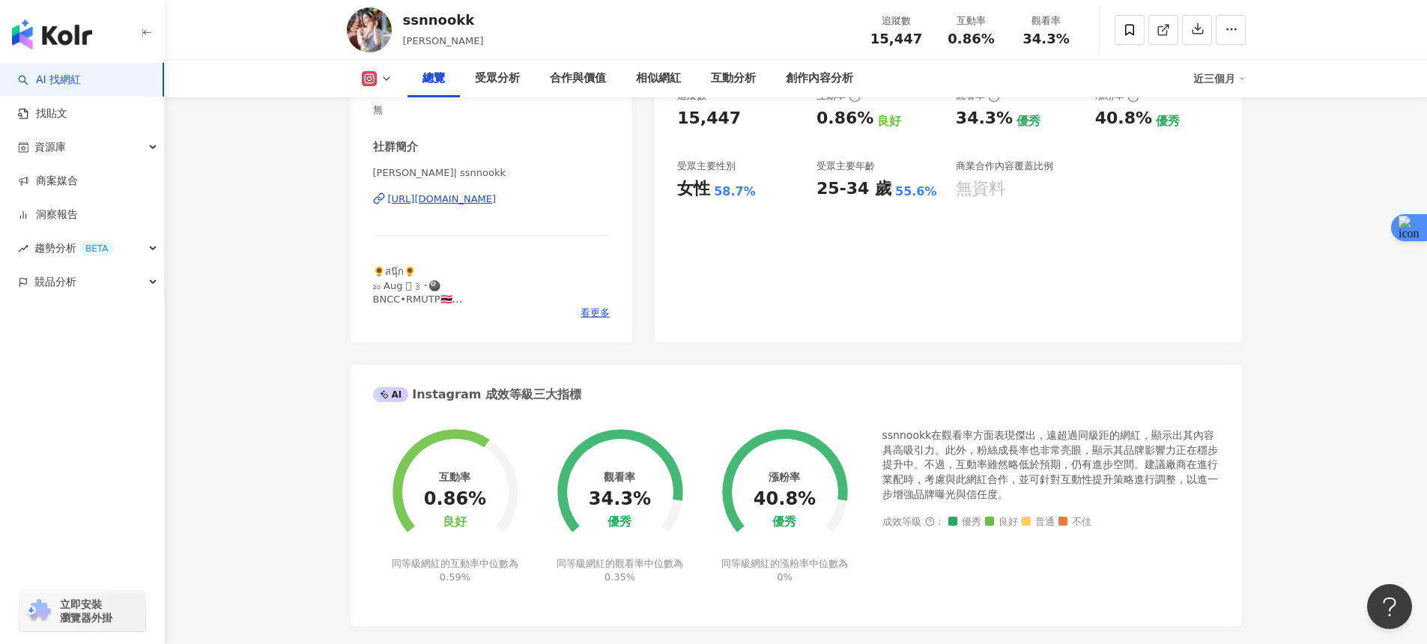
scroll to position [297, 0]
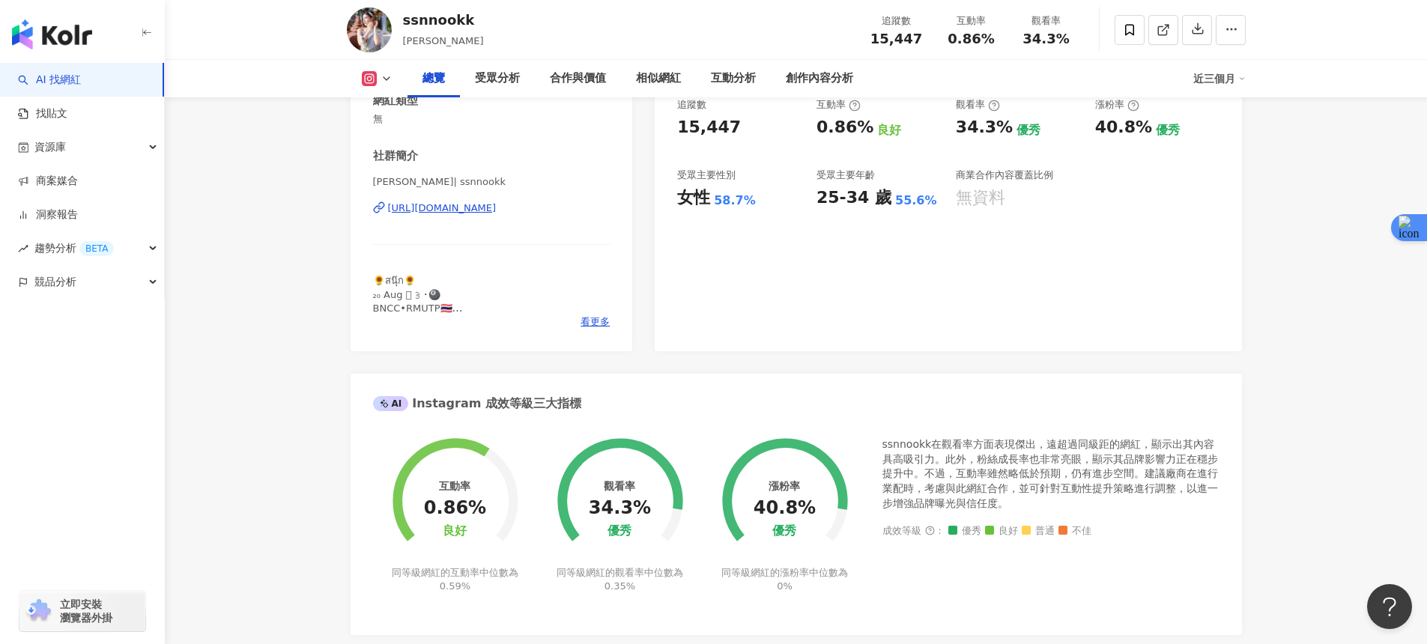
click at [610, 322] on div "性別 女 主要語言 泰文 50% 網紅類型 無 社群簡介 [PERSON_NAME] | ssnnookk [URL][DOMAIN_NAME] 🌻สนุ๊ก…" at bounding box center [492, 183] width 282 height 336
click at [608, 322] on span "看更多" at bounding box center [595, 321] width 29 height 13
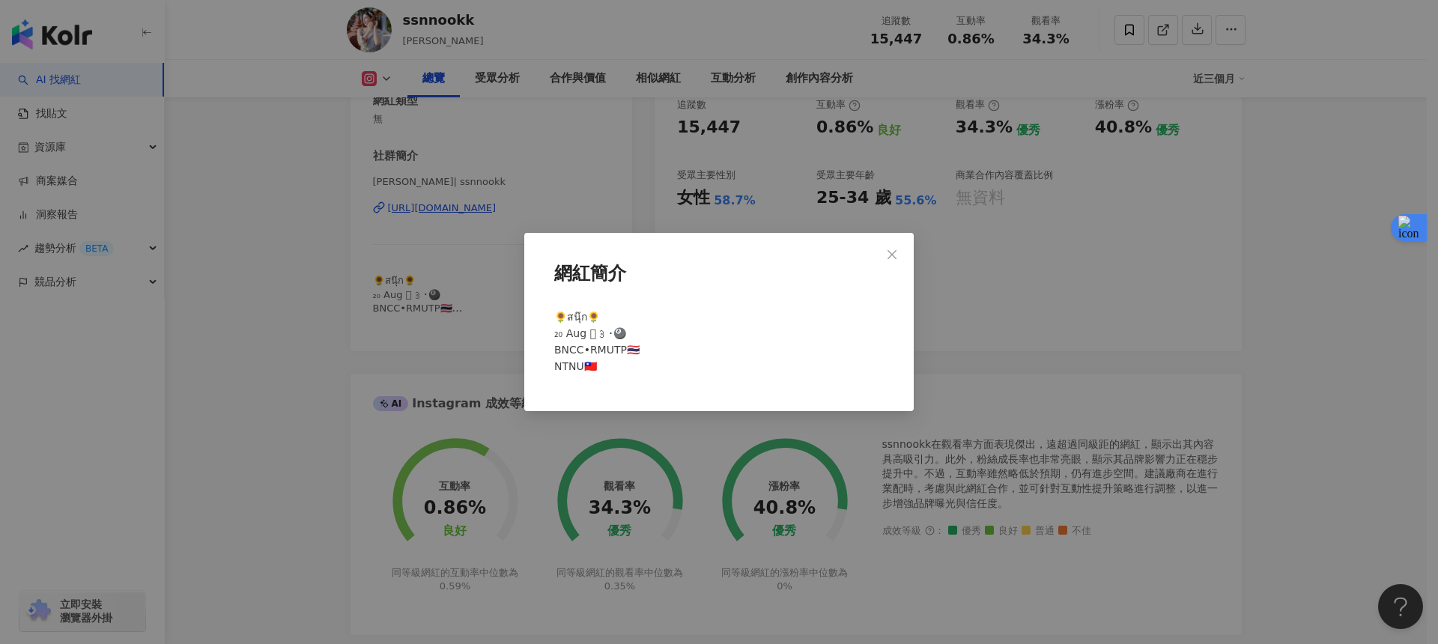
click at [1067, 358] on div "網紅簡介 🌻สนุ๊ก🌻 ₂₀ Aug 𓈒 ᦃ ･🎱 BNCC•RMUTP🇹🇭 NTNU🇹🇼" at bounding box center [719, 322] width 1438 height 644
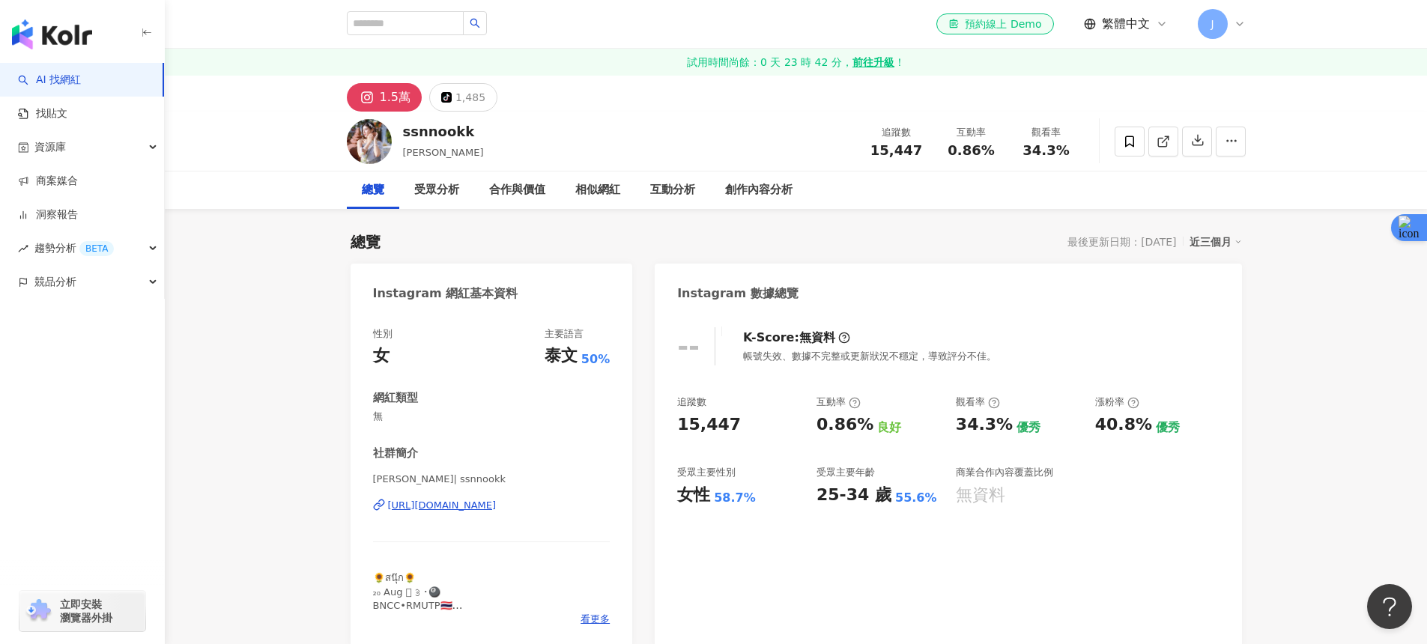
scroll to position [9, 0]
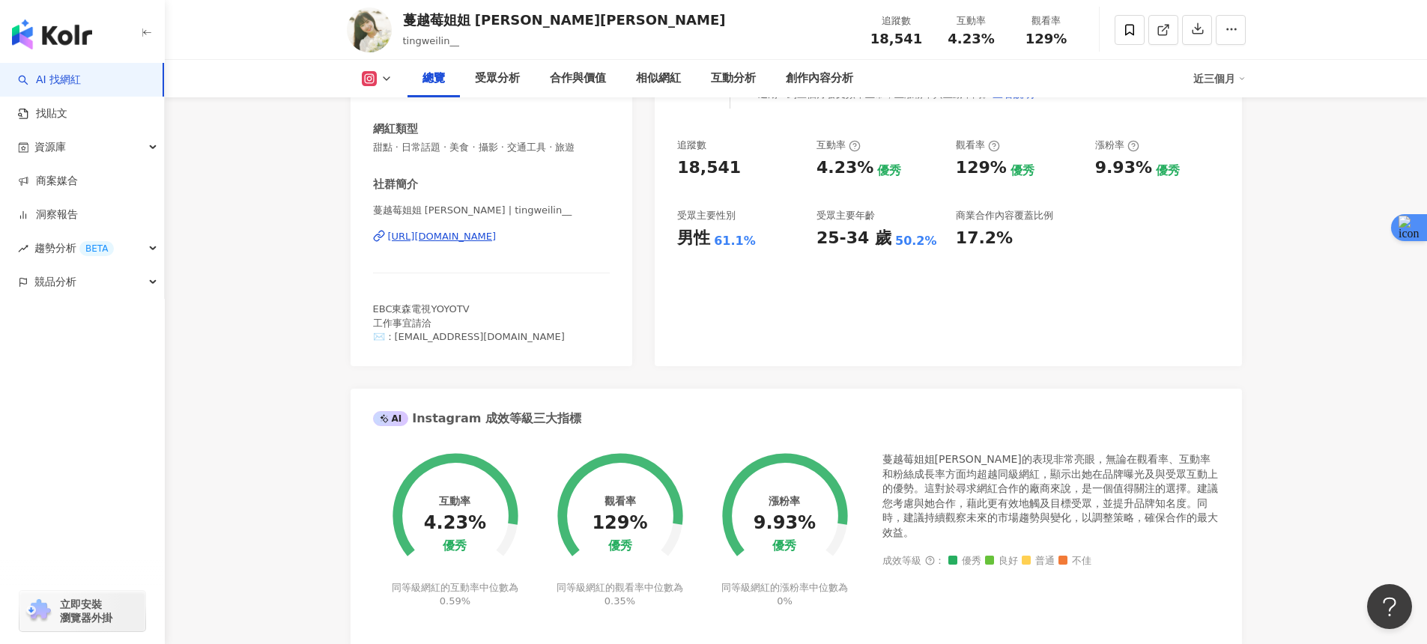
scroll to position [271, 0]
click at [497, 231] on div "[URL][DOMAIN_NAME]" at bounding box center [442, 234] width 109 height 13
